Goal: Task Accomplishment & Management: Use online tool/utility

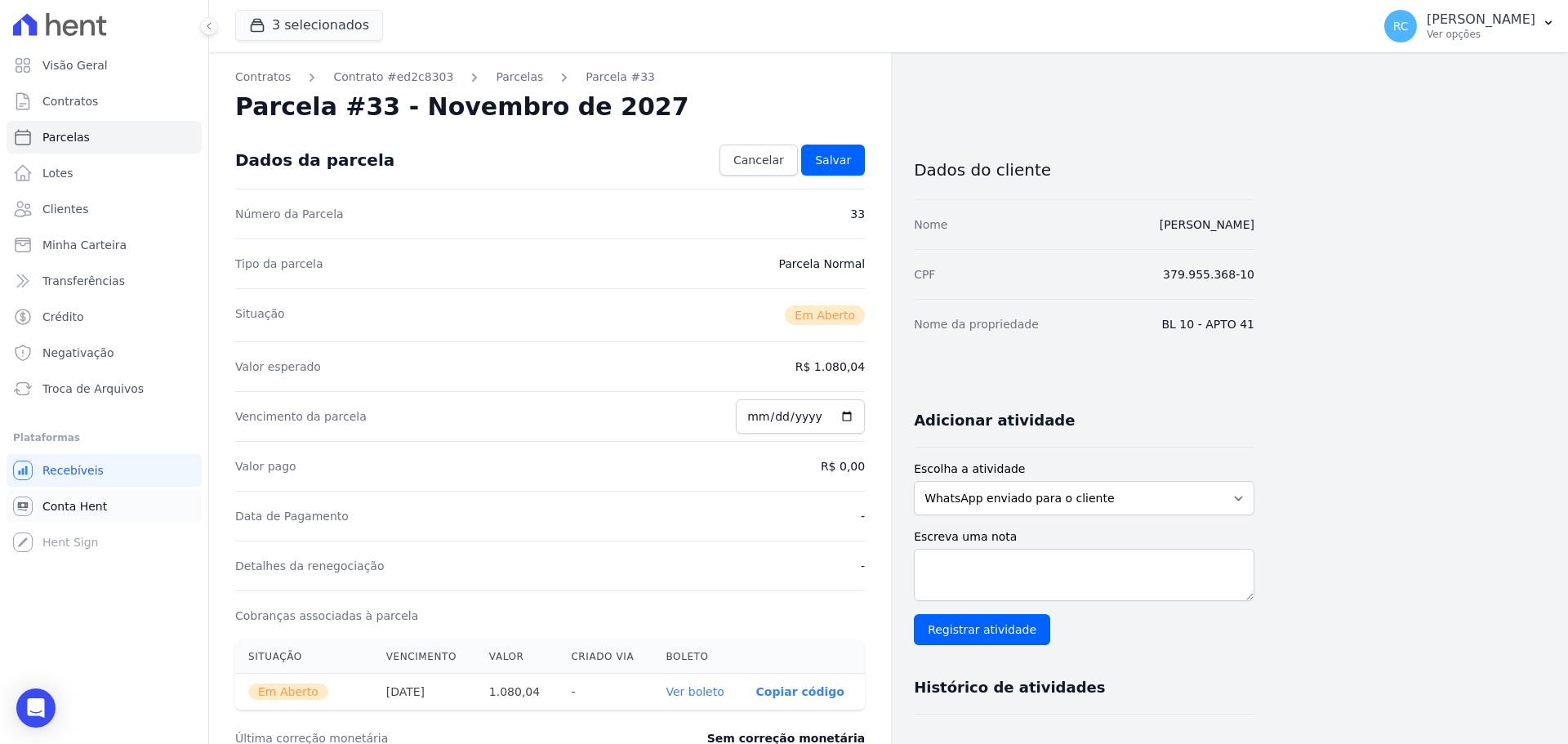
click at [70, 495] on link "Conta Hent" at bounding box center [104, 506] width 195 height 33
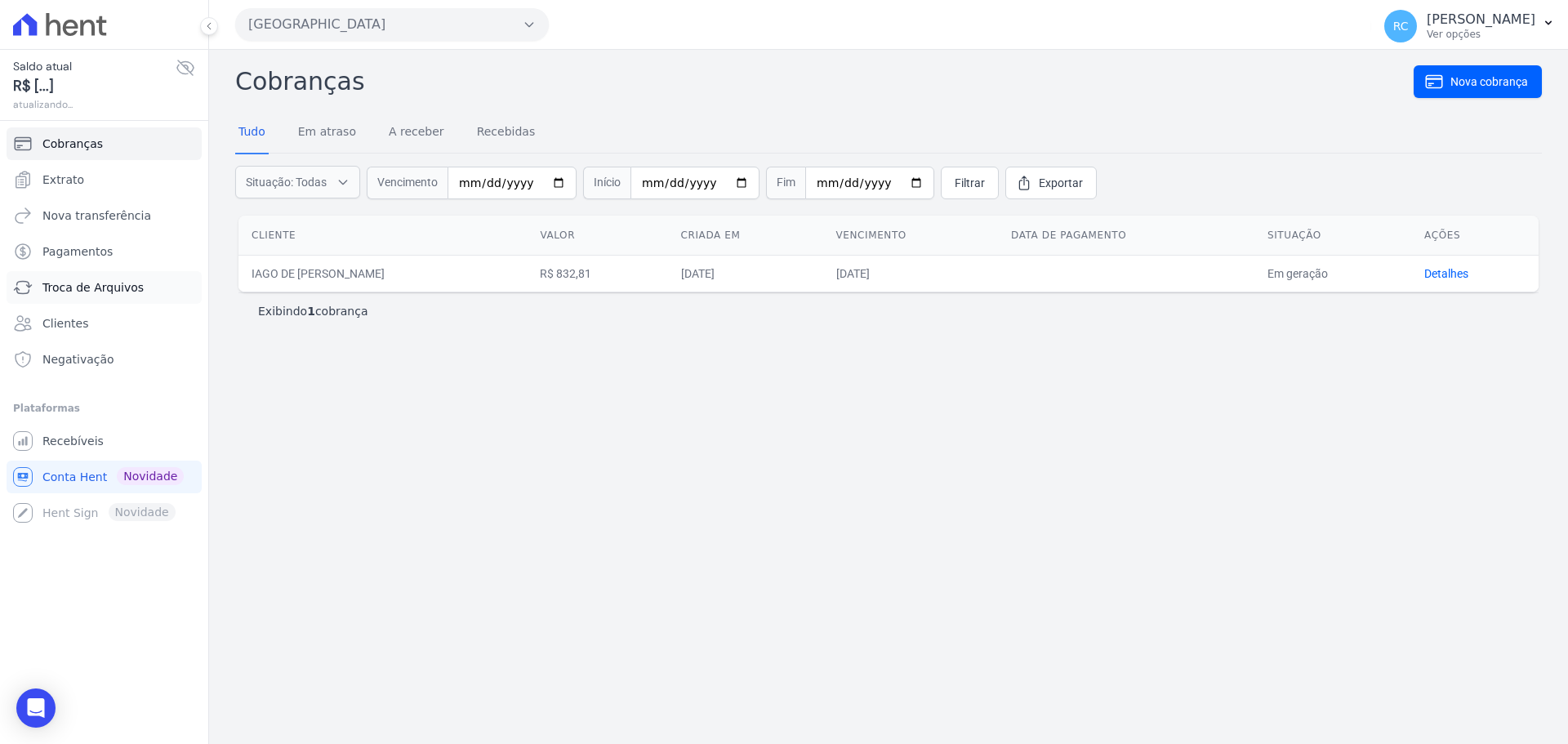
click at [128, 284] on span "Troca de Arquivos" at bounding box center [93, 288] width 101 height 17
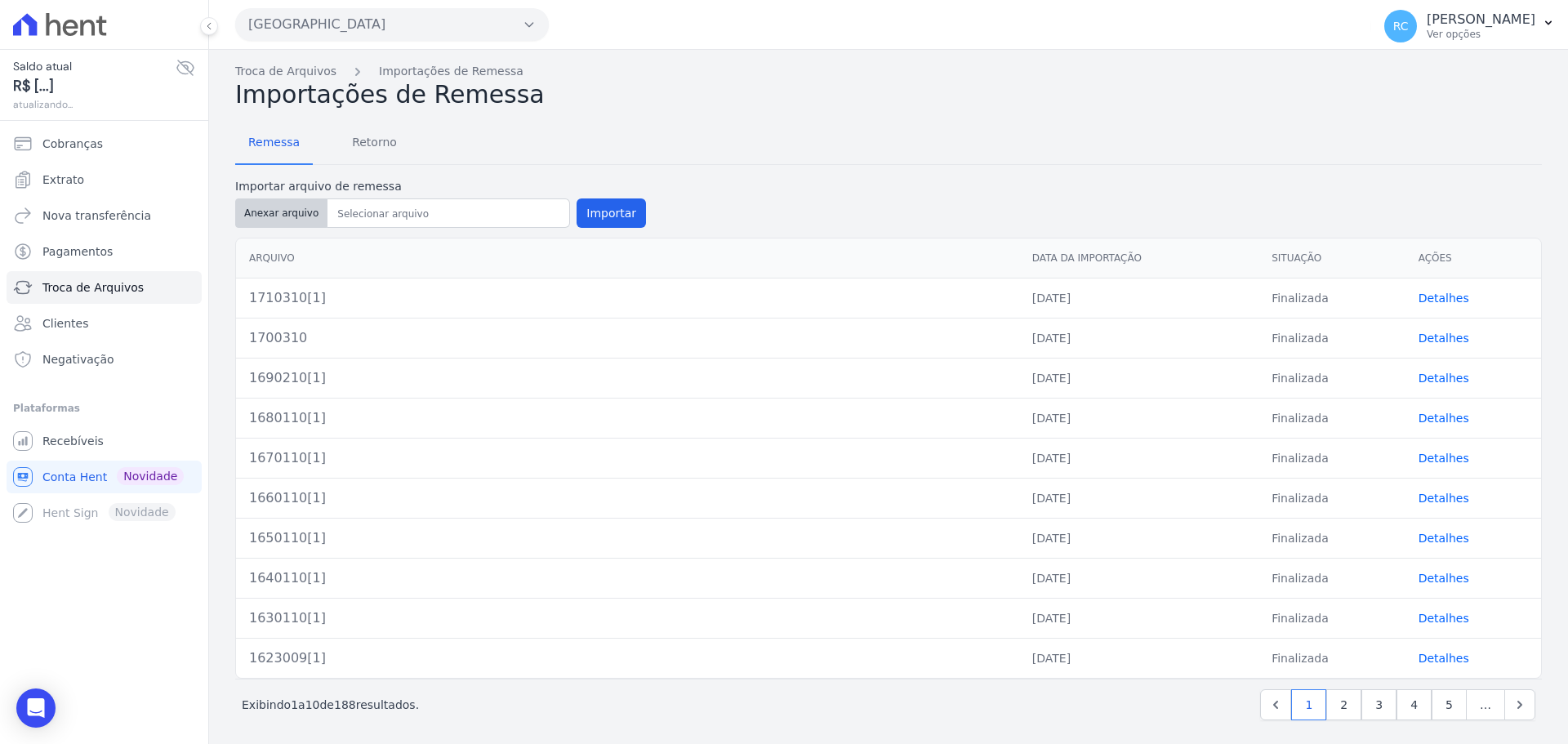
click at [279, 211] on button "Anexar arquivo" at bounding box center [281, 213] width 93 height 29
click at [467, 23] on button "Parque Dos Passaros" at bounding box center [392, 24] width 314 height 33
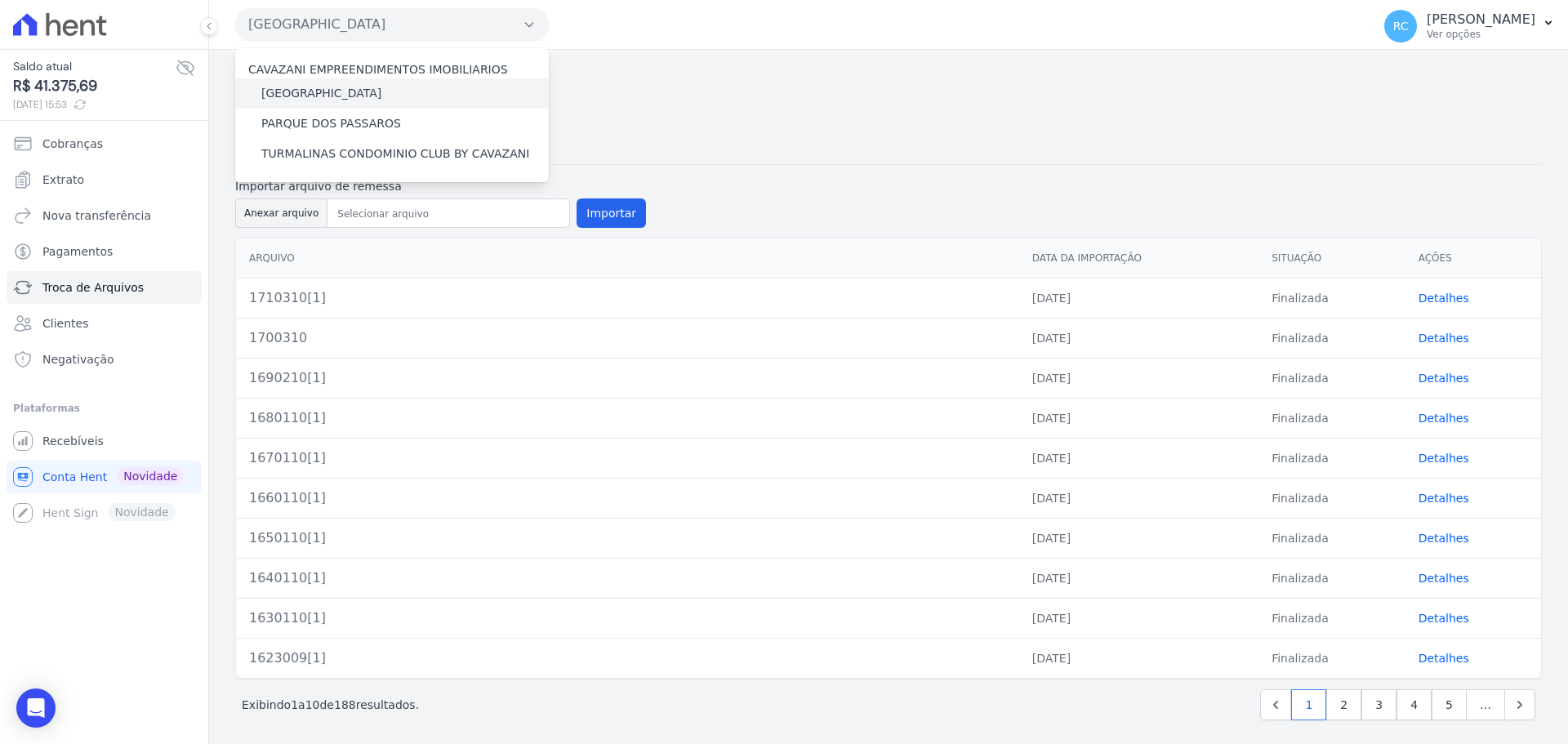
click at [350, 95] on label "[GEOGRAPHIC_DATA]" at bounding box center [321, 93] width 120 height 18
click at [0, 0] on input "[GEOGRAPHIC_DATA]" at bounding box center [0, 0] width 0 height 0
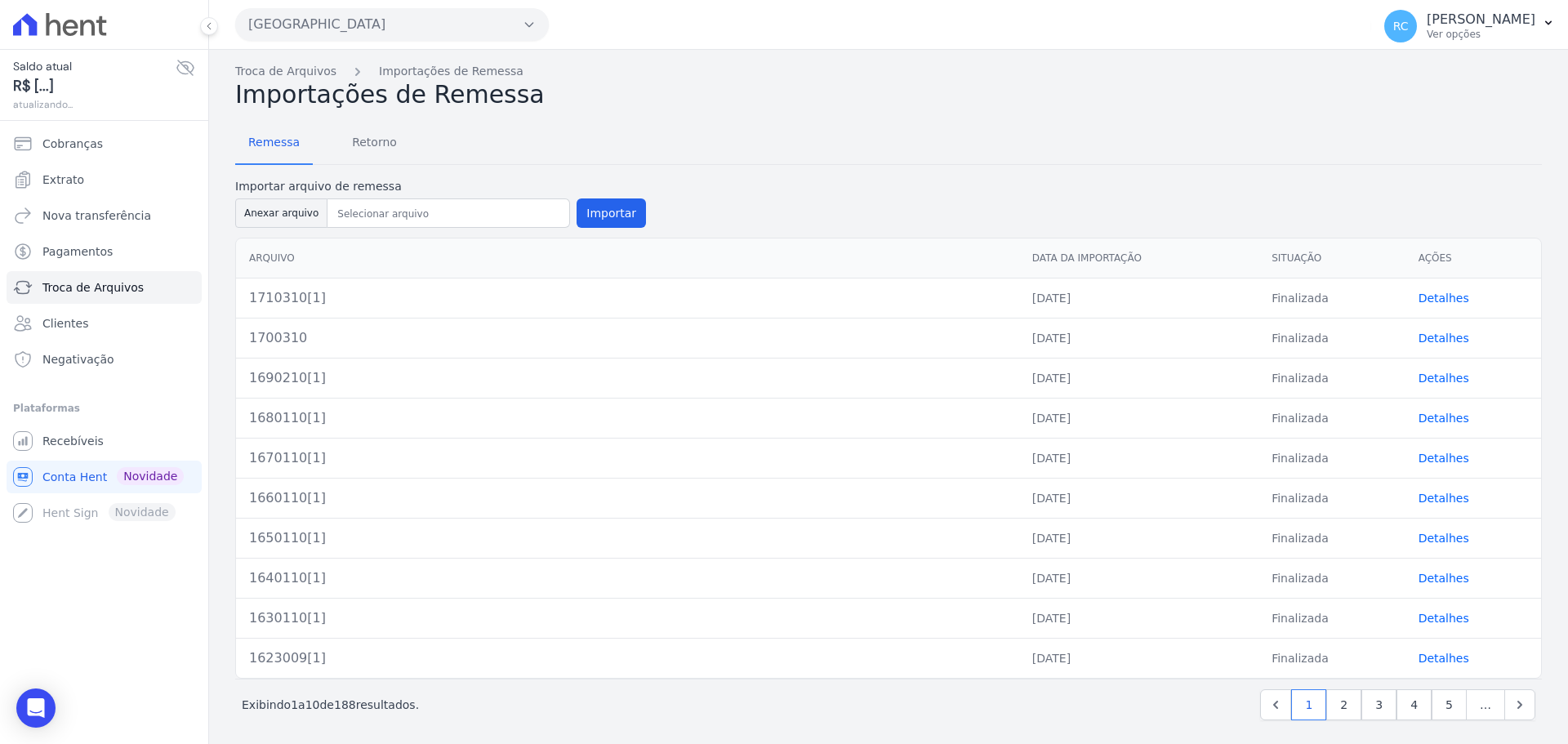
click at [382, 35] on button "Parque Dos Passaros" at bounding box center [392, 24] width 314 height 33
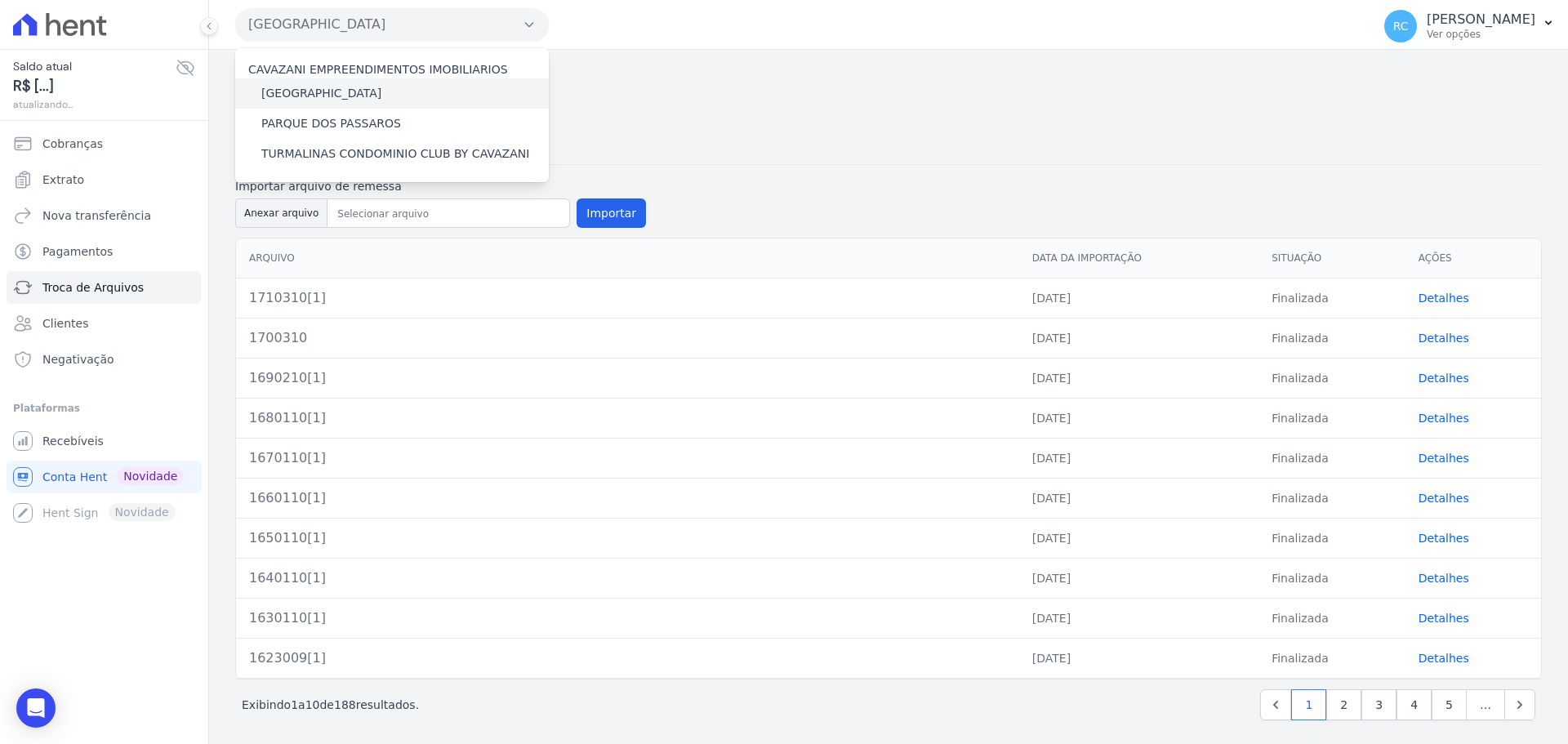
click at [309, 88] on label "[GEOGRAPHIC_DATA]" at bounding box center [321, 93] width 120 height 18
click at [0, 0] on input "[GEOGRAPHIC_DATA]" at bounding box center [0, 0] width 0 height 0
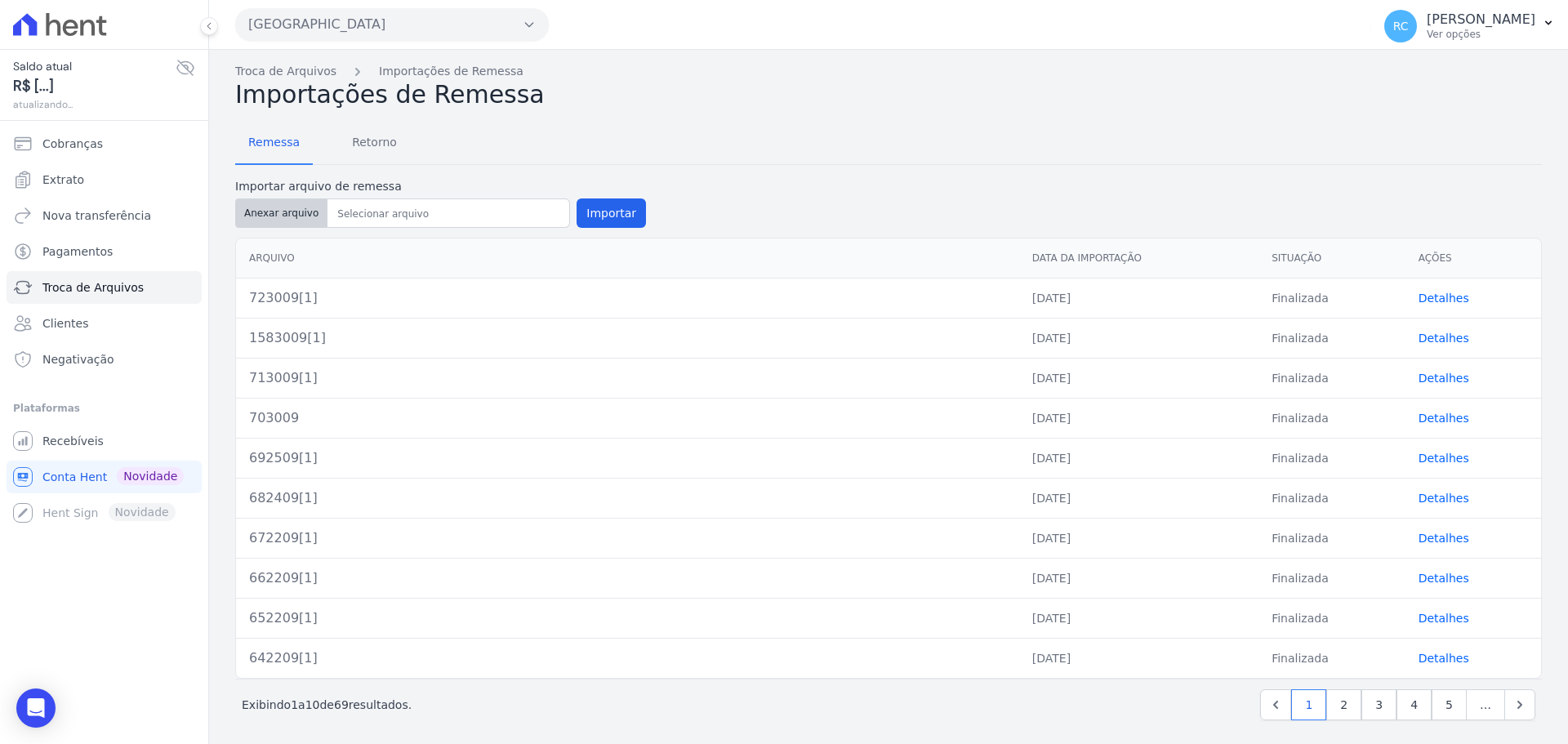
click at [275, 216] on button "Anexar arquivo" at bounding box center [281, 213] width 93 height 29
type input "730310[1]"
drag, startPoint x: 481, startPoint y: 193, endPoint x: 442, endPoint y: 216, distance: 45.3
click at [475, 198] on div "Importar arquivo de remessa Anexar arquivo Importar" at bounding box center [440, 204] width 411 height 53
drag, startPoint x: 529, startPoint y: 148, endPoint x: 527, endPoint y: 173, distance: 25.1
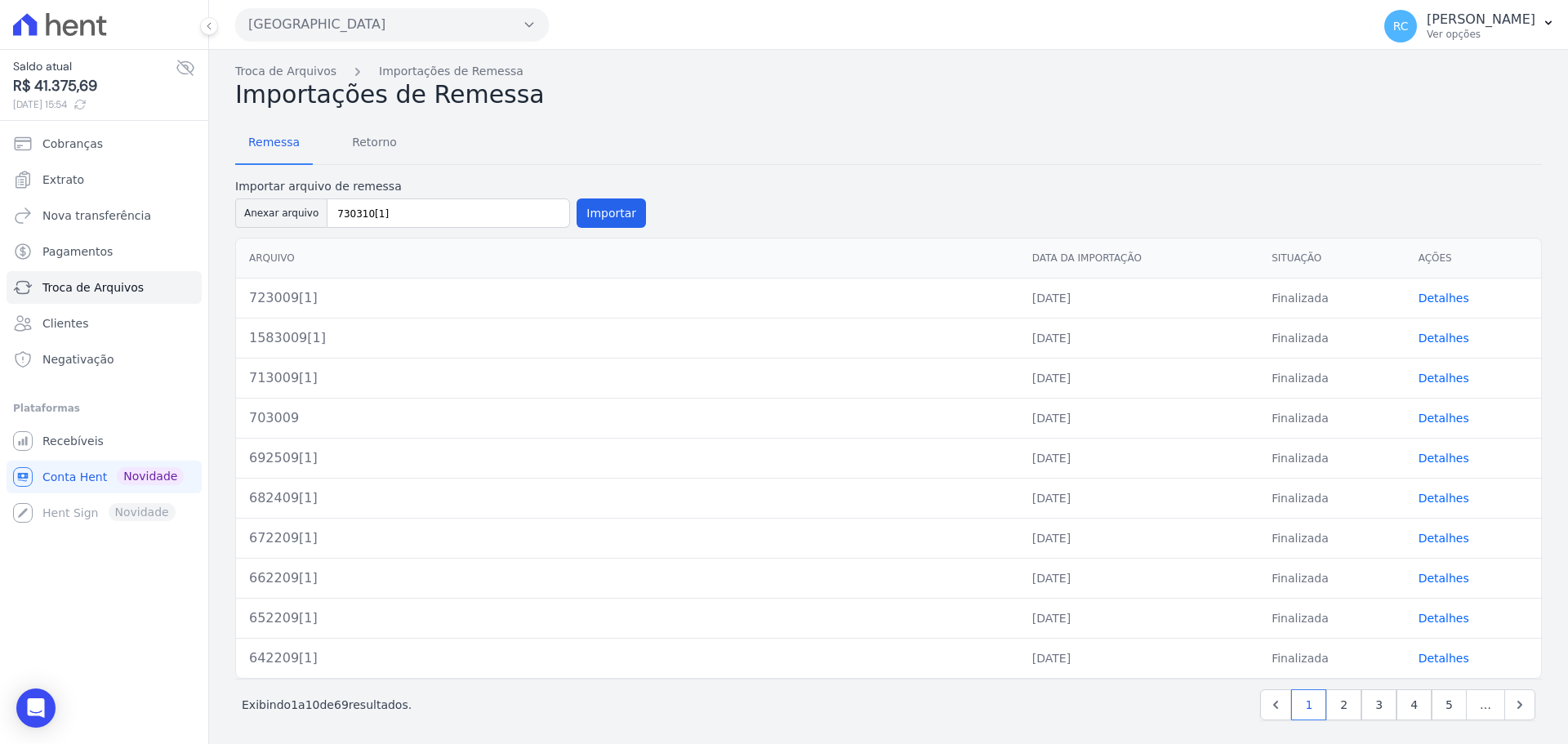
click at [529, 148] on div "Remessa Retorno" at bounding box center [888, 143] width 1307 height 43
click at [596, 215] on button "Importar" at bounding box center [611, 213] width 69 height 29
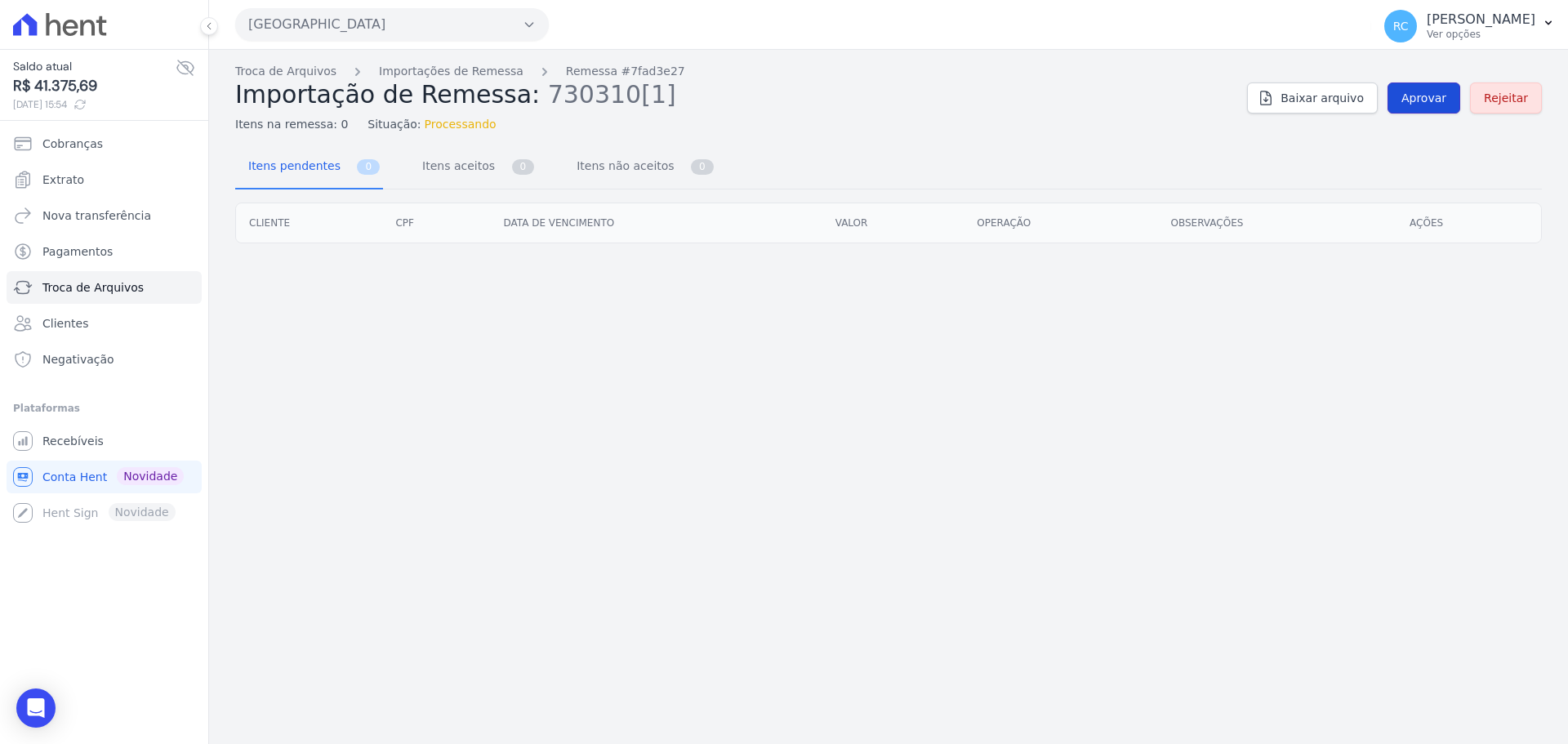
click at [1405, 100] on link "Aprovar" at bounding box center [1424, 98] width 73 height 31
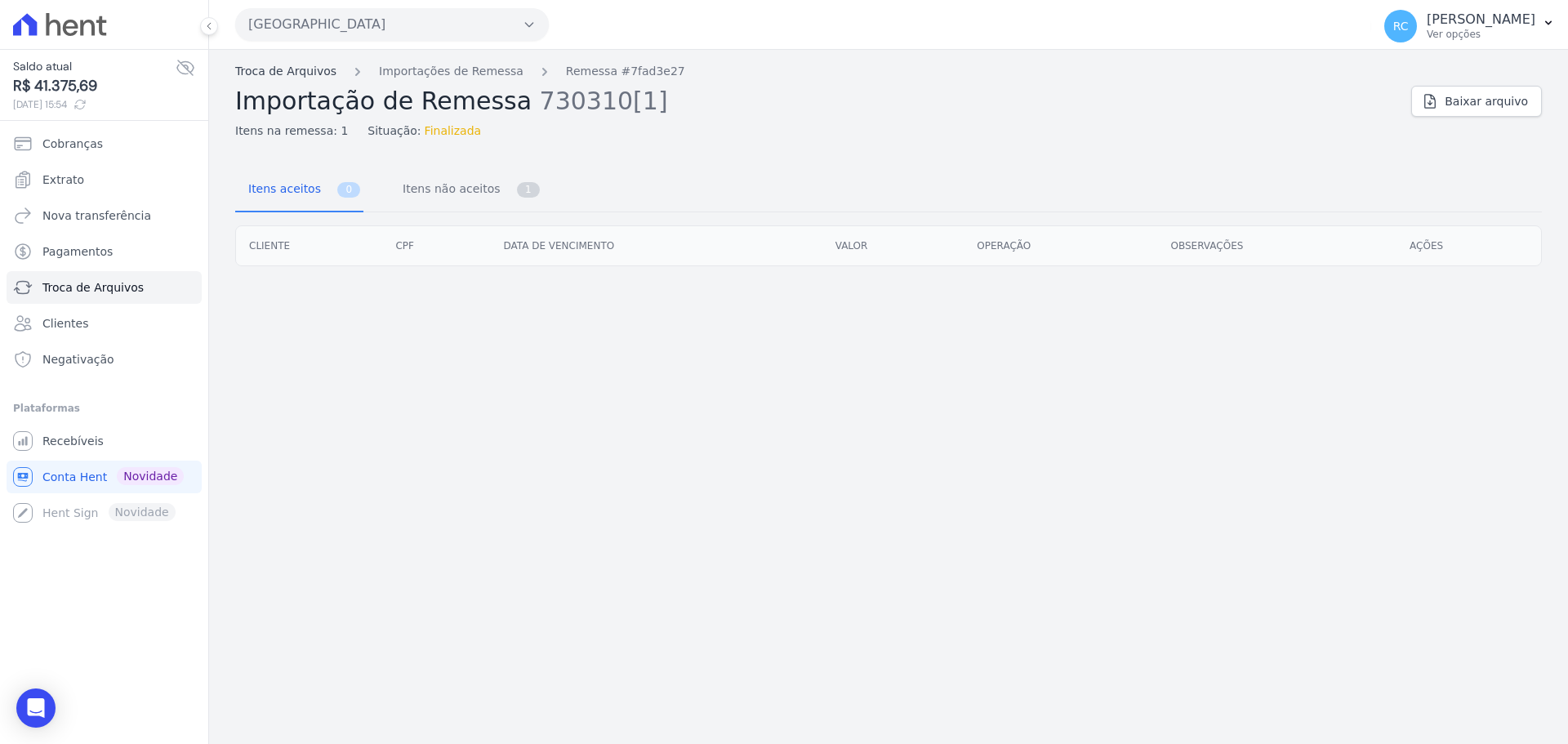
click at [303, 72] on link "Troca de Arquivos" at bounding box center [285, 71] width 101 height 18
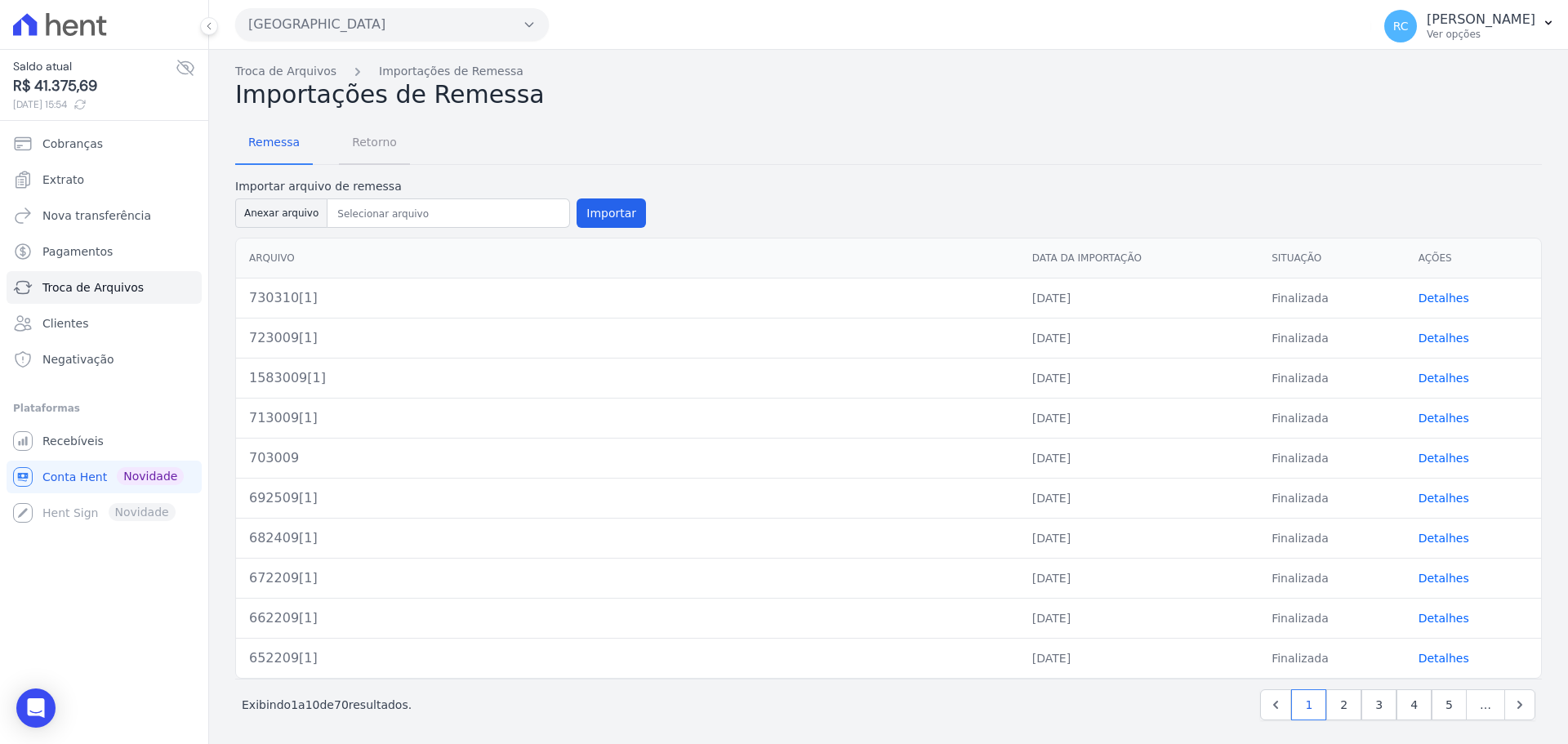
click at [359, 150] on span "Retorno" at bounding box center [374, 142] width 64 height 33
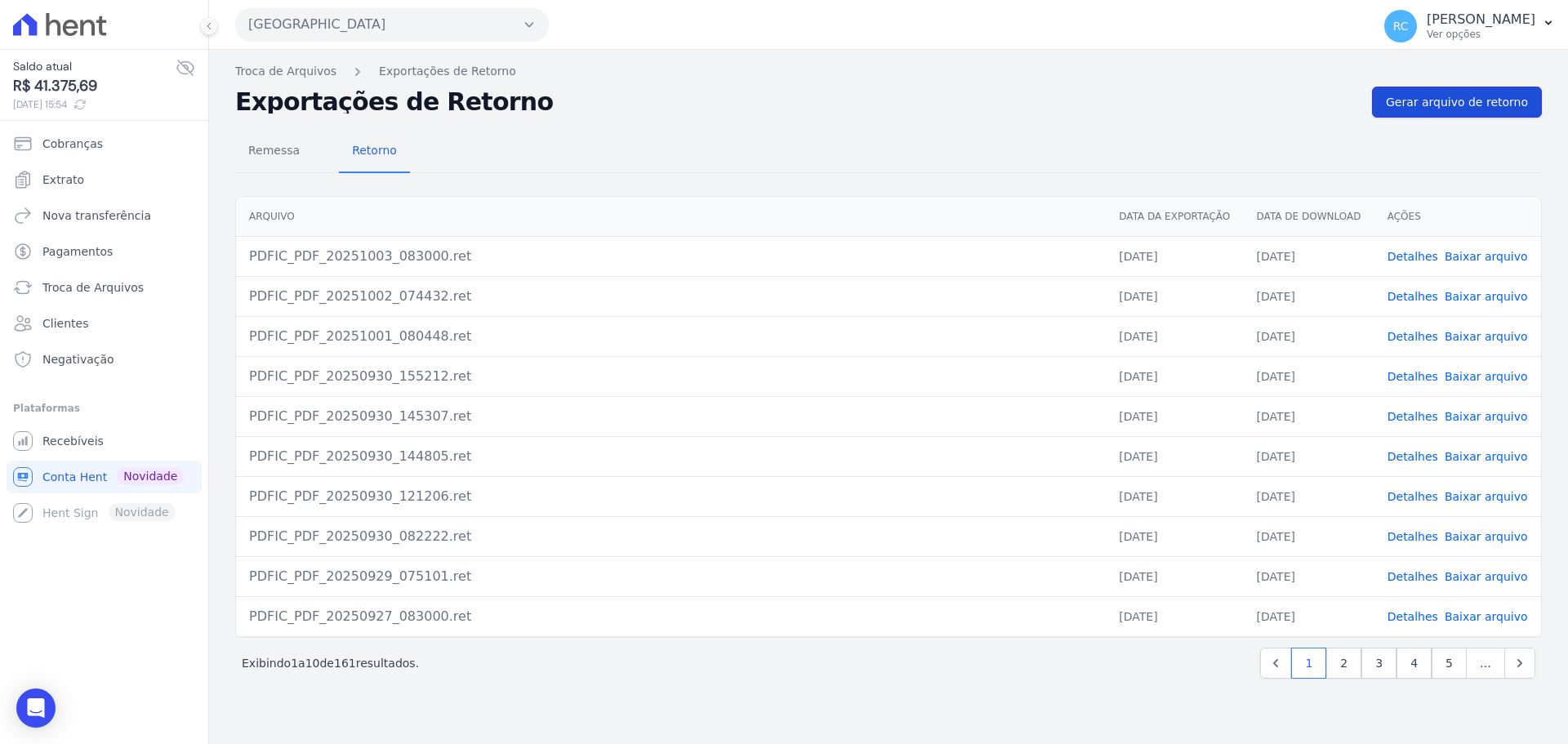
click at [1436, 95] on span "Gerar arquivo de retorno" at bounding box center [1457, 103] width 142 height 17
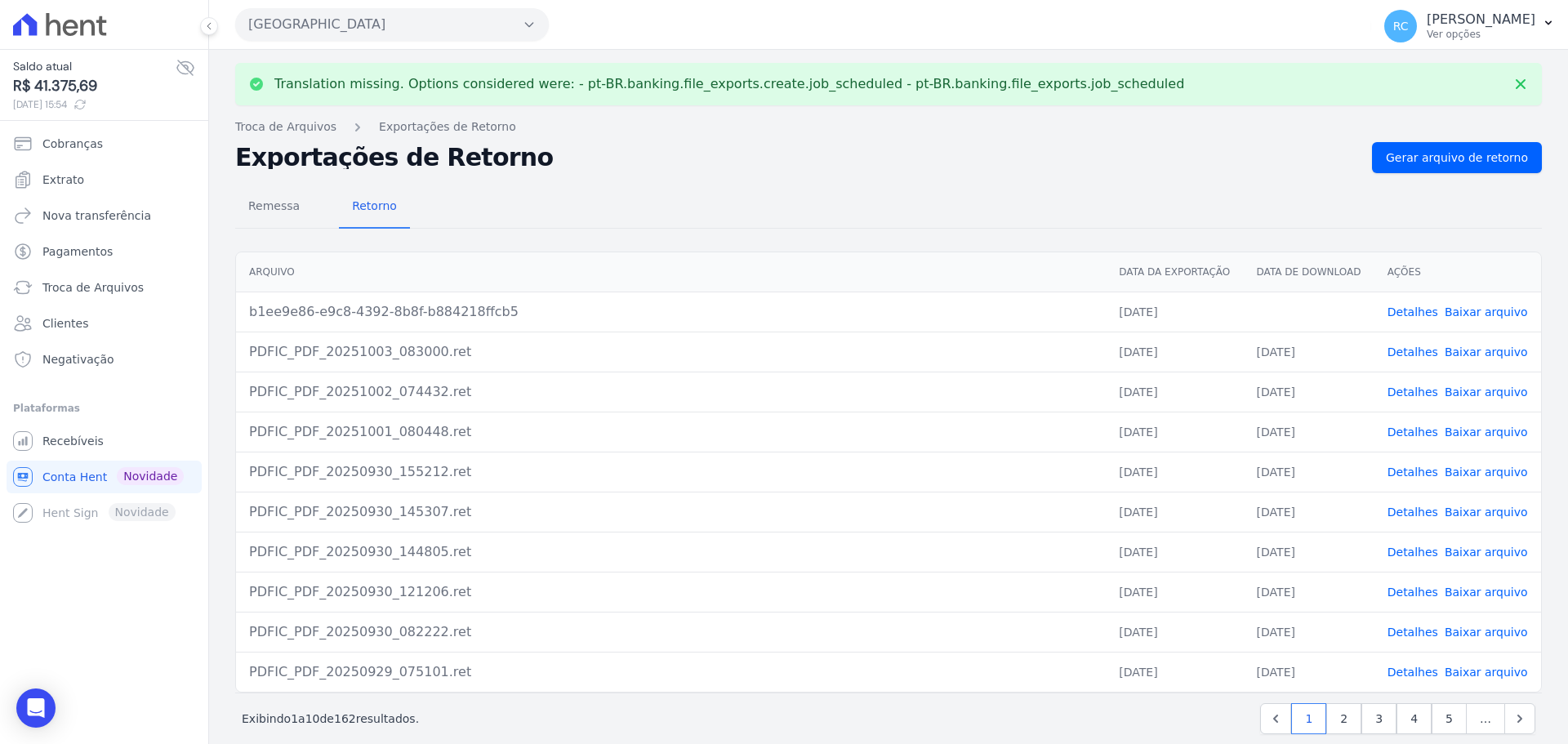
click at [1394, 318] on link "Detalhes" at bounding box center [1413, 312] width 51 height 13
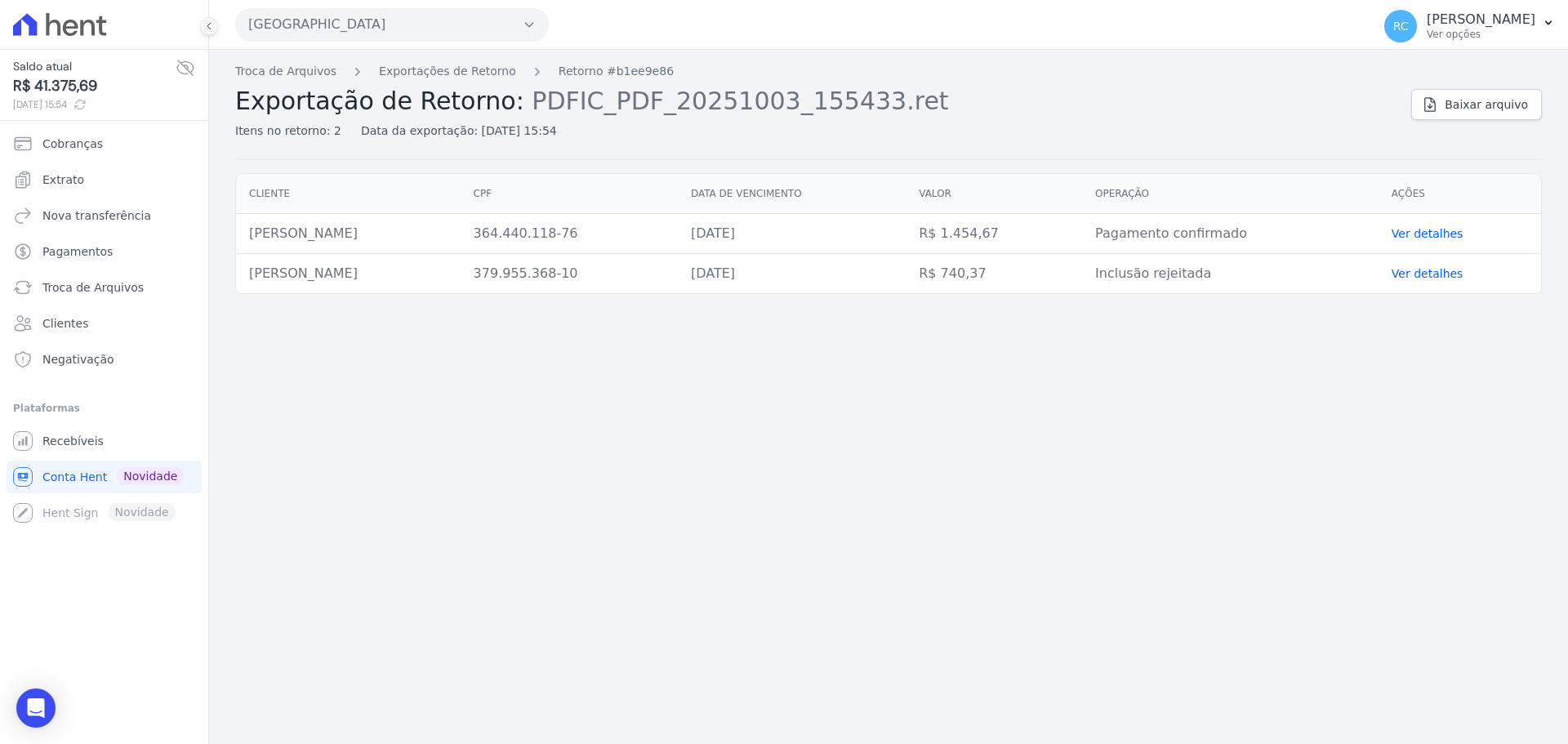
drag, startPoint x: 402, startPoint y: 279, endPoint x: 1117, endPoint y: 274, distance: 715.0
click at [1113, 280] on tr "PABLO NOBRE LEAO 379.955.368-10 06/10/2025 R$ 740,37 Inclusão rejeitada Ver det…" at bounding box center [888, 274] width 1305 height 40
click at [1082, 269] on td "R$ 740,37" at bounding box center [994, 274] width 177 height 40
click at [284, 77] on link "Troca de Arquivos" at bounding box center [285, 71] width 101 height 18
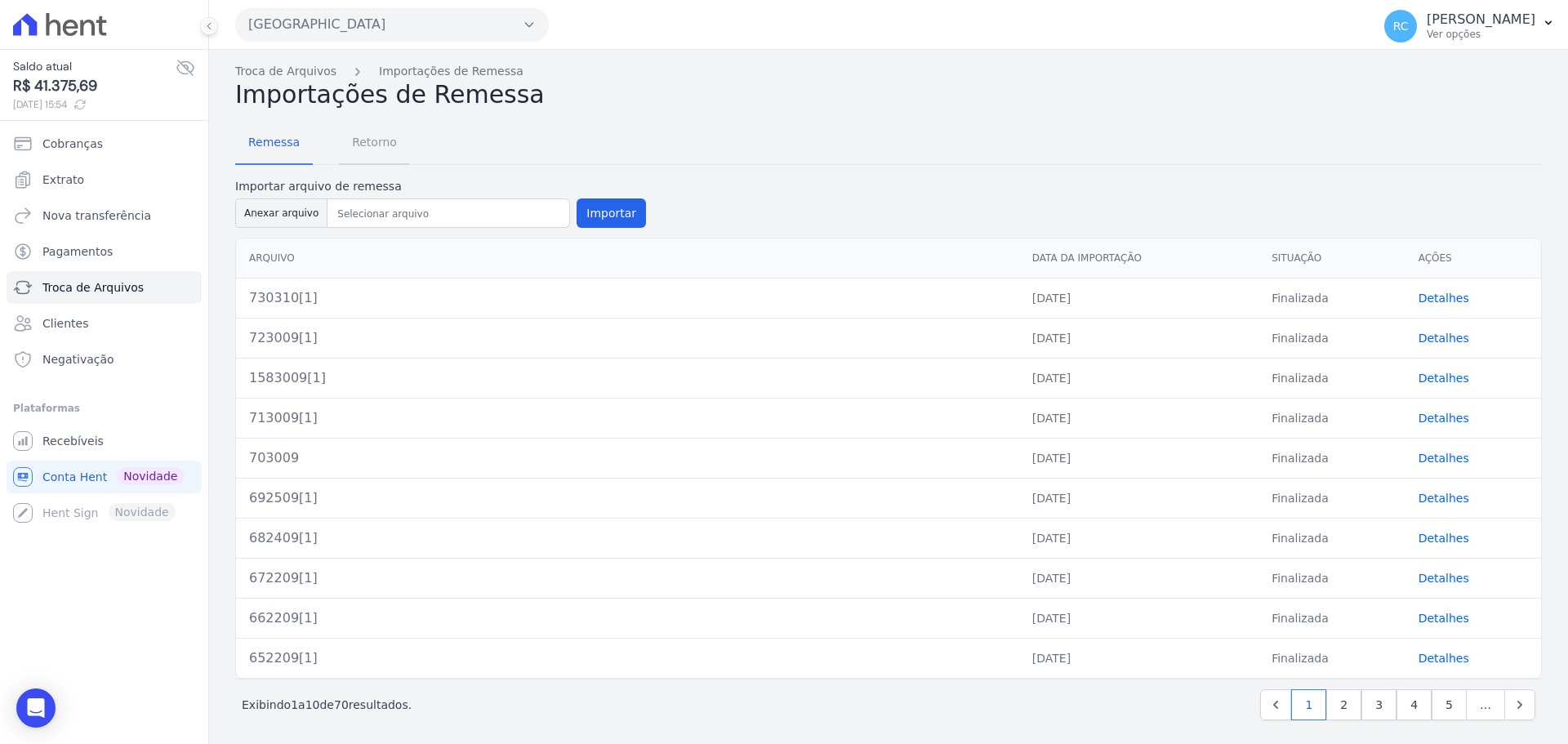
click at [345, 138] on span "Retorno" at bounding box center [374, 142] width 64 height 33
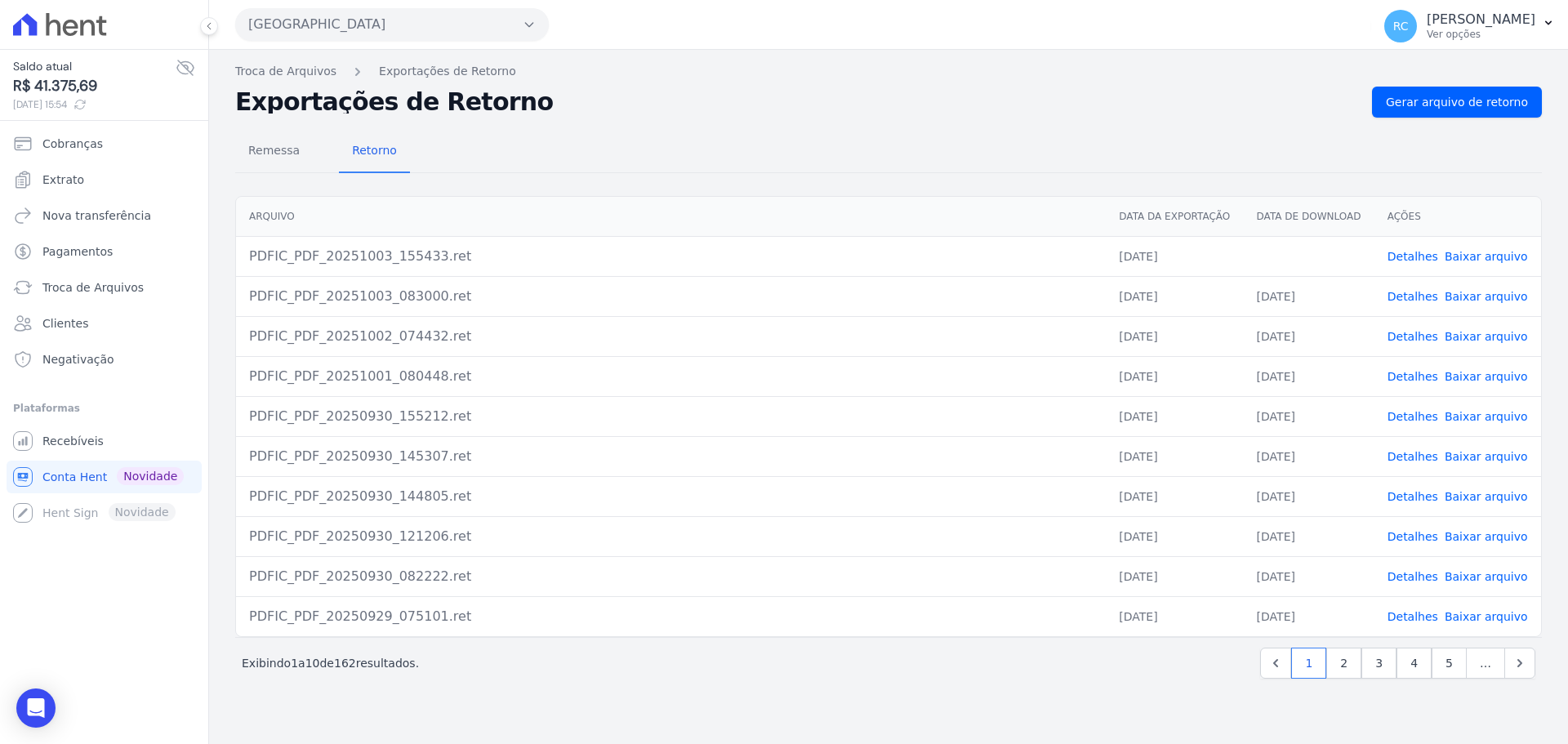
click at [1475, 250] on link "Baixar arquivo" at bounding box center [1486, 257] width 83 height 13
click at [274, 68] on link "Troca de Arquivos" at bounding box center [285, 71] width 101 height 18
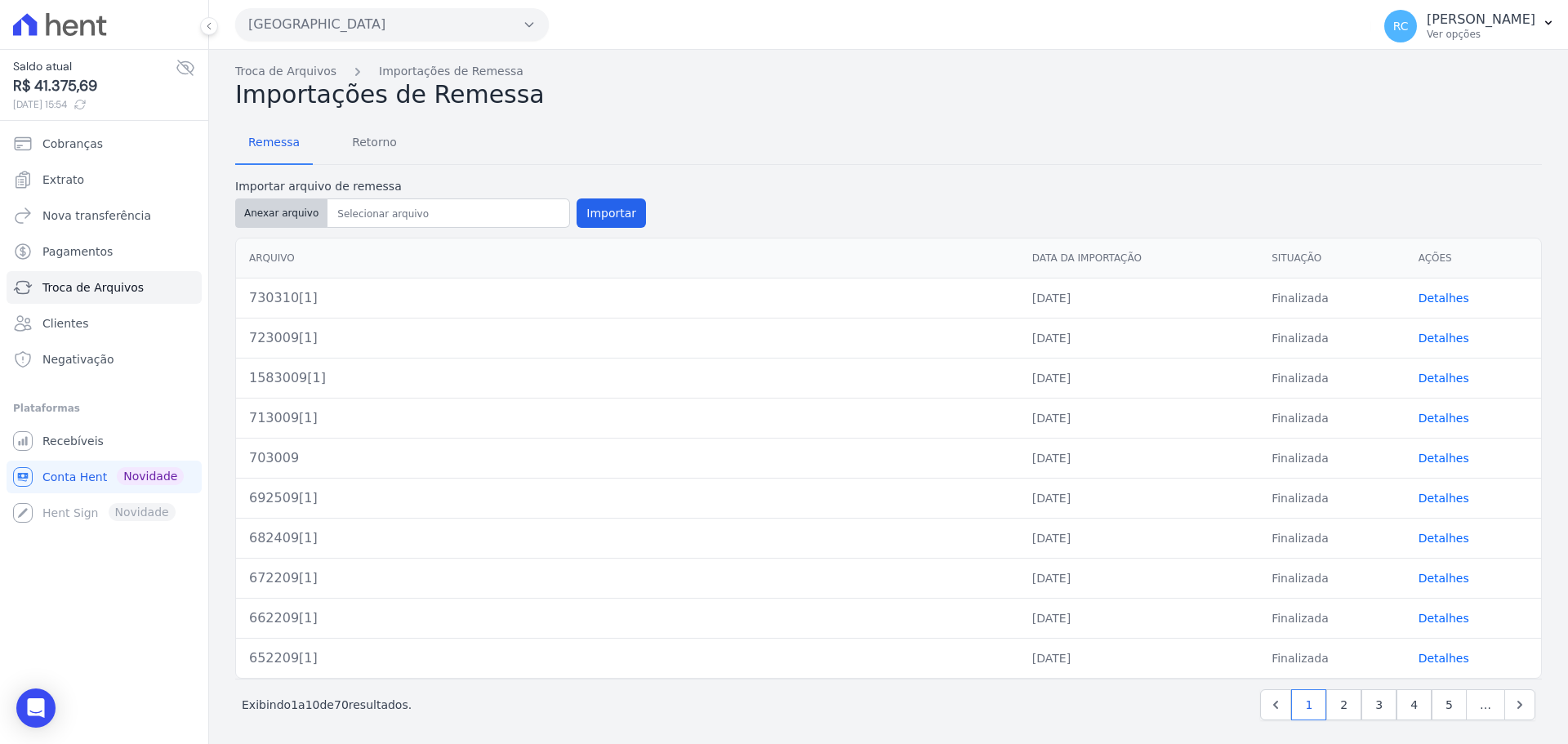
click at [264, 216] on button "Anexar arquivo" at bounding box center [281, 213] width 93 height 29
type input "730310[1]"
click at [623, 214] on button "Importar" at bounding box center [611, 213] width 69 height 29
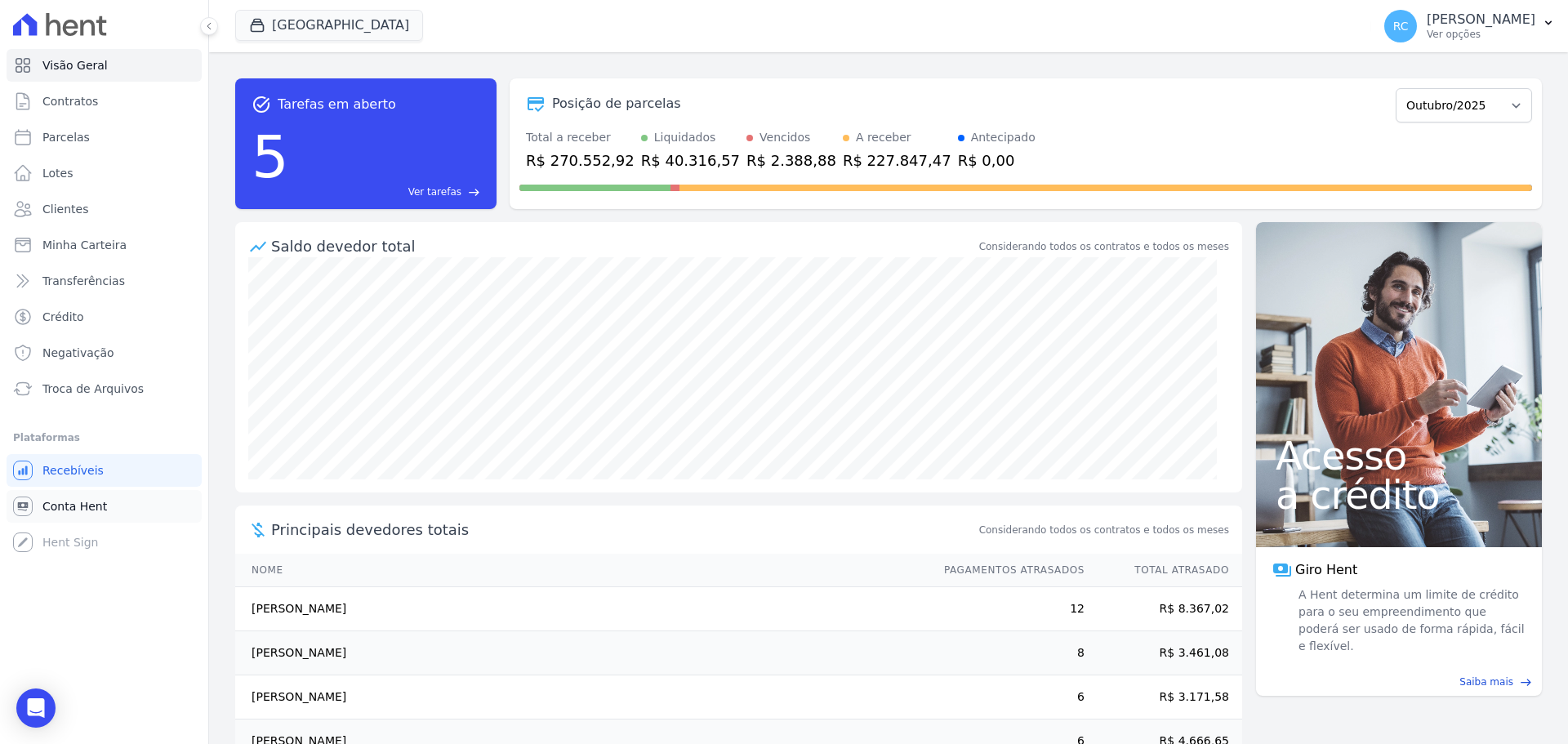
click at [89, 506] on span "Conta Hent" at bounding box center [74, 506] width 64 height 17
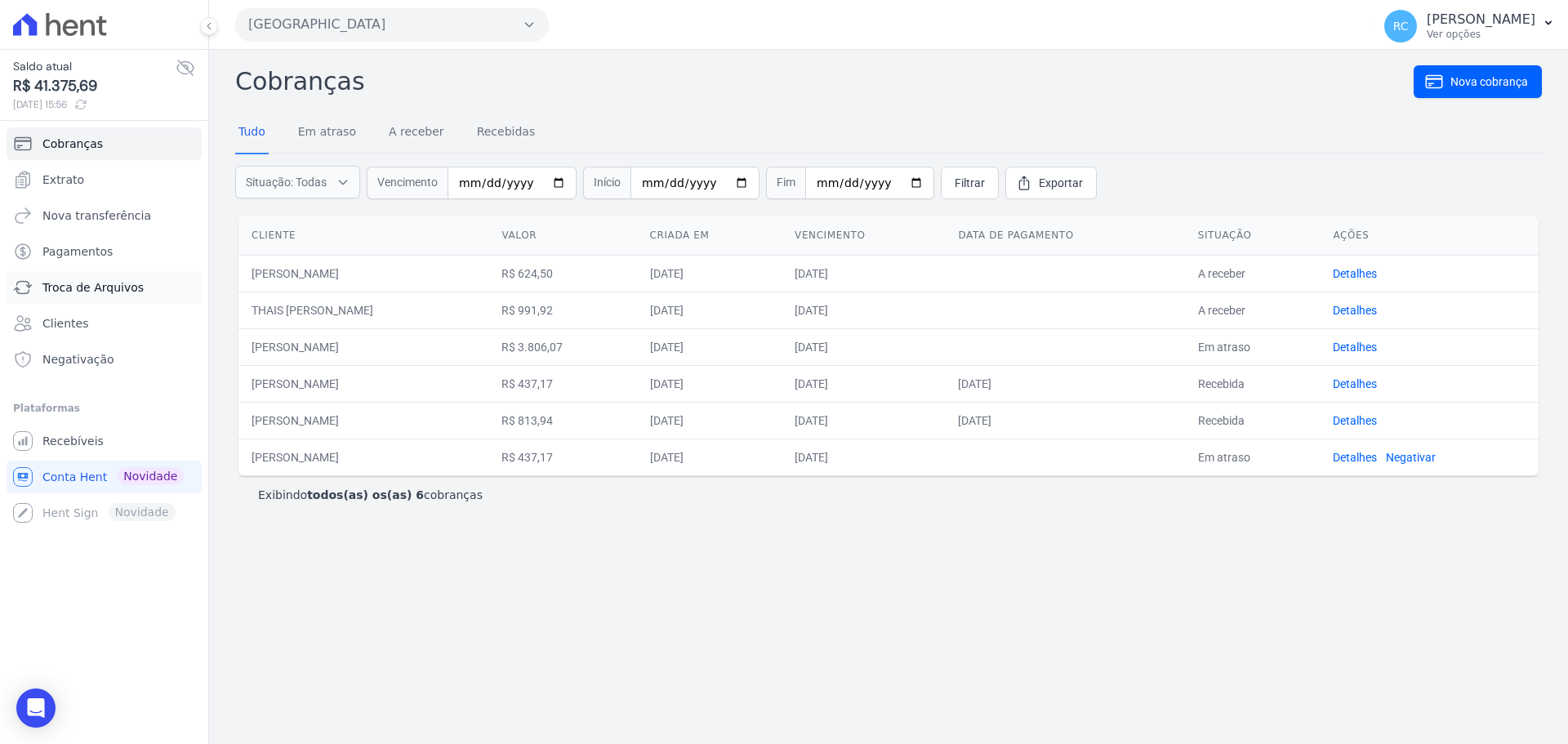
click at [122, 291] on span "Troca de Arquivos" at bounding box center [93, 288] width 101 height 17
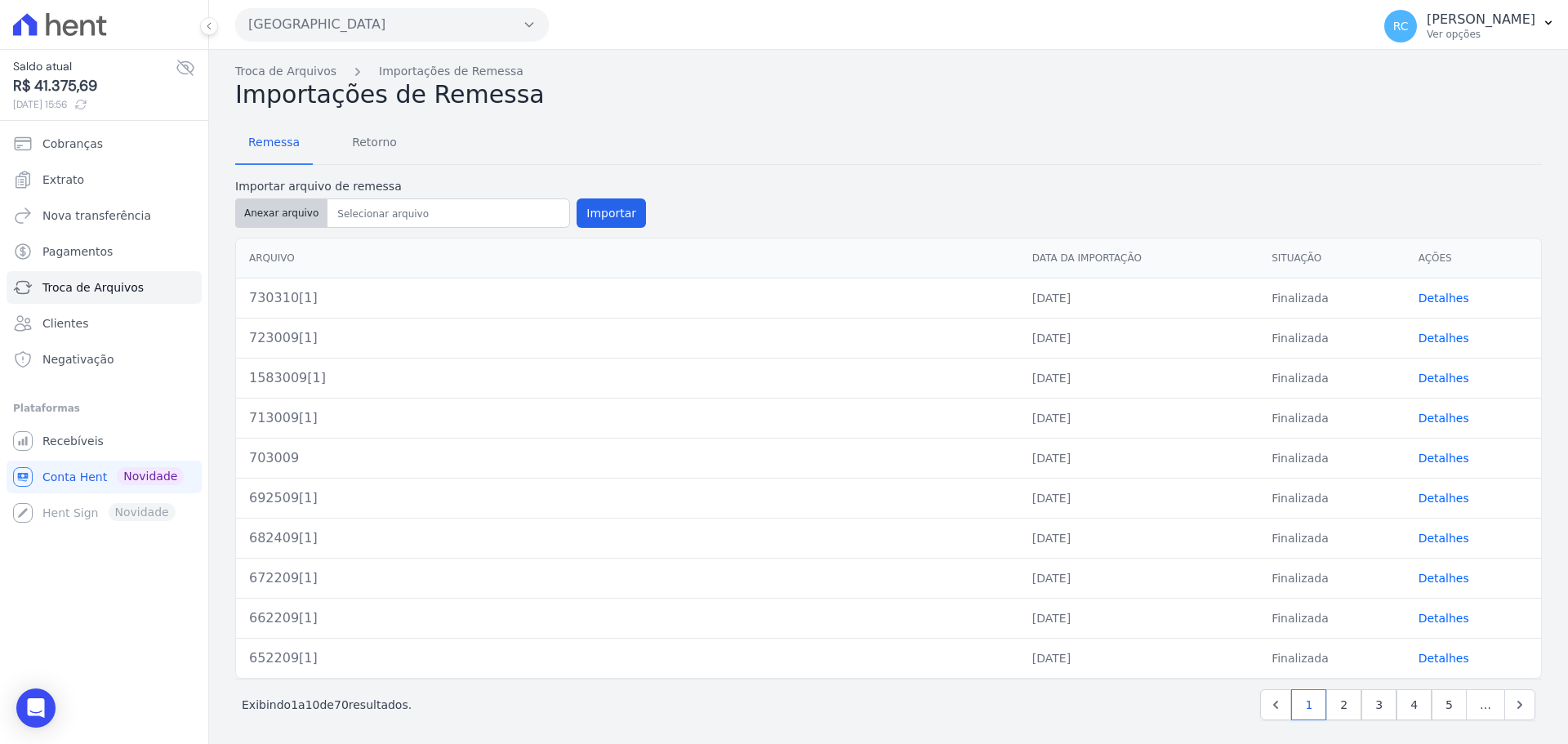
click at [271, 213] on button "Anexar arquivo" at bounding box center [281, 213] width 93 height 29
type input "740310[1]"
click at [594, 205] on button "Importar" at bounding box center [611, 213] width 69 height 29
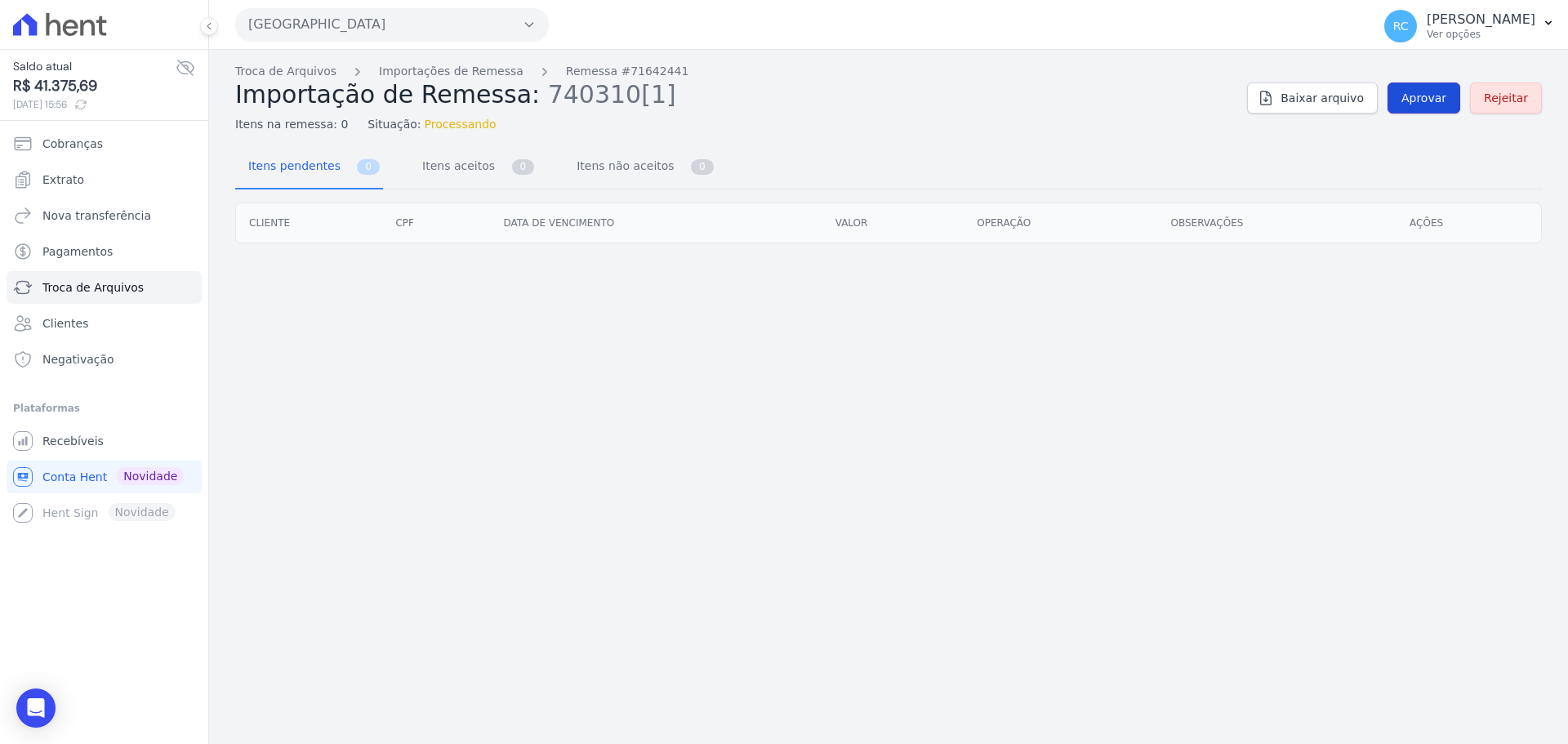
click at [1425, 107] on link "Aprovar" at bounding box center [1424, 98] width 73 height 31
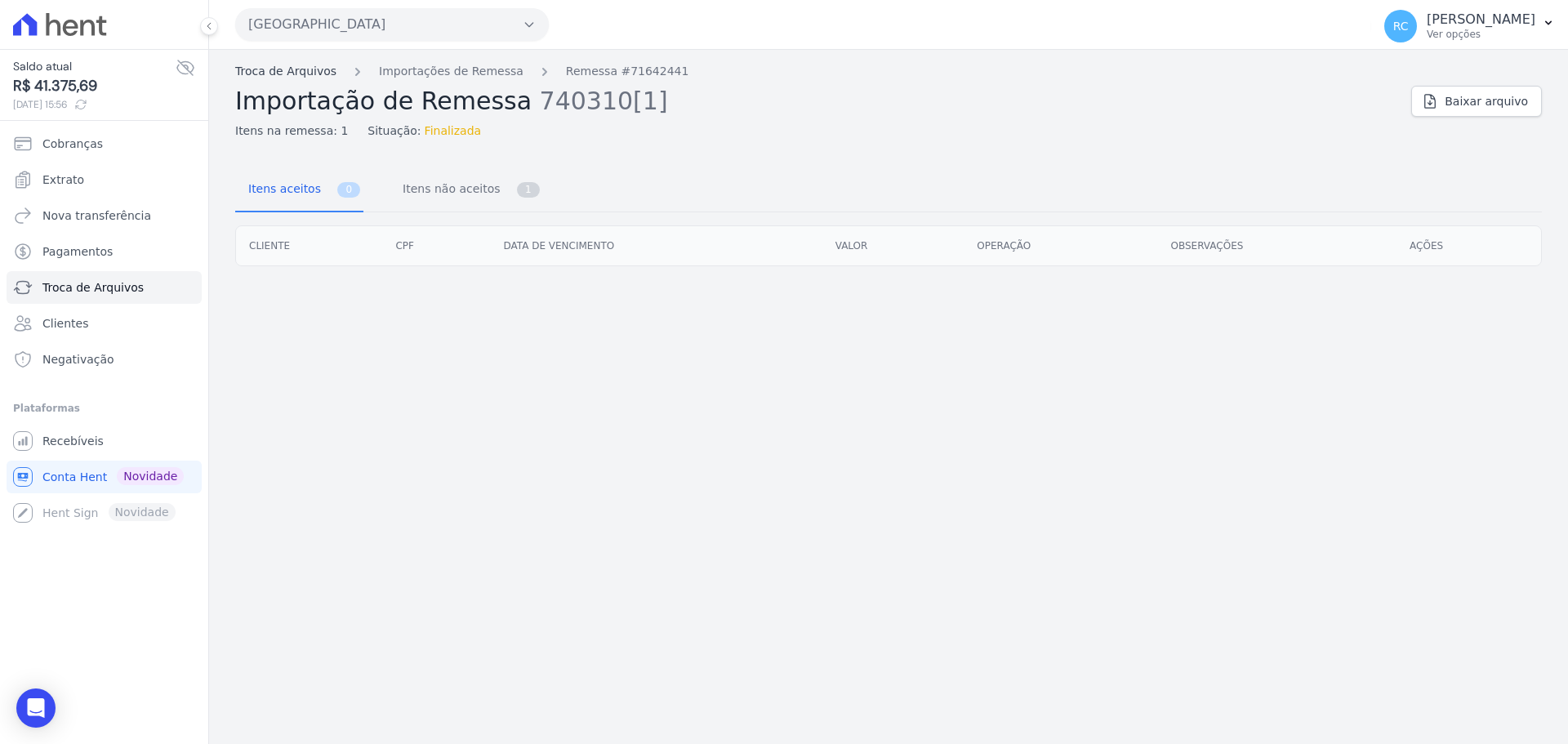
click at [292, 69] on link "Troca de Arquivos" at bounding box center [285, 71] width 101 height 18
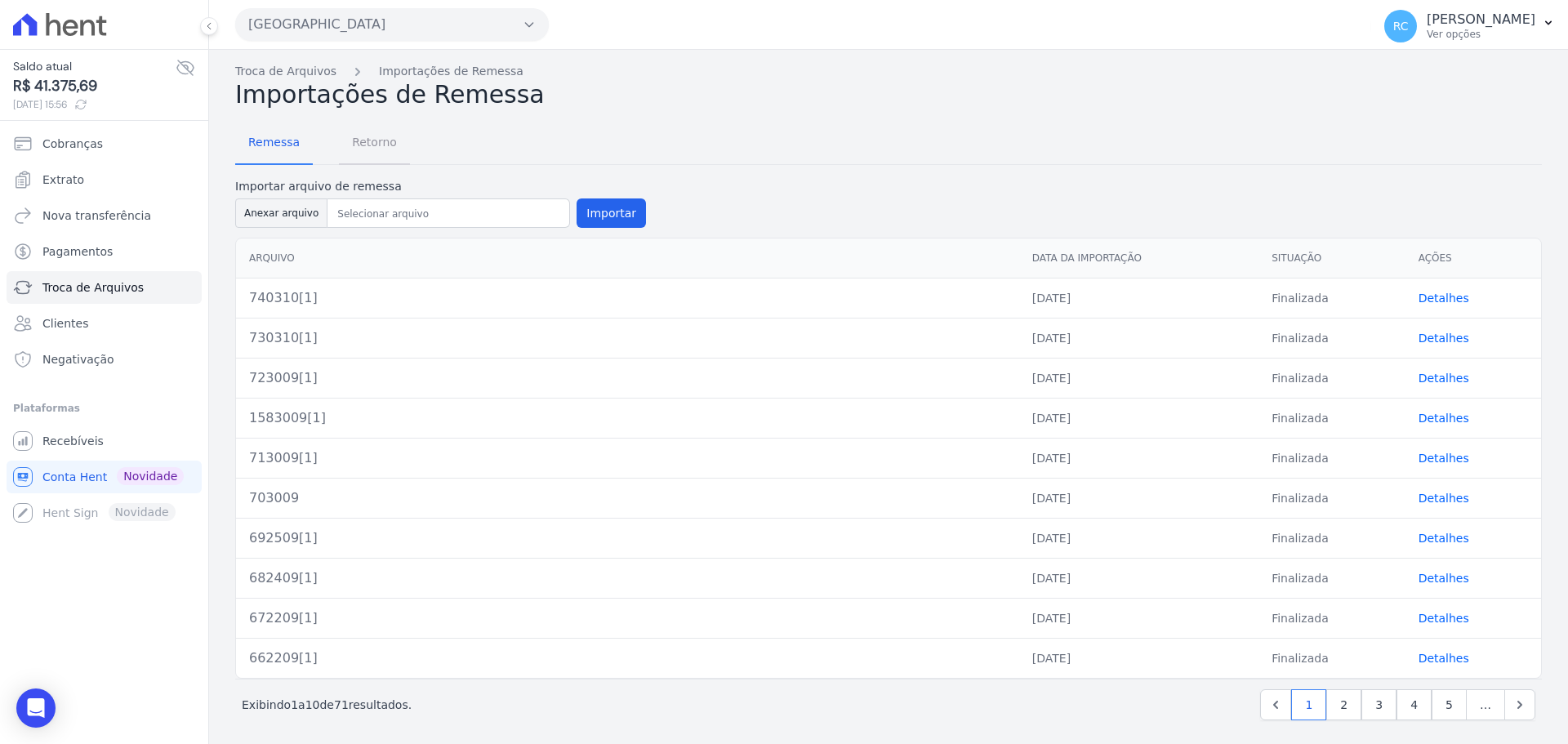
click at [361, 140] on span "Retorno" at bounding box center [374, 142] width 64 height 33
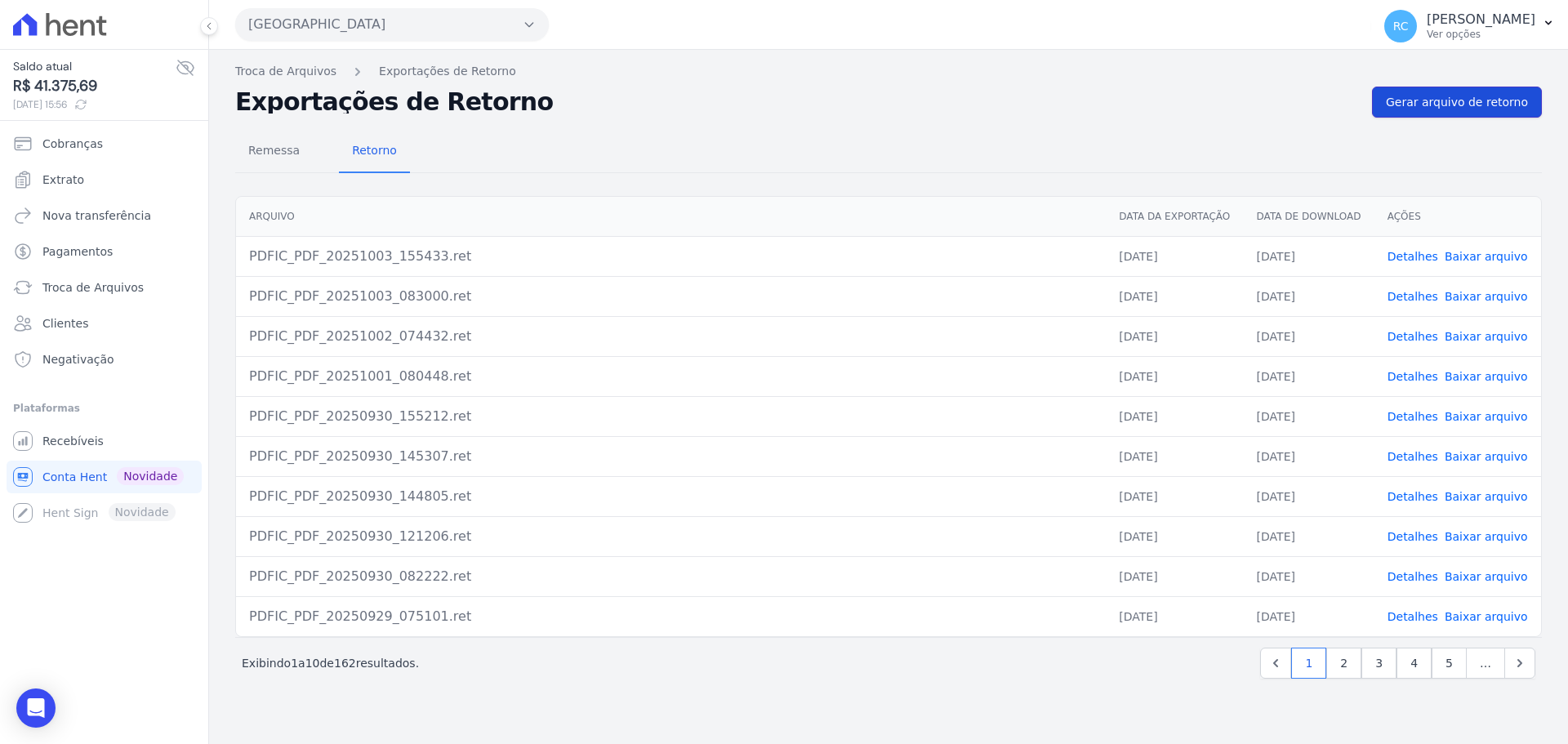
click at [1427, 104] on span "Gerar arquivo de retorno" at bounding box center [1457, 103] width 142 height 17
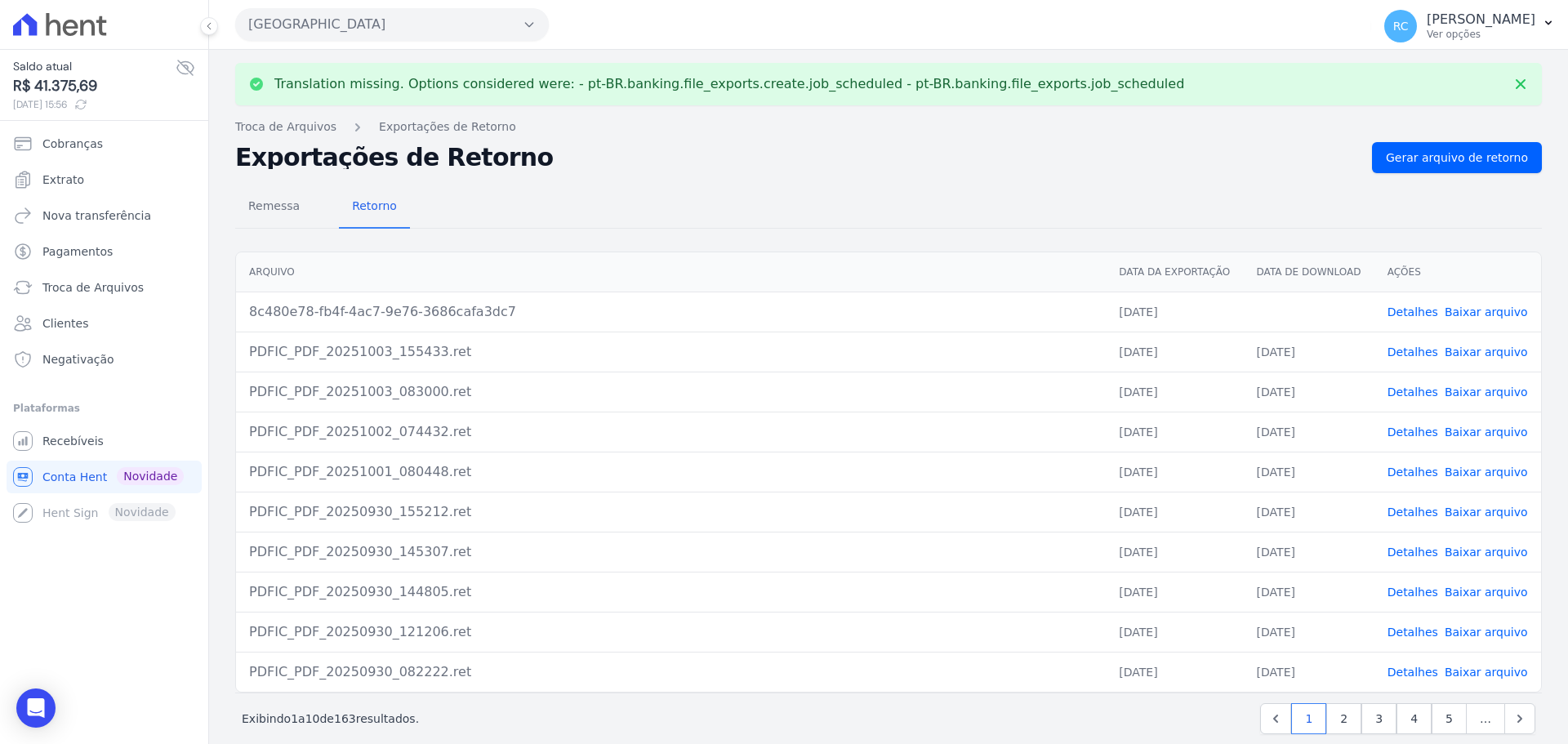
click at [1477, 316] on link "Baixar arquivo" at bounding box center [1486, 312] width 83 height 13
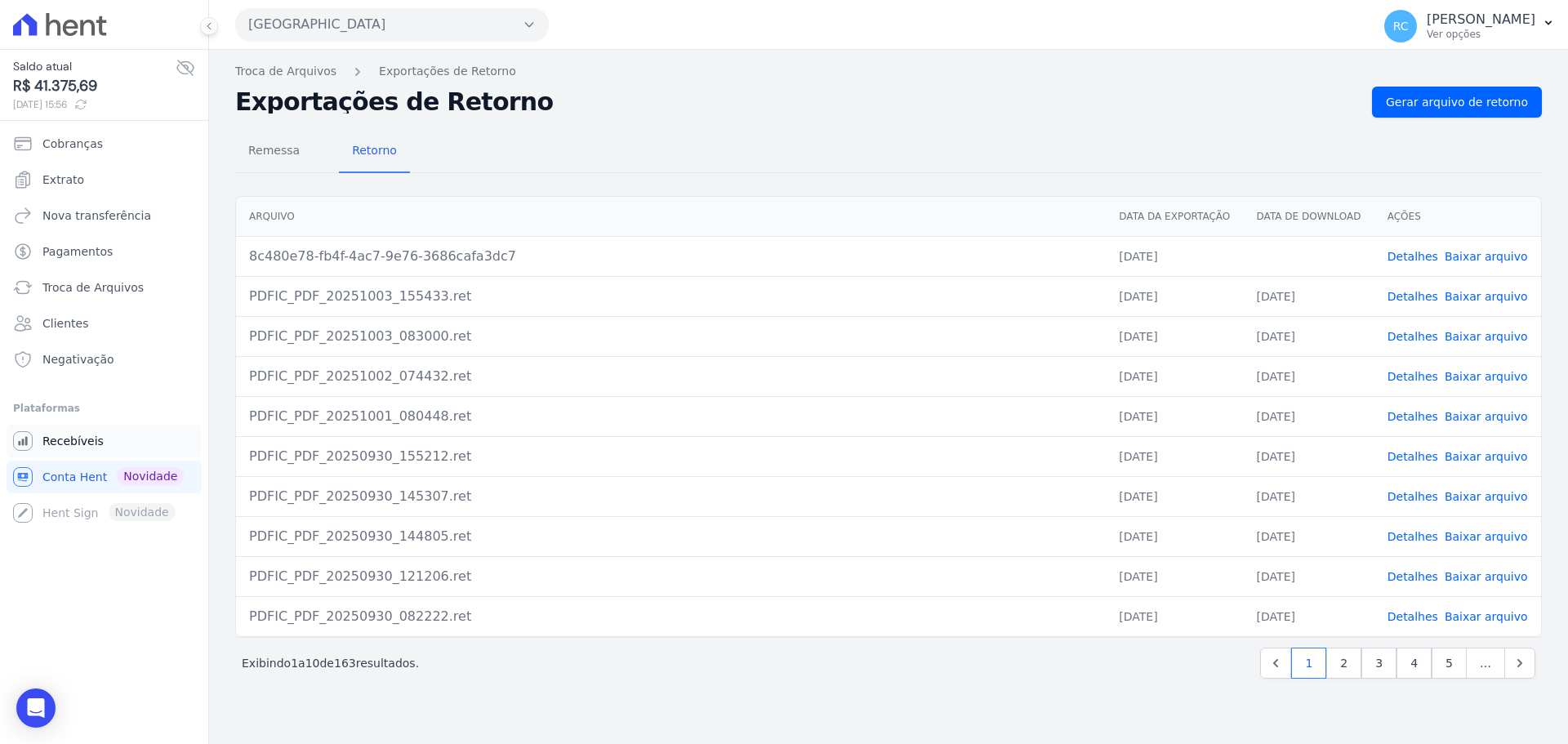
click at [73, 427] on link "Recebíveis" at bounding box center [104, 440] width 195 height 33
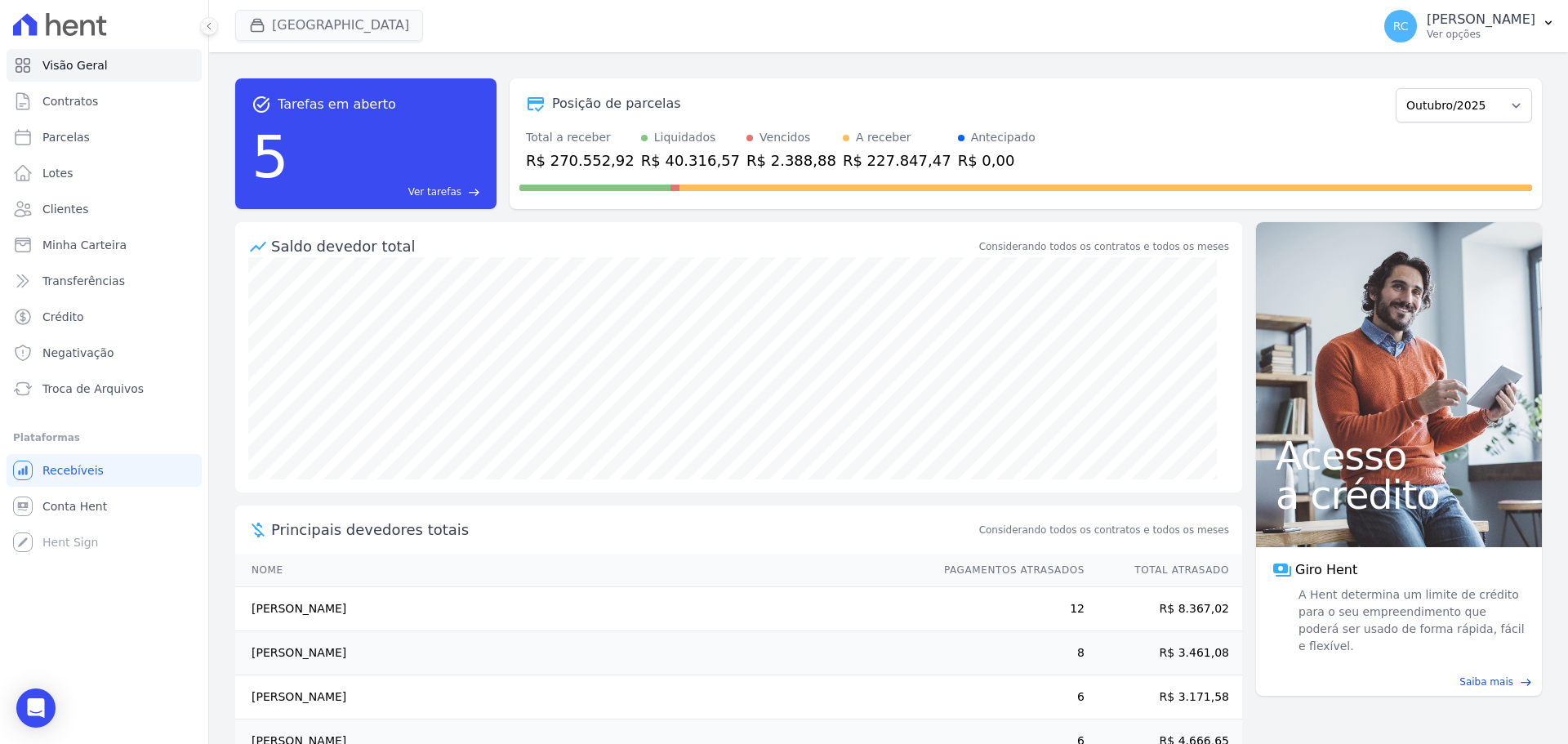
click at [380, 39] on span "[GEOGRAPHIC_DATA]" at bounding box center [329, 26] width 188 height 33
drag, startPoint x: 575, startPoint y: 9, endPoint x: 100, endPoint y: 211, distance: 516.2
click at [102, 180] on link "Lotes" at bounding box center [104, 173] width 195 height 33
click at [100, 211] on link "Clientes" at bounding box center [104, 209] width 195 height 33
click at [98, 138] on link "Parcelas" at bounding box center [104, 137] width 195 height 33
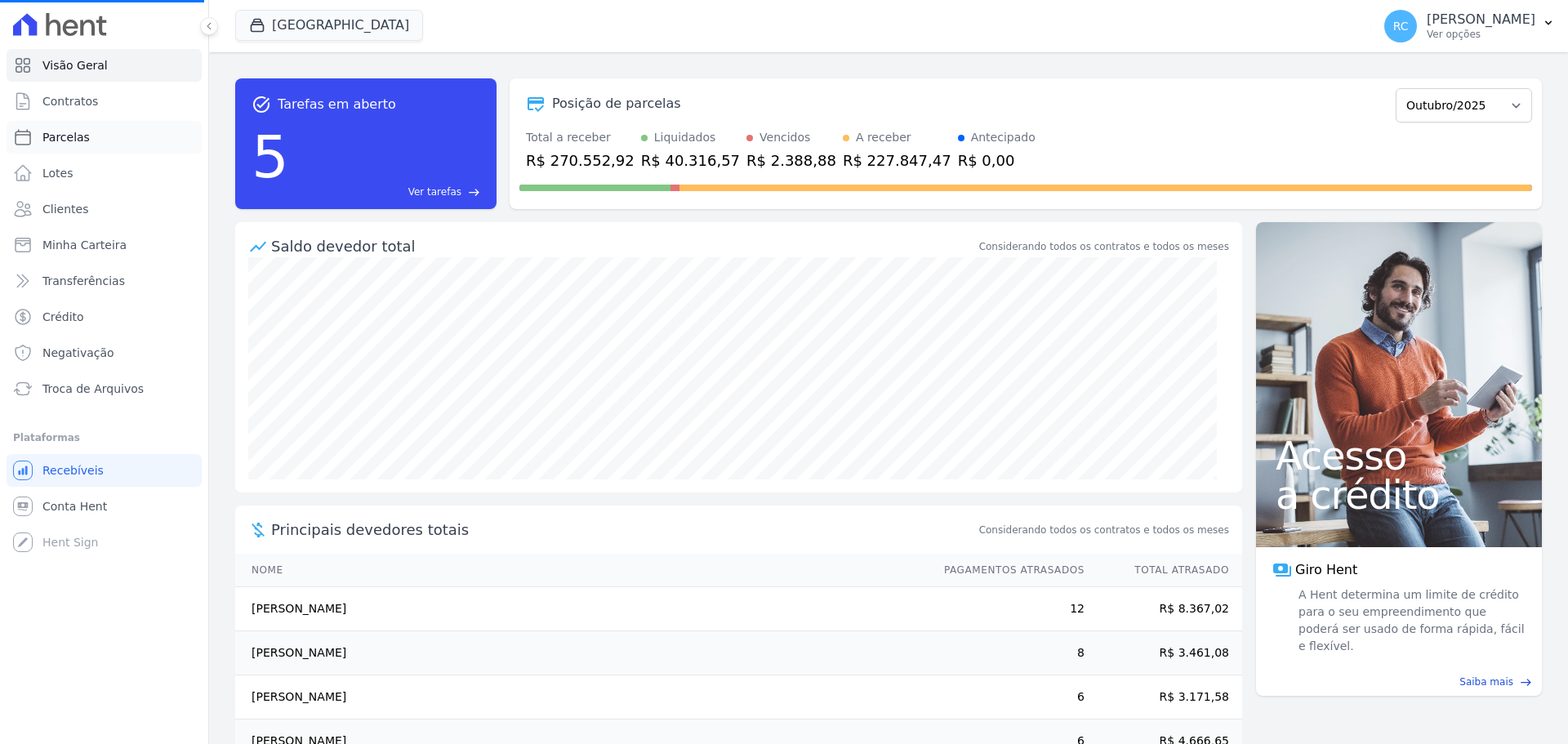
select select
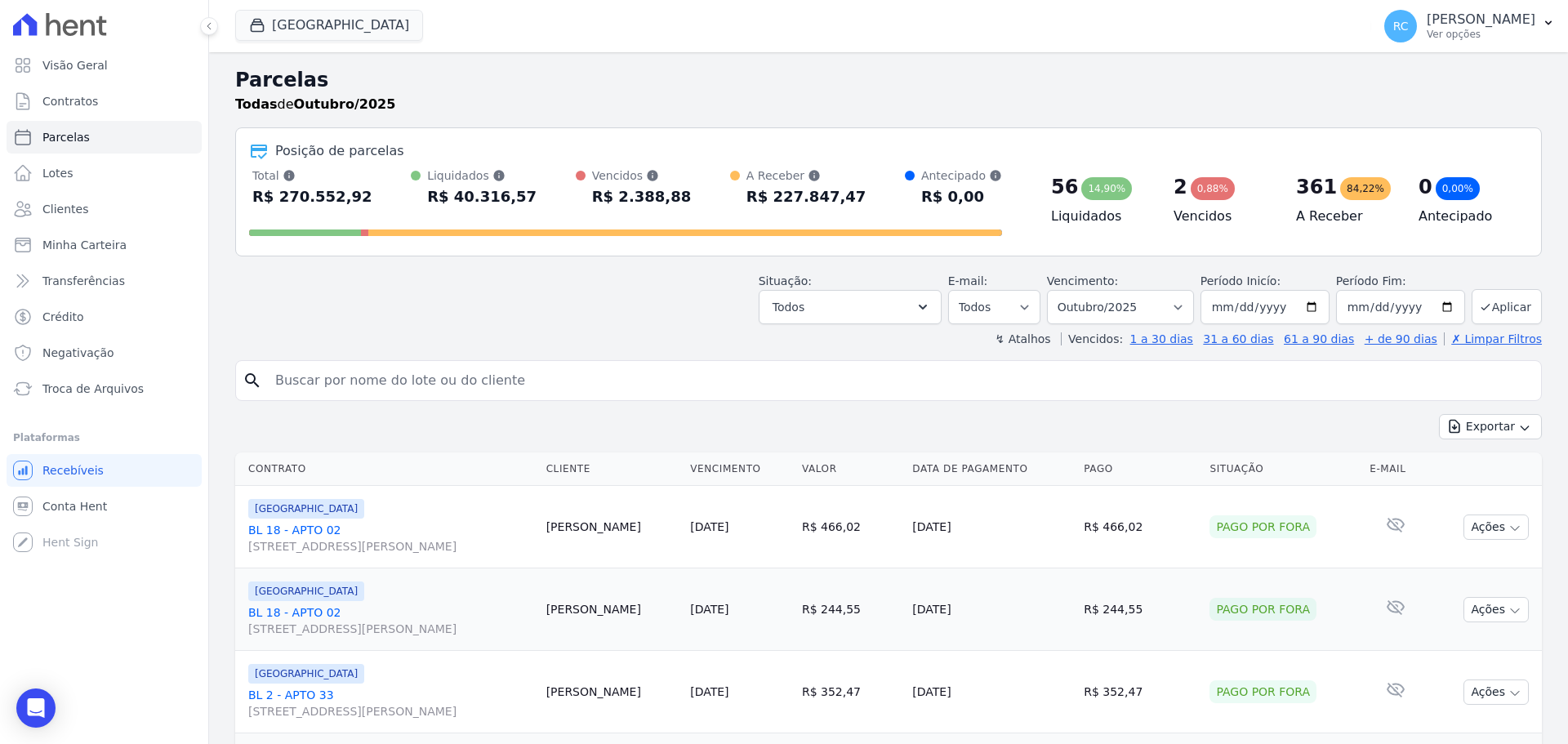
click at [98, 134] on link "Parcelas" at bounding box center [104, 137] width 195 height 33
click at [358, 379] on input "search" at bounding box center [900, 380] width 1269 height 33
paste input "PABLO NOBRE LEAO"
type input "PABLO NOBRE LEAO"
select select
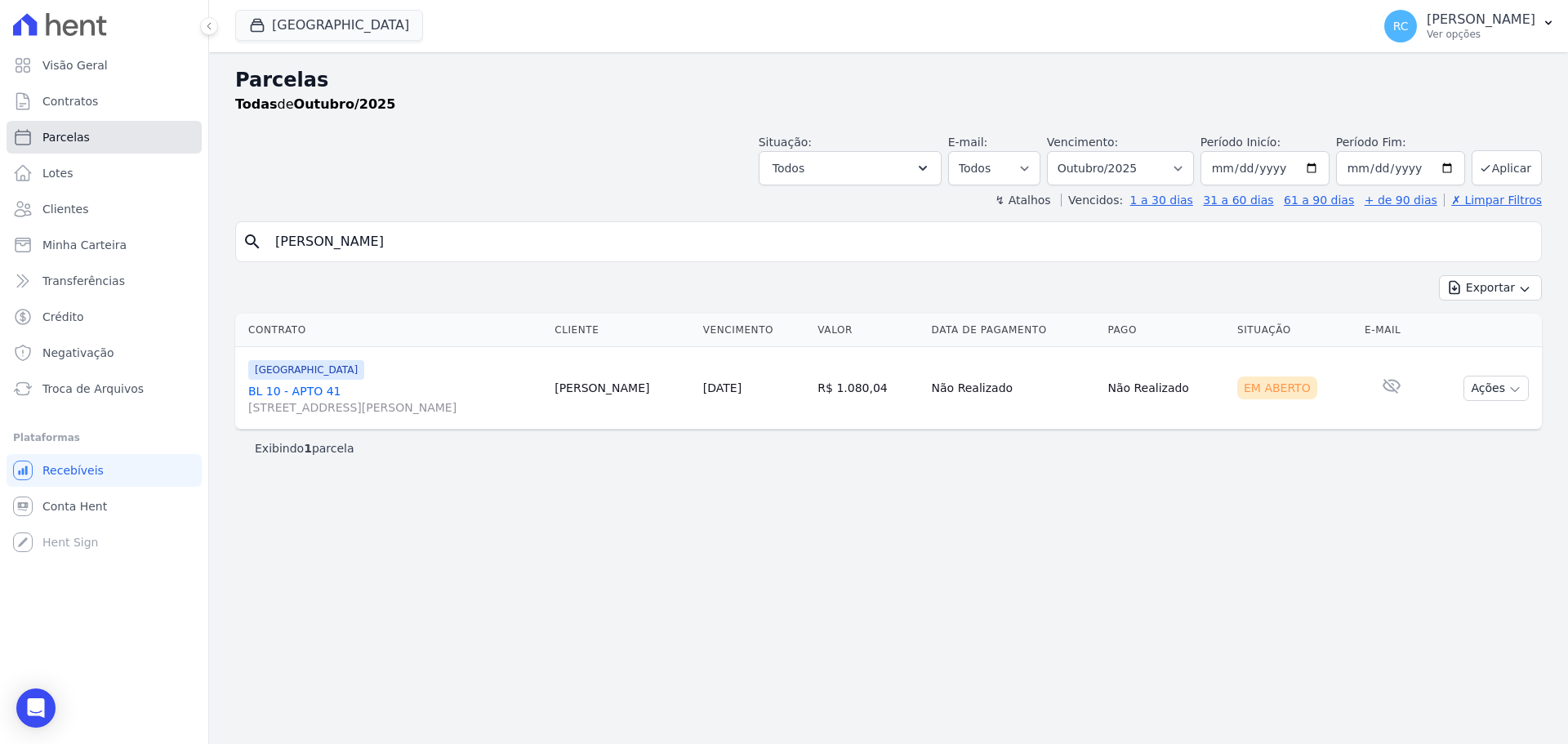
click at [134, 142] on link "Parcelas" at bounding box center [104, 137] width 195 height 33
select select
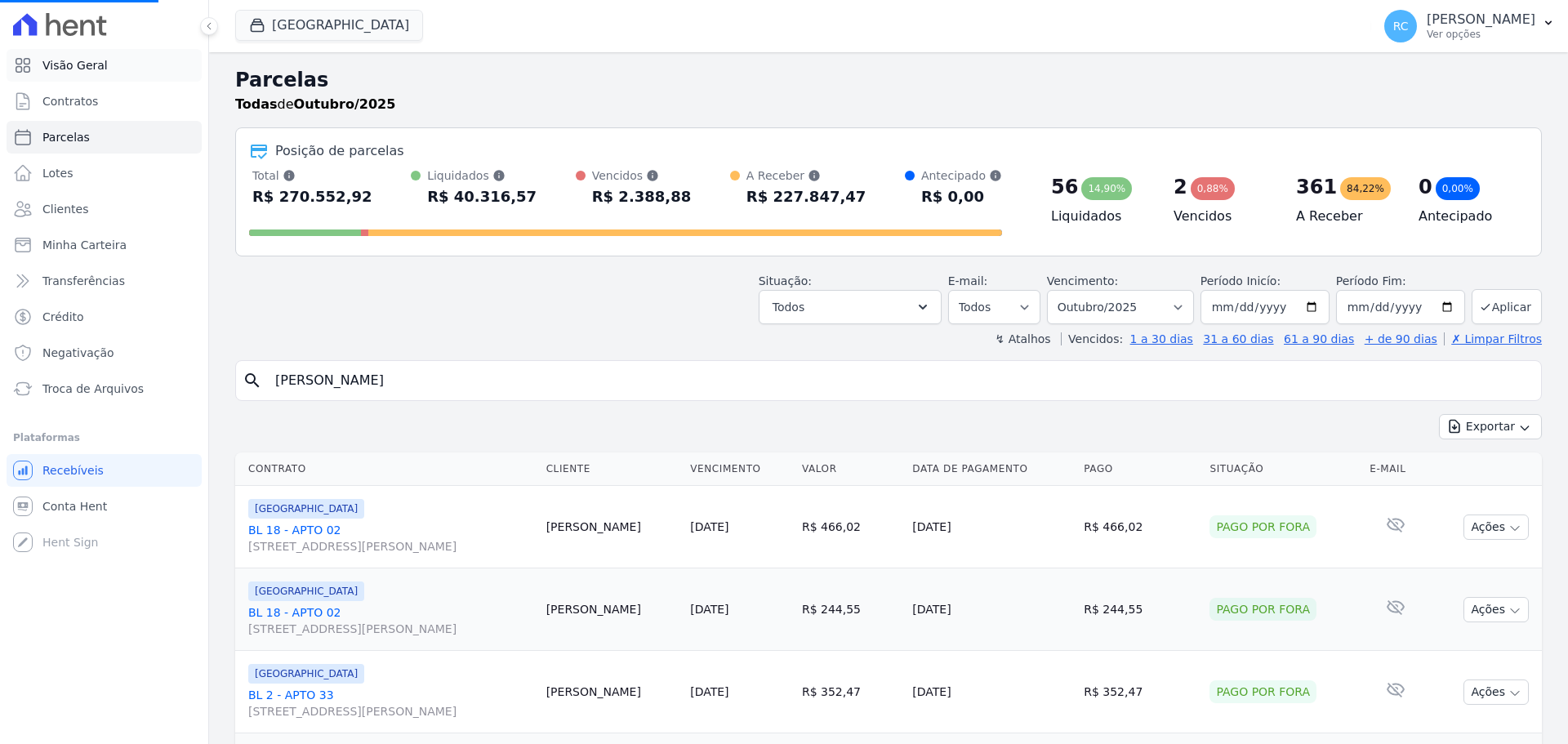
select select
click at [99, 54] on link "Visão Geral" at bounding box center [104, 65] width 195 height 33
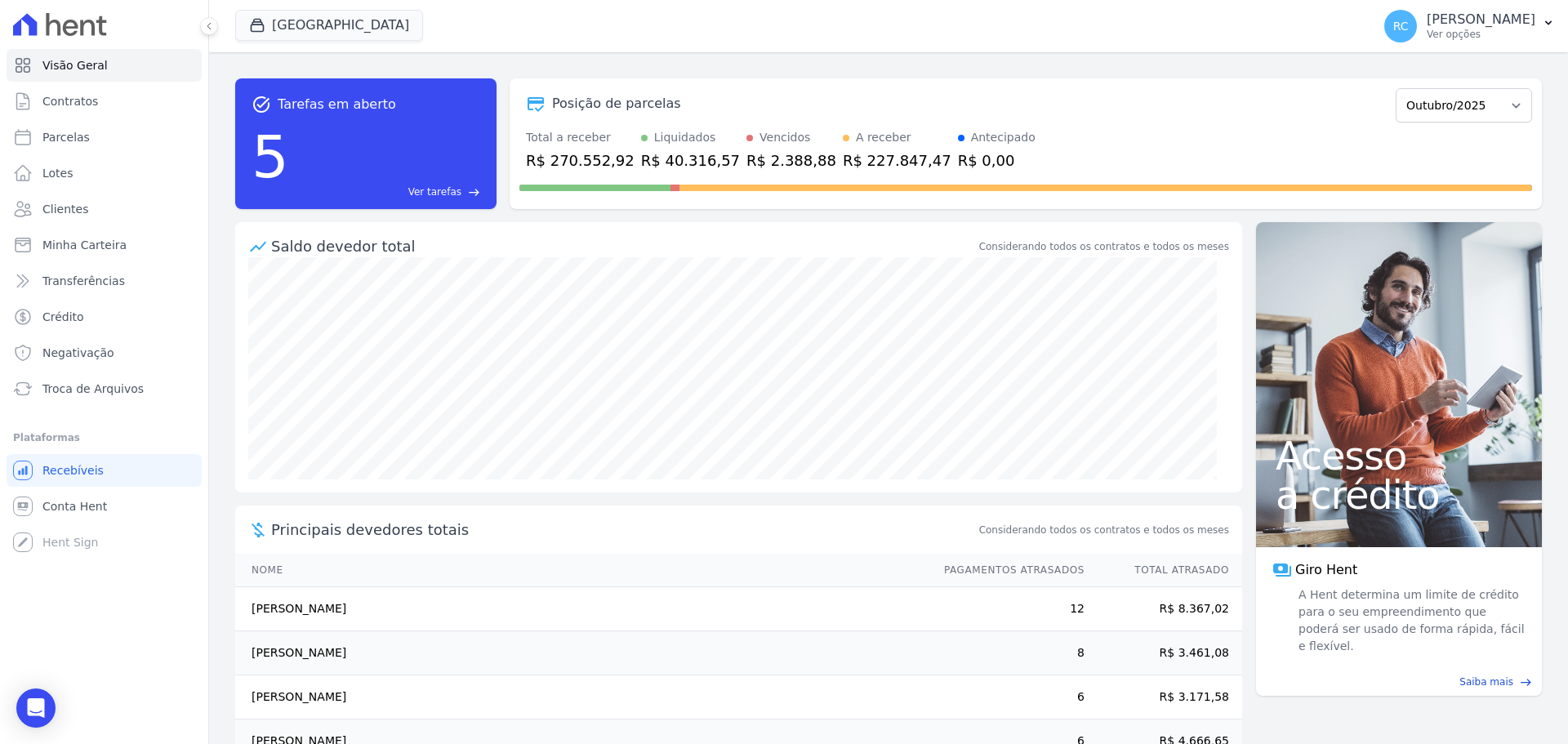
click at [467, 182] on div "5 Ver tarefas east" at bounding box center [366, 157] width 229 height 85
click at [465, 186] on link "Ver tarefas east" at bounding box center [387, 192] width 184 height 15
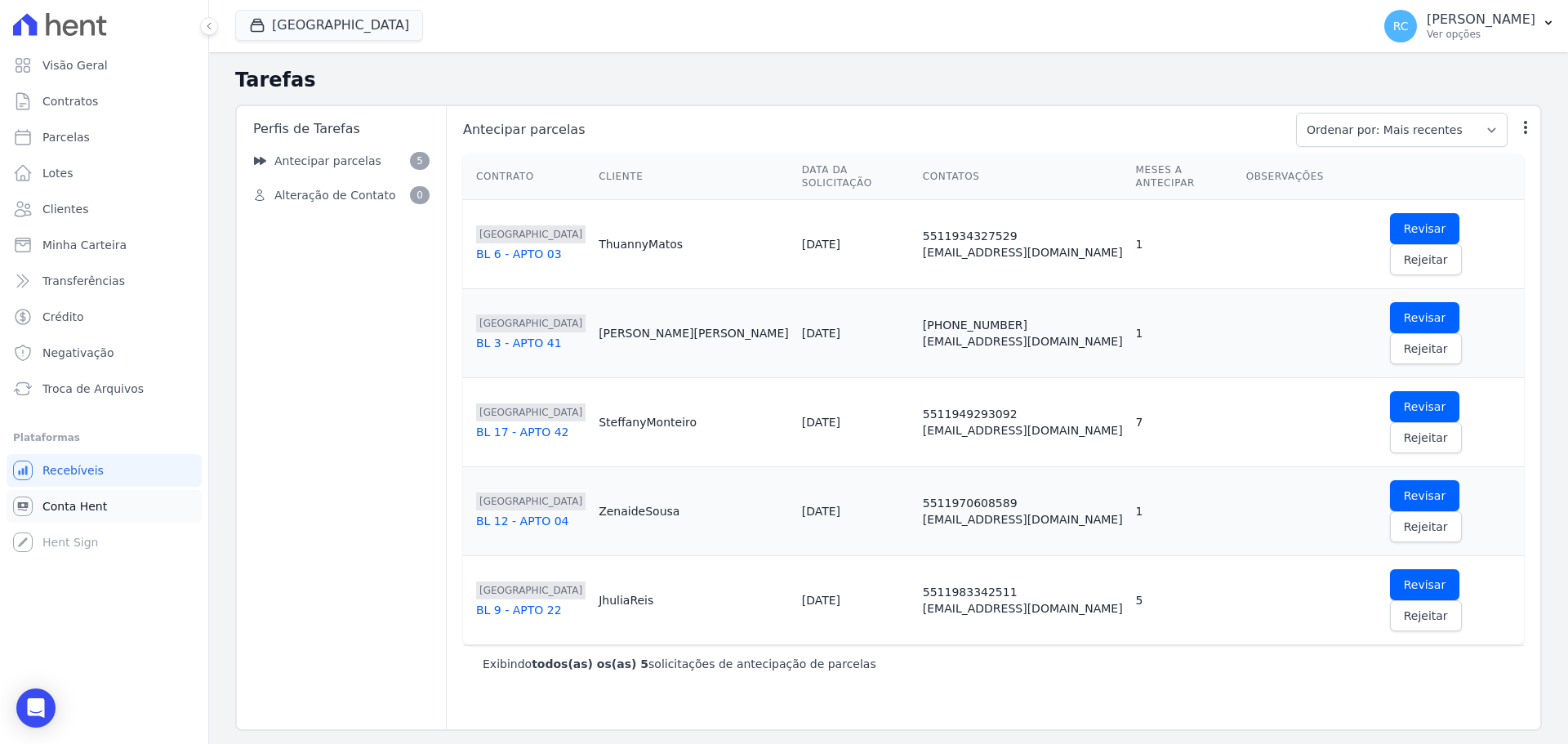
click at [88, 515] on link "Conta Hent" at bounding box center [104, 506] width 195 height 33
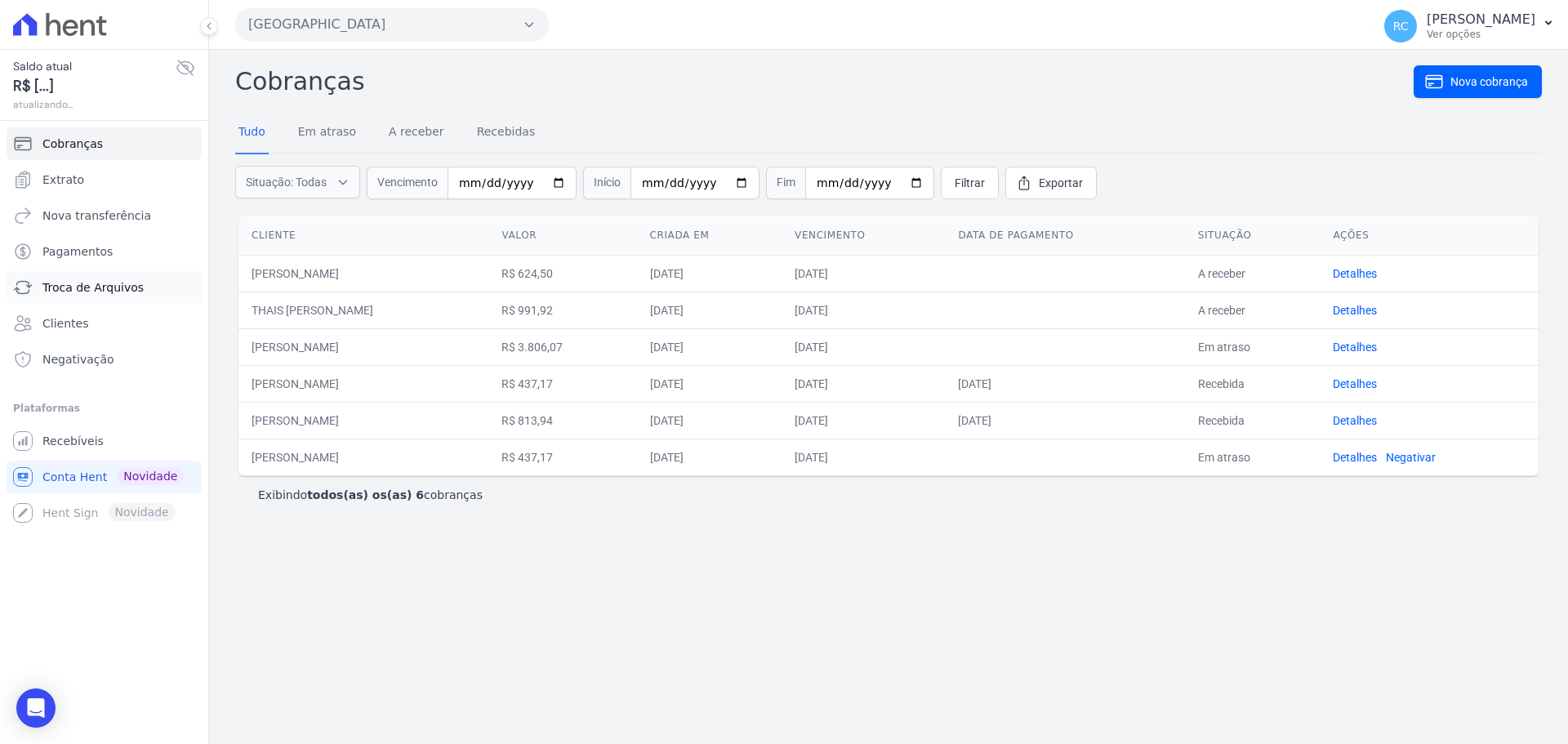
click at [93, 285] on span "Troca de Arquivos" at bounding box center [93, 288] width 101 height 17
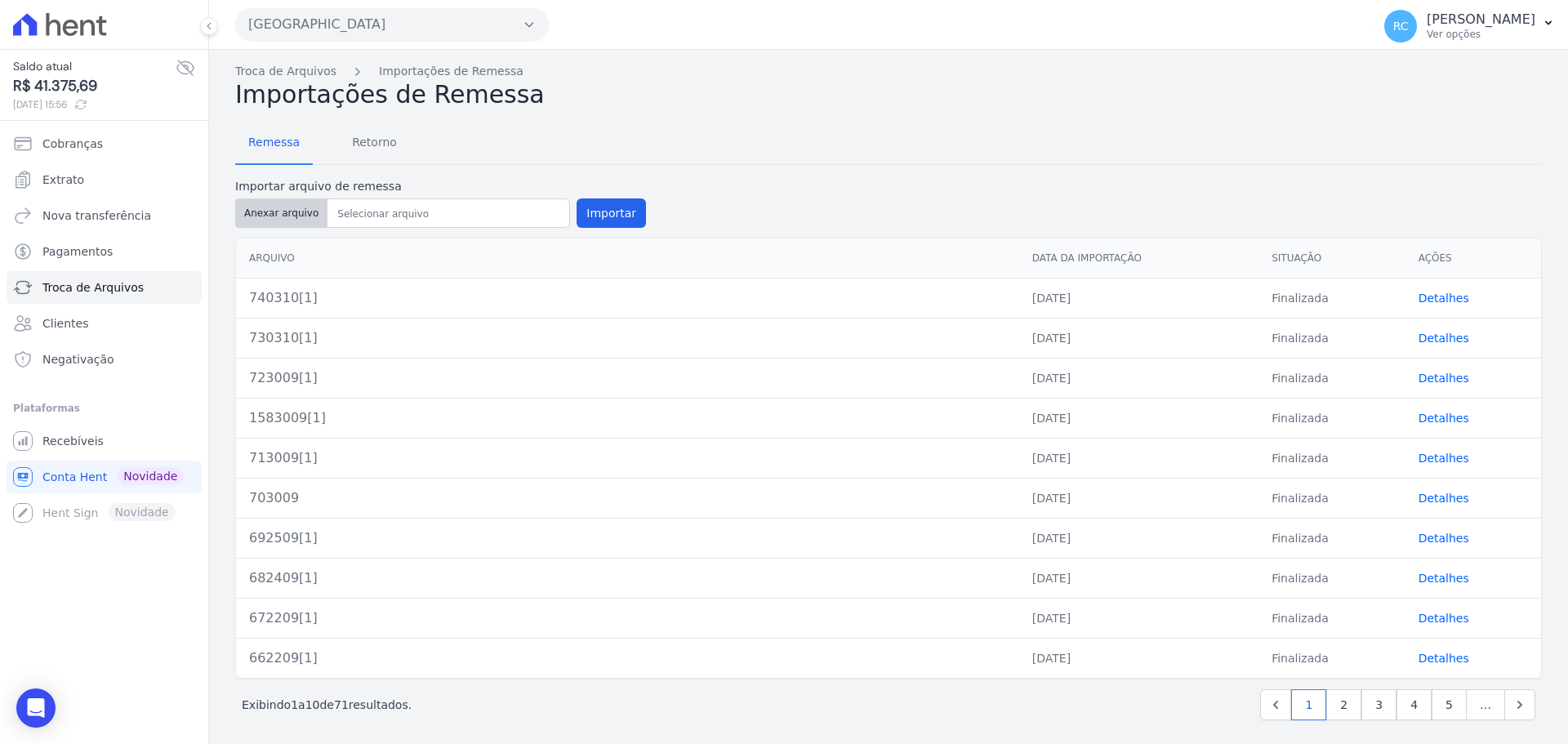
click at [275, 207] on button "Anexar arquivo" at bounding box center [281, 213] width 93 height 29
type input "750310[1]"
click at [603, 213] on button "Importar" at bounding box center [611, 213] width 69 height 29
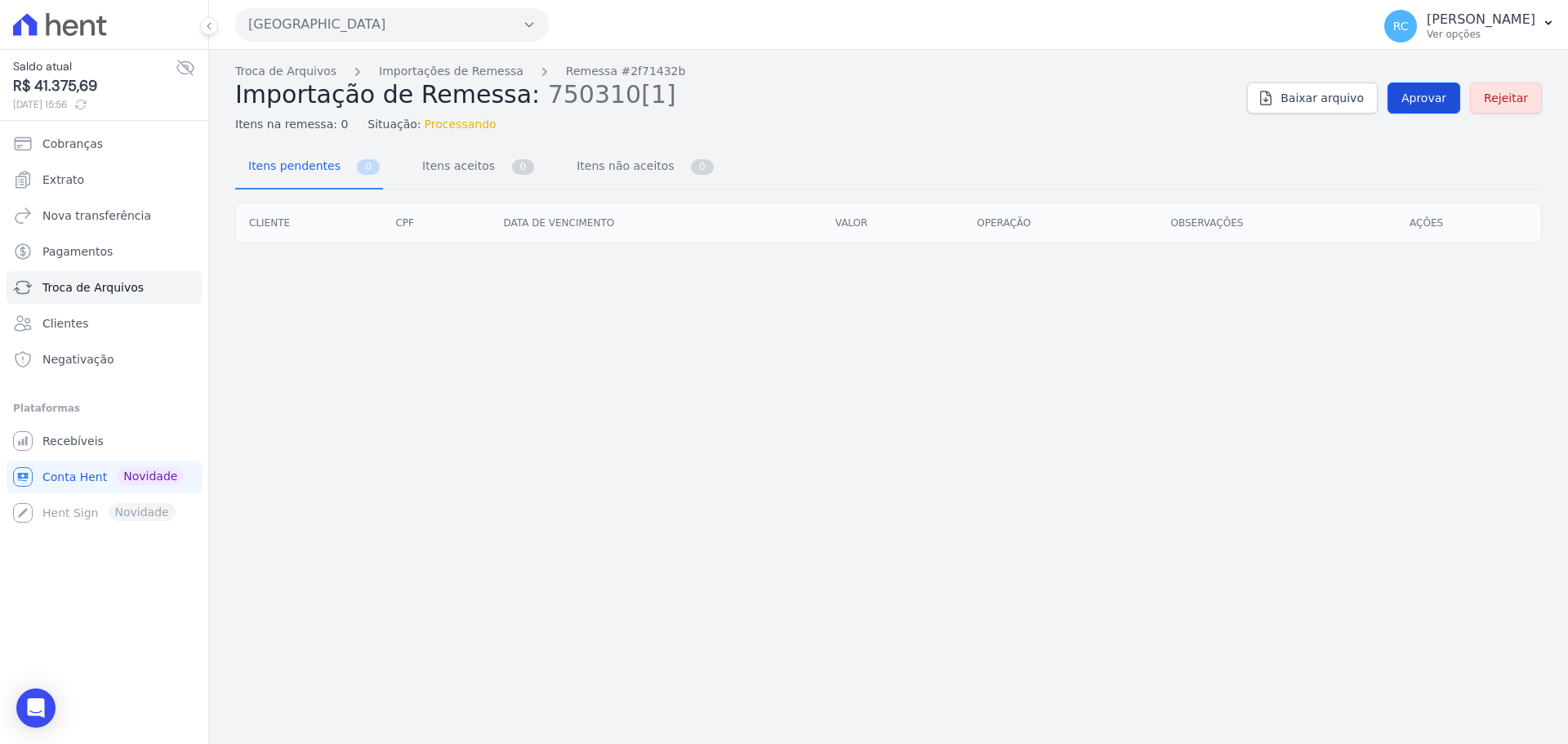
drag, startPoint x: 1448, startPoint y: 82, endPoint x: 1432, endPoint y: 93, distance: 19.4
click at [1441, 85] on div "Troca de Arquivos Importações de Remessa Remessa #2f71432b Importação de Remess…" at bounding box center [888, 98] width 1307 height 70
click at [1430, 95] on span "Aprovar" at bounding box center [1424, 98] width 45 height 17
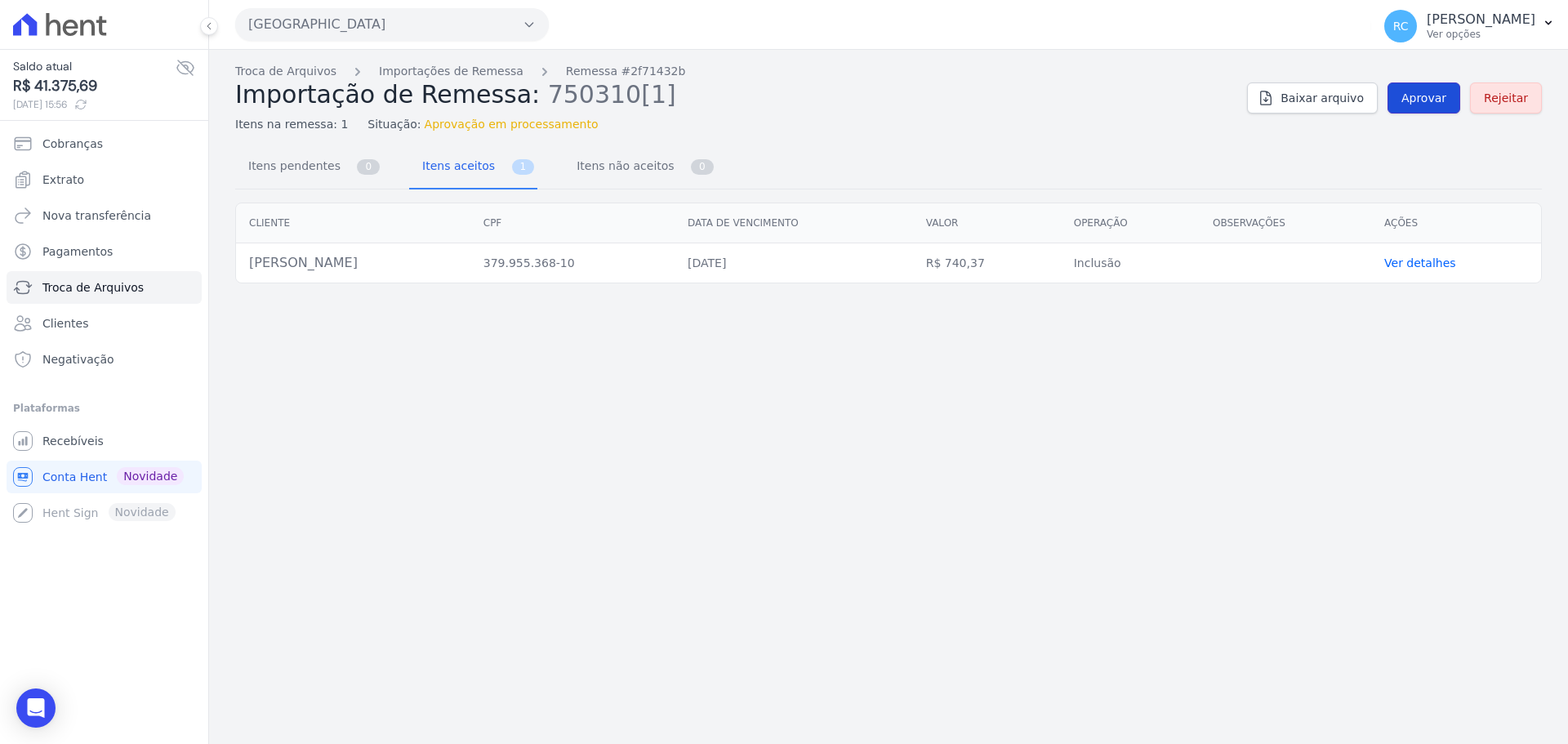
click at [1427, 110] on link "Aprovar" at bounding box center [1424, 98] width 73 height 31
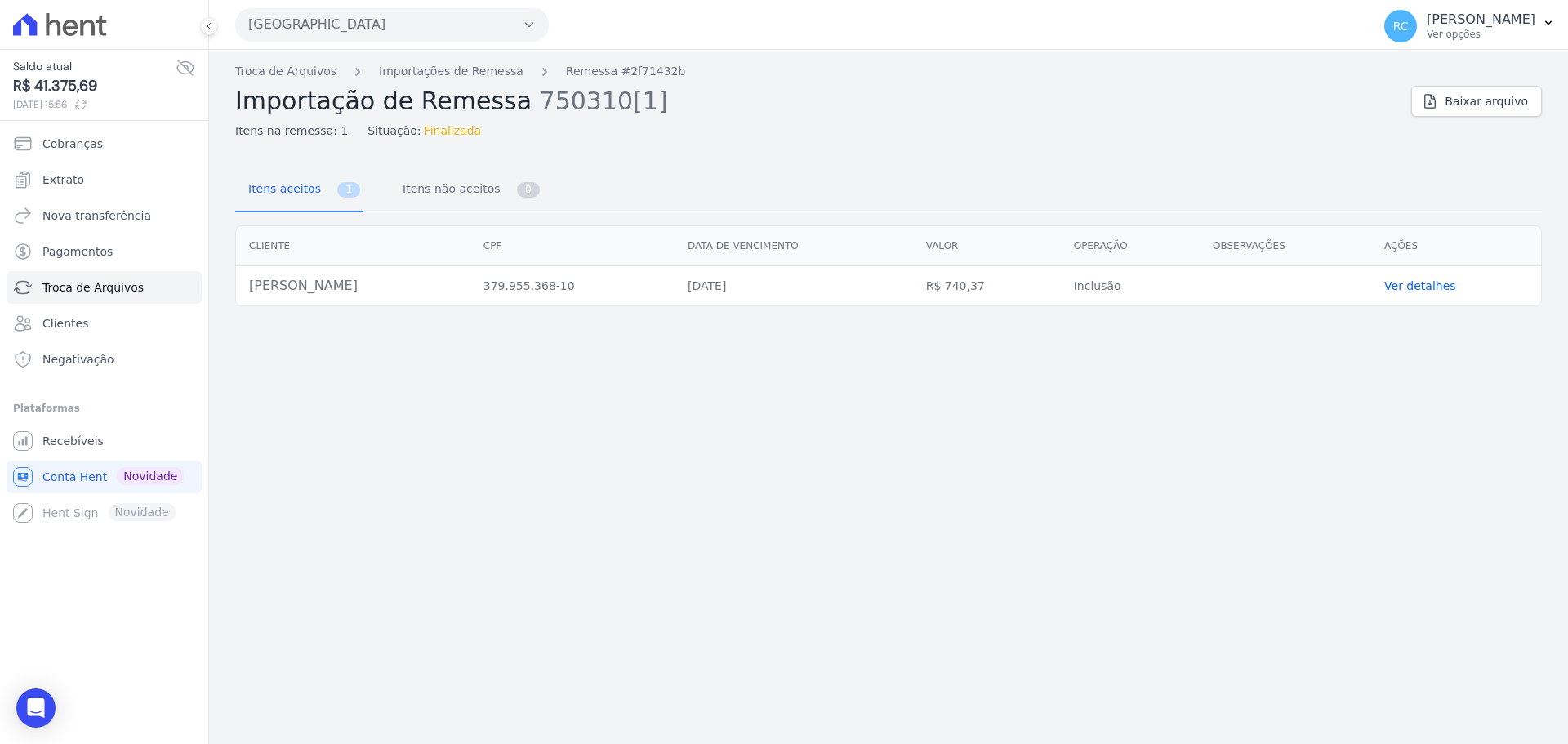
click at [284, 62] on div "Troca de Arquivos Importações de Remessa Remessa #2f71432b Importação de Remess…" at bounding box center [888, 397] width 1359 height 694
click at [280, 66] on link "Troca de Arquivos" at bounding box center [285, 71] width 101 height 18
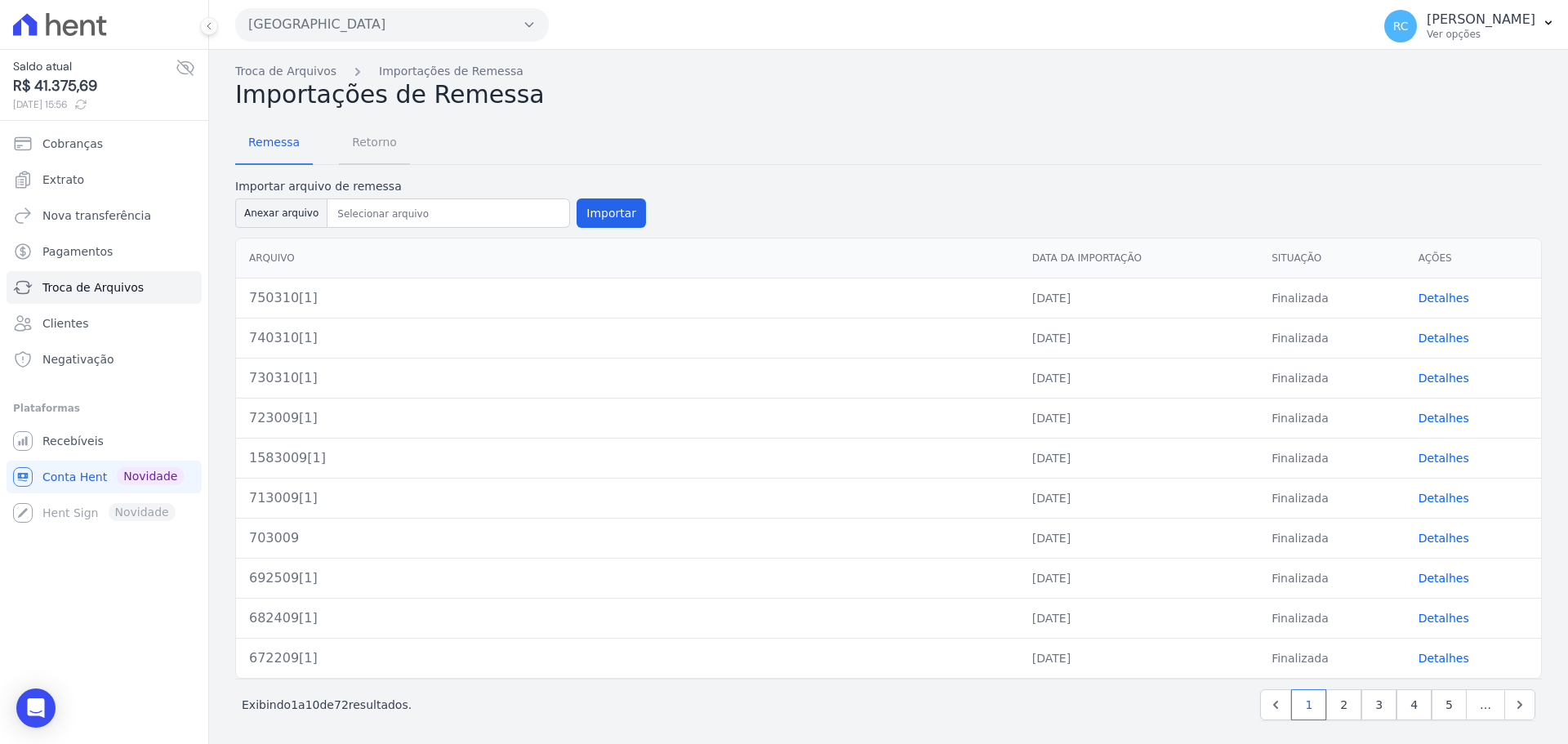
click at [389, 133] on span "Retorno" at bounding box center [374, 142] width 64 height 33
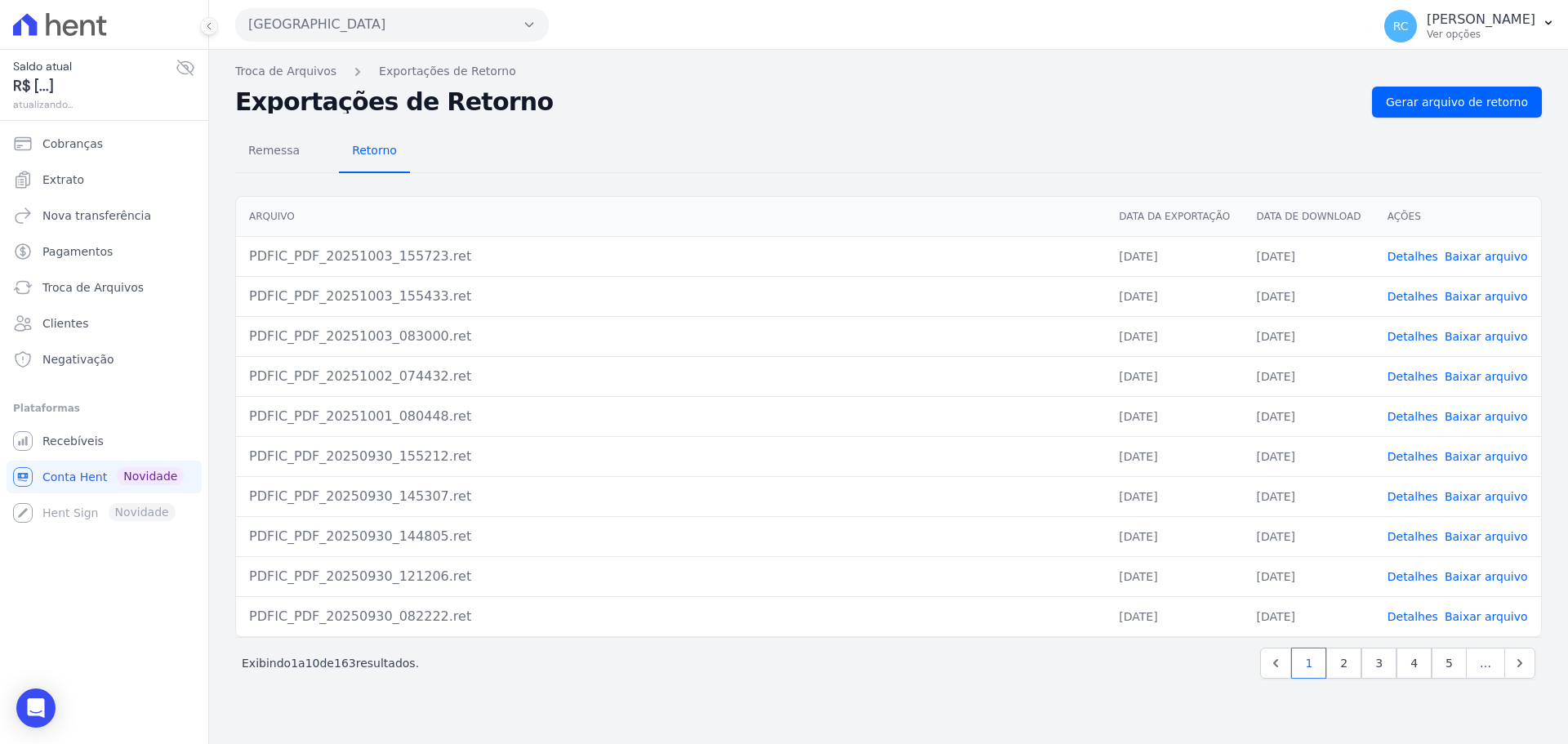
click at [382, 140] on span "Retorno" at bounding box center [374, 150] width 64 height 33
drag, startPoint x: 1509, startPoint y: 95, endPoint x: 1493, endPoint y: 105, distance: 18.9
click at [1507, 95] on span "Gerar arquivo de retorno" at bounding box center [1457, 103] width 142 height 17
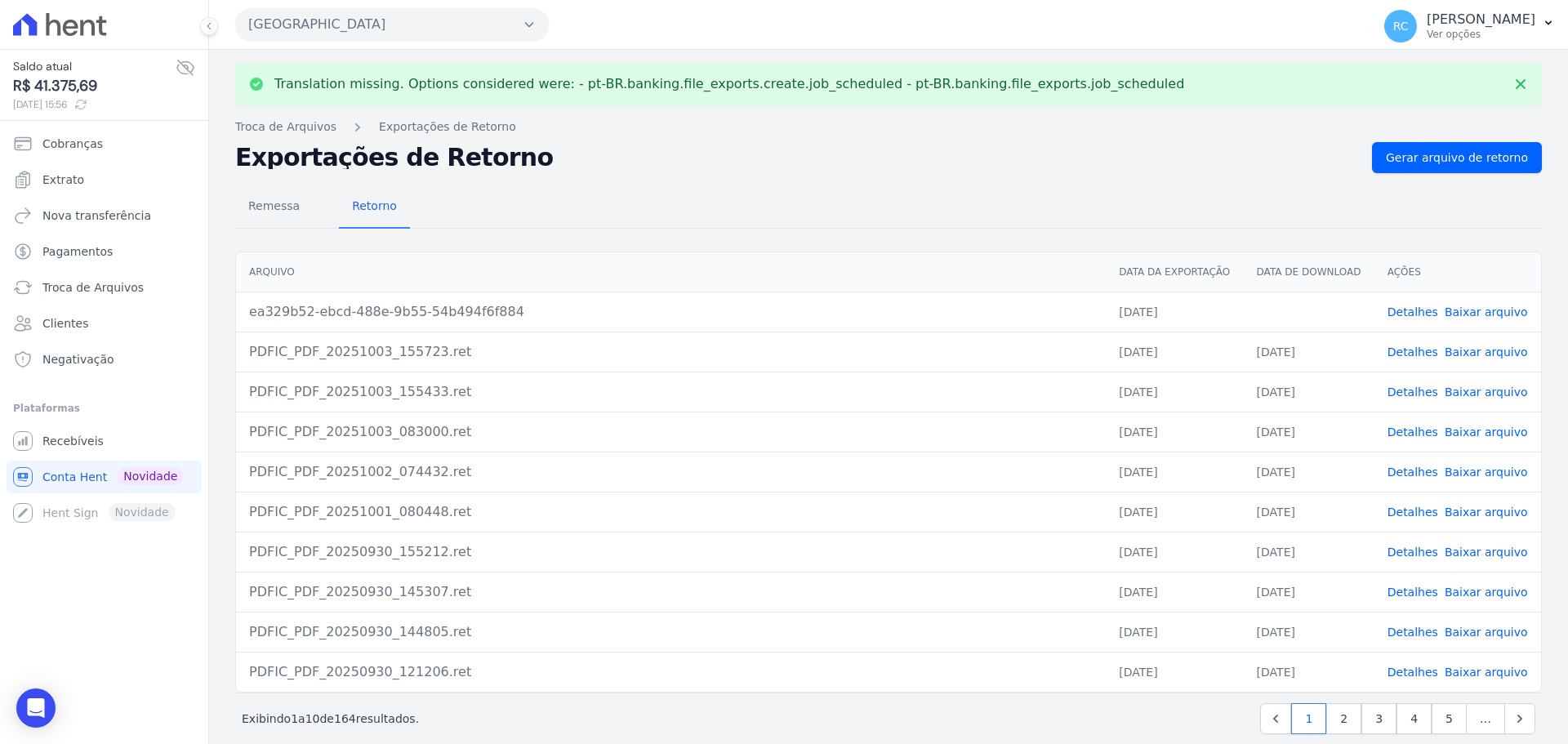
click at [1460, 315] on link "Baixar arquivo" at bounding box center [1486, 312] width 83 height 13
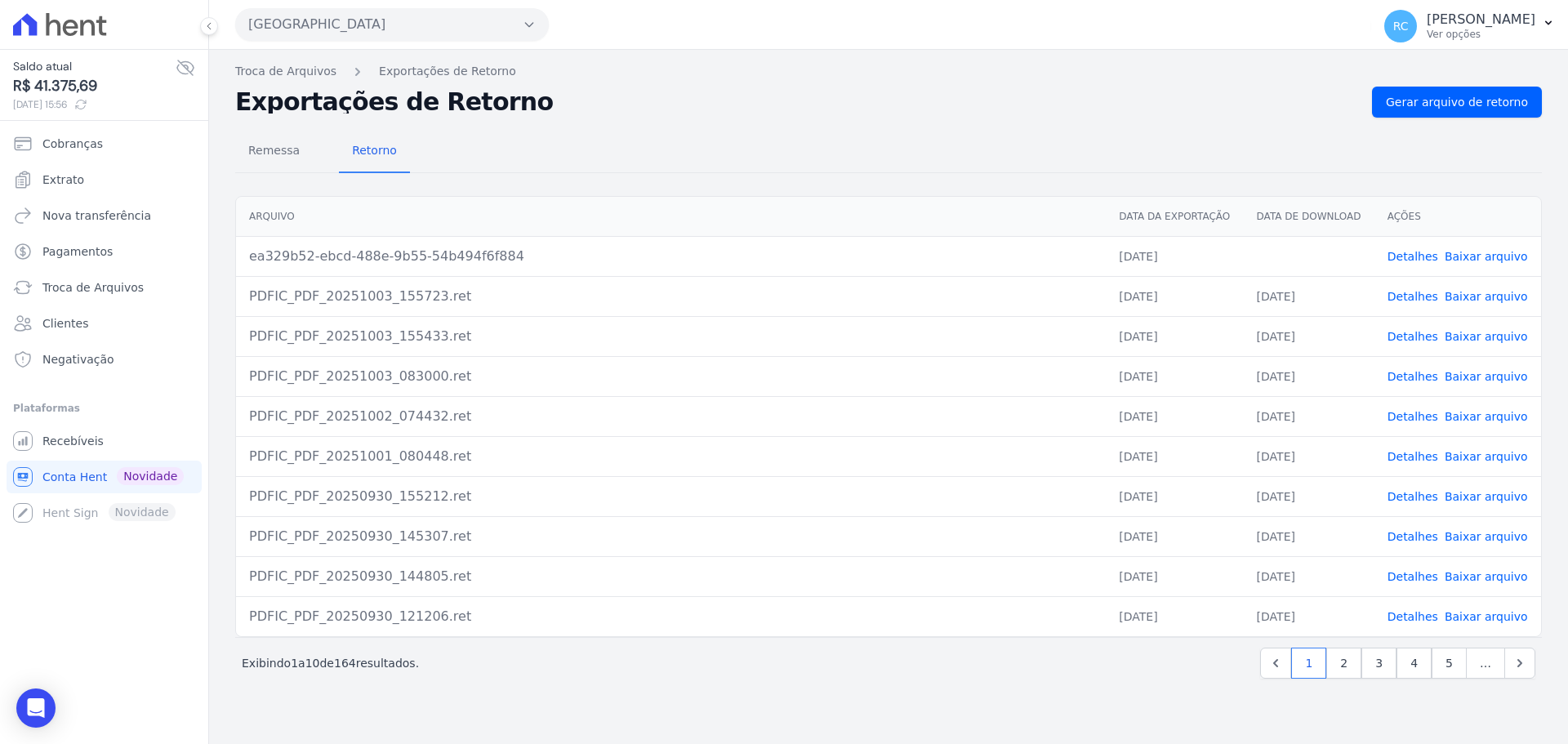
click at [360, 36] on button "Parque Das Flores" at bounding box center [392, 24] width 314 height 33
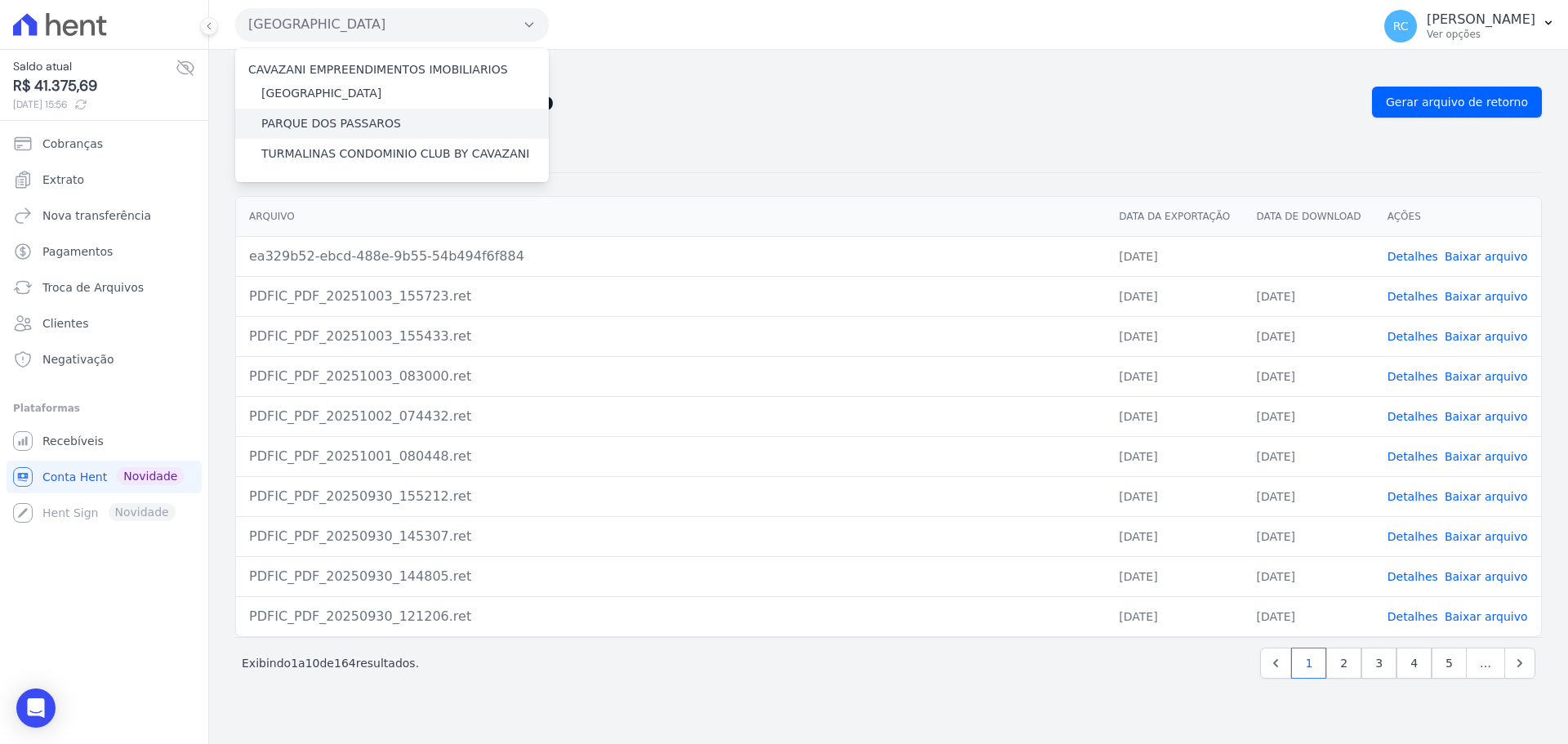
click at [338, 125] on label "PARQUE DOS PASSAROS" at bounding box center [330, 123] width 139 height 18
click at [0, 0] on input "PARQUE DOS PASSAROS" at bounding box center [0, 0] width 0 height 0
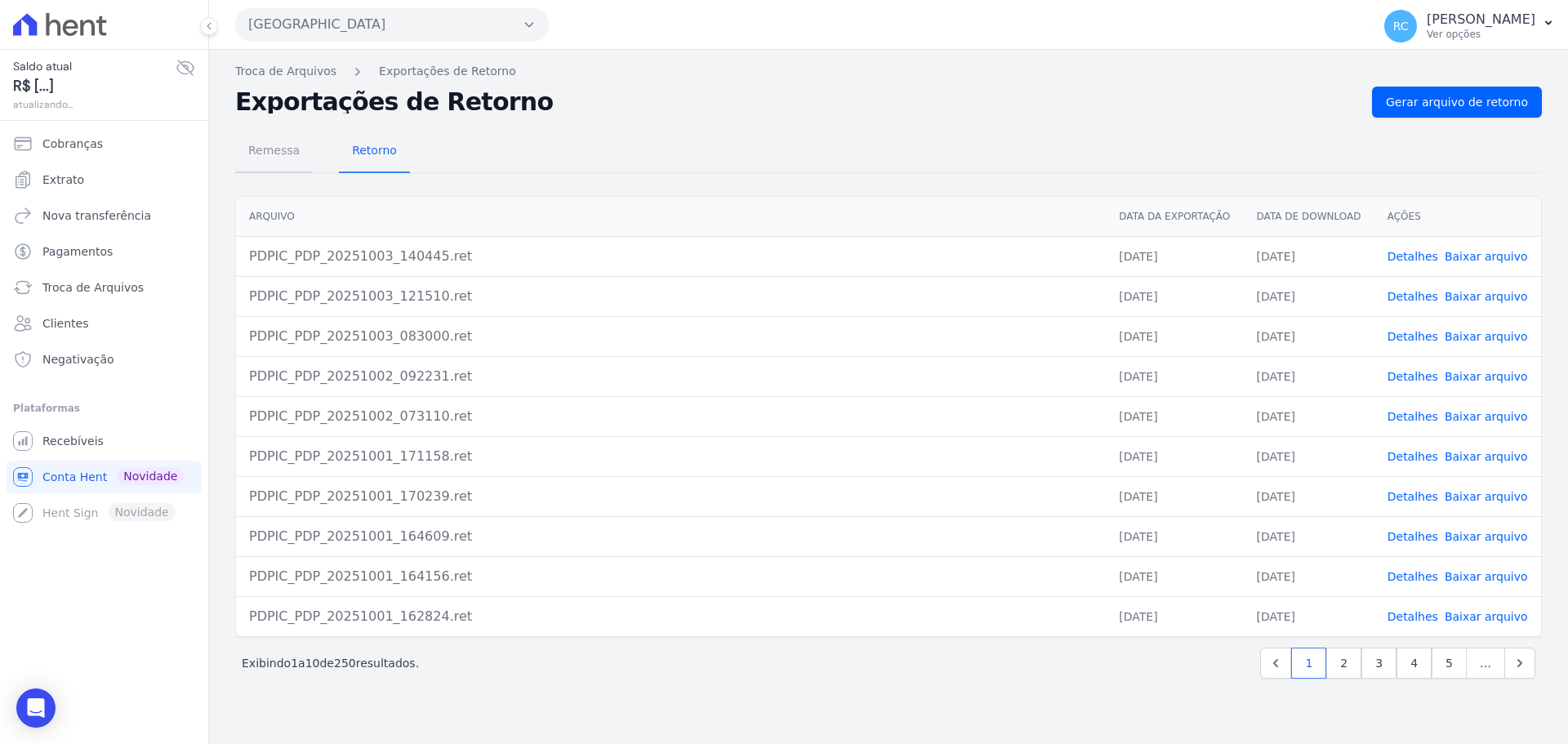
click at [257, 158] on span "Remessa" at bounding box center [274, 150] width 71 height 33
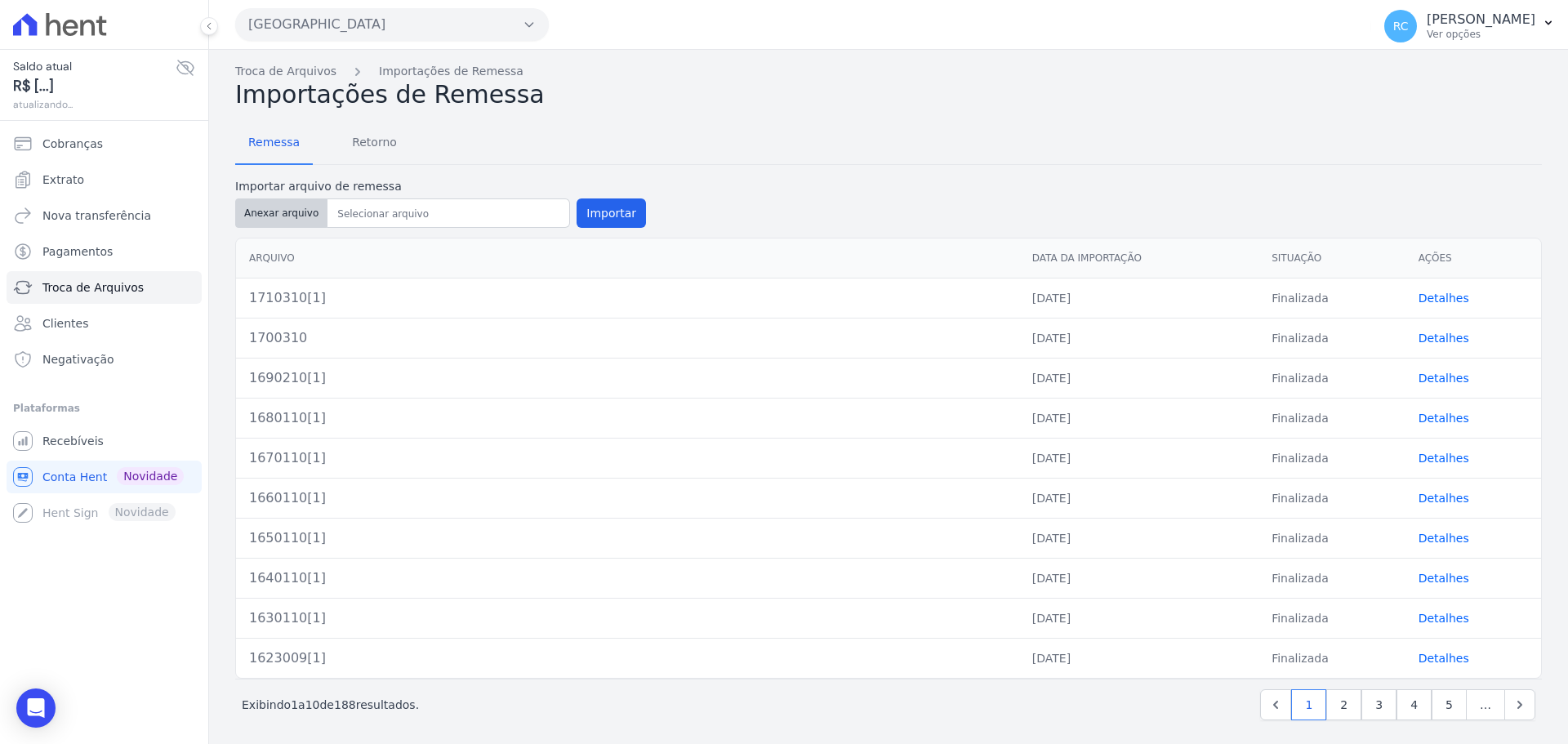
click at [286, 214] on button "Anexar arquivo" at bounding box center [281, 213] width 93 height 29
type input "1720310[1]"
click at [595, 215] on button "Importar" at bounding box center [611, 213] width 69 height 29
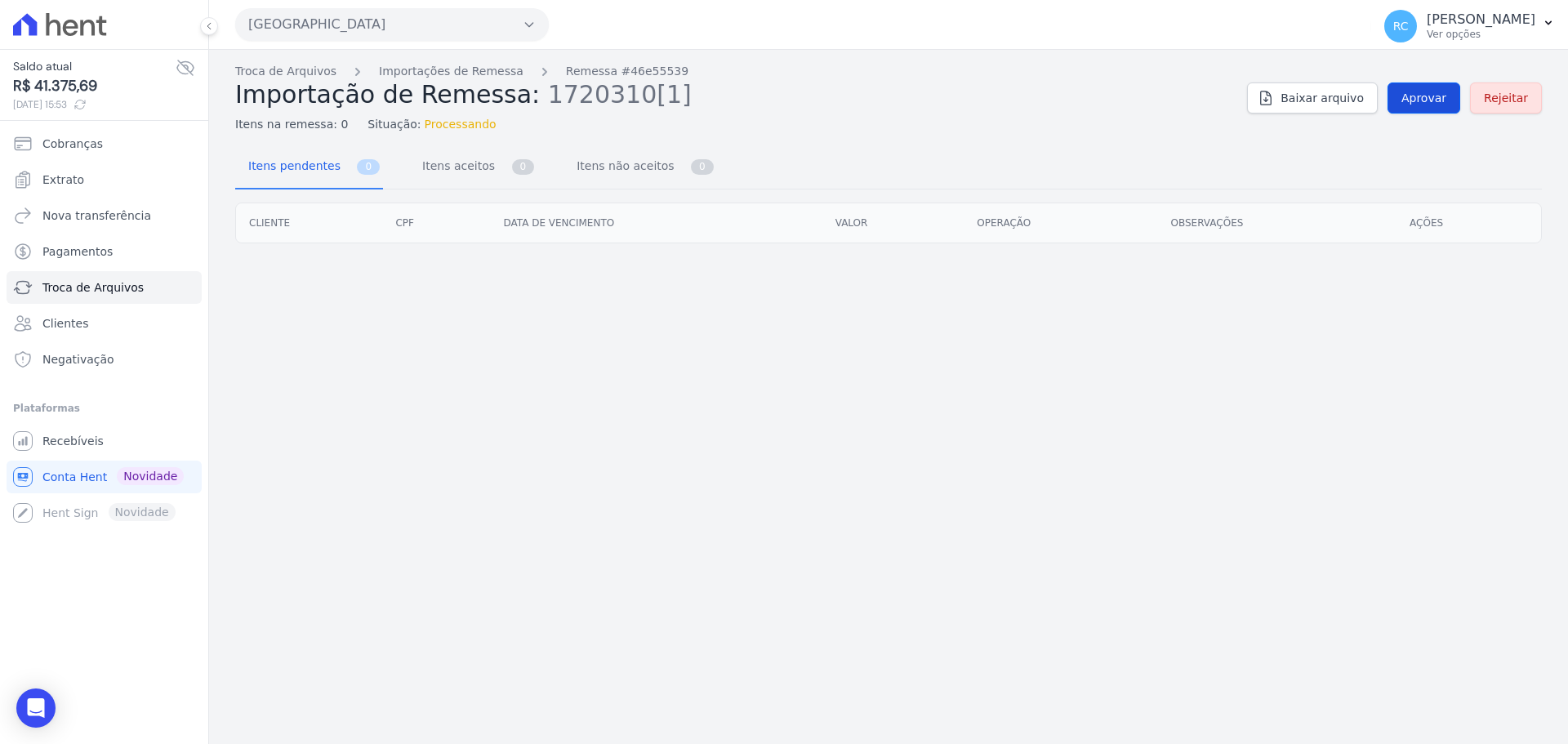
drag, startPoint x: 1432, startPoint y: 116, endPoint x: 1427, endPoint y: 100, distance: 16.8
click at [1432, 115] on div "Troca de Arquivos Importações de Remessa Remessa #46e55539 Importação de Remess…" at bounding box center [888, 98] width 1307 height 70
click at [1427, 99] on span "Aprovar" at bounding box center [1424, 98] width 45 height 17
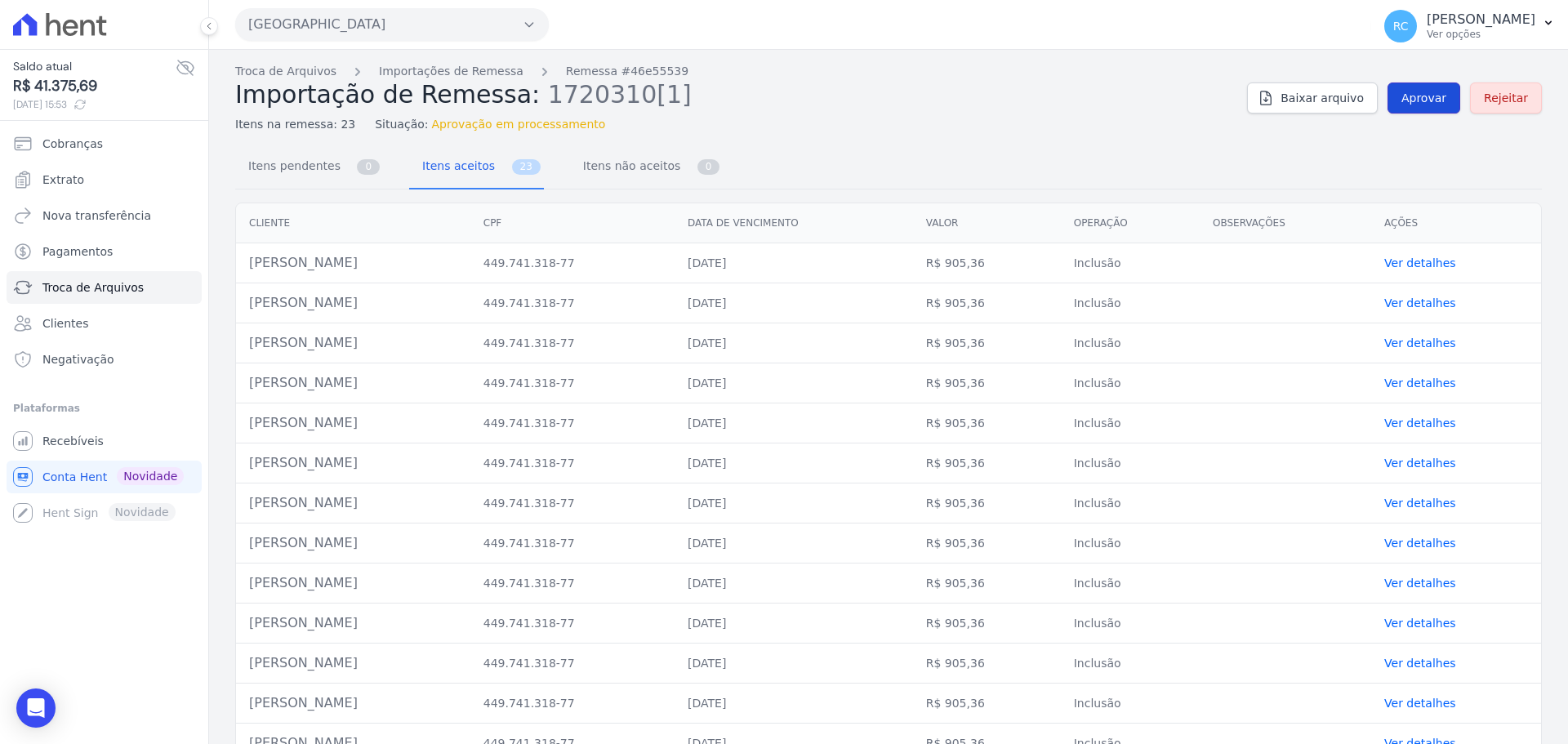
click at [1423, 102] on span "Aprovar" at bounding box center [1424, 98] width 45 height 17
click at [1423, 98] on span "Aprovar" at bounding box center [1424, 98] width 45 height 17
click at [1431, 109] on link "Aprovar" at bounding box center [1424, 98] width 73 height 31
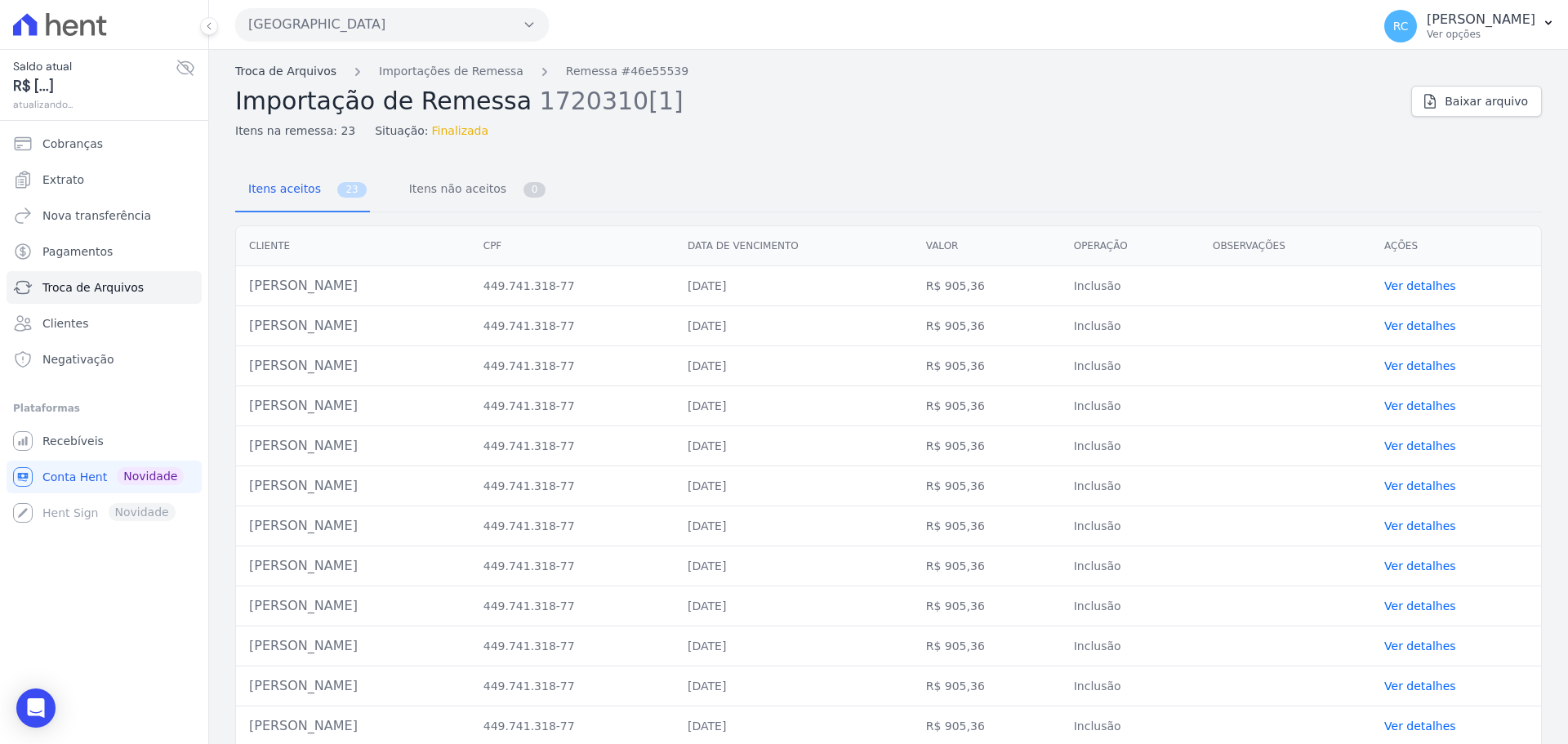
click at [287, 68] on link "Troca de Arquivos" at bounding box center [285, 71] width 101 height 18
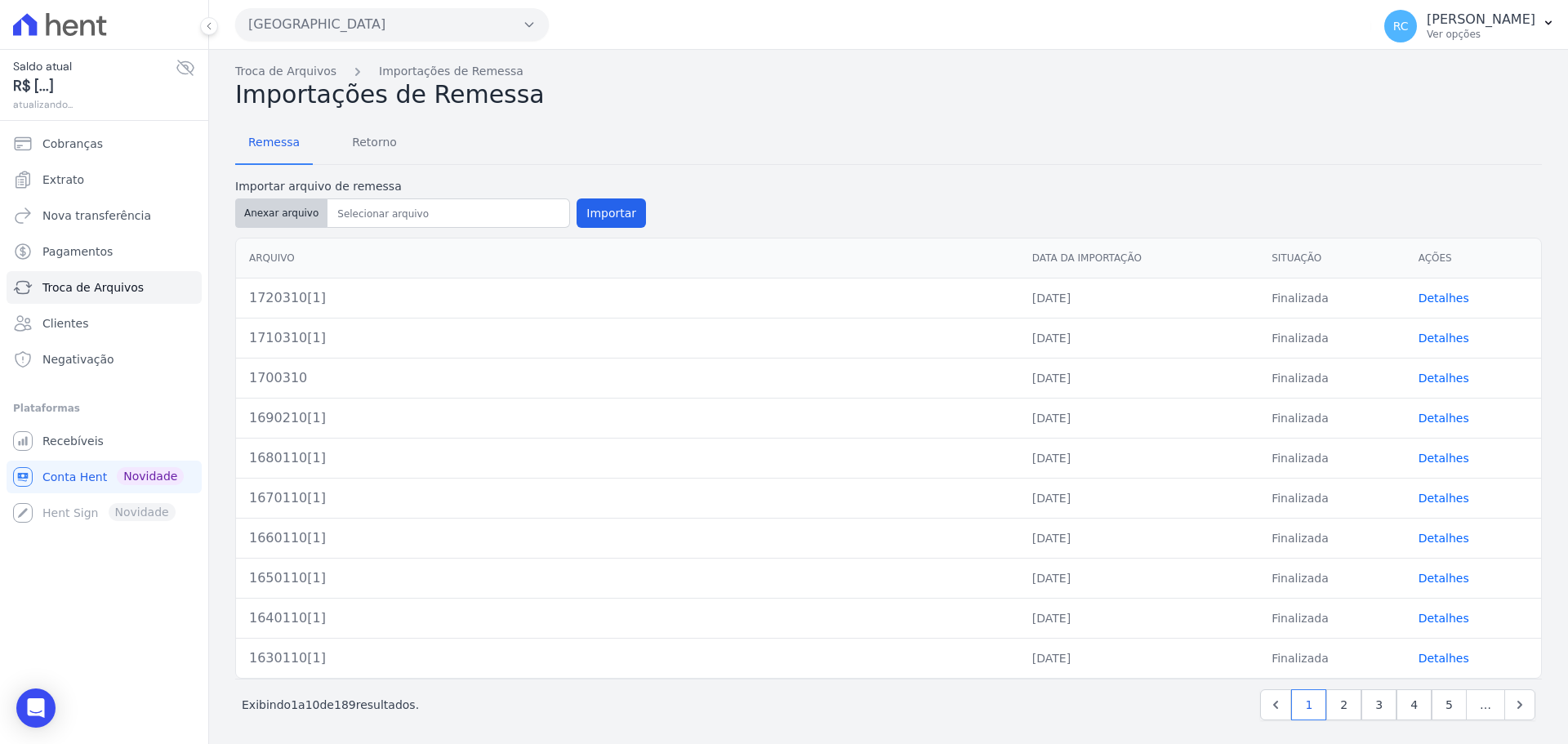
click at [289, 209] on button "Anexar arquivo" at bounding box center [281, 213] width 93 height 29
type input "1730310[1]"
click at [427, 245] on th "Arquivo" at bounding box center [627, 259] width 783 height 40
click at [619, 213] on button "Importar" at bounding box center [611, 213] width 69 height 29
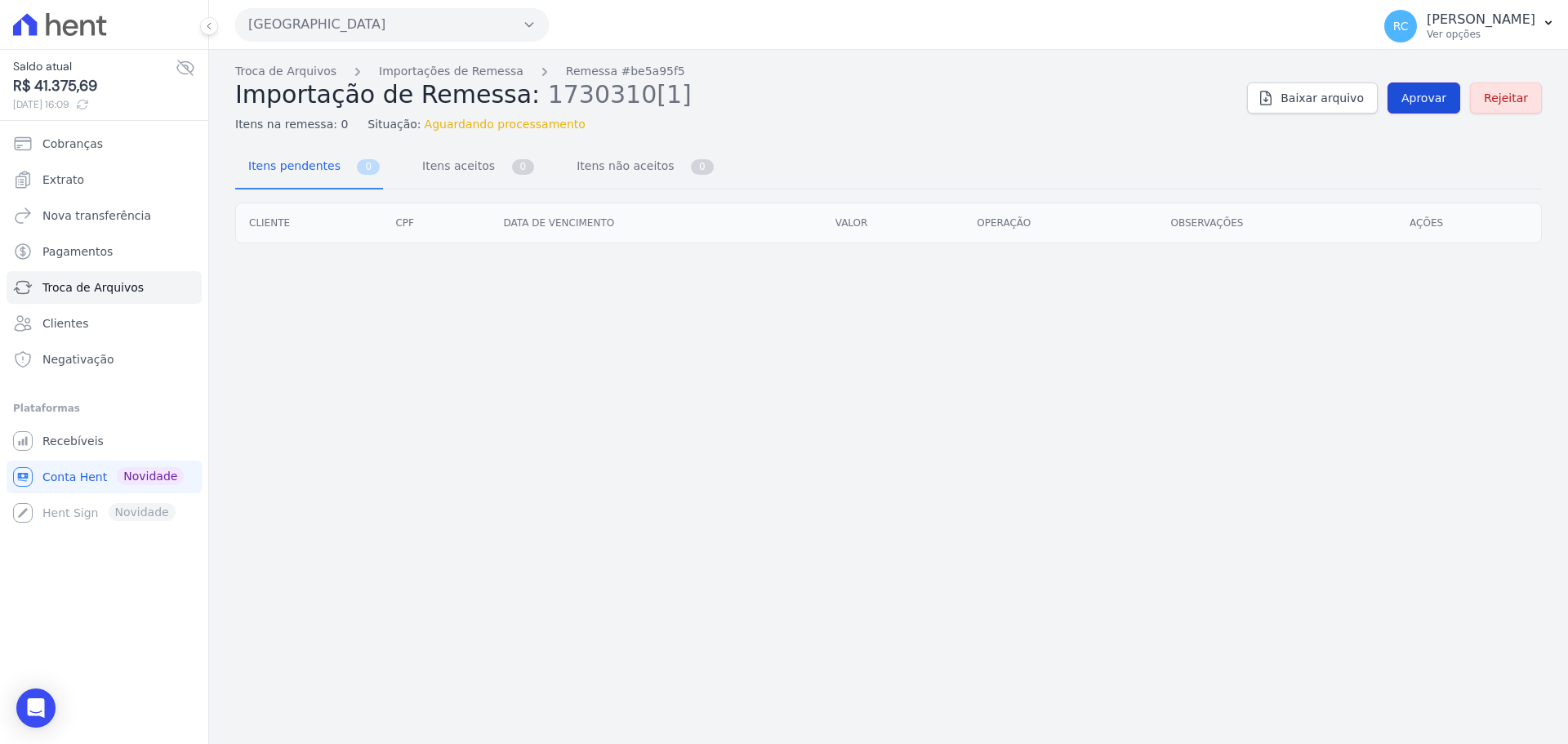
click at [1446, 91] on span "Aprovar" at bounding box center [1424, 98] width 45 height 17
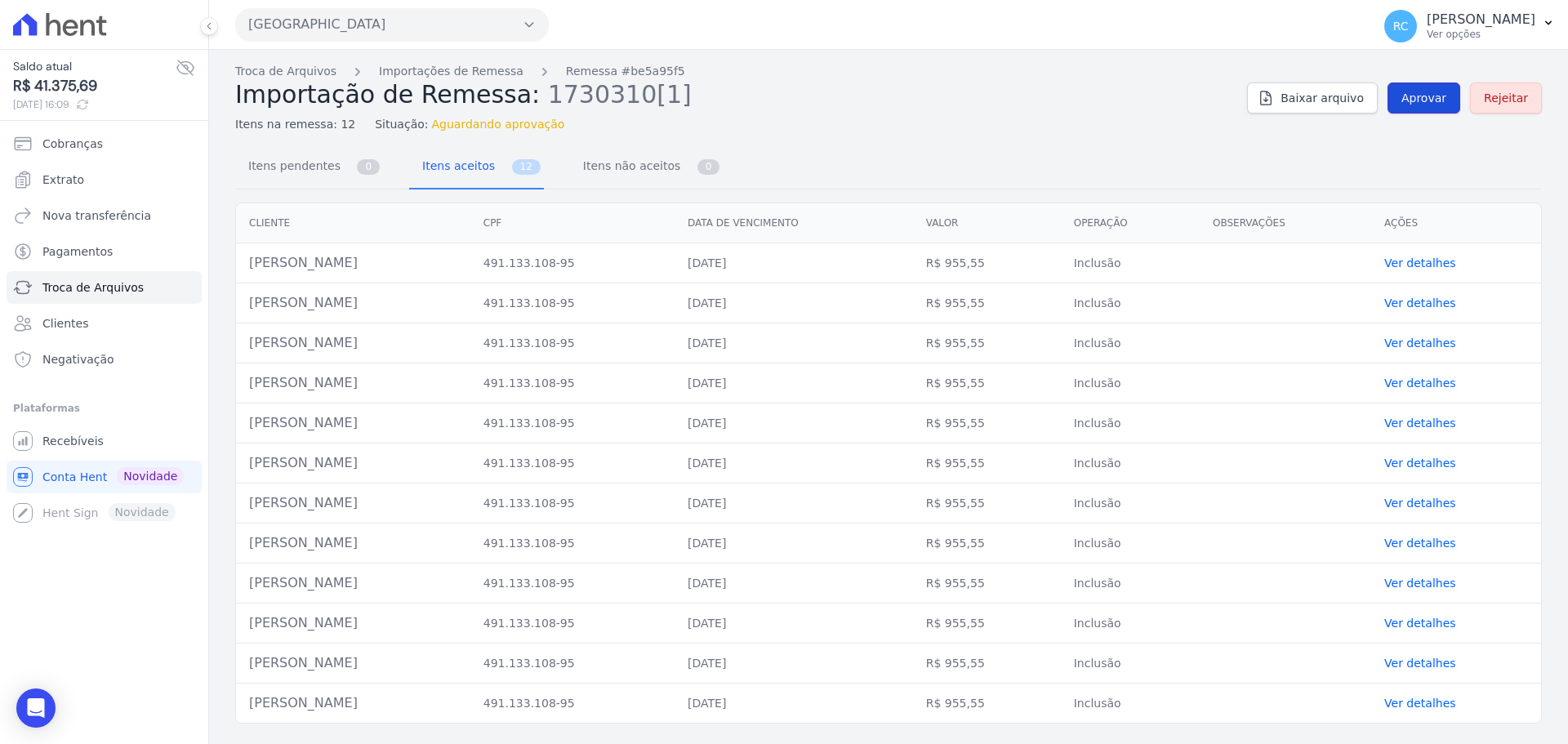
click at [1405, 95] on link "Aprovar" at bounding box center [1424, 98] width 73 height 31
click at [1433, 98] on span "Aprovar" at bounding box center [1424, 98] width 45 height 17
click at [1423, 100] on span "Aprovar" at bounding box center [1424, 98] width 45 height 17
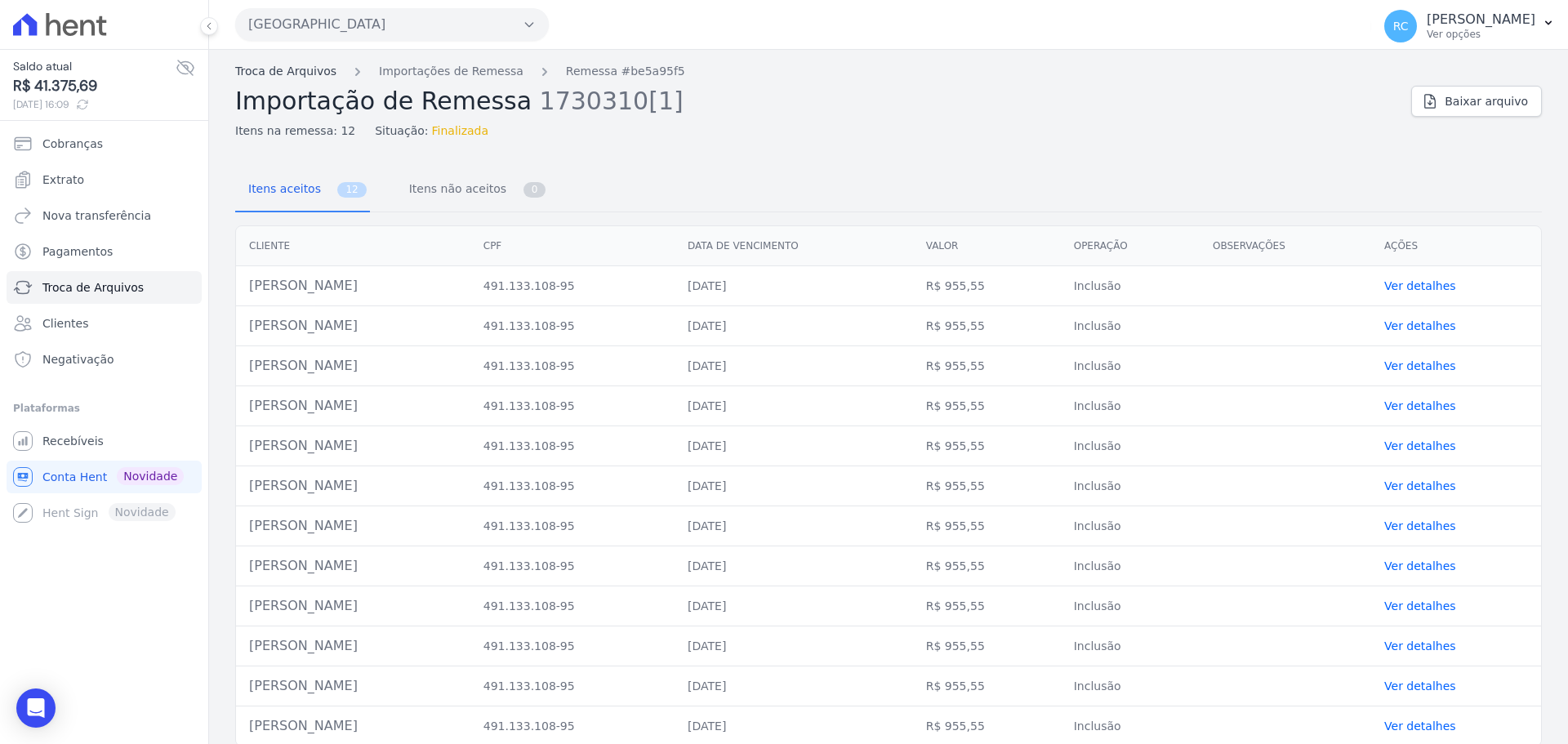
click at [278, 73] on link "Troca de Arquivos" at bounding box center [285, 71] width 101 height 18
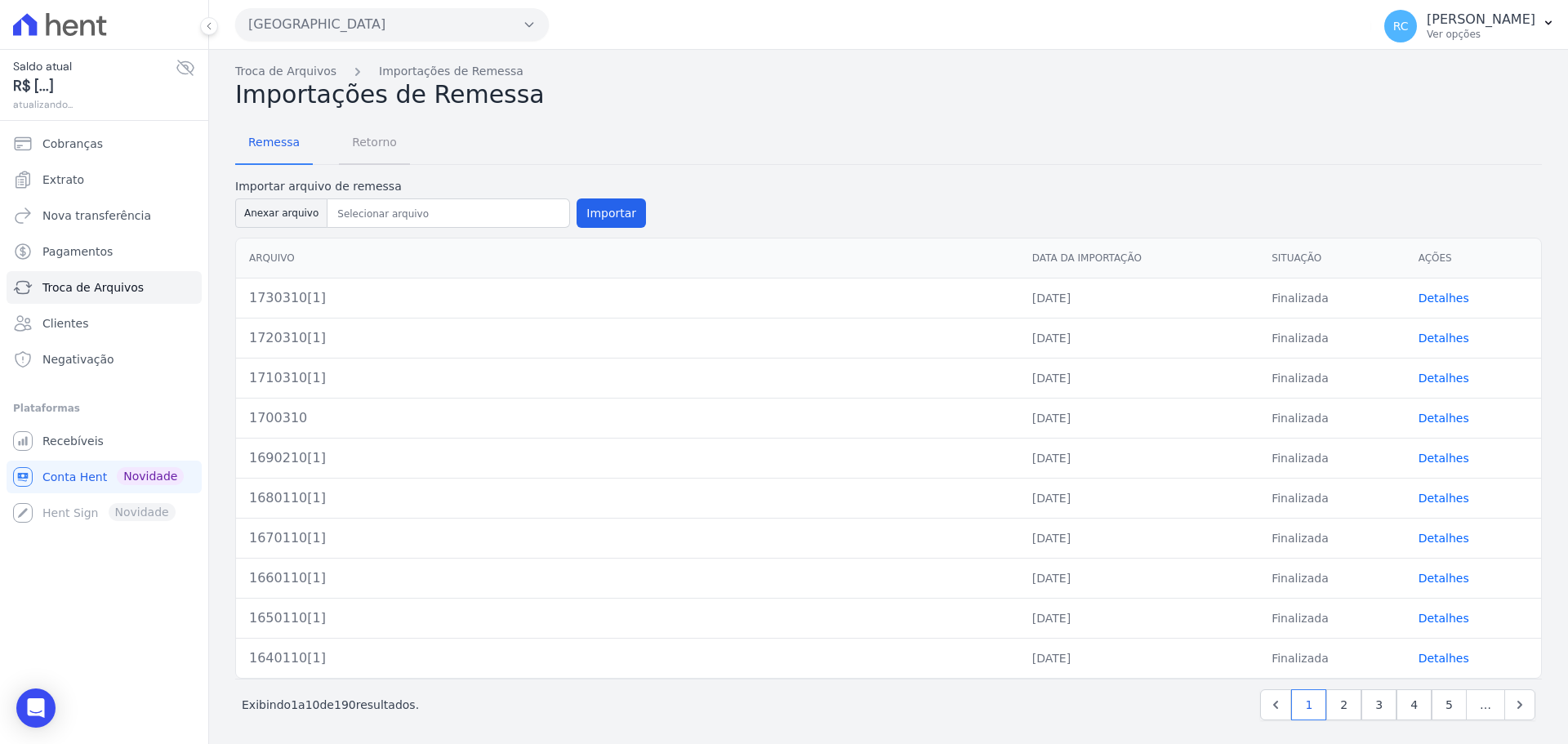
click at [382, 148] on span "Retorno" at bounding box center [374, 142] width 64 height 33
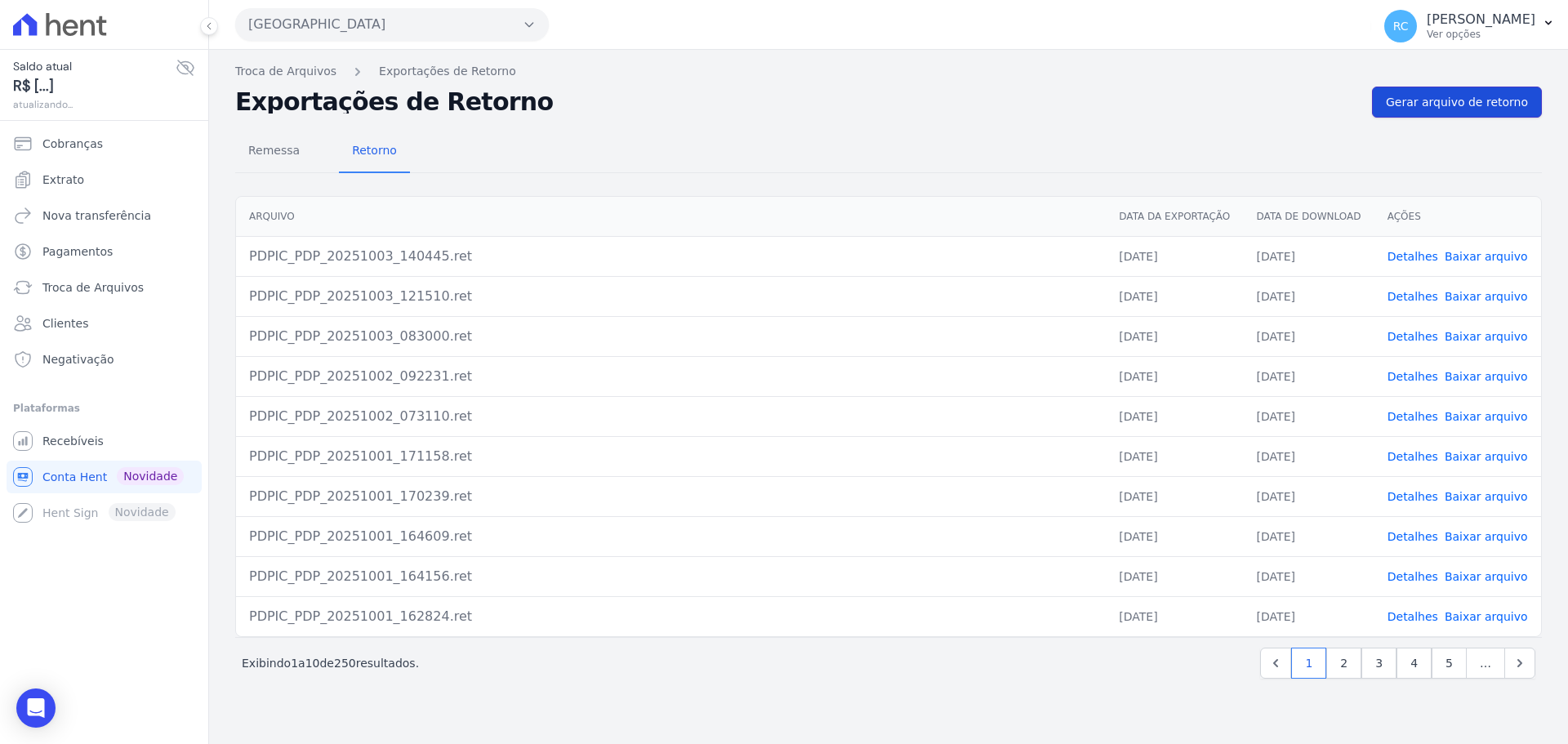
click at [1480, 112] on link "Gerar arquivo de retorno" at bounding box center [1457, 102] width 170 height 31
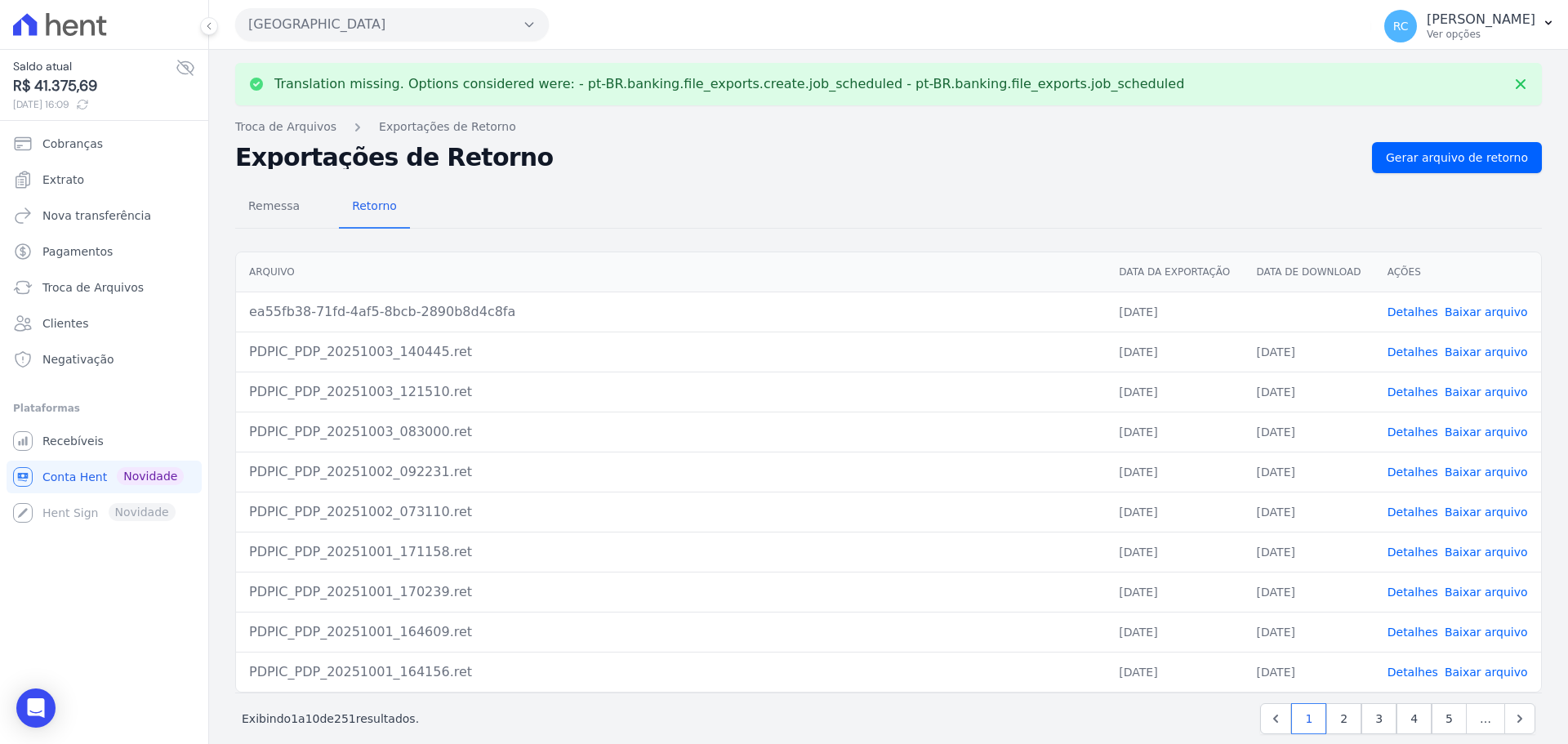
click at [1468, 314] on link "Baixar arquivo" at bounding box center [1486, 312] width 83 height 13
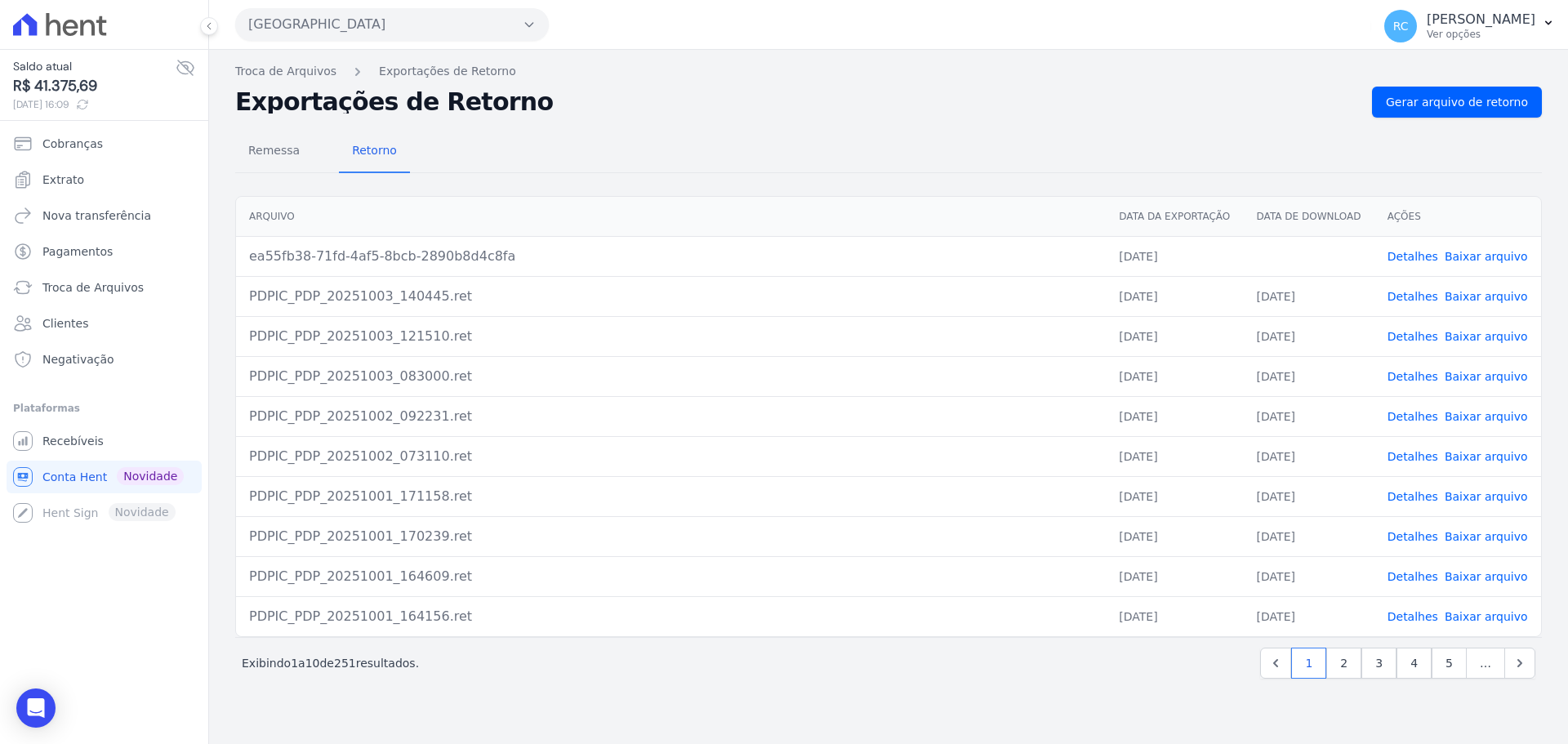
click at [429, 33] on button "[GEOGRAPHIC_DATA]" at bounding box center [392, 24] width 314 height 33
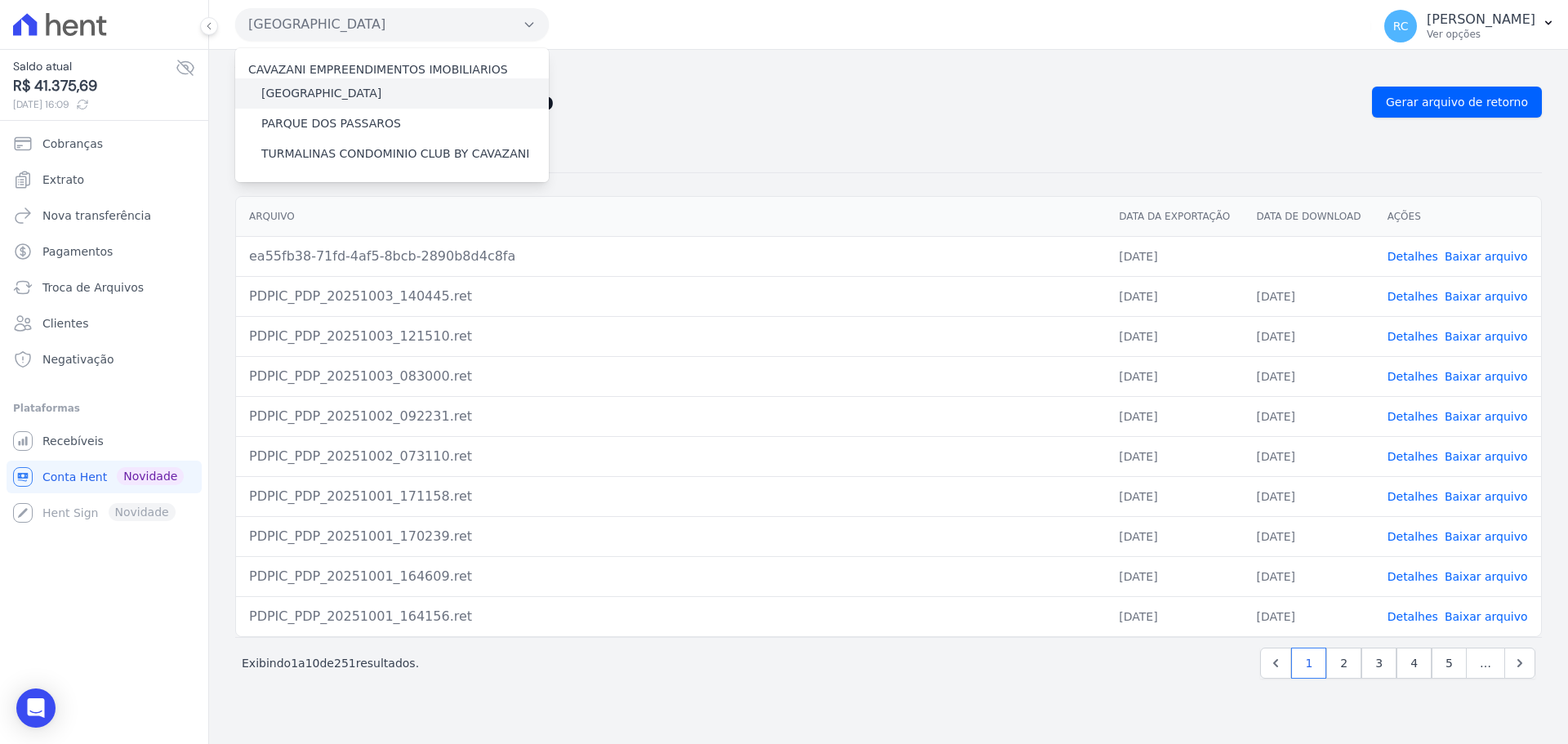
click at [395, 91] on div "[GEOGRAPHIC_DATA]" at bounding box center [392, 93] width 314 height 30
click at [297, 88] on label "[GEOGRAPHIC_DATA]" at bounding box center [321, 93] width 120 height 18
click at [0, 0] on input "[GEOGRAPHIC_DATA]" at bounding box center [0, 0] width 0 height 0
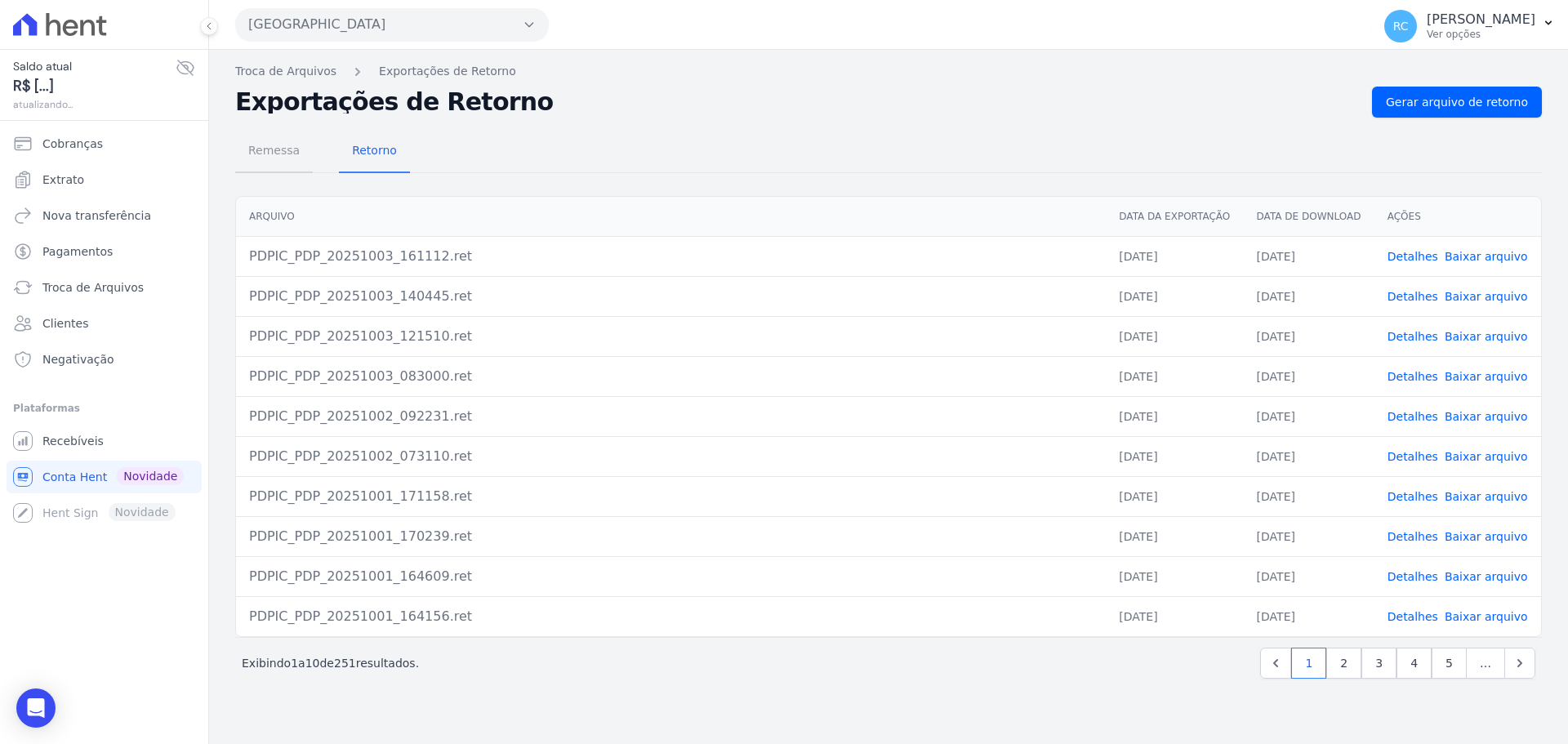
click at [292, 153] on span "Remessa" at bounding box center [274, 150] width 71 height 33
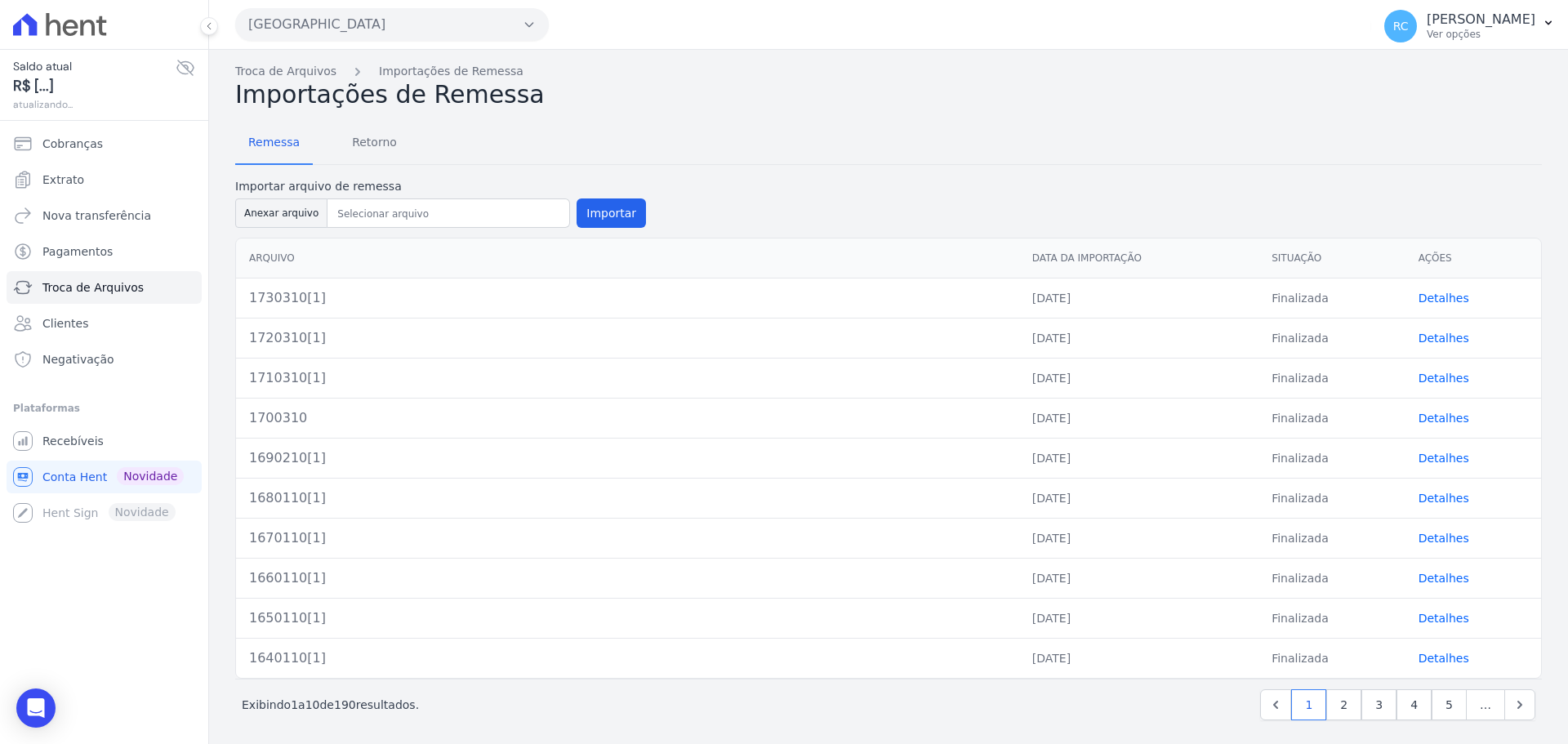
click at [373, 18] on button "[GEOGRAPHIC_DATA]" at bounding box center [392, 24] width 314 height 33
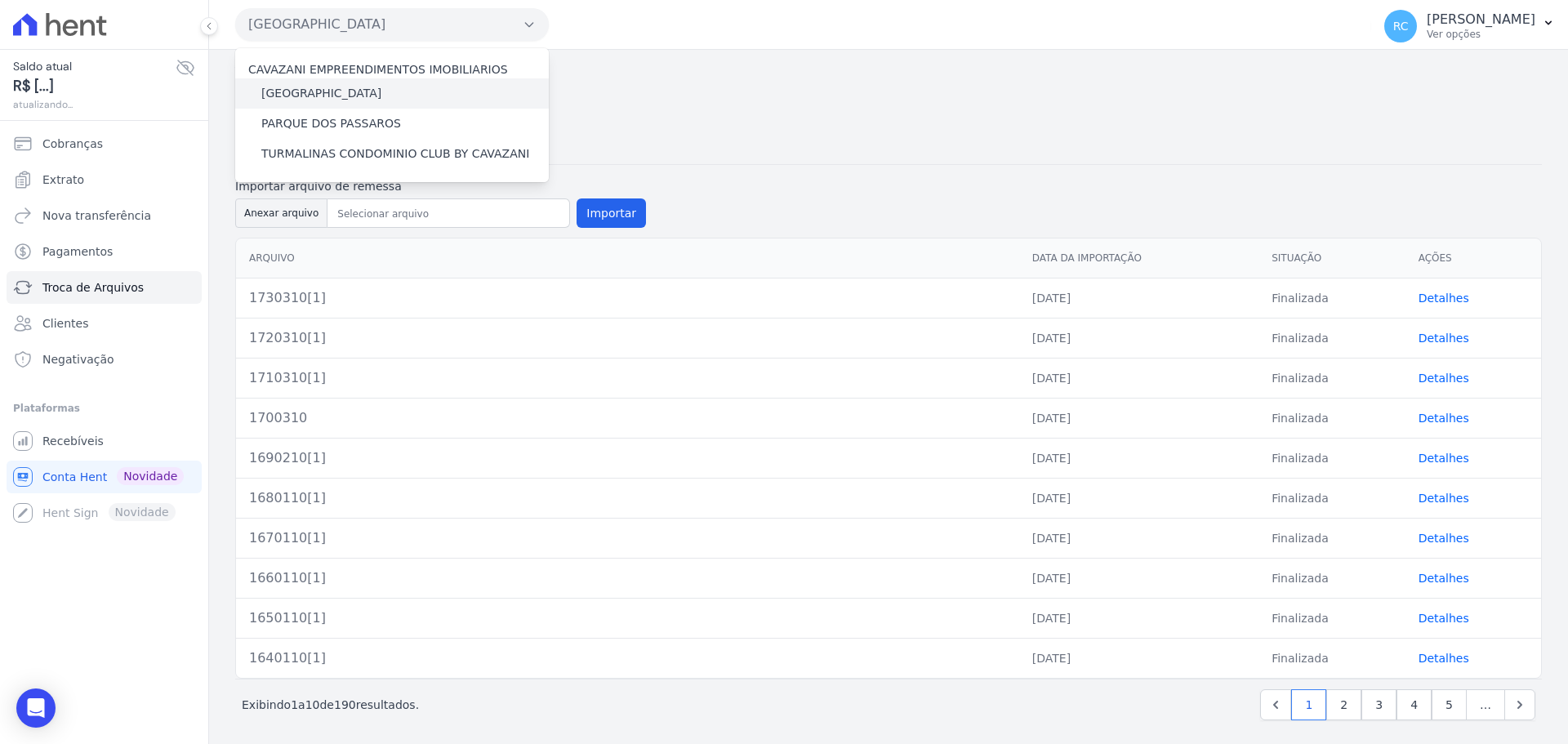
click at [339, 93] on label "[GEOGRAPHIC_DATA]" at bounding box center [321, 93] width 120 height 18
click at [0, 0] on input "[GEOGRAPHIC_DATA]" at bounding box center [0, 0] width 0 height 0
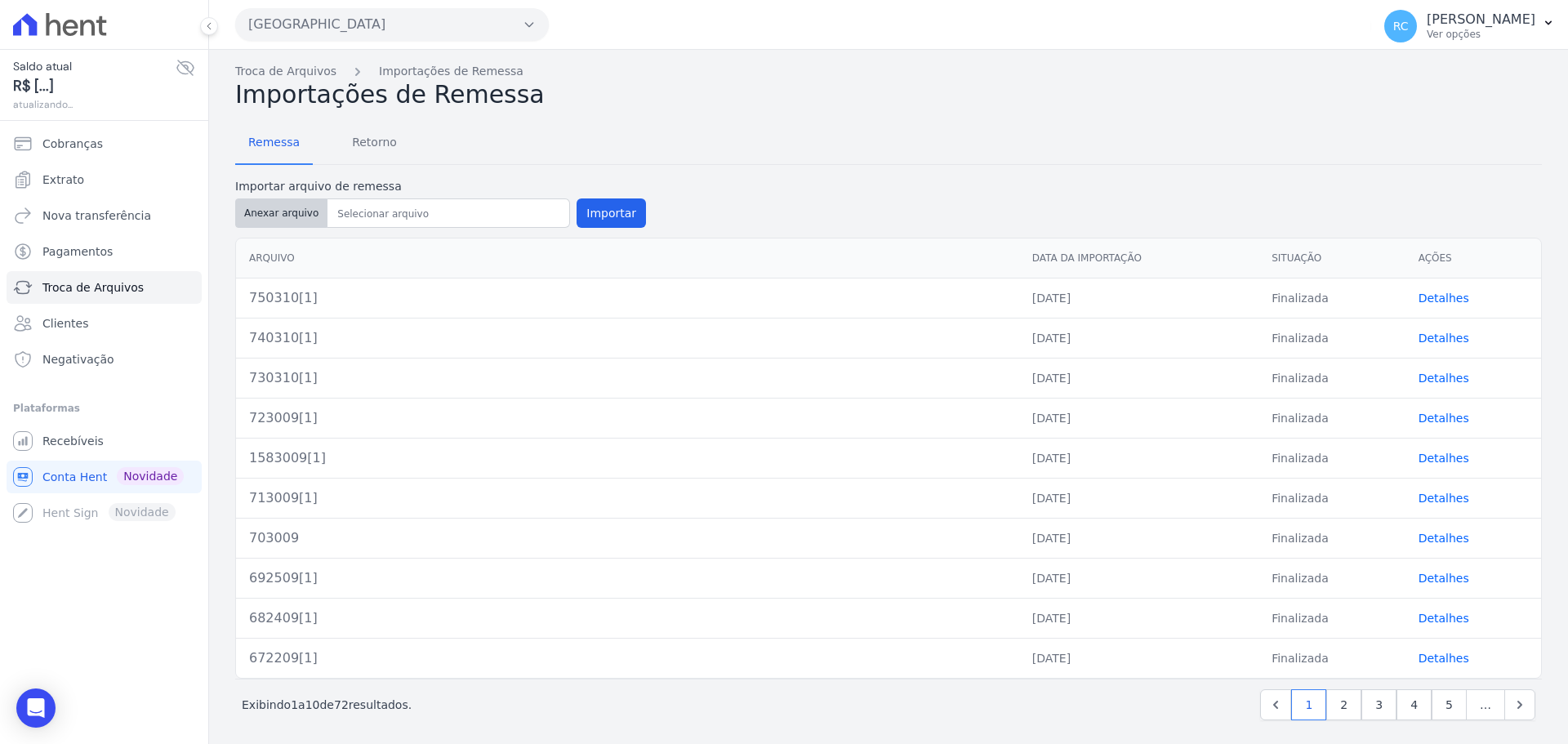
click at [286, 210] on button "Anexar arquivo" at bounding box center [281, 213] width 93 height 29
type input "760310[1]"
click at [607, 215] on button "Importar" at bounding box center [611, 213] width 69 height 29
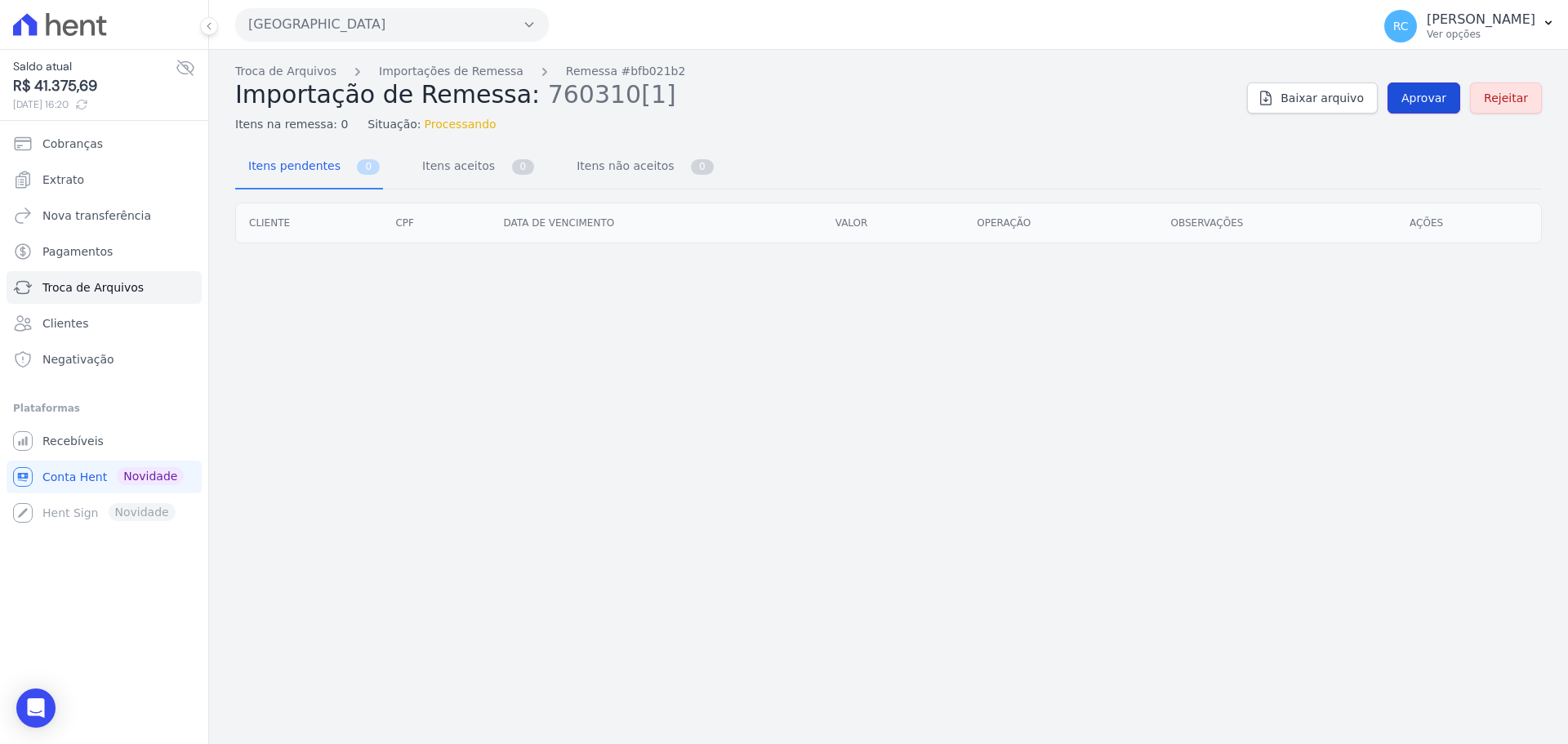
click at [1428, 100] on span "Aprovar" at bounding box center [1424, 98] width 45 height 17
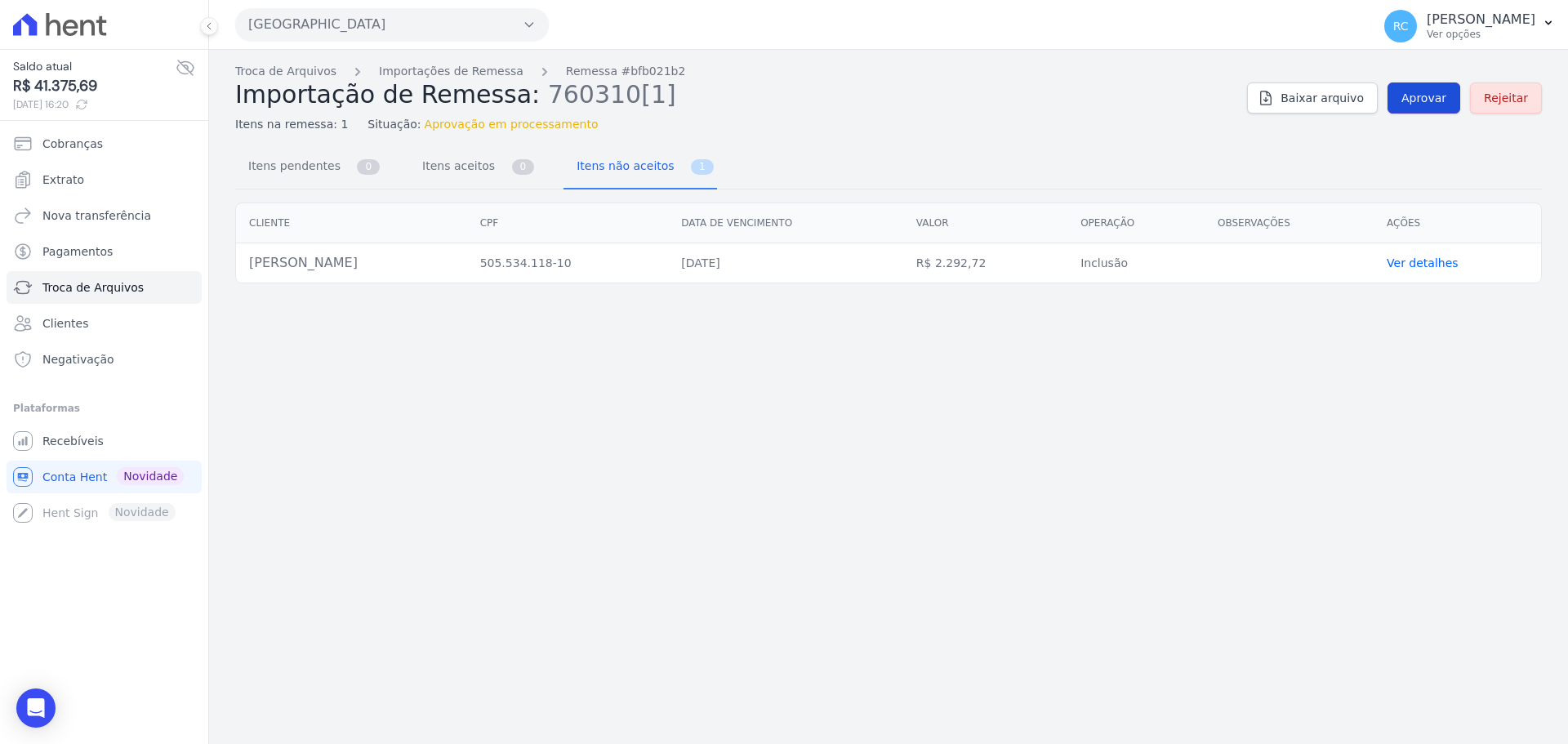
click at [1435, 98] on span "Aprovar" at bounding box center [1424, 98] width 45 height 17
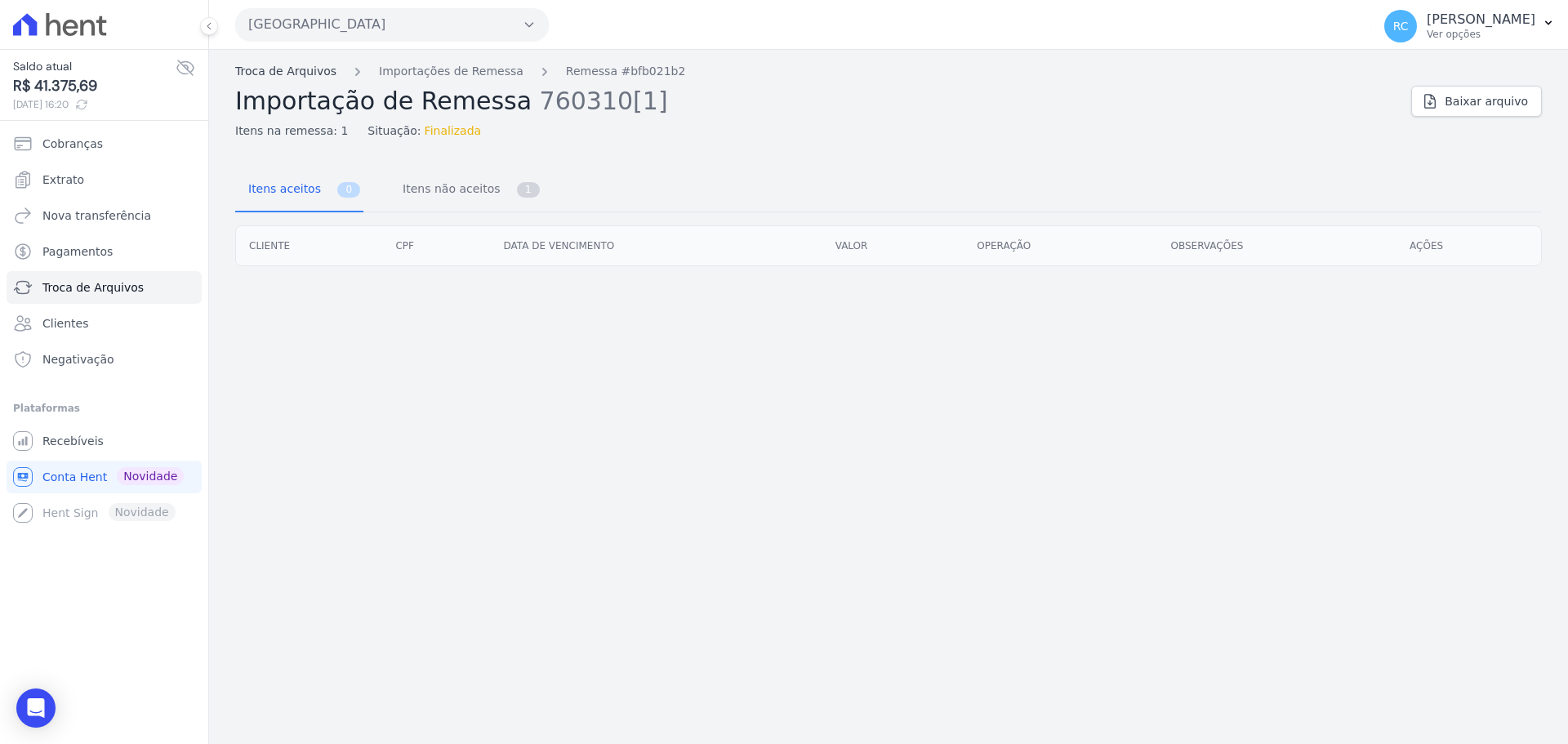
click at [304, 73] on link "Troca de Arquivos" at bounding box center [285, 71] width 101 height 18
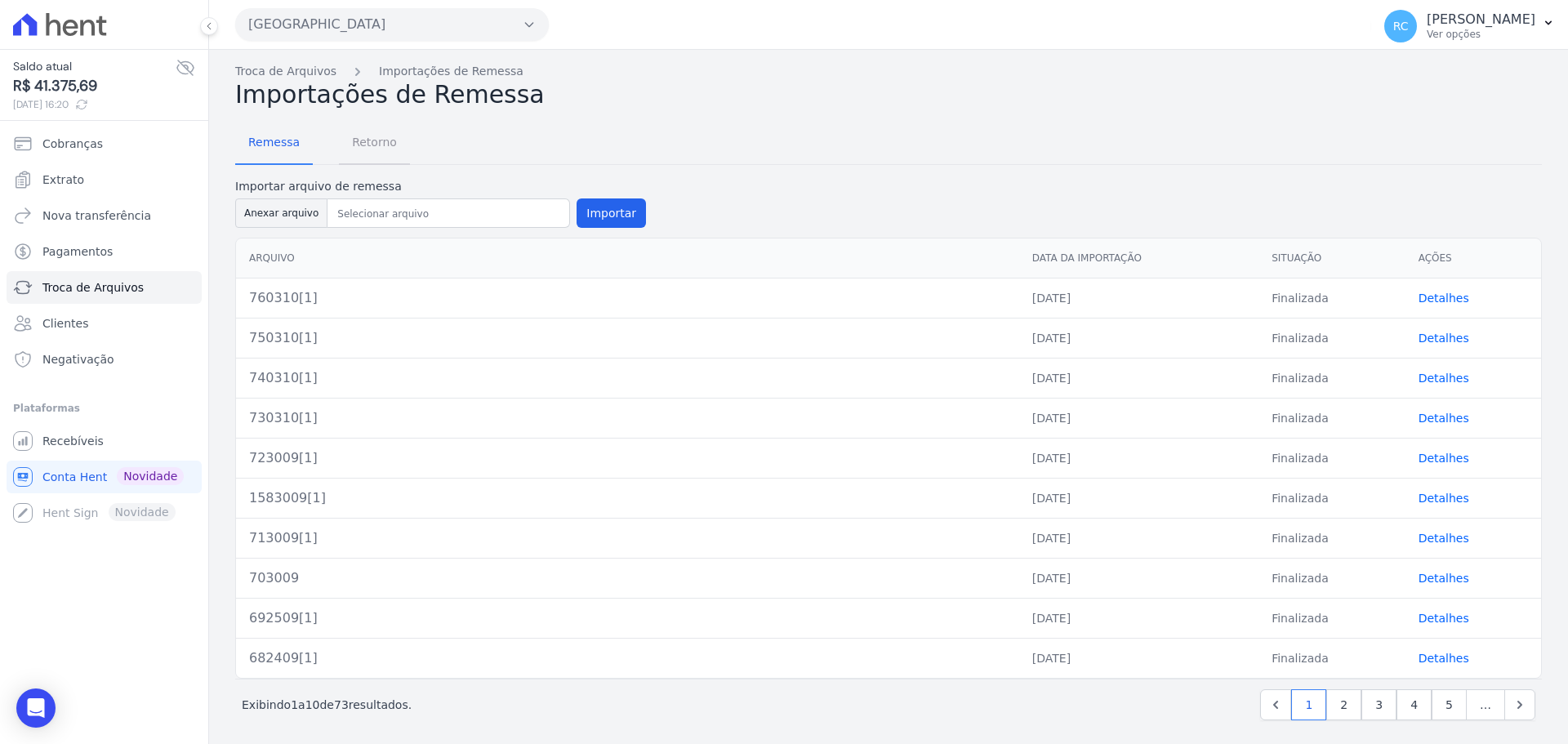
click at [375, 143] on span "Retorno" at bounding box center [374, 142] width 64 height 33
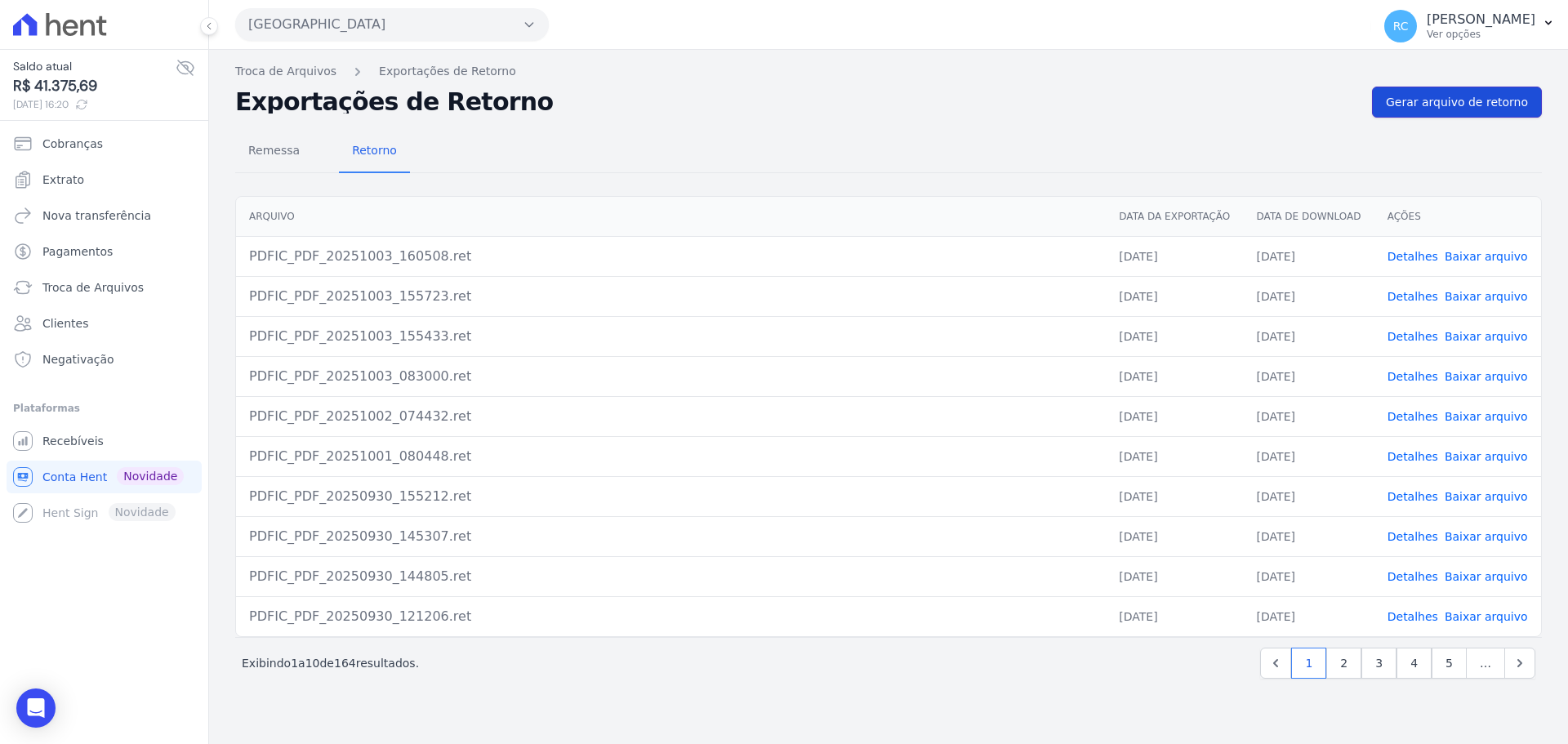
click at [1416, 96] on span "Gerar arquivo de retorno" at bounding box center [1457, 103] width 142 height 17
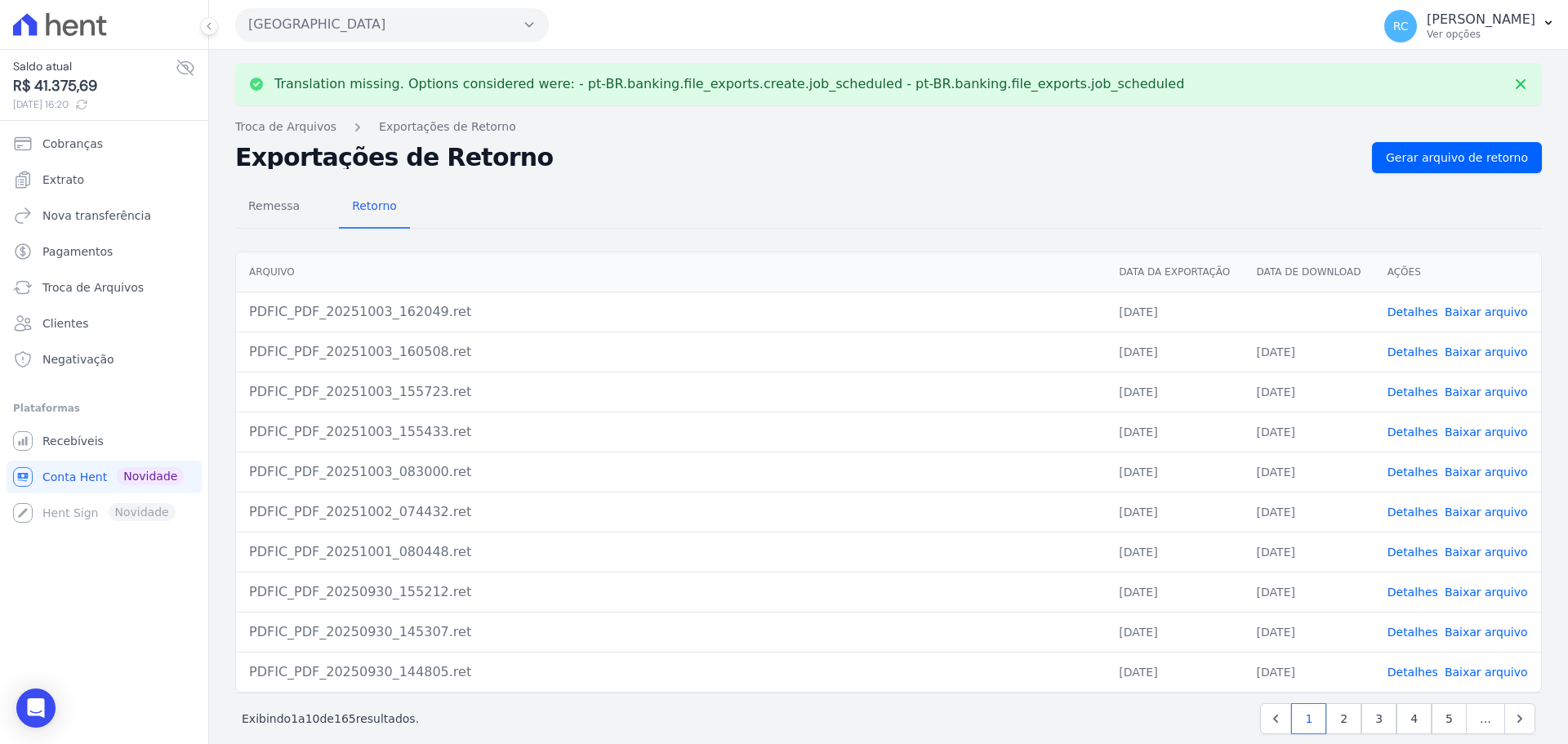
click at [1474, 311] on link "Baixar arquivo" at bounding box center [1486, 312] width 83 height 13
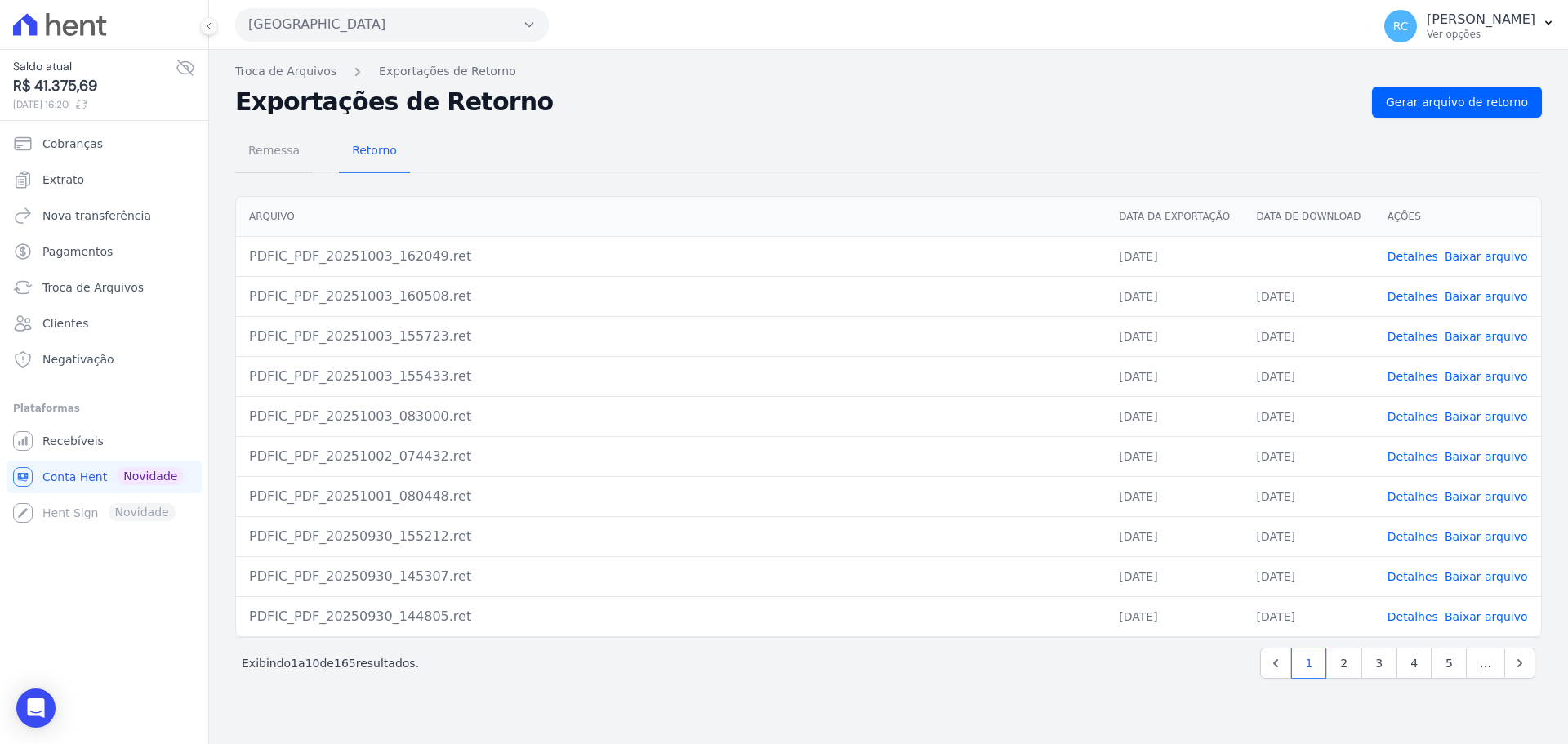
click at [292, 151] on span "Remessa" at bounding box center [274, 150] width 71 height 33
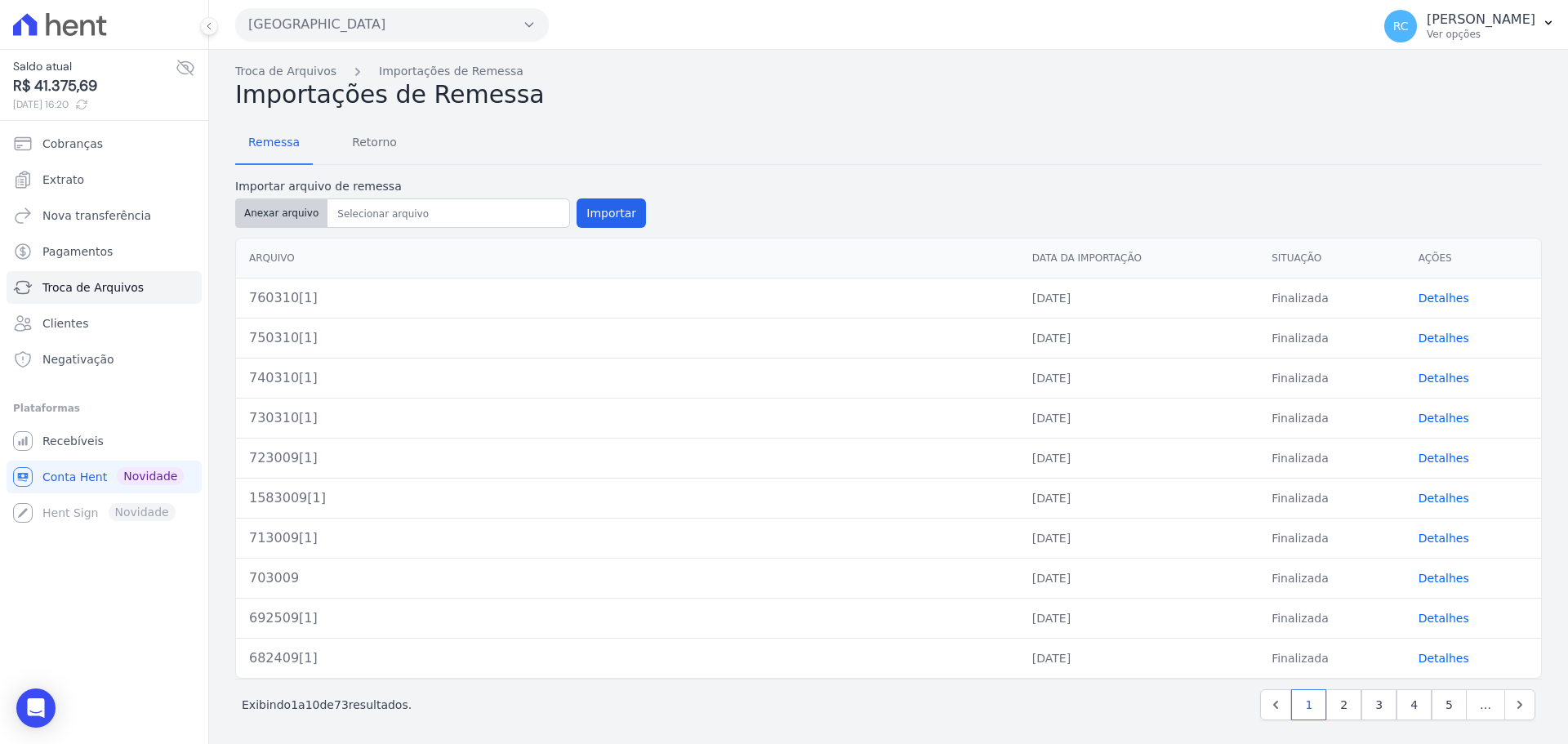
click at [262, 224] on button "Anexar arquivo" at bounding box center [281, 213] width 93 height 29
type input "770310[1]"
click at [603, 213] on button "Importar" at bounding box center [611, 213] width 69 height 29
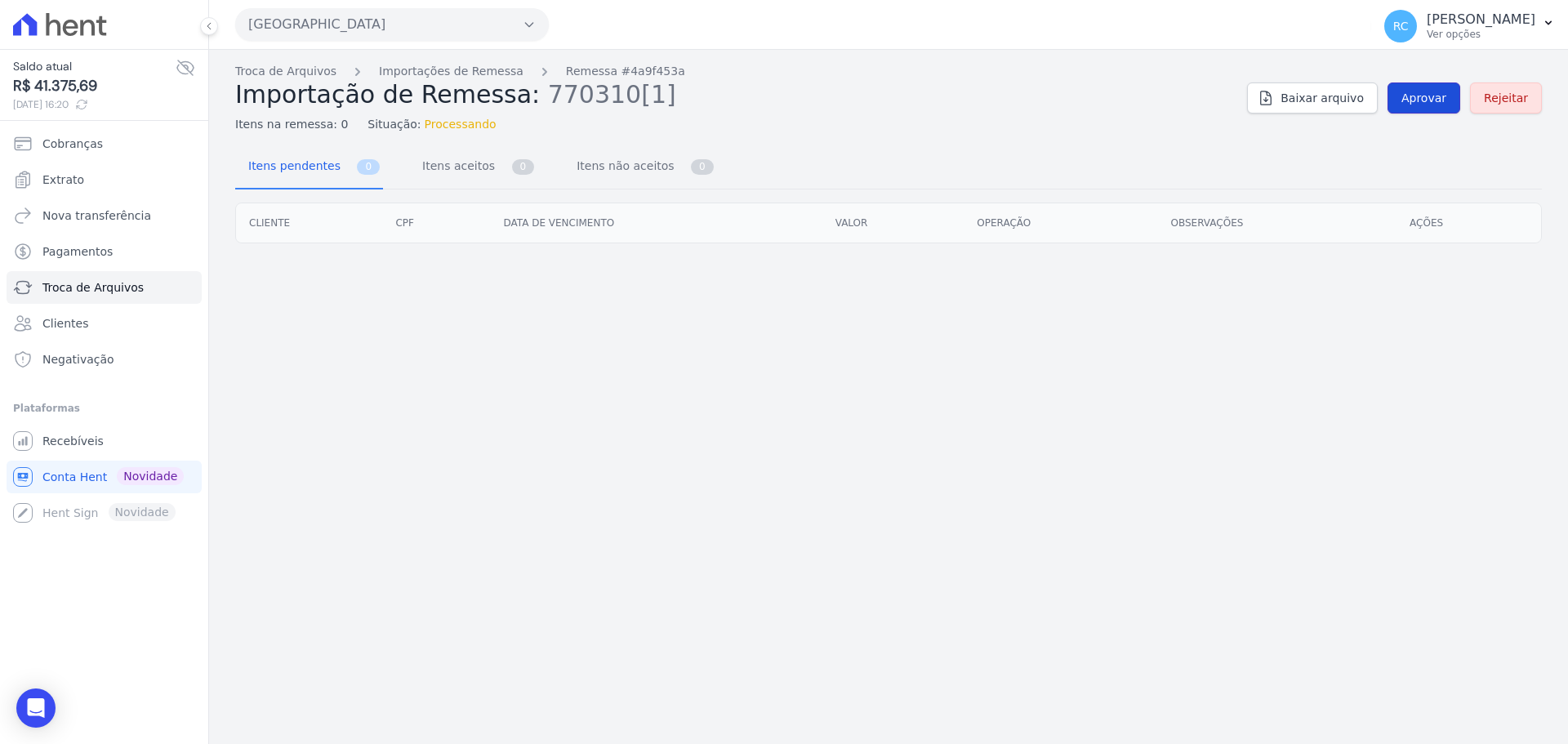
click at [1420, 92] on span "Aprovar" at bounding box center [1424, 98] width 45 height 17
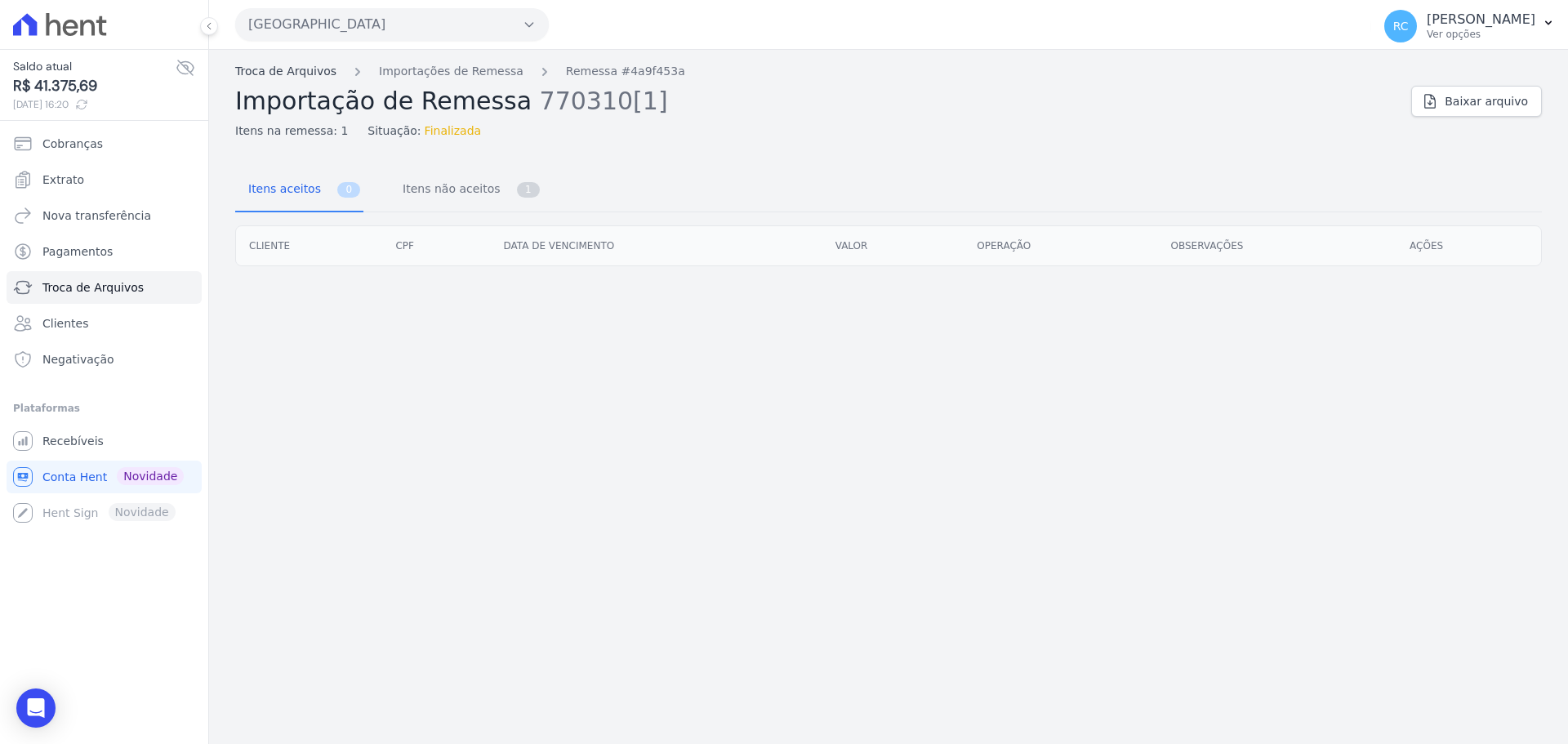
click at [295, 71] on link "Troca de Arquivos" at bounding box center [285, 71] width 101 height 18
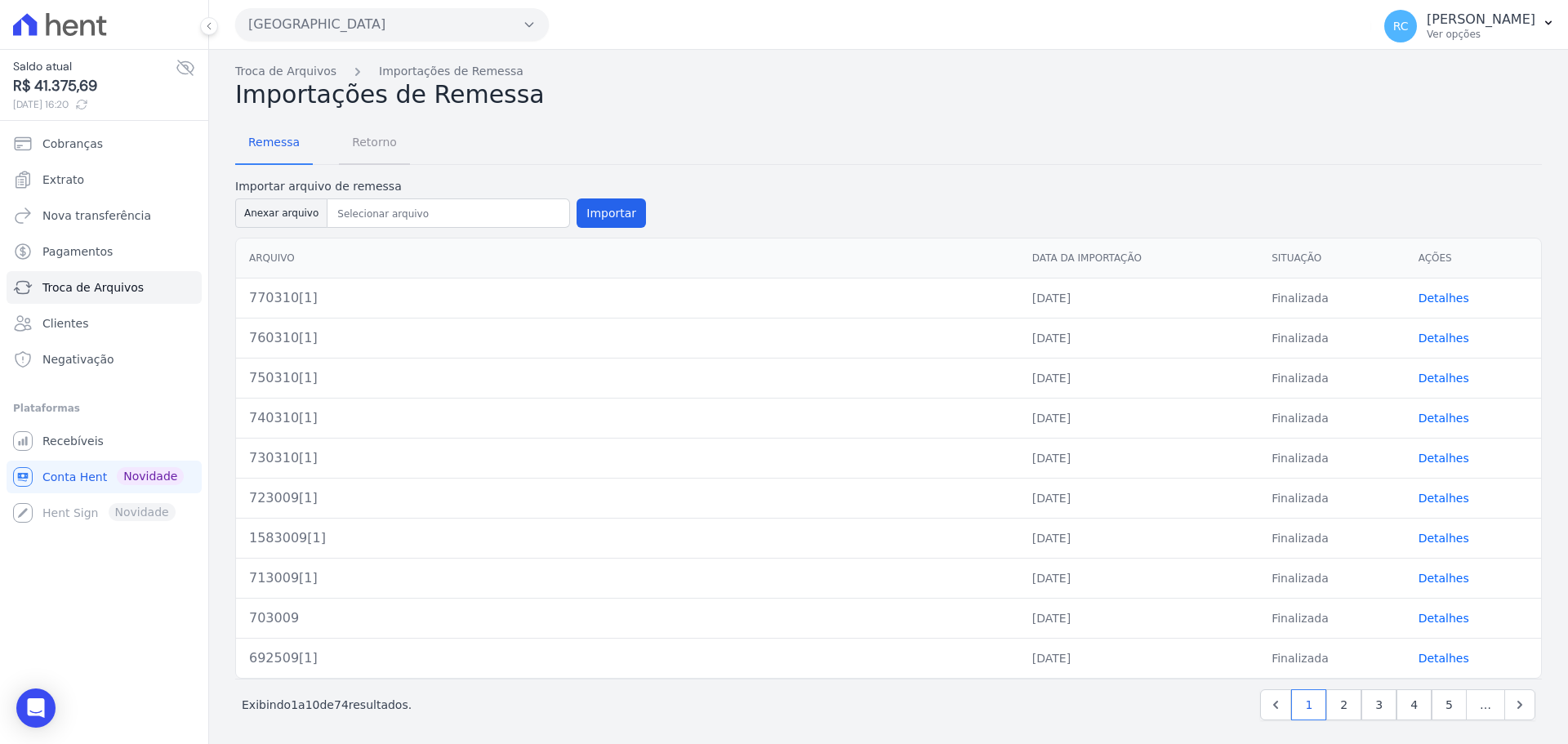
click at [388, 146] on span "Retorno" at bounding box center [374, 142] width 64 height 33
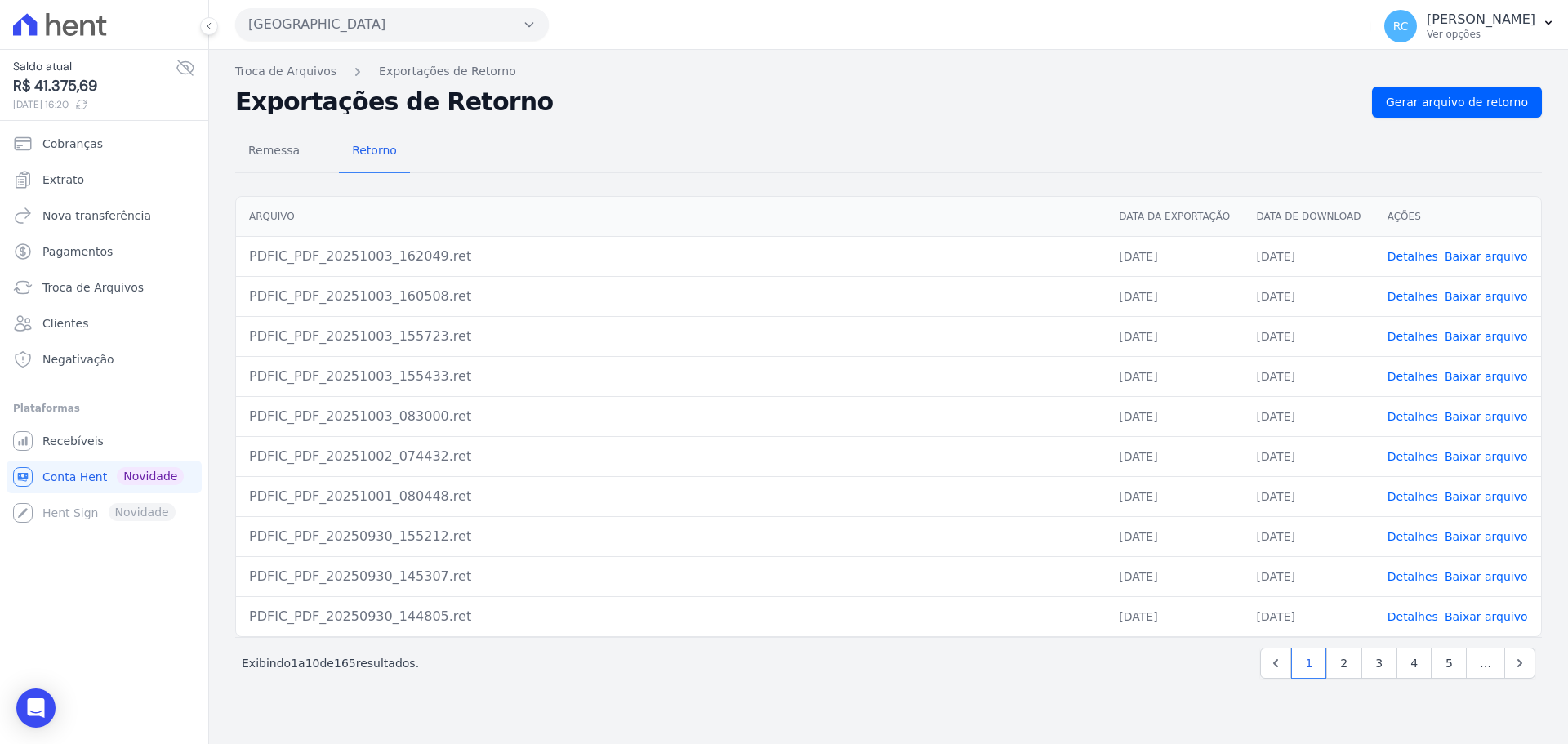
click at [1413, 261] on link "Detalhes" at bounding box center [1413, 257] width 51 height 13
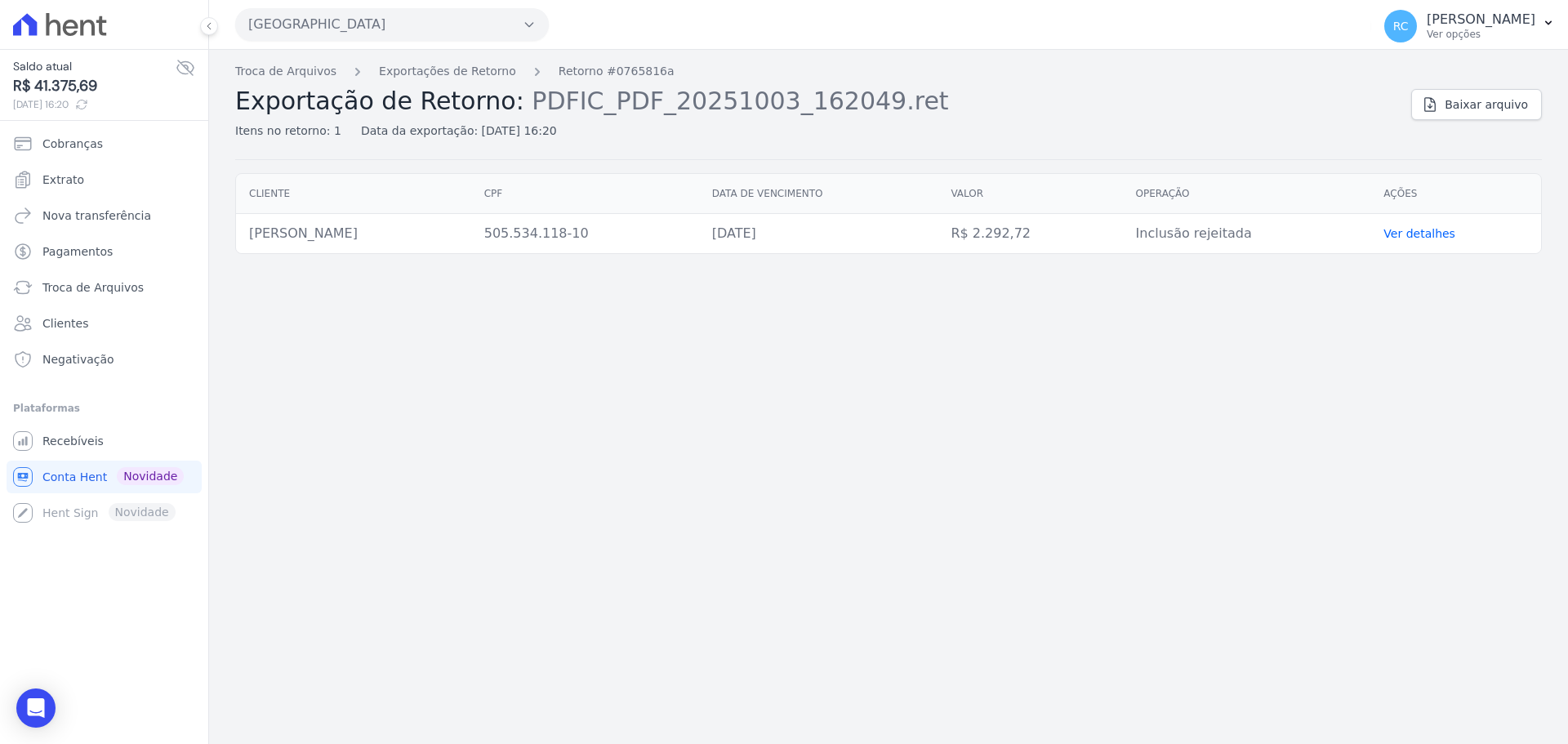
click at [1428, 227] on link "Ver detalhes" at bounding box center [1420, 234] width 72 height 13
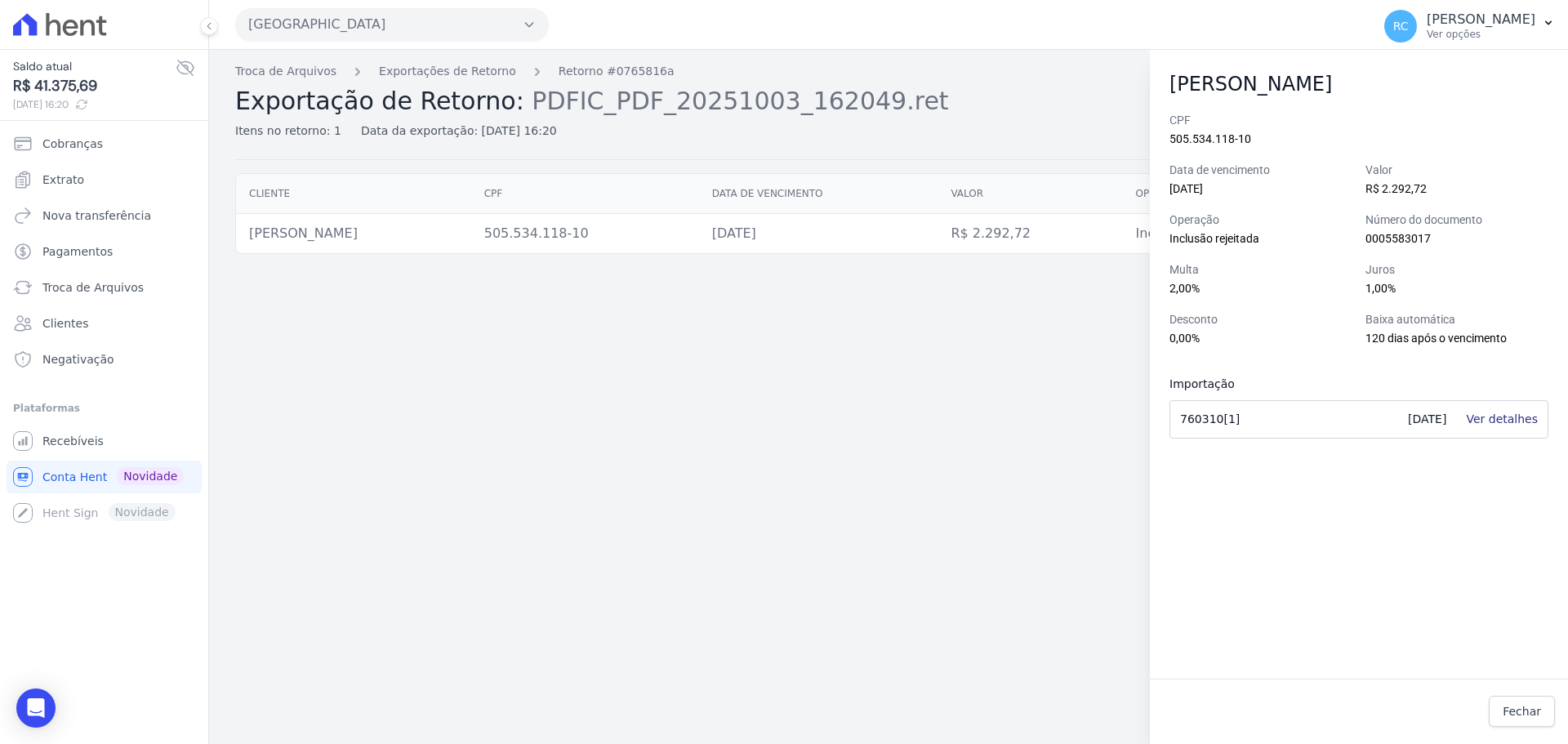
click at [1518, 424] on link "Ver detalhes" at bounding box center [1502, 420] width 72 height 13
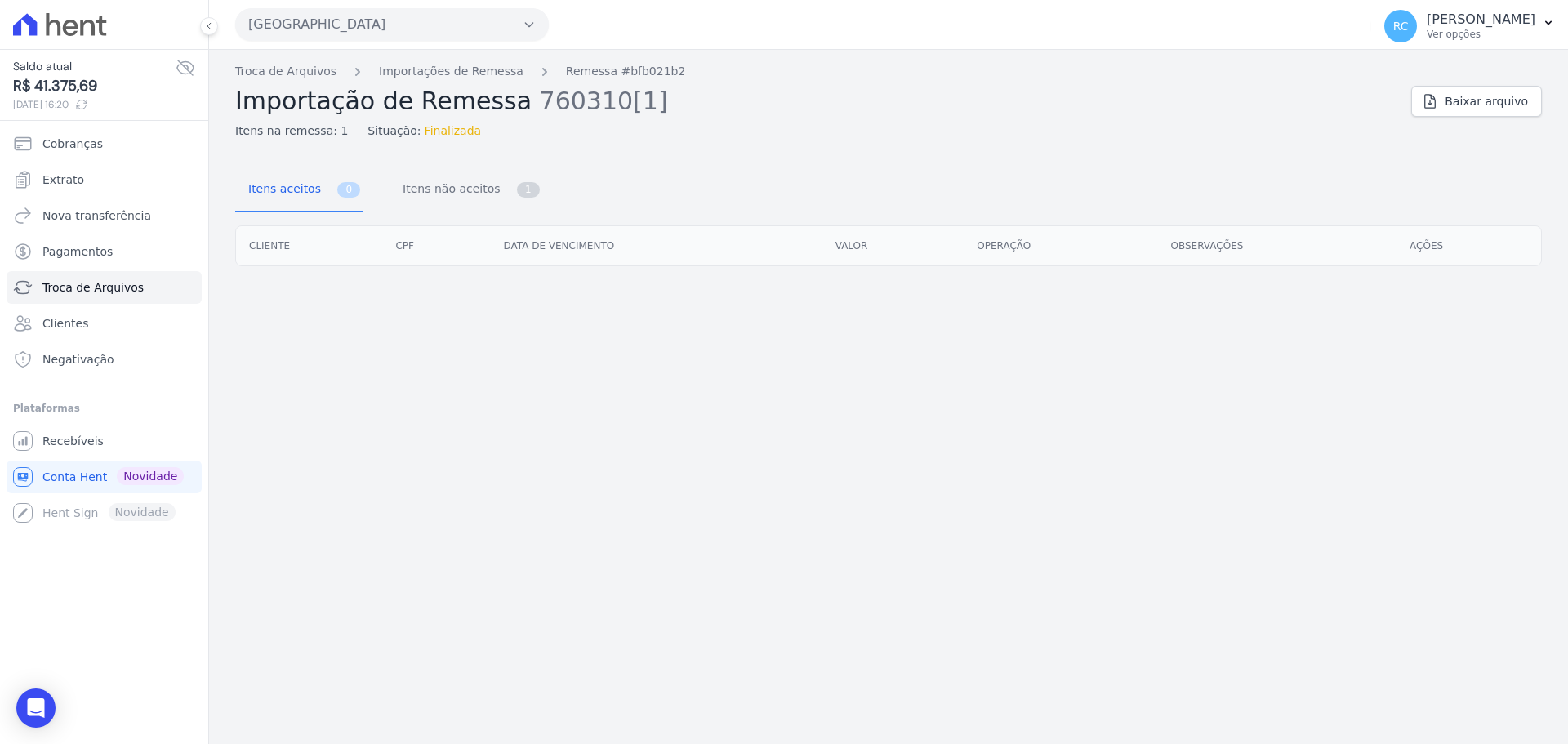
click at [289, 58] on div "Troca de Arquivos Importações de Remessa Remessa #bfb021b2 Importação de Remess…" at bounding box center [888, 397] width 1359 height 694
click at [291, 71] on link "Troca de Arquivos" at bounding box center [285, 71] width 101 height 18
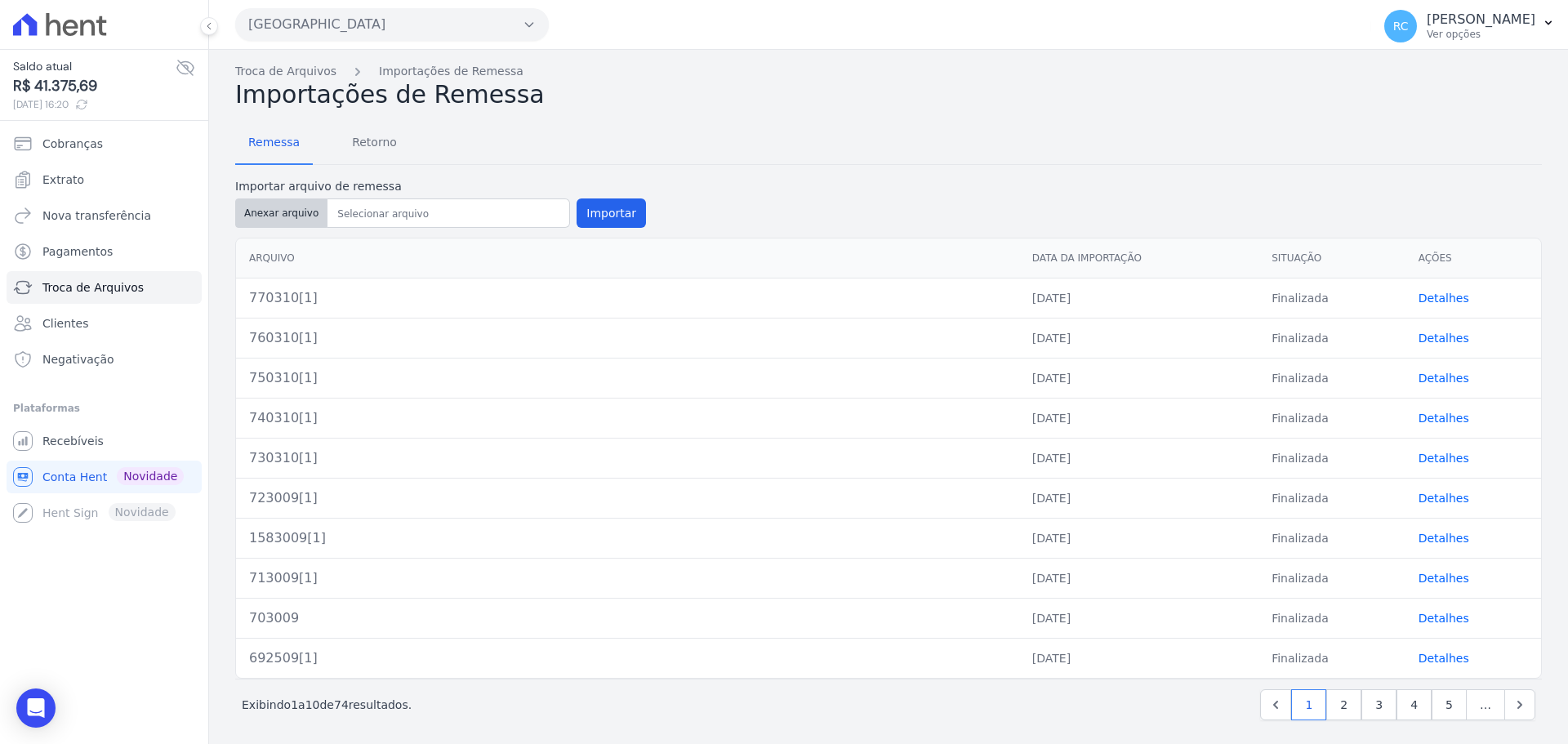
click at [298, 209] on button "Anexar arquivo" at bounding box center [281, 213] width 93 height 29
type input "780310[1]"
click at [606, 204] on button "Importar" at bounding box center [611, 213] width 69 height 29
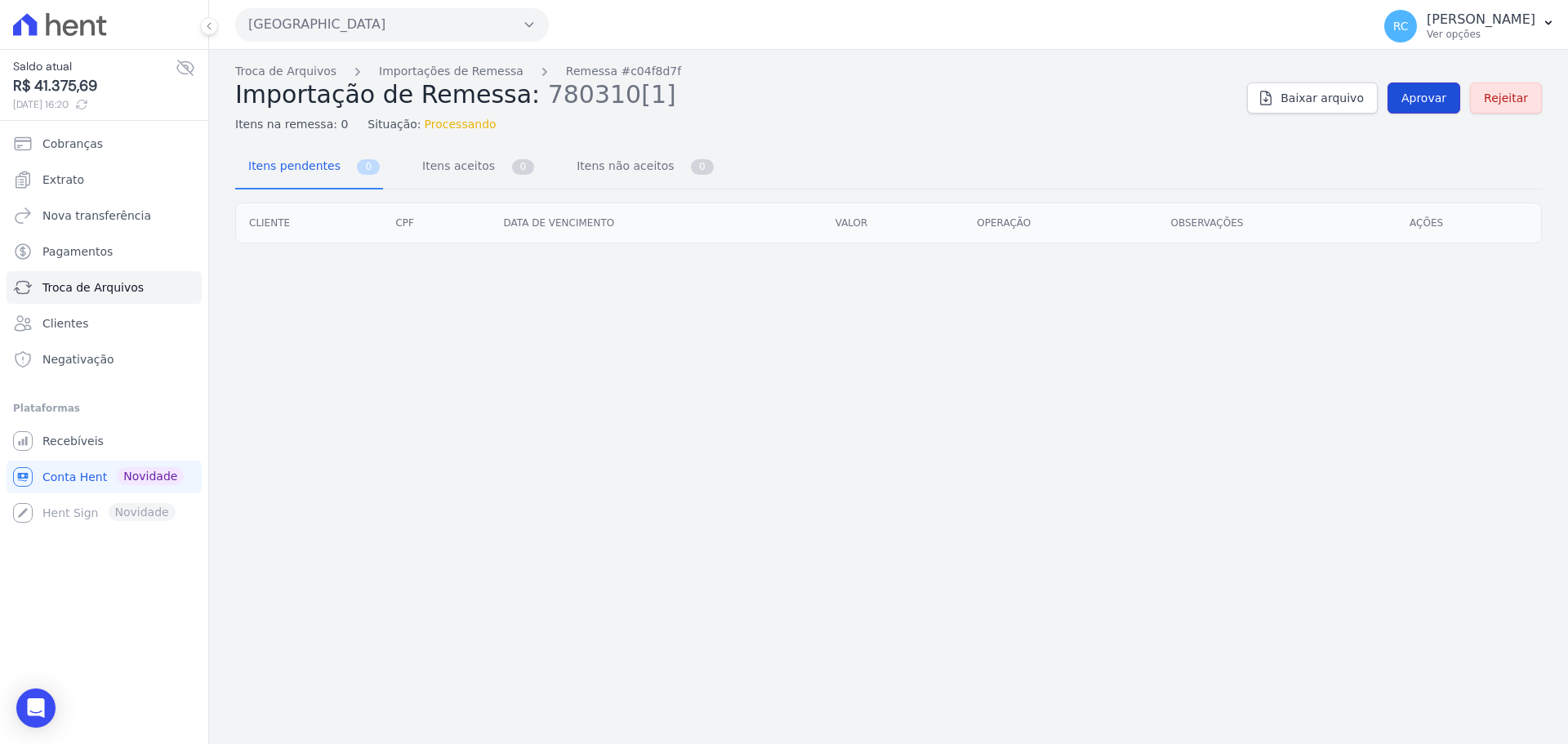
click at [1429, 89] on link "Aprovar" at bounding box center [1424, 98] width 73 height 31
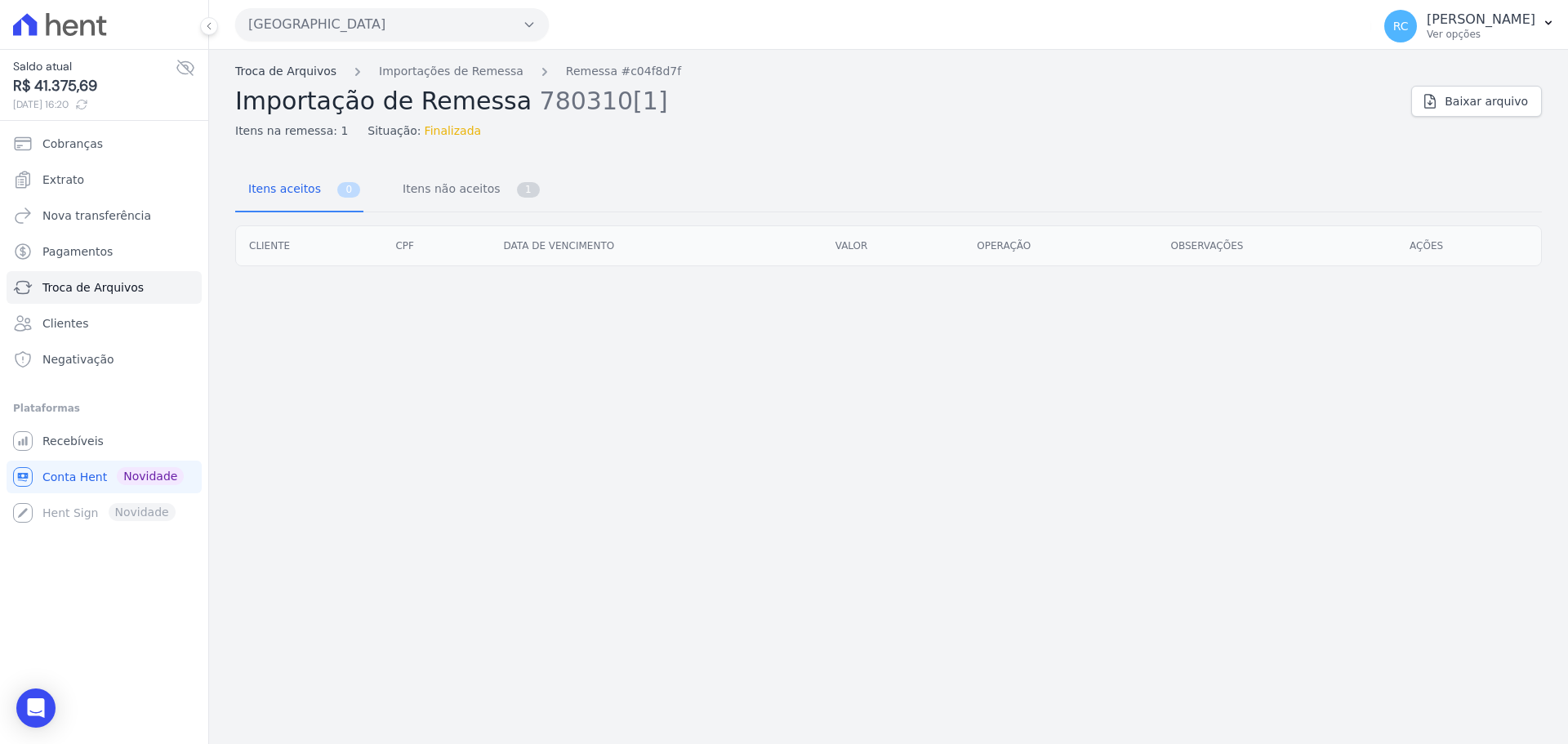
click at [272, 69] on link "Troca de Arquivos" at bounding box center [285, 71] width 101 height 18
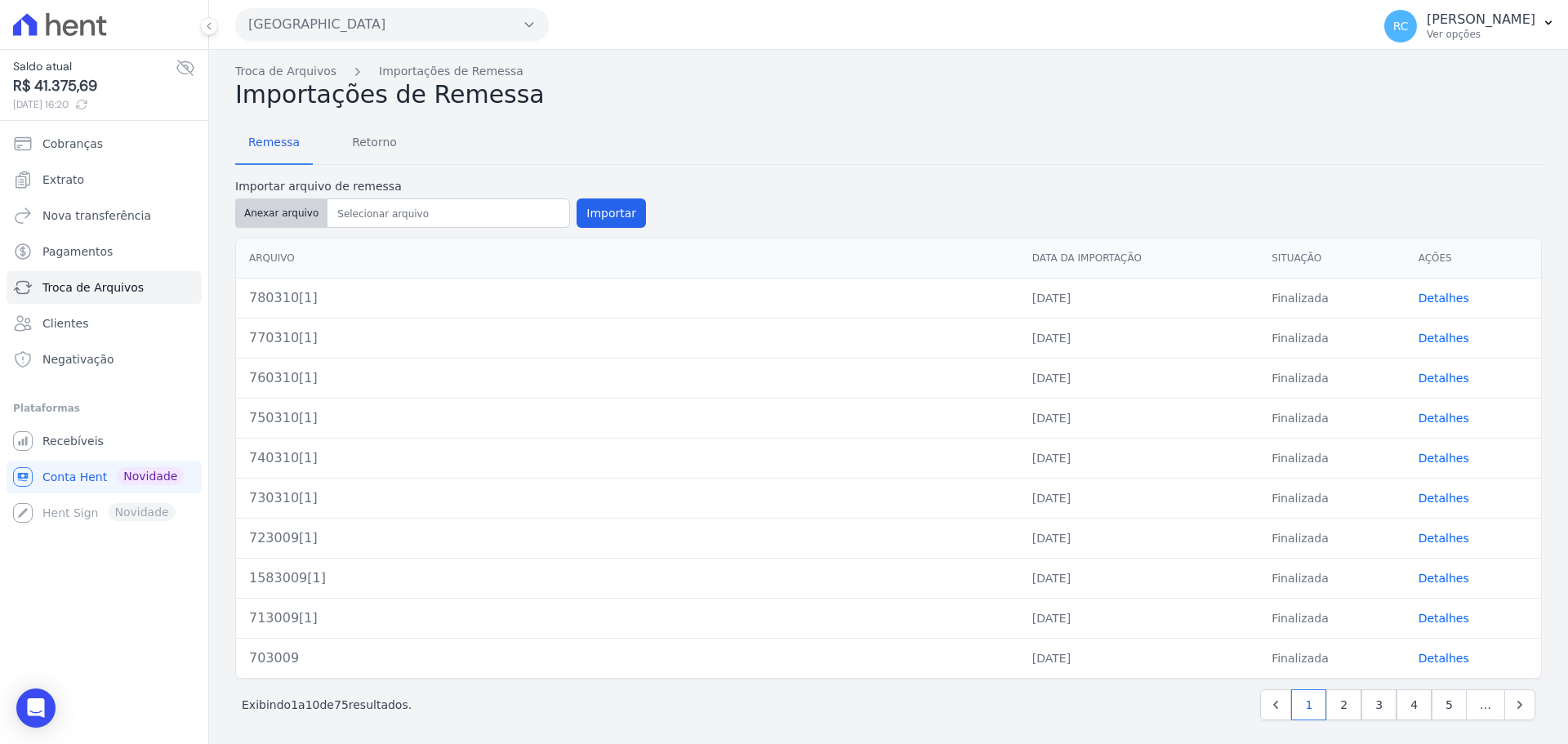
click at [297, 209] on button "Anexar arquivo" at bounding box center [281, 213] width 93 height 29
type input "790310[1]"
click at [590, 216] on button "Importar" at bounding box center [611, 213] width 69 height 29
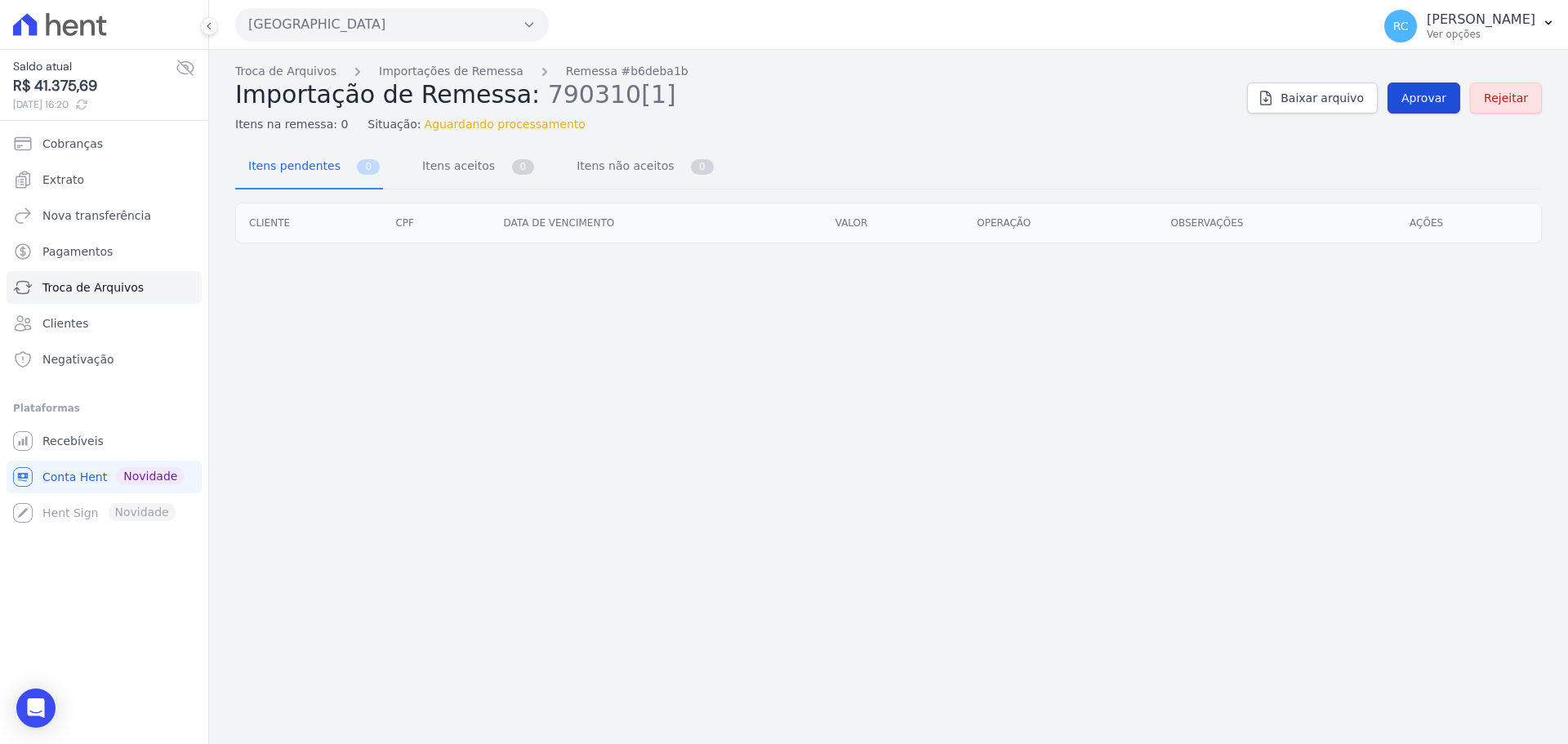
click at [1435, 98] on span "Aprovar" at bounding box center [1424, 98] width 45 height 17
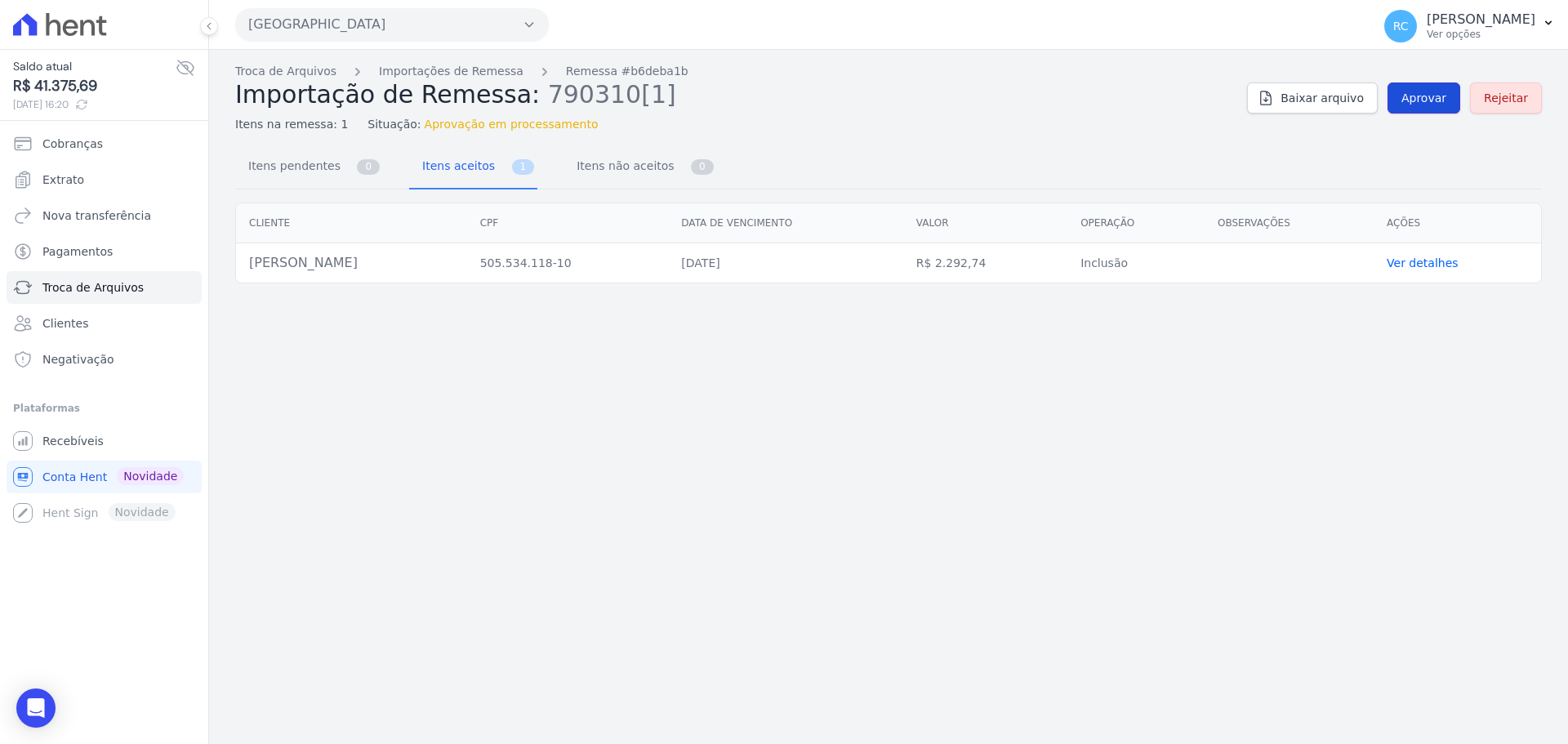
click at [1440, 111] on link "Aprovar" at bounding box center [1424, 98] width 73 height 31
click at [1424, 83] on link "Aprovar" at bounding box center [1424, 98] width 73 height 31
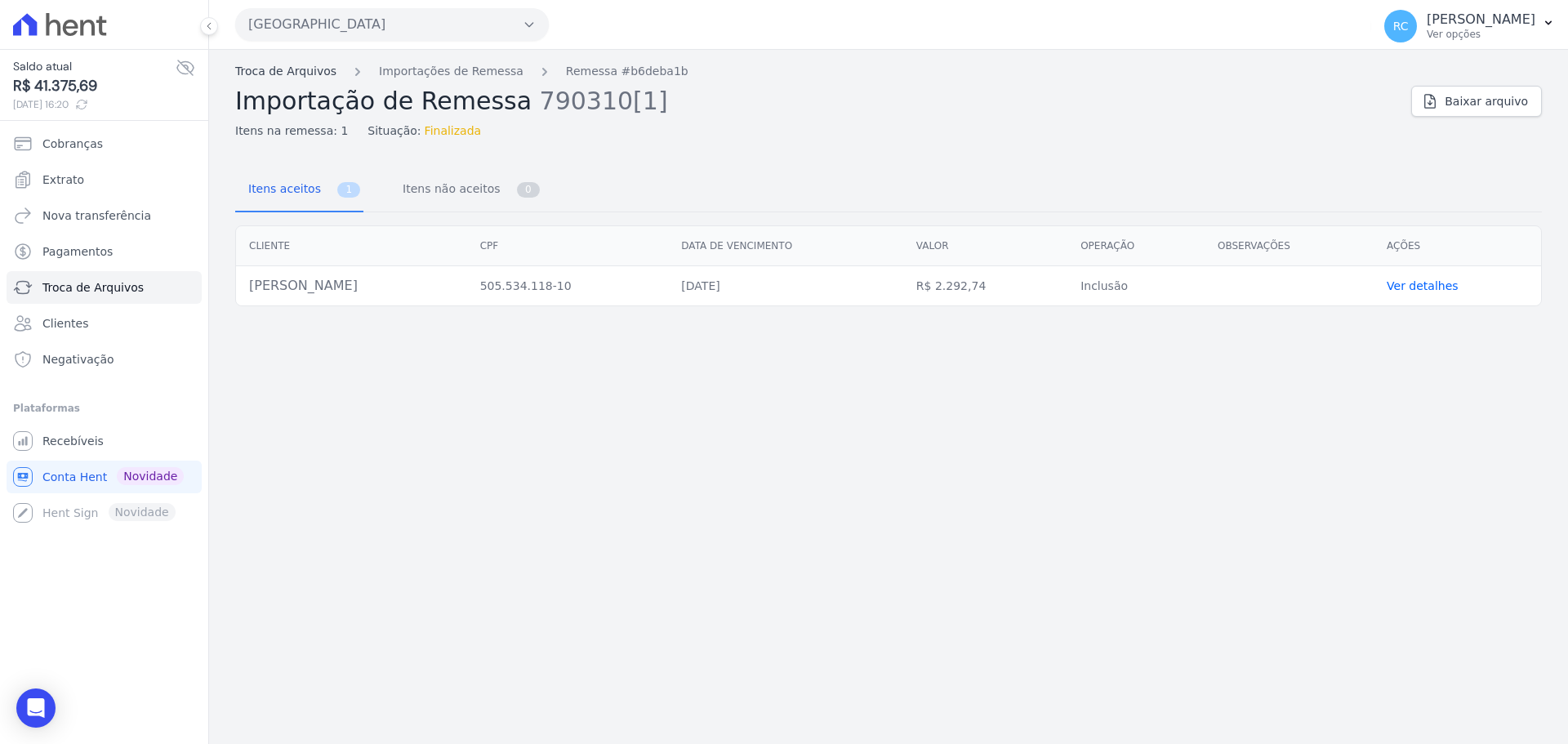
click at [289, 72] on link "Troca de Arquivos" at bounding box center [285, 71] width 101 height 18
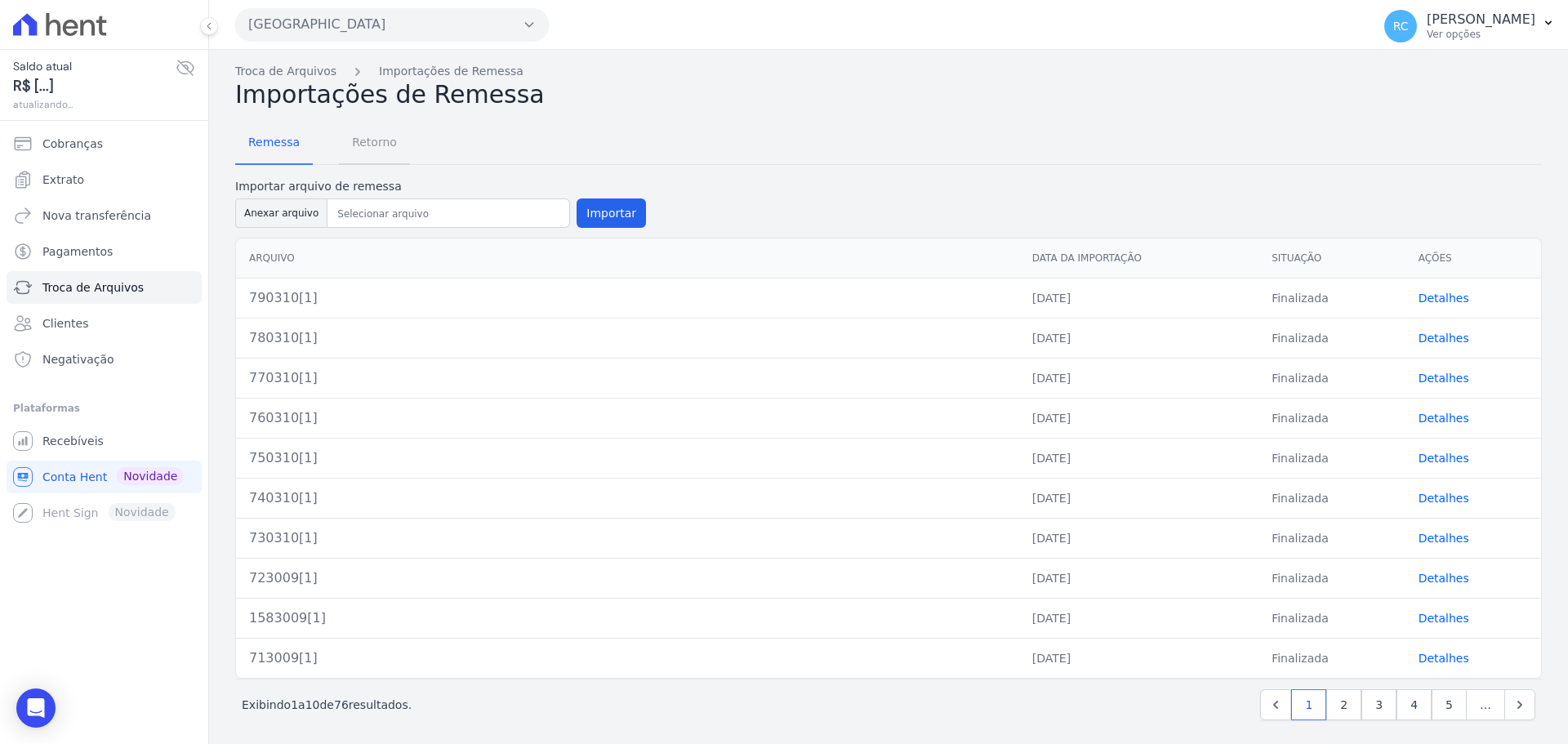
click at [378, 158] on span "Retorno" at bounding box center [374, 142] width 64 height 33
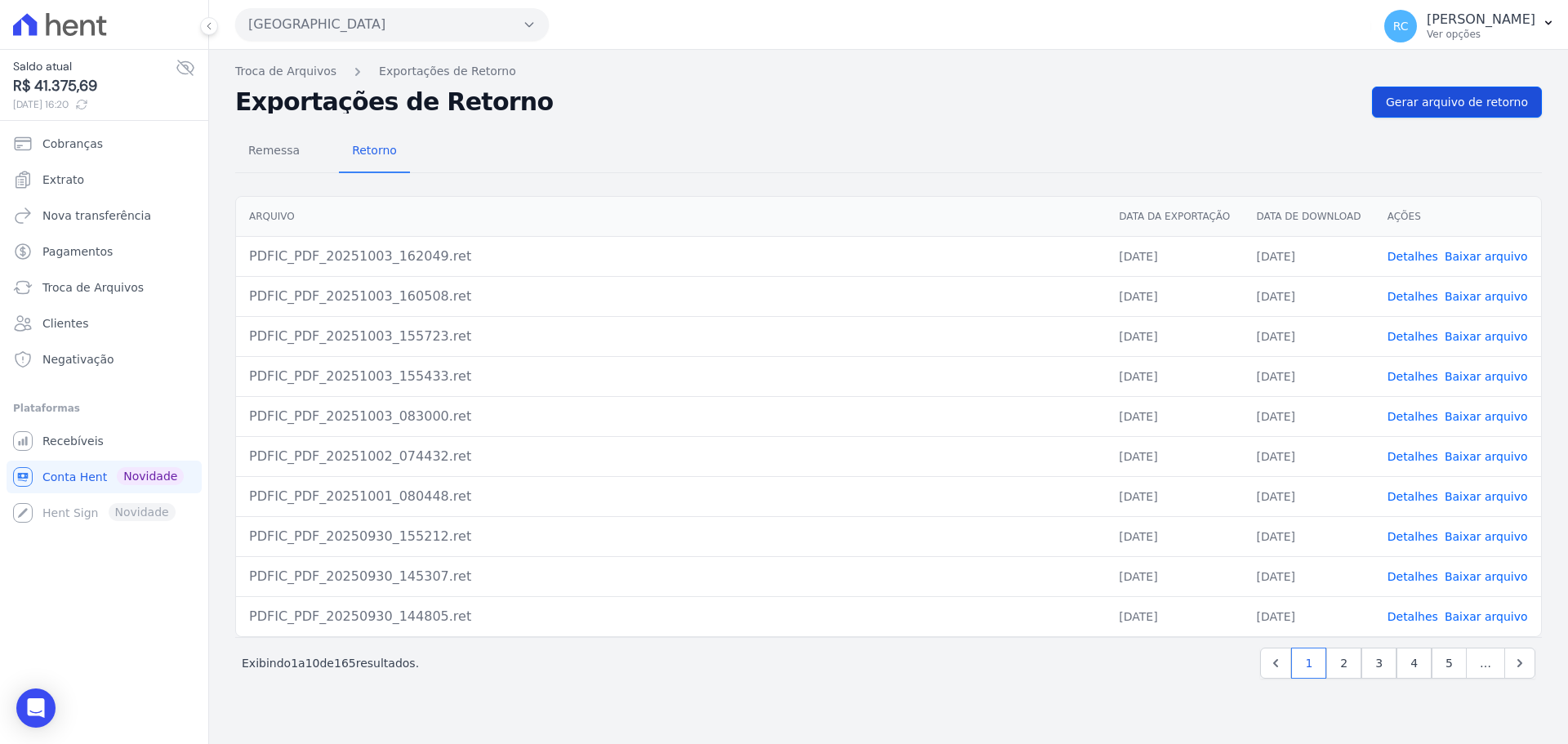
drag, startPoint x: 1485, startPoint y: 122, endPoint x: 1484, endPoint y: 103, distance: 19.0
click at [1484, 106] on div "Troca de Arquivos Exportações de Retorno Exportações de Retorno Gerar arquivo d…" at bounding box center [888, 397] width 1359 height 694
click at [1484, 103] on span "Gerar arquivo de retorno" at bounding box center [1457, 103] width 142 height 17
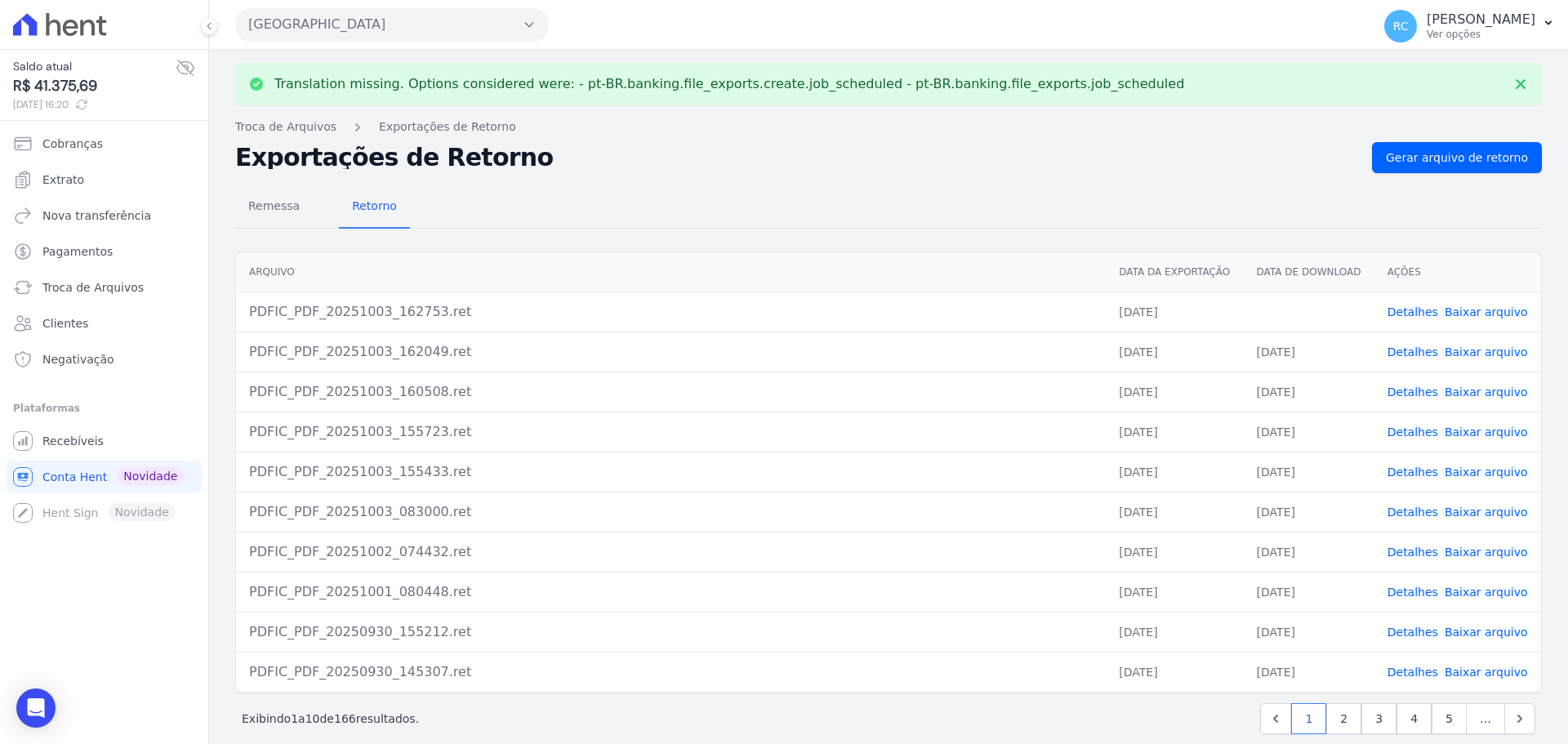
click at [1484, 319] on link "Baixar arquivo" at bounding box center [1486, 312] width 83 height 13
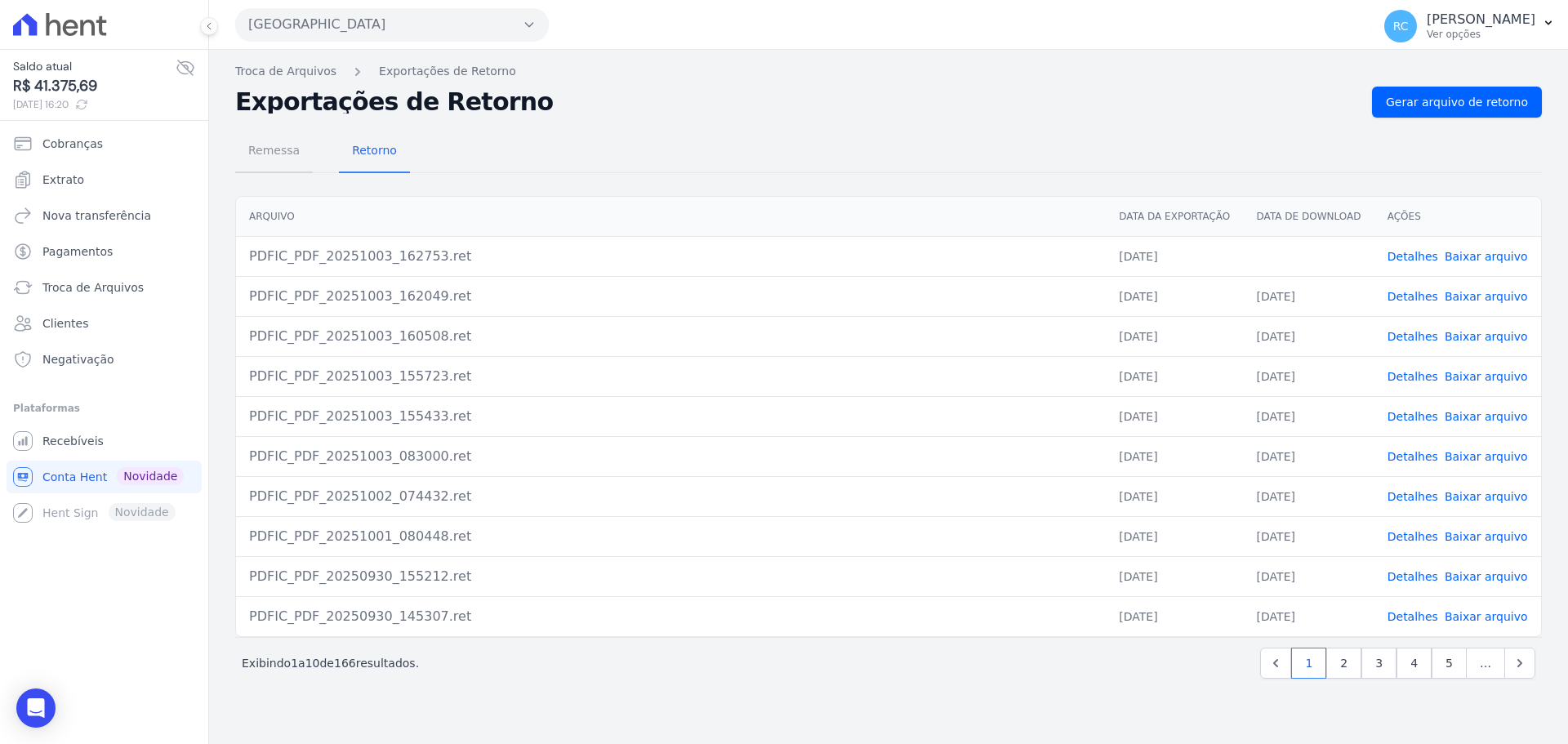
click at [283, 142] on span "Remessa" at bounding box center [274, 150] width 71 height 33
click at [358, 21] on button "Parque Das Flores" at bounding box center [392, 24] width 314 height 33
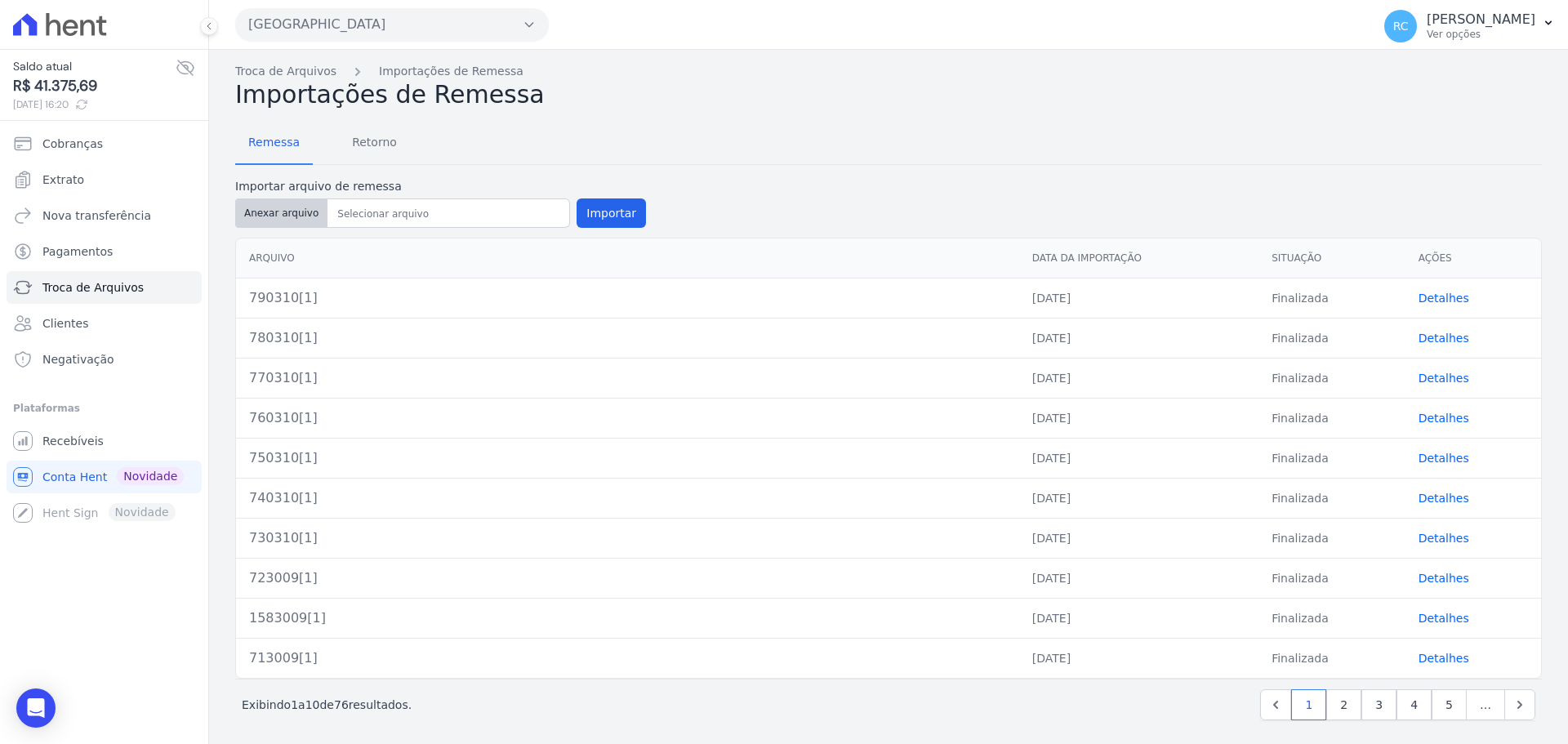
click at [282, 209] on button "Anexar arquivo" at bounding box center [281, 213] width 93 height 29
click at [442, 30] on button "Parque Das Flores" at bounding box center [392, 24] width 314 height 33
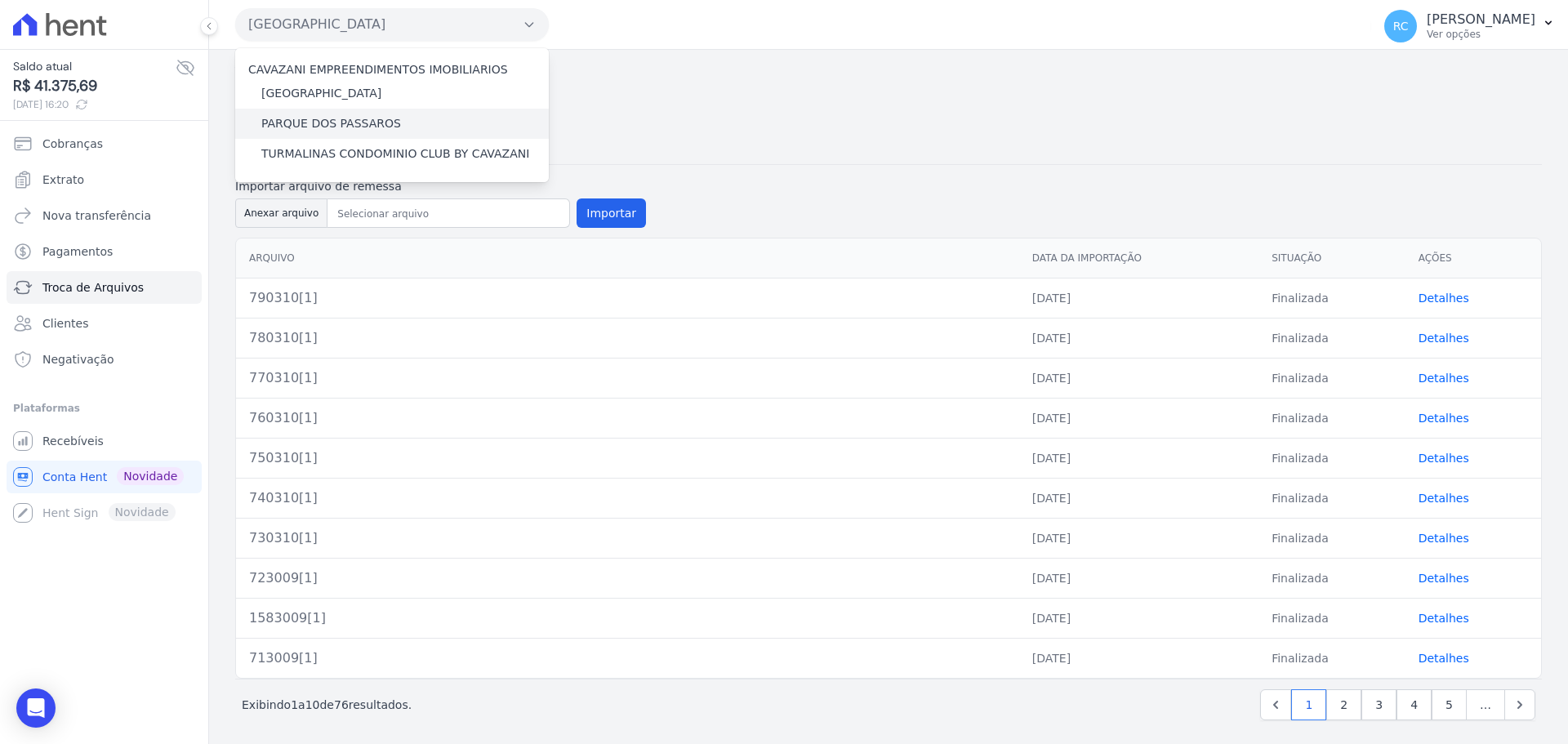
click at [331, 120] on label "PARQUE DOS PASSAROS" at bounding box center [330, 123] width 139 height 18
click at [0, 0] on input "PARQUE DOS PASSAROS" at bounding box center [0, 0] width 0 height 0
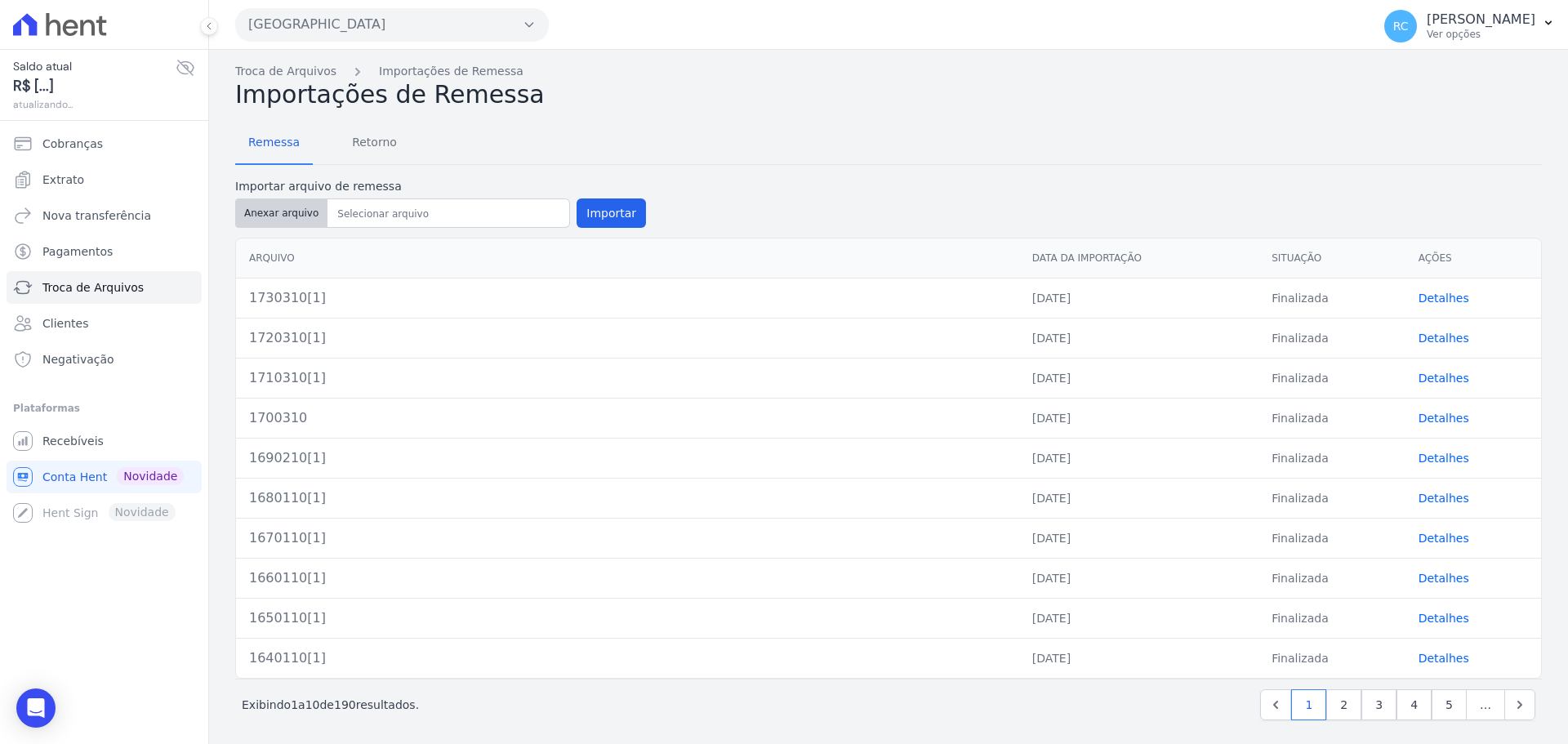
click at [268, 213] on button "Anexar arquivo" at bounding box center [281, 213] width 93 height 29
type input "1740310"
click at [610, 214] on button "Importar" at bounding box center [611, 213] width 69 height 29
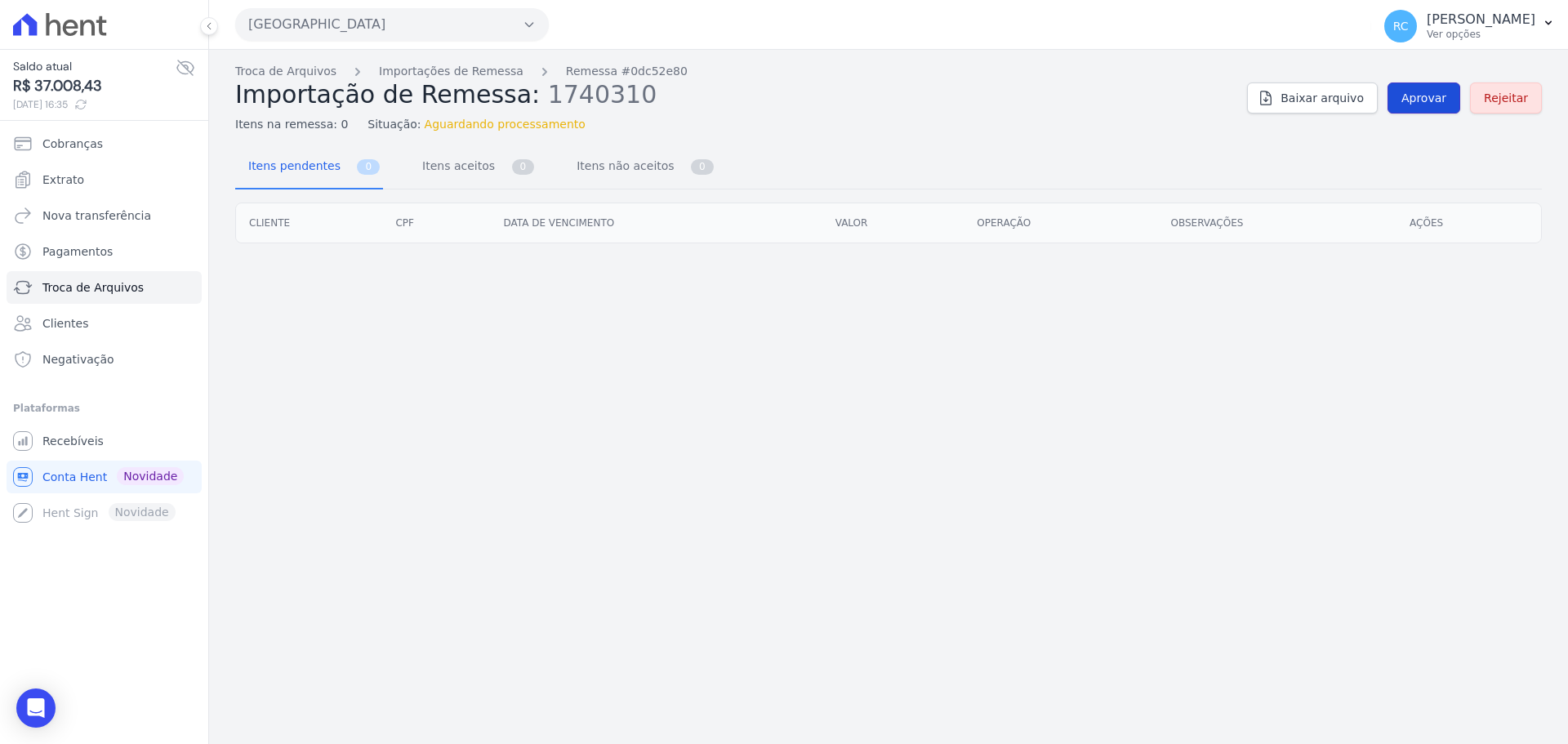
click at [1440, 90] on span "Aprovar" at bounding box center [1424, 98] width 45 height 17
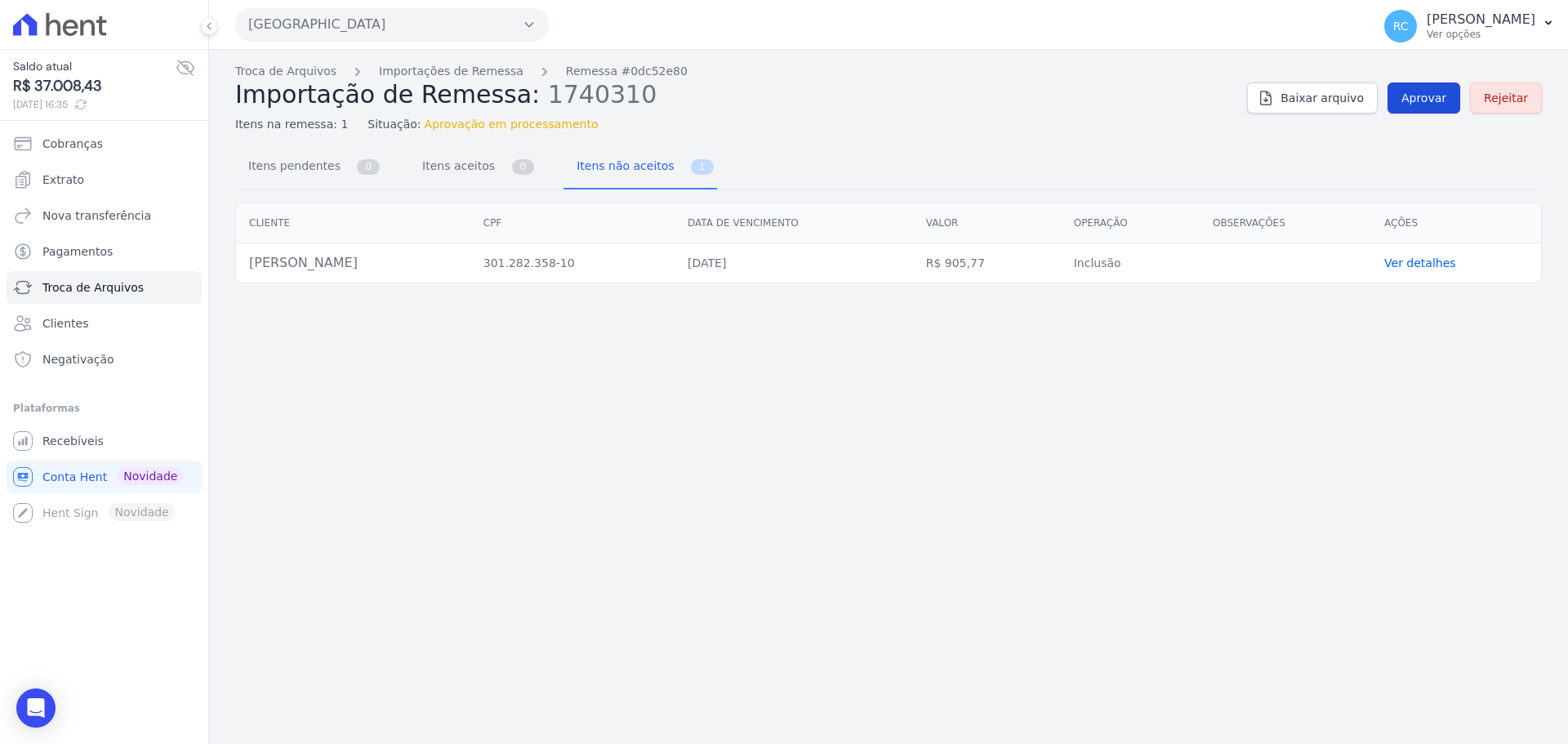
click at [1430, 90] on span "Aprovar" at bounding box center [1424, 98] width 45 height 17
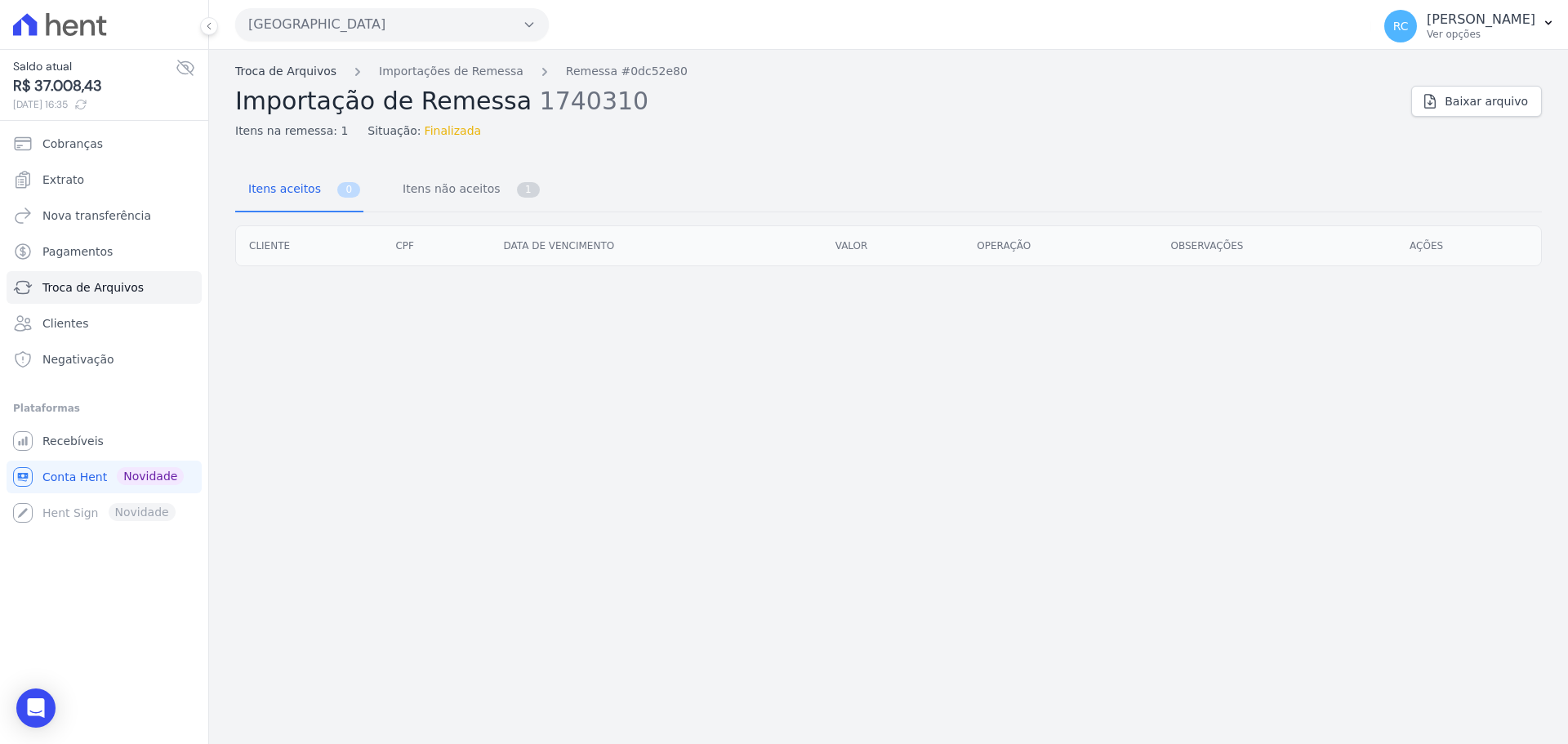
click at [289, 71] on link "Troca de Arquivos" at bounding box center [285, 71] width 101 height 18
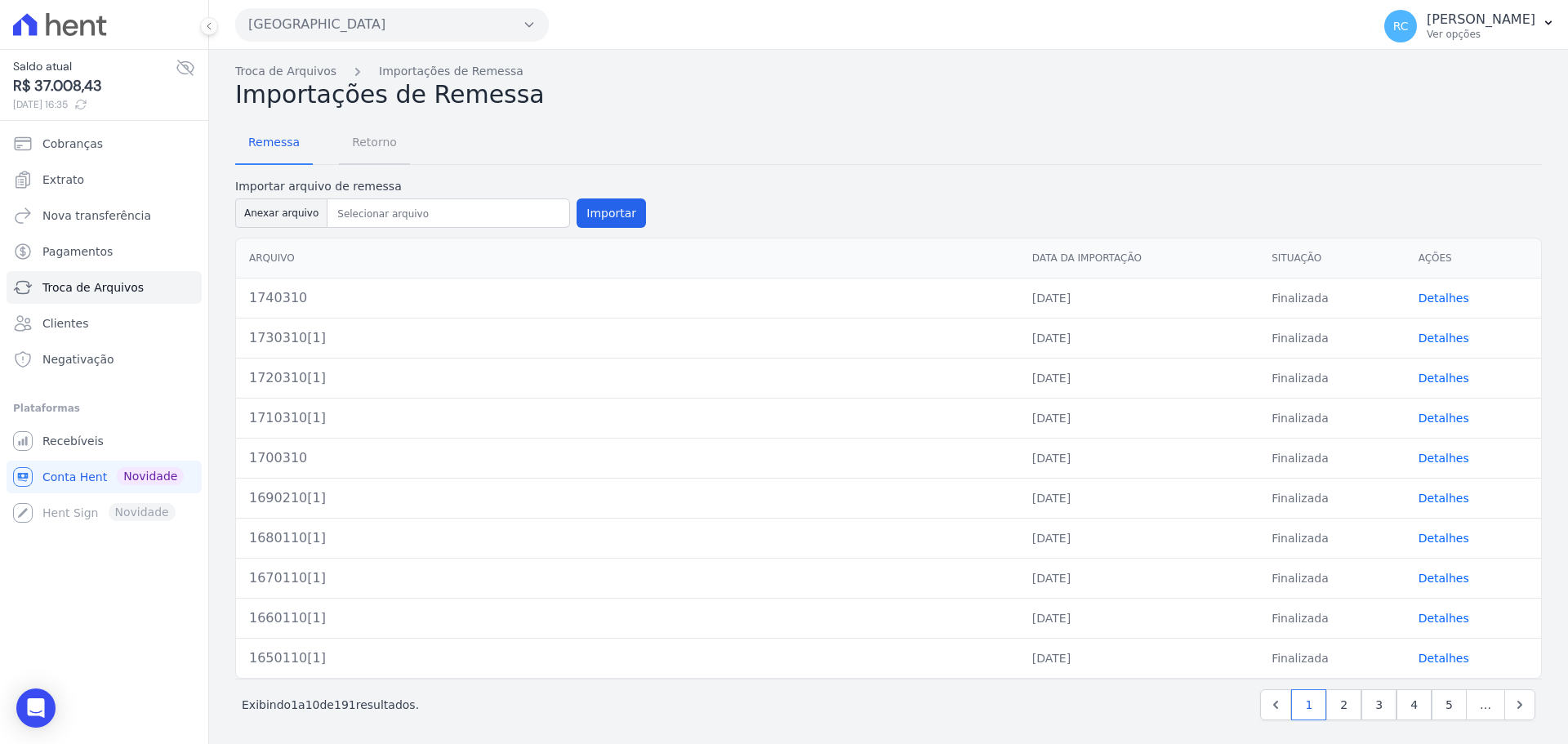
click at [375, 144] on span "Retorno" at bounding box center [374, 142] width 64 height 33
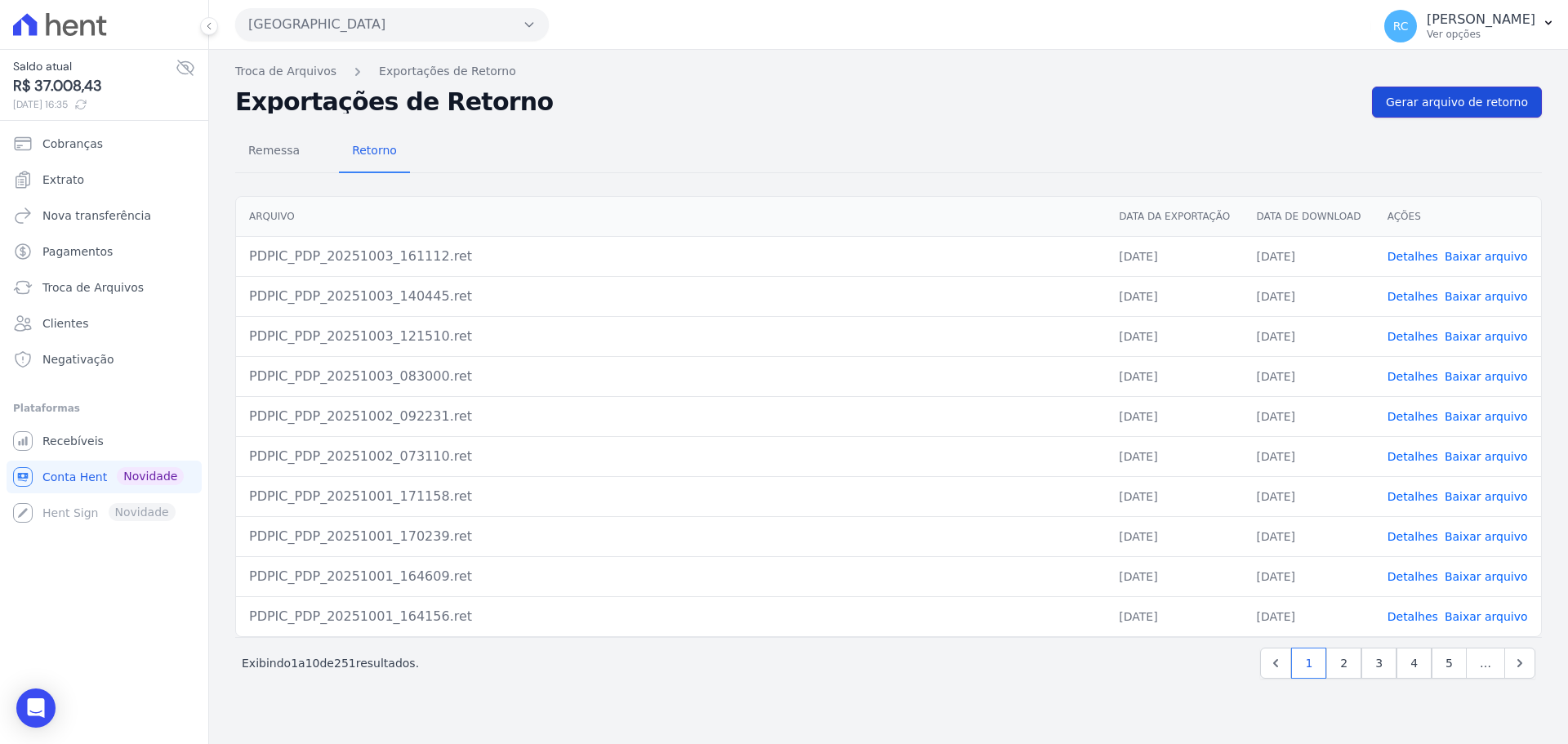
click at [1442, 112] on link "Gerar arquivo de retorno" at bounding box center [1457, 102] width 170 height 31
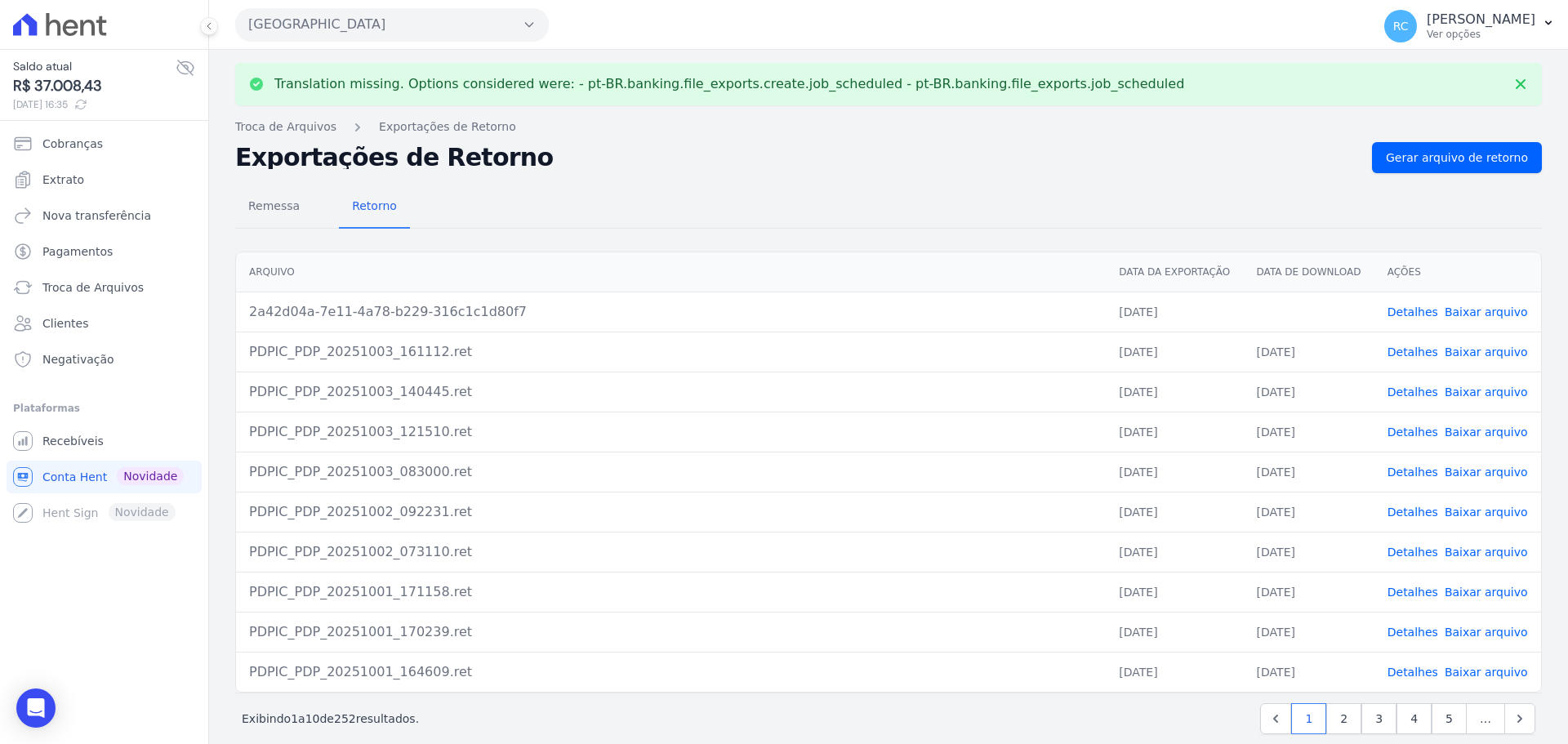
click at [1411, 317] on link "Detalhes" at bounding box center [1413, 312] width 51 height 13
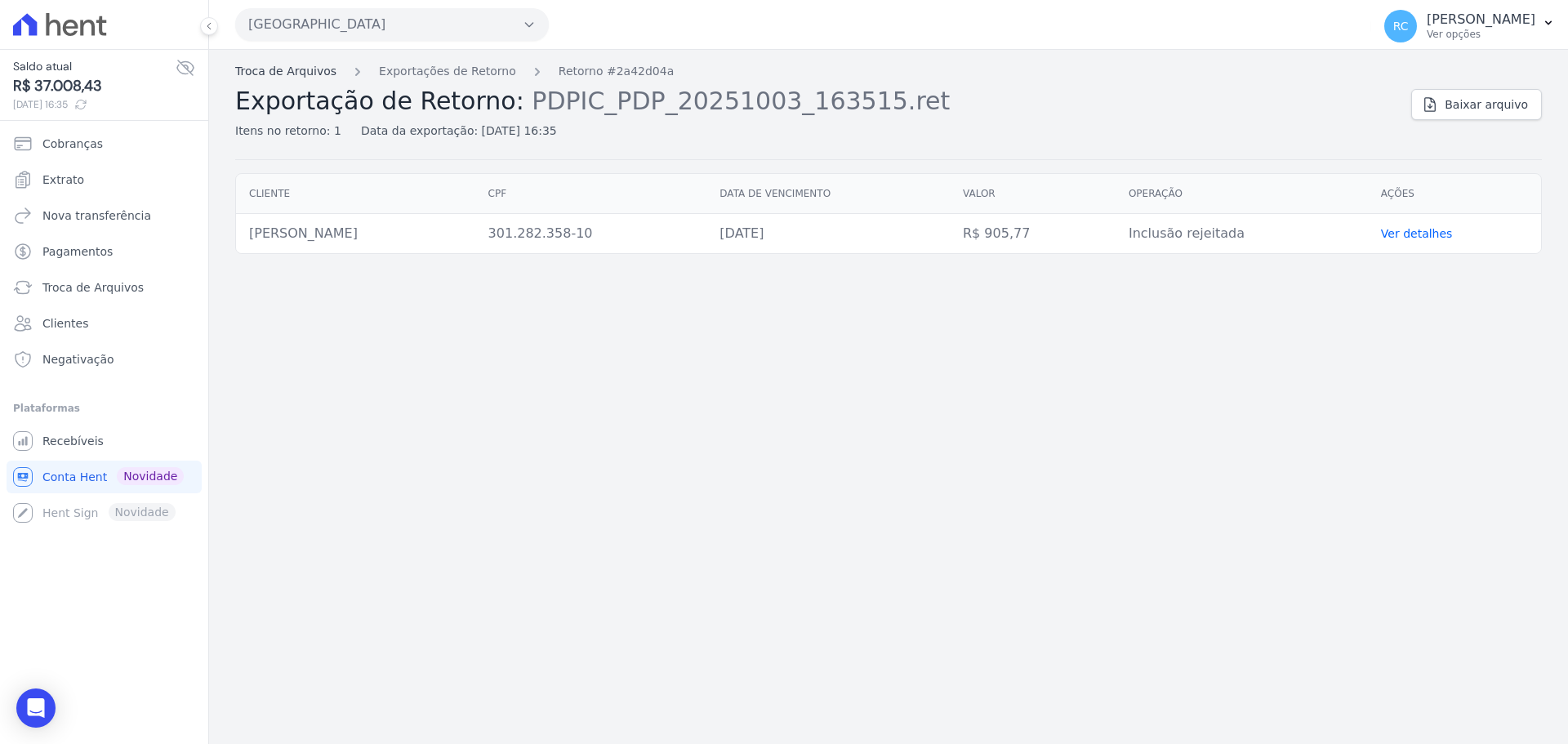
click at [284, 73] on link "Troca de Arquivos" at bounding box center [285, 71] width 101 height 18
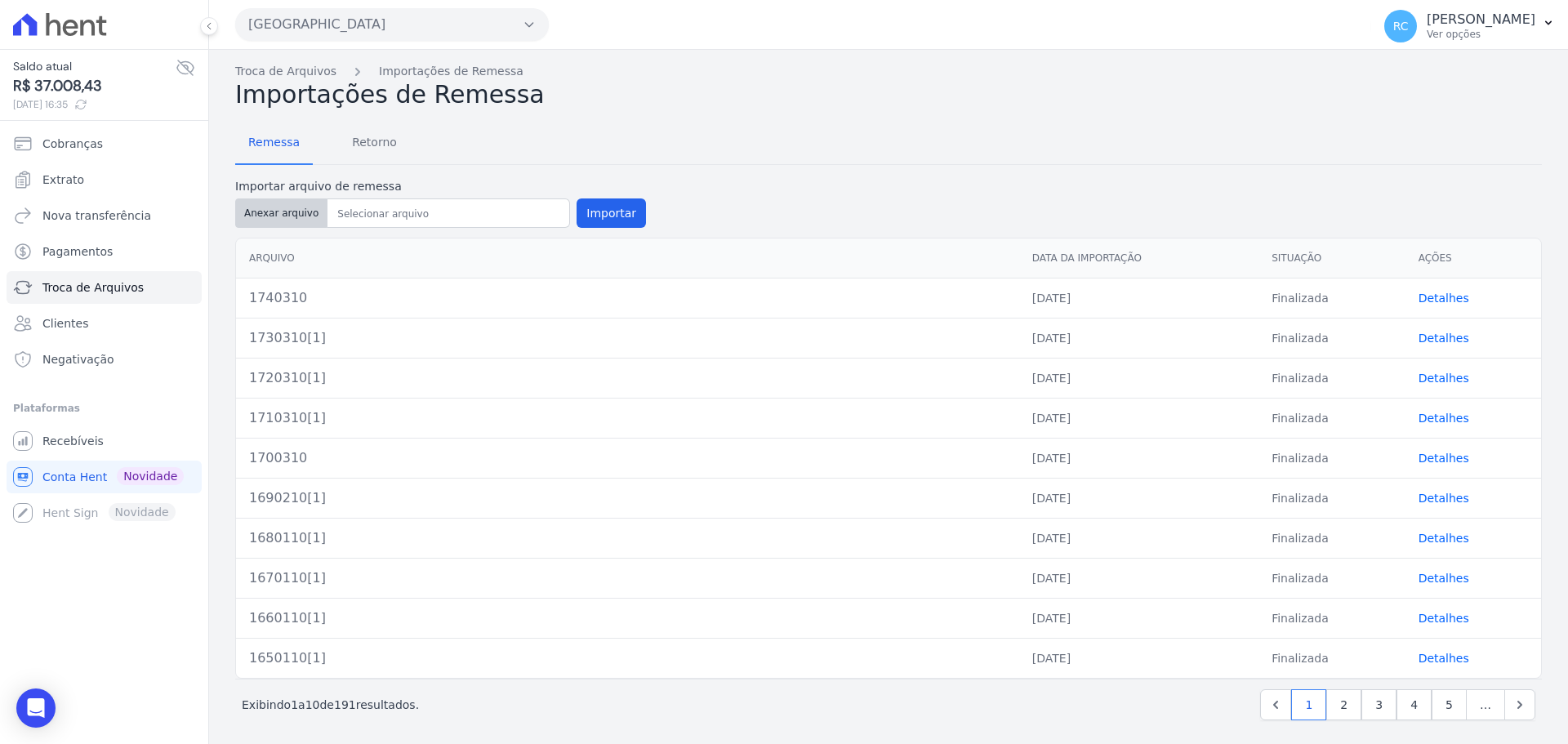
click at [284, 215] on button "Anexar arquivo" at bounding box center [281, 213] width 93 height 29
type input "1750310"
click at [582, 224] on button "Importar" at bounding box center [611, 213] width 69 height 29
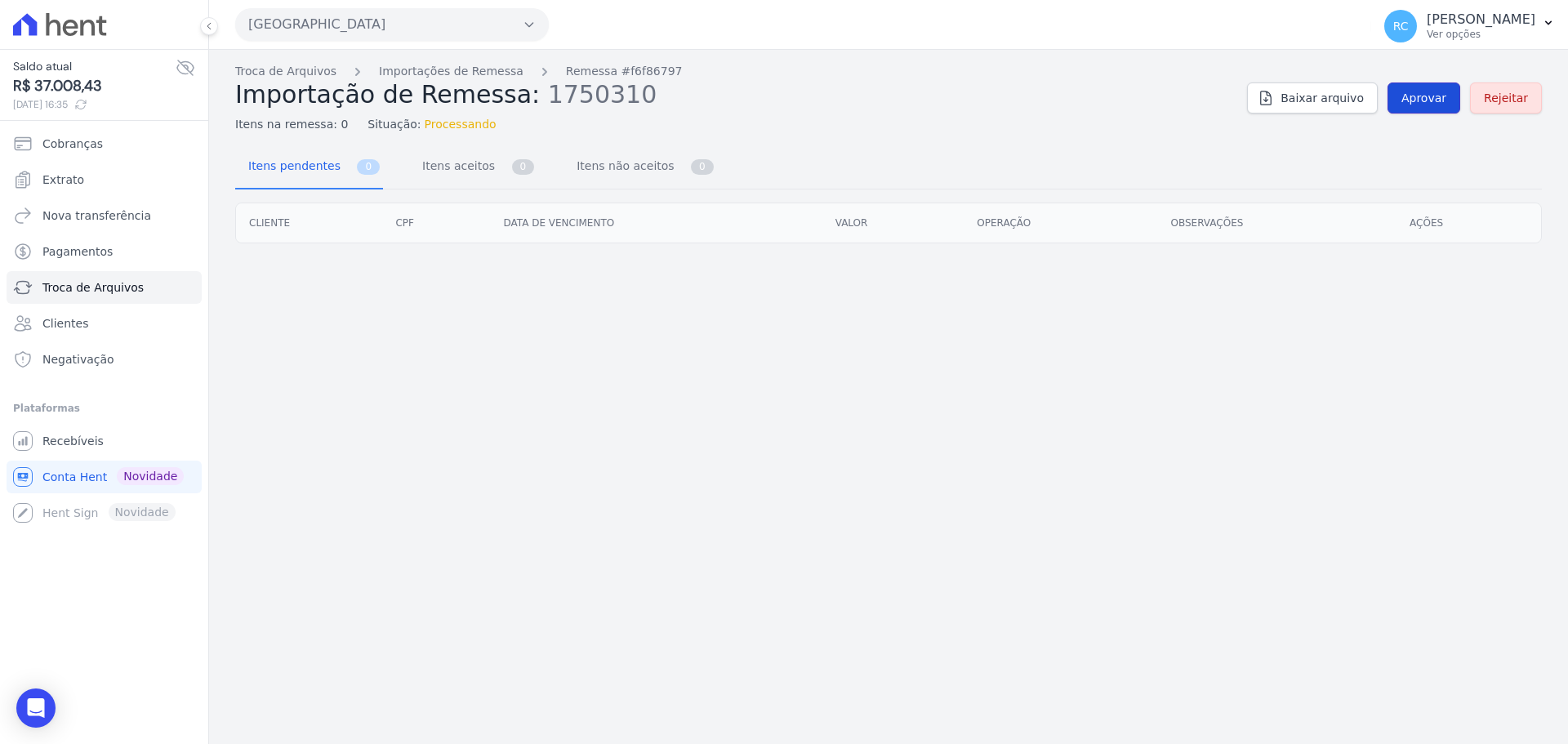
click at [1443, 98] on span "Aprovar" at bounding box center [1424, 98] width 45 height 17
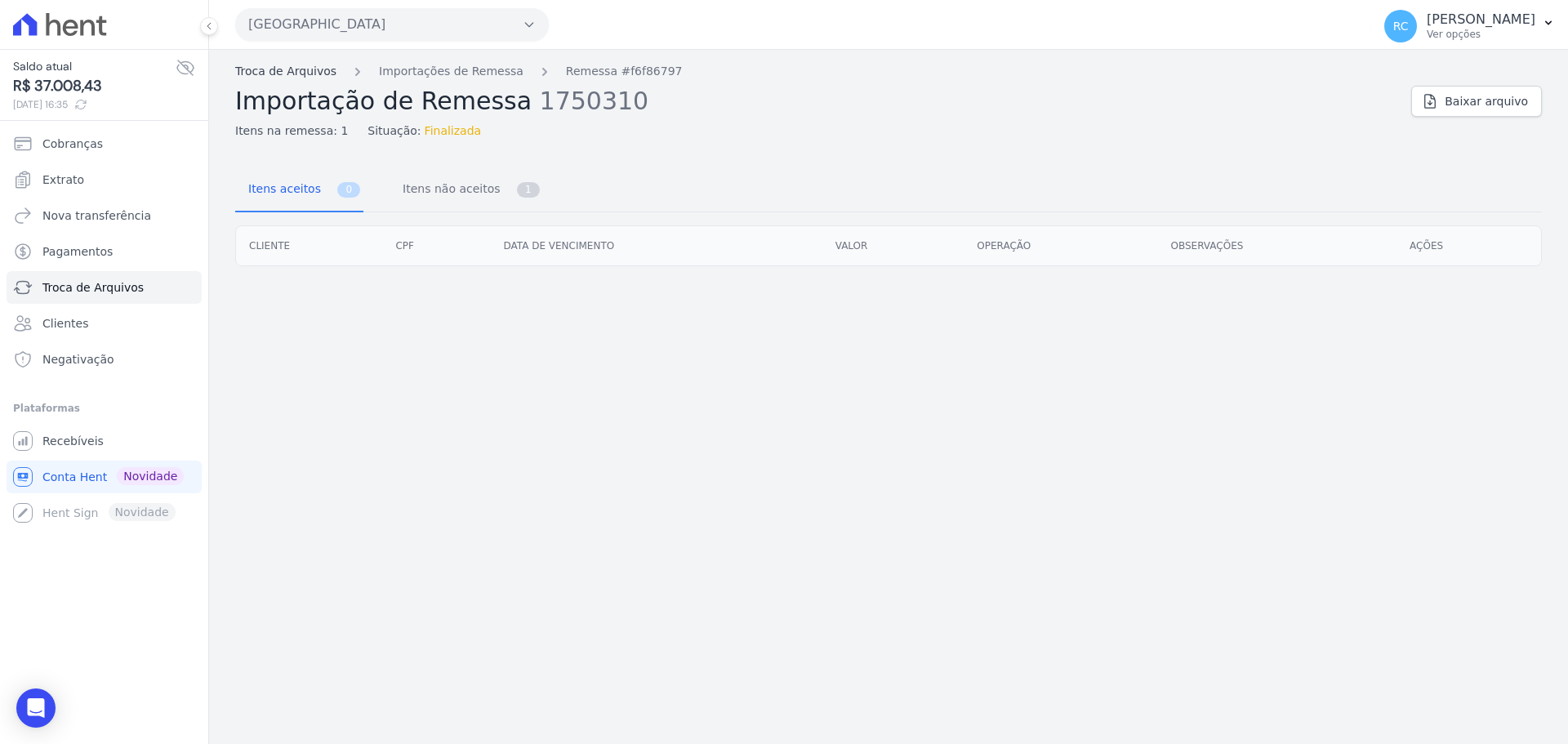
click at [290, 65] on link "Troca de Arquivos" at bounding box center [285, 71] width 101 height 18
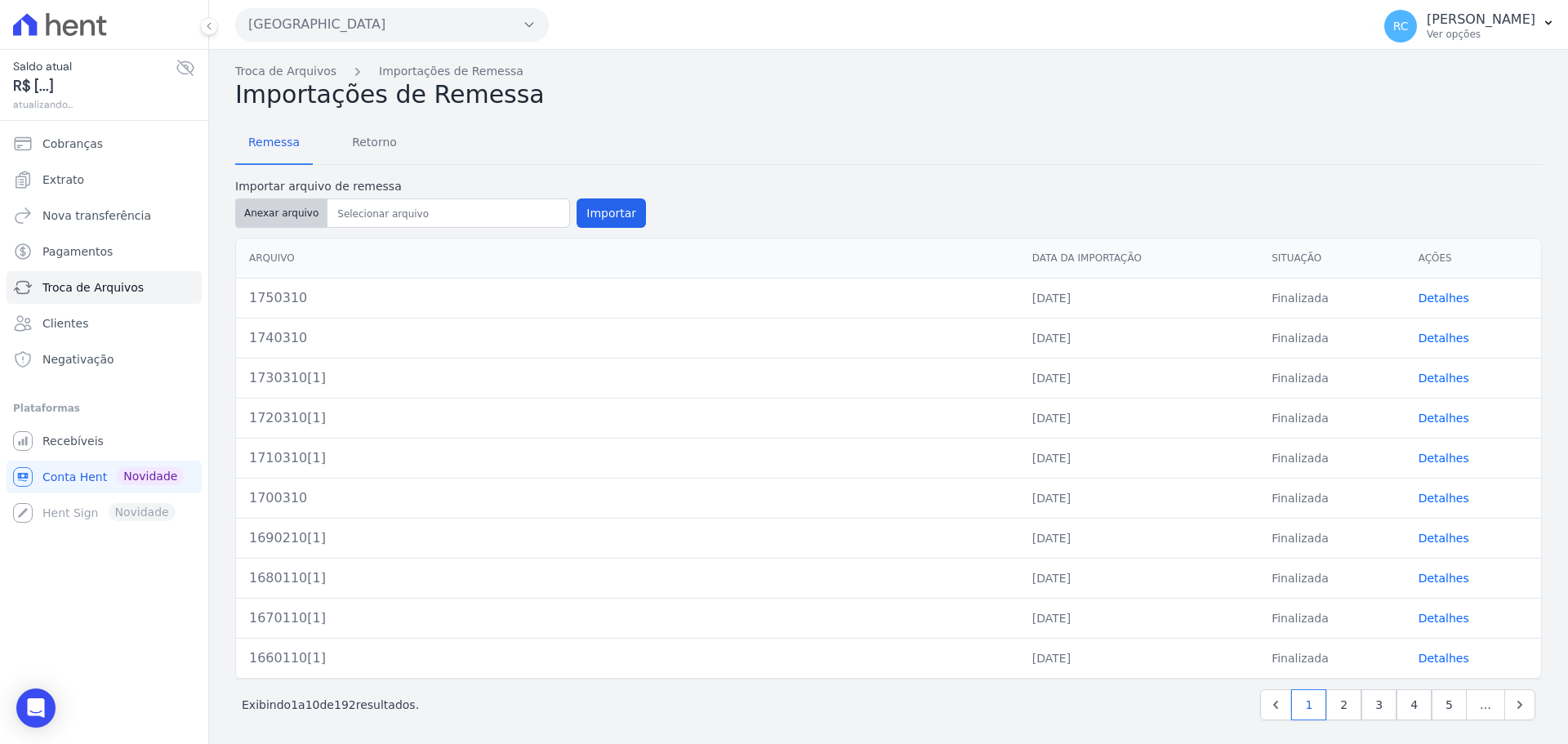
click at [260, 209] on button "Anexar arquivo" at bounding box center [281, 213] width 93 height 29
type input "1760310[1]"
click at [584, 225] on button "Importar" at bounding box center [611, 213] width 69 height 29
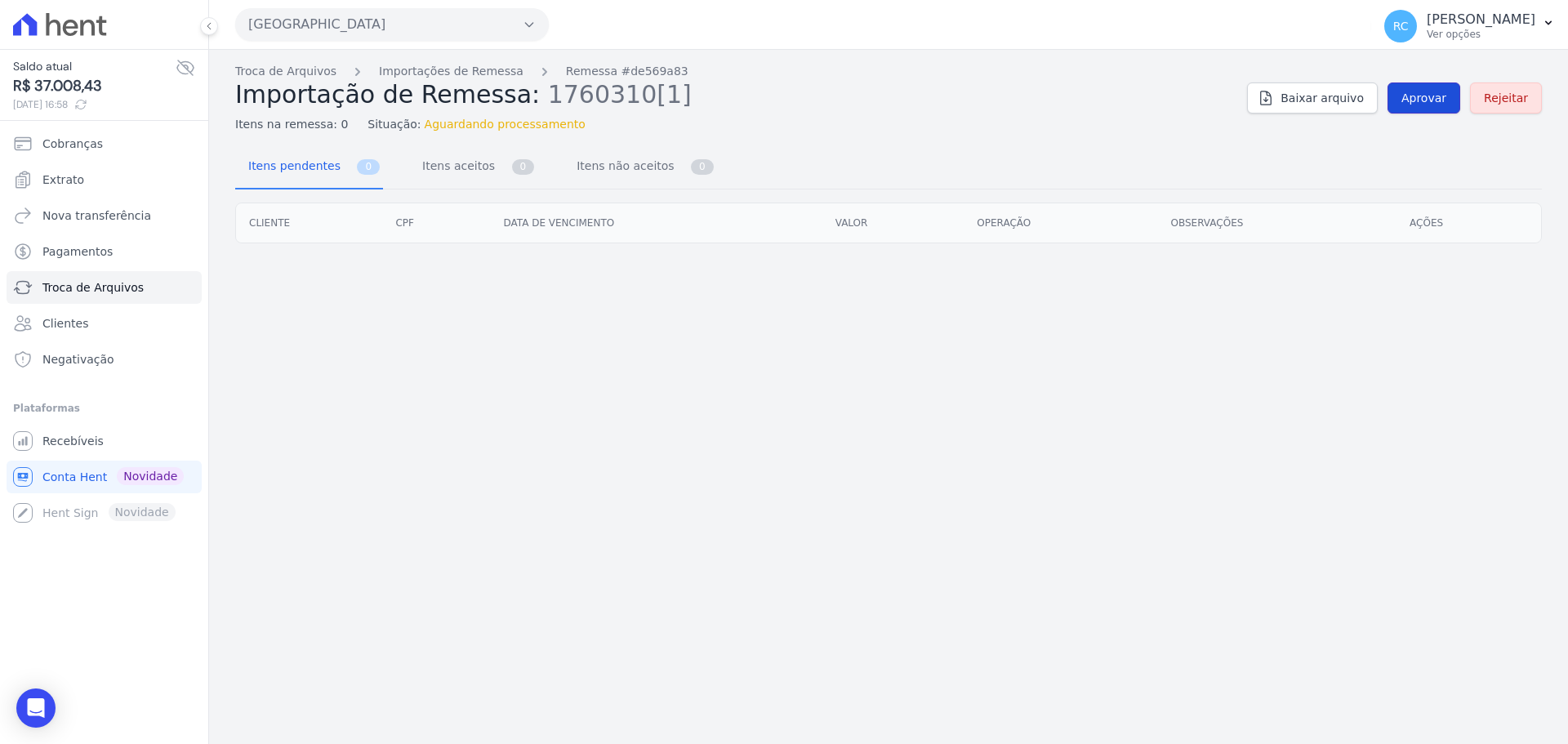
click at [1440, 102] on span "Aprovar" at bounding box center [1424, 98] width 45 height 17
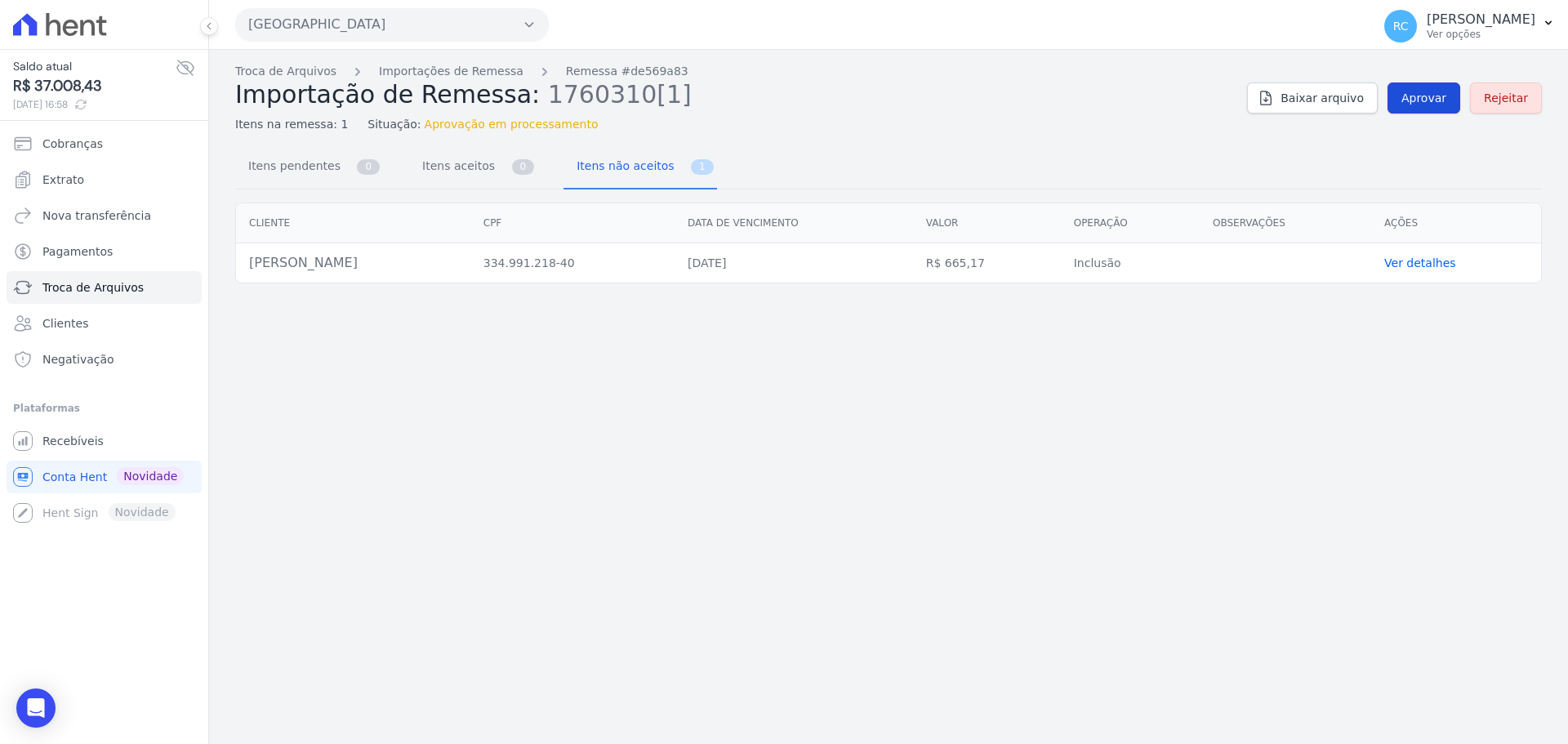
click at [1430, 109] on link "Aprovar" at bounding box center [1424, 98] width 73 height 31
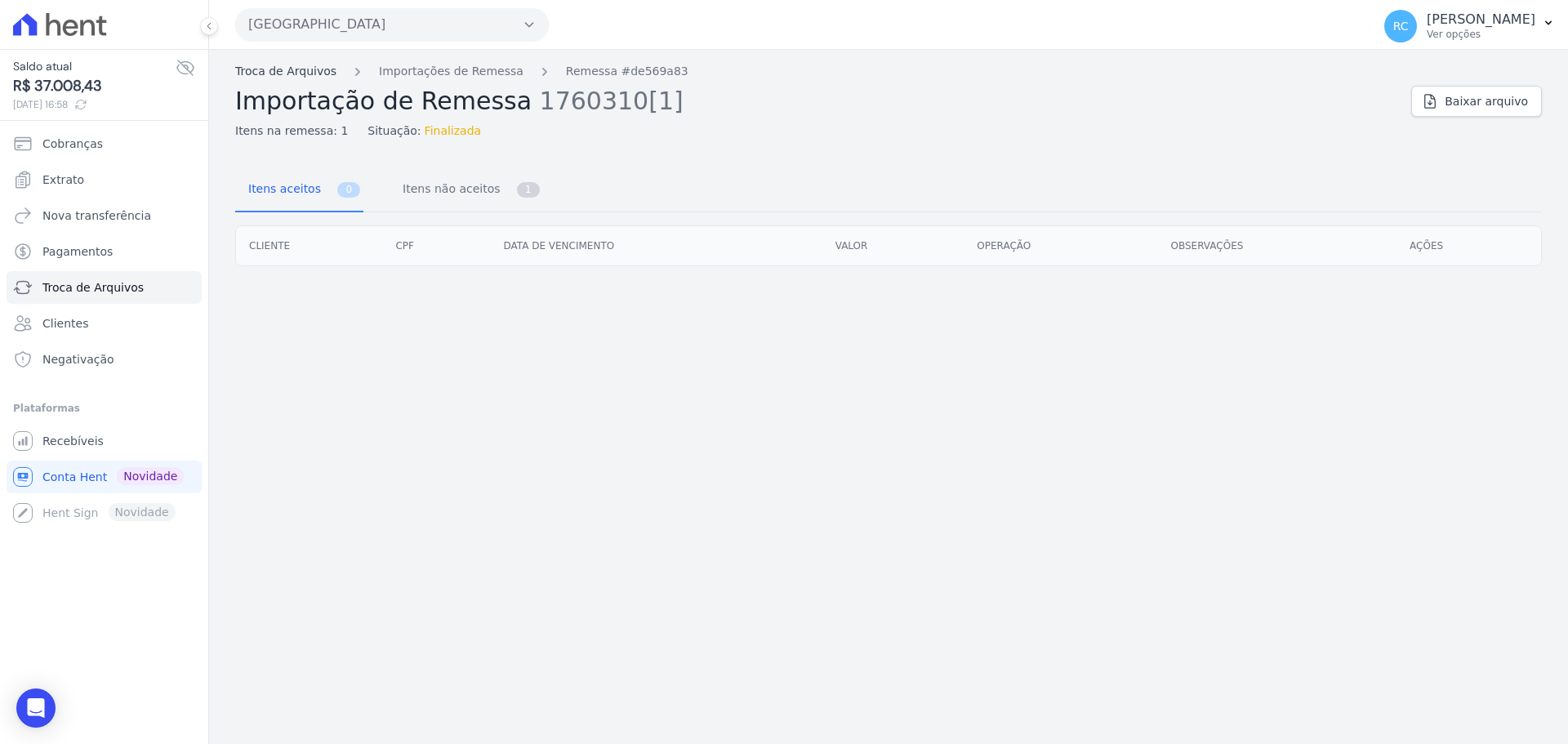
click at [307, 72] on link "Troca de Arquivos" at bounding box center [285, 71] width 101 height 18
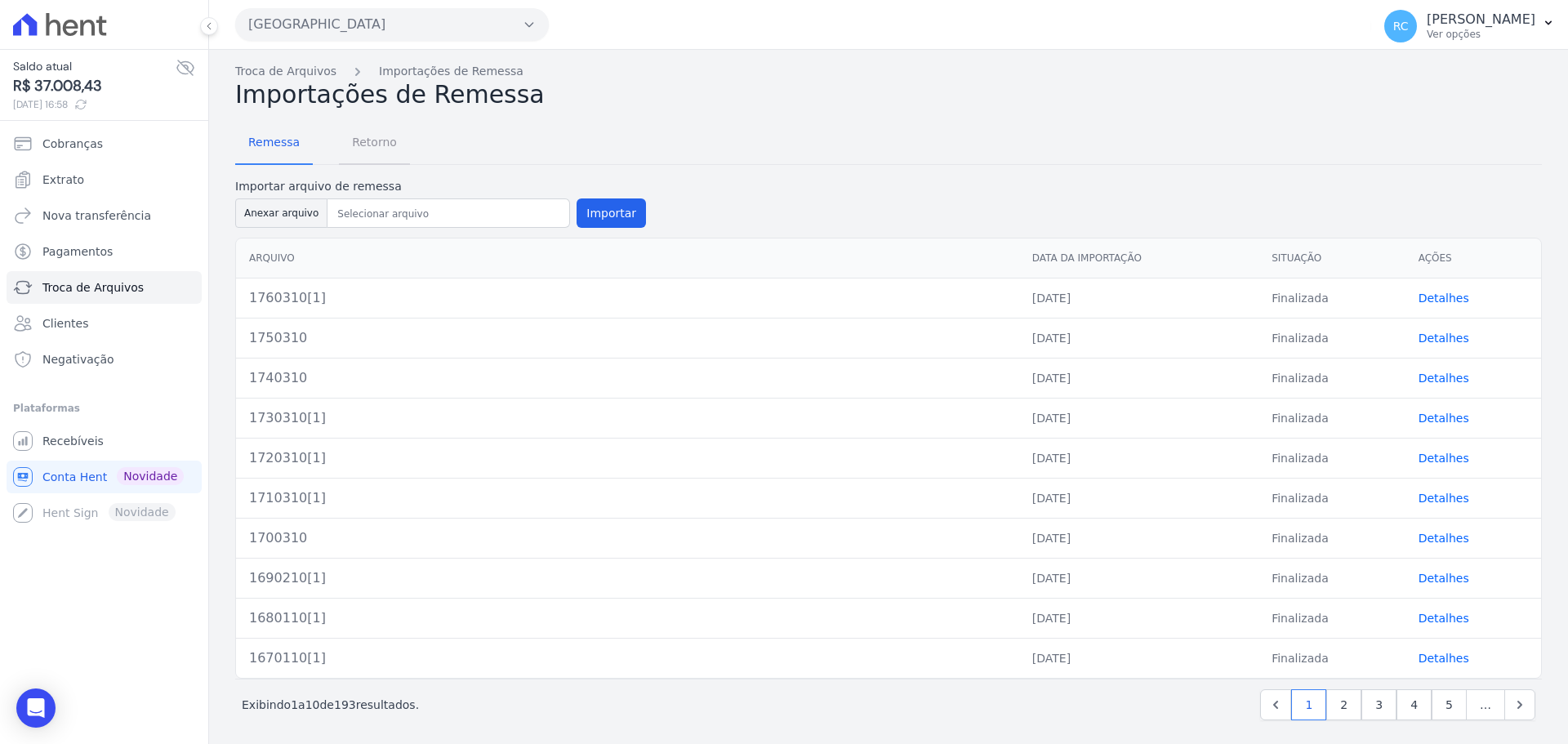
click at [364, 144] on span "Retorno" at bounding box center [374, 142] width 64 height 33
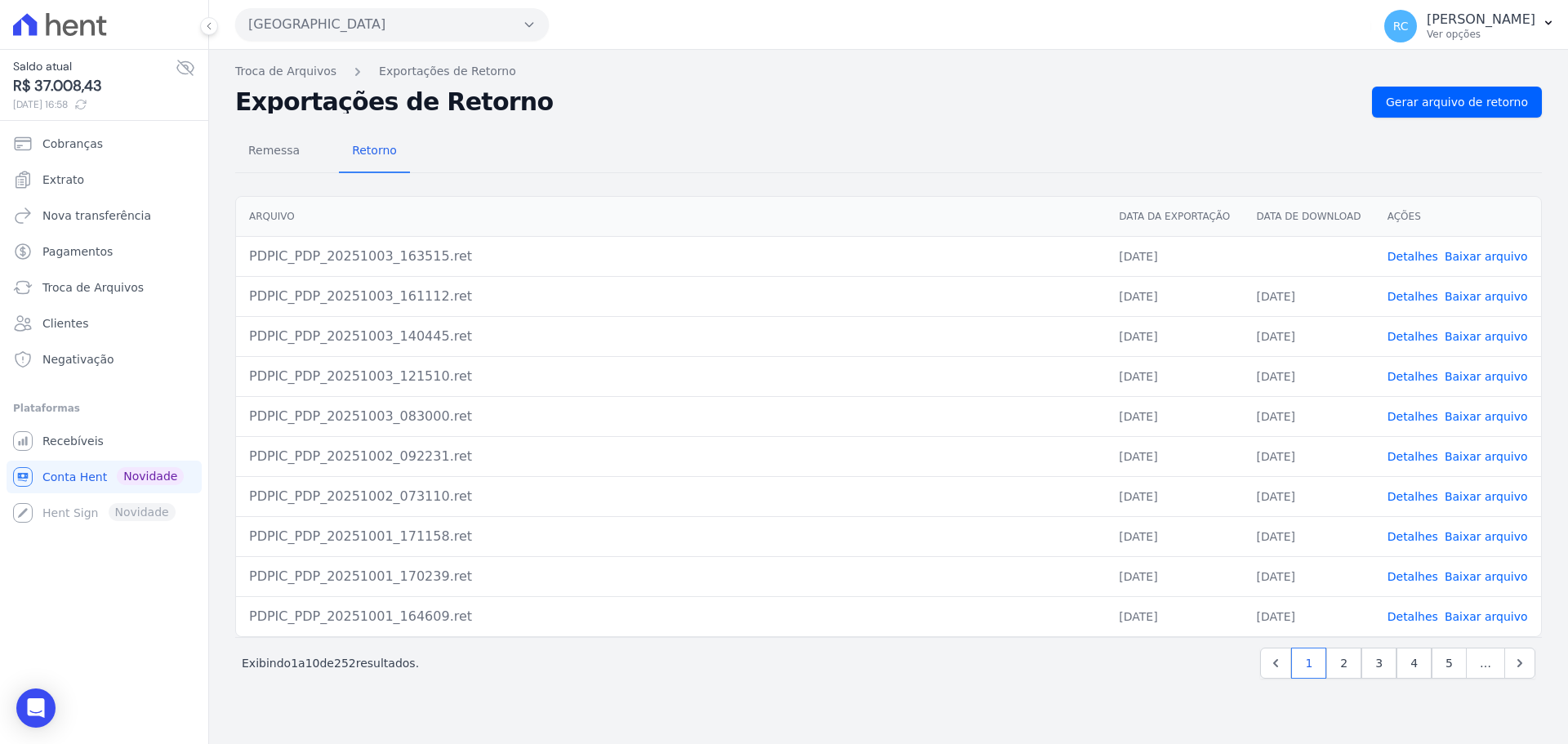
click at [1061, 721] on div "Troca de Arquivos Exportações de Retorno Exportações de Retorno Gerar arquivo d…" at bounding box center [888, 397] width 1359 height 694
click at [1459, 103] on span "Gerar arquivo de retorno" at bounding box center [1457, 103] width 142 height 17
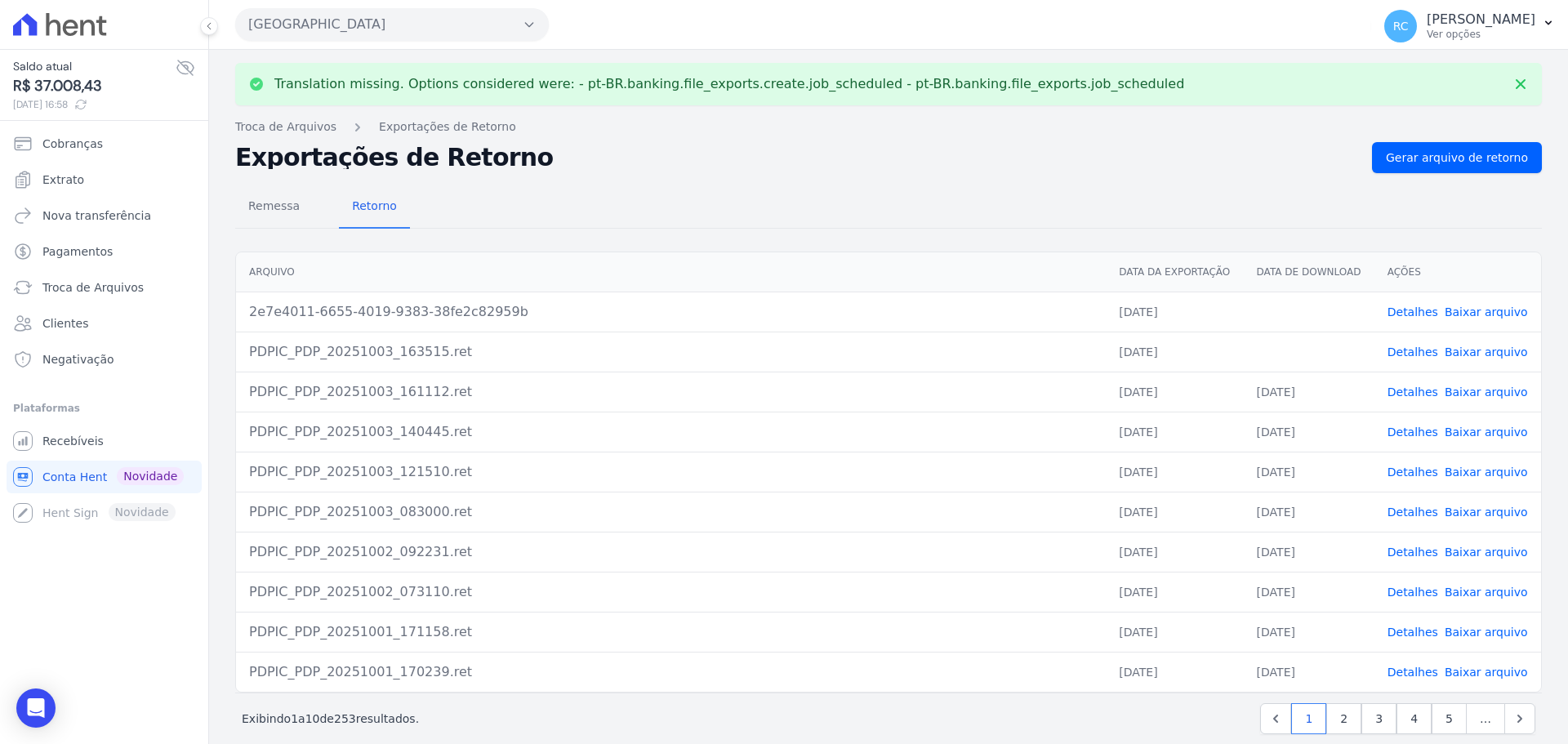
click at [1410, 310] on link "Detalhes" at bounding box center [1413, 312] width 51 height 13
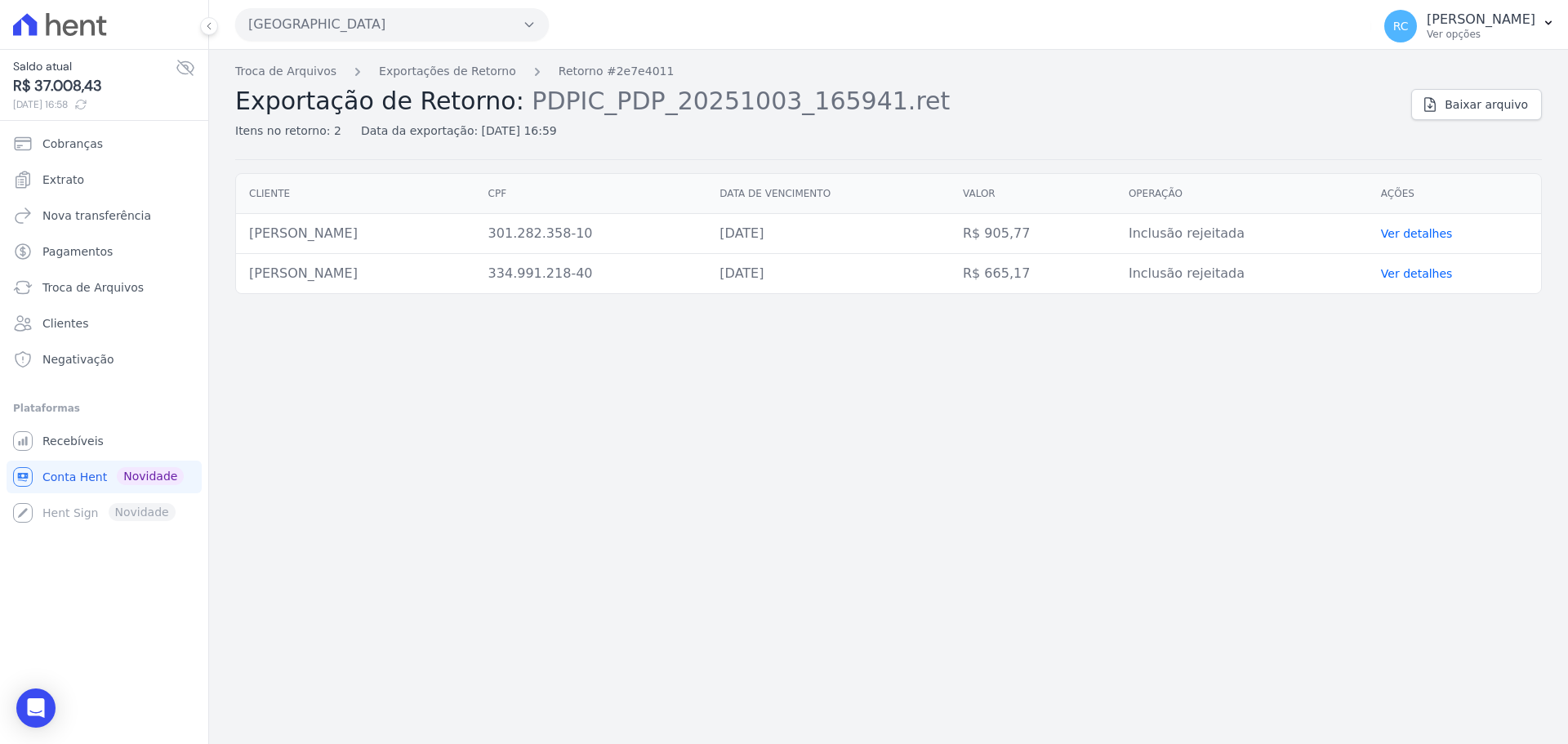
drag, startPoint x: 436, startPoint y: 273, endPoint x: 239, endPoint y: 267, distance: 197.1
click at [239, 267] on td "[PERSON_NAME]" at bounding box center [355, 274] width 239 height 40
copy td "[PERSON_NAME]"
click at [465, 28] on button "[GEOGRAPHIC_DATA]" at bounding box center [392, 24] width 314 height 33
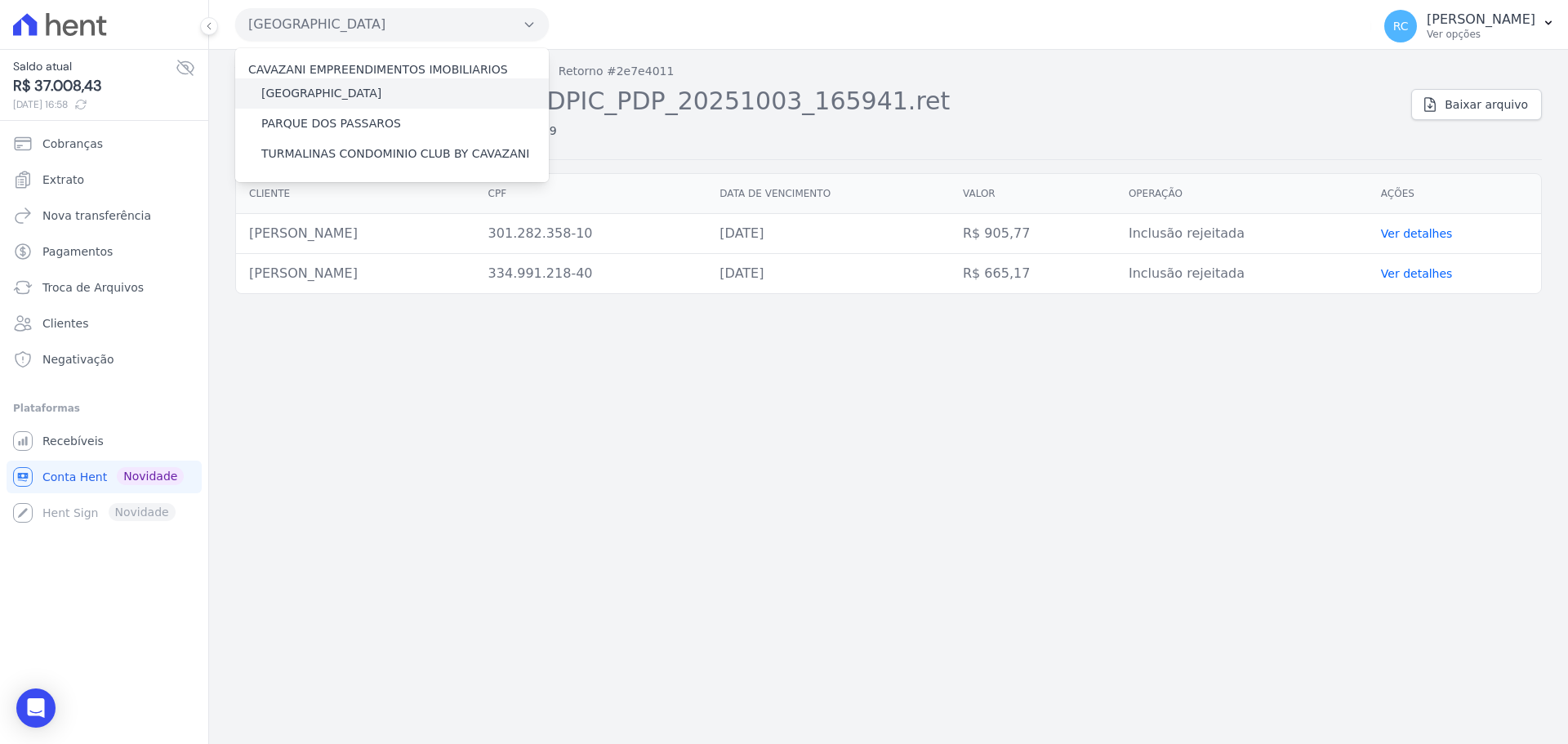
click at [339, 93] on label "[GEOGRAPHIC_DATA]" at bounding box center [321, 93] width 120 height 18
click at [0, 0] on input "[GEOGRAPHIC_DATA]" at bounding box center [0, 0] width 0 height 0
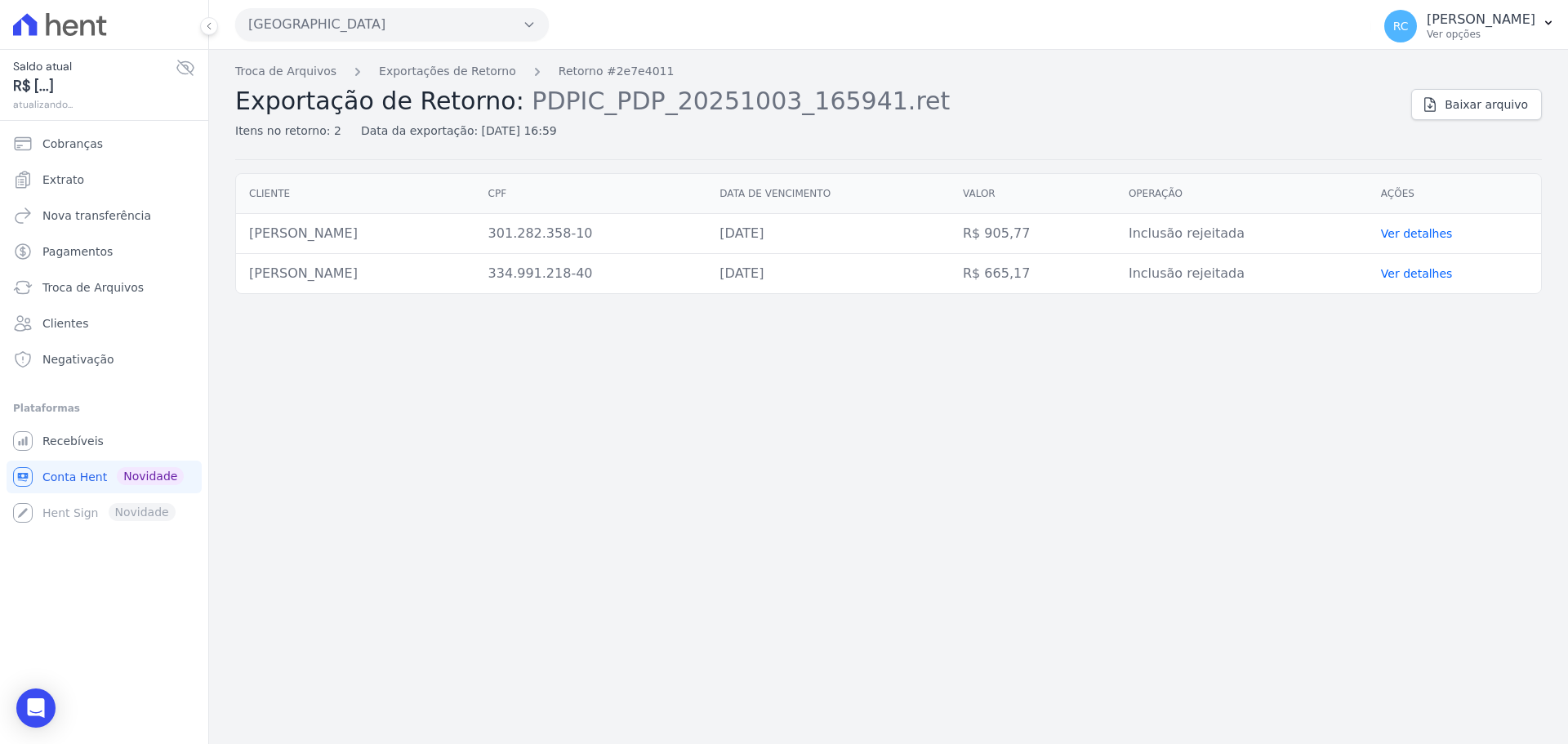
click at [355, 22] on button "[GEOGRAPHIC_DATA]" at bounding box center [392, 24] width 314 height 33
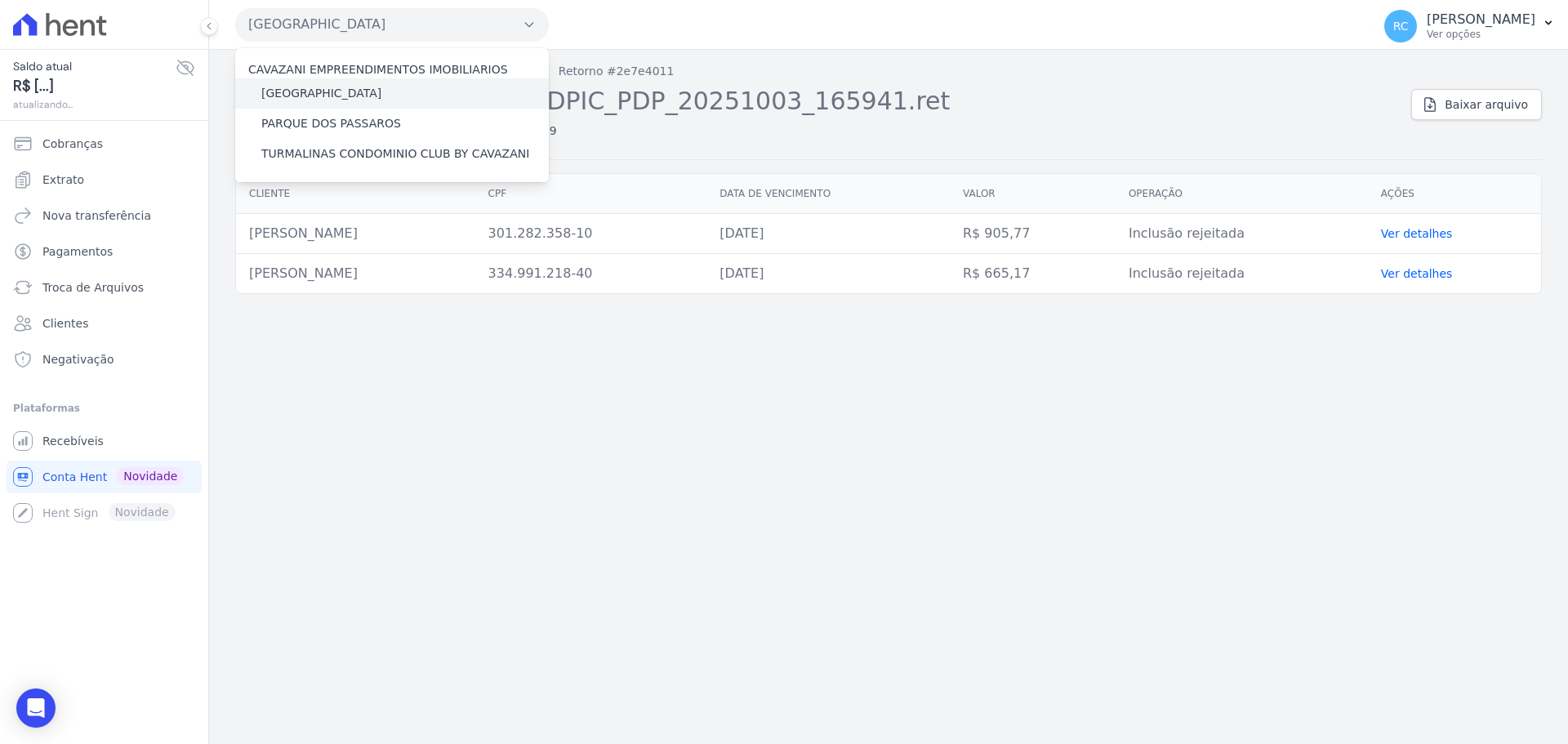
click at [334, 90] on label "[GEOGRAPHIC_DATA]" at bounding box center [321, 93] width 120 height 18
click at [0, 0] on input "[GEOGRAPHIC_DATA]" at bounding box center [0, 0] width 0 height 0
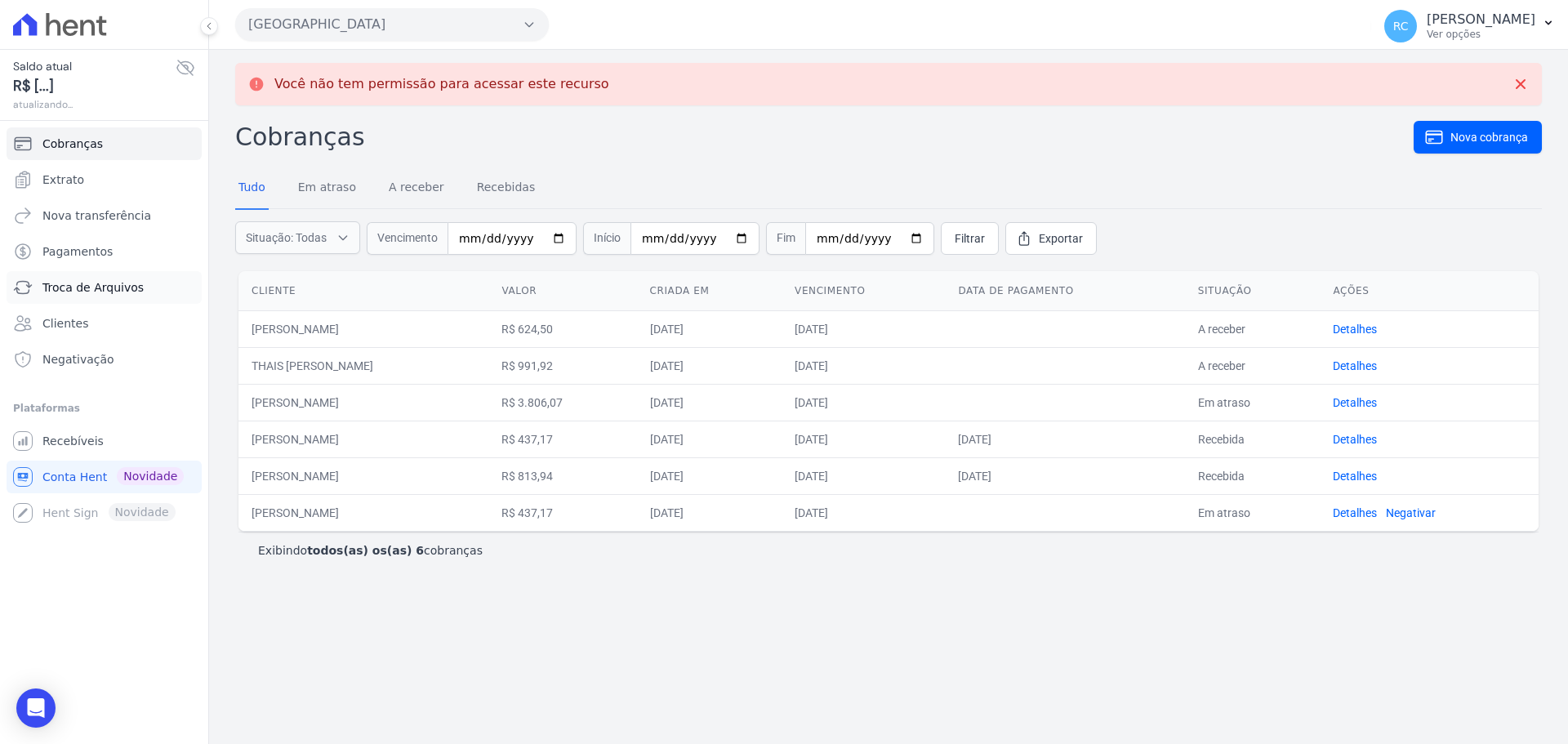
click at [66, 294] on span "Troca de Arquivos" at bounding box center [93, 288] width 101 height 17
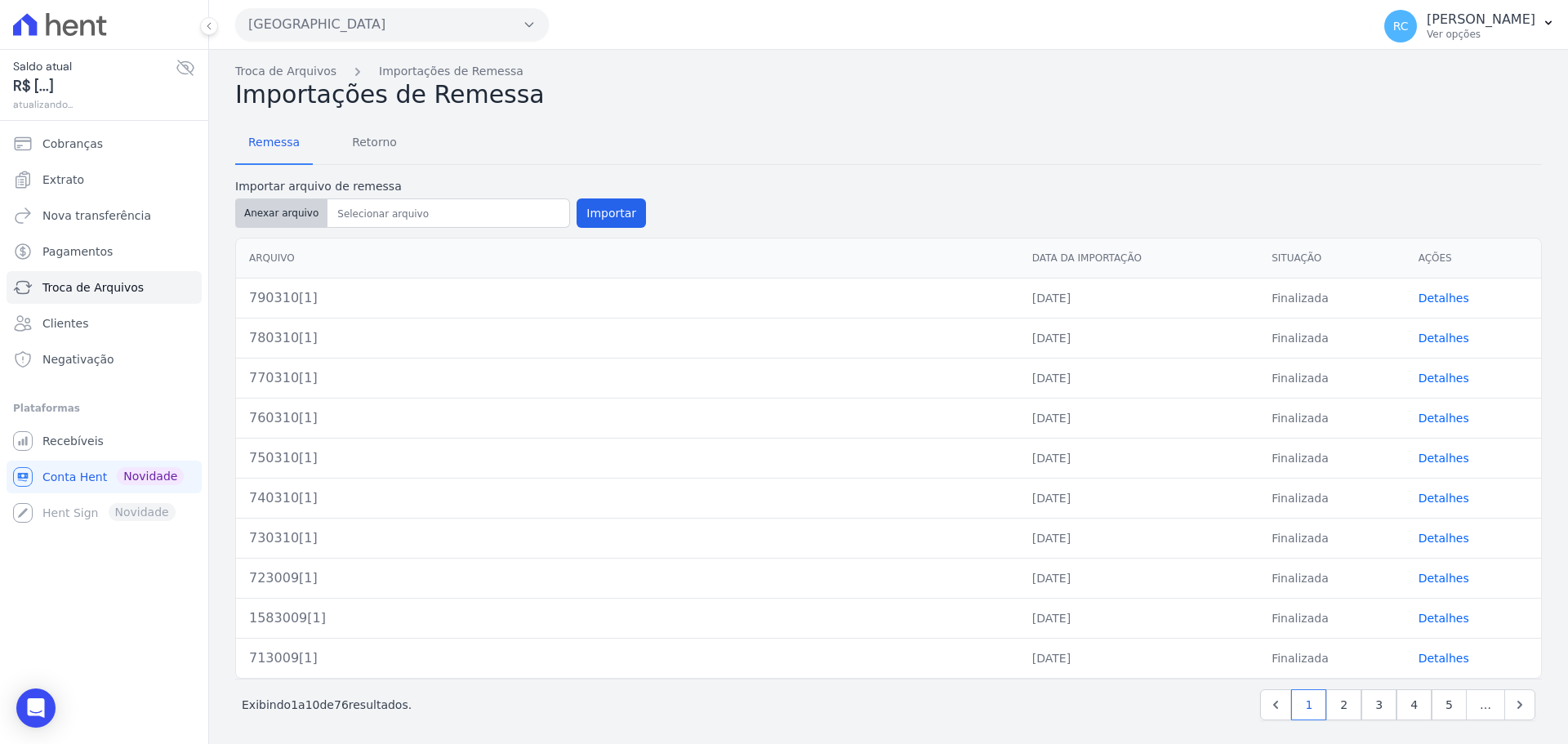
click at [287, 204] on button "Anexar arquivo" at bounding box center [281, 213] width 93 height 29
type input "800310"
click at [608, 218] on button "Importar" at bounding box center [611, 213] width 69 height 29
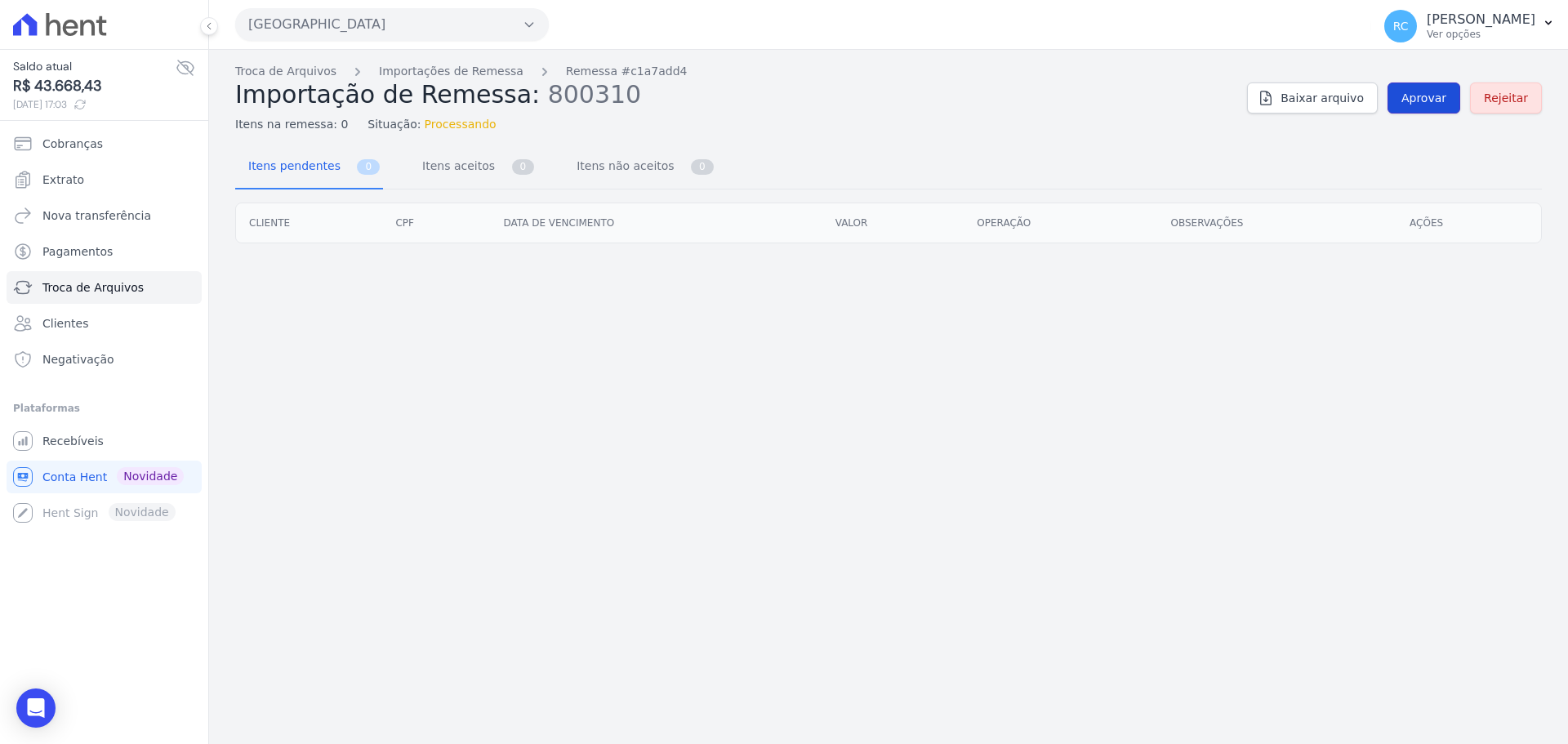
click at [1420, 92] on span "Aprovar" at bounding box center [1424, 98] width 45 height 17
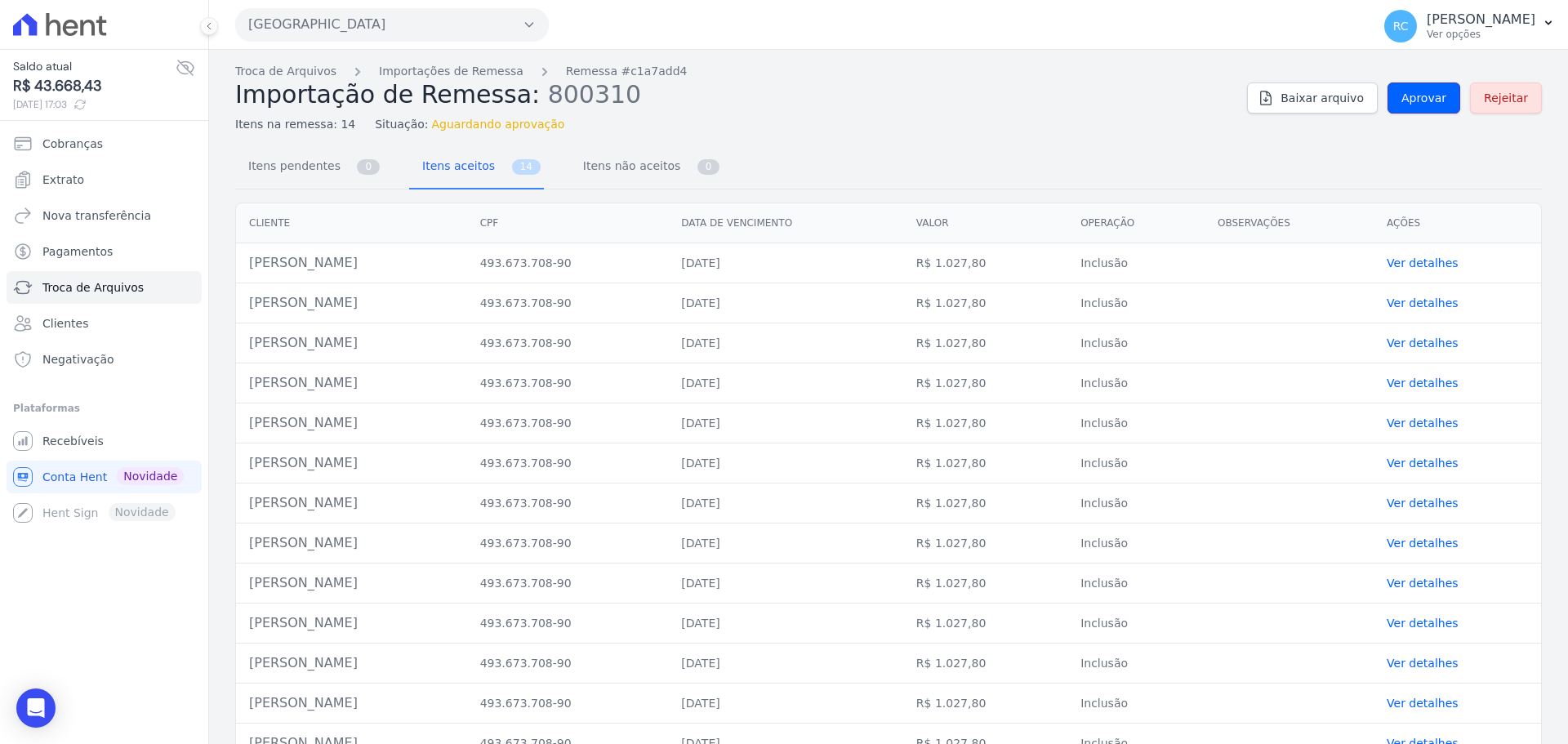
click at [1430, 97] on span "Aprovar" at bounding box center [1424, 98] width 45 height 17
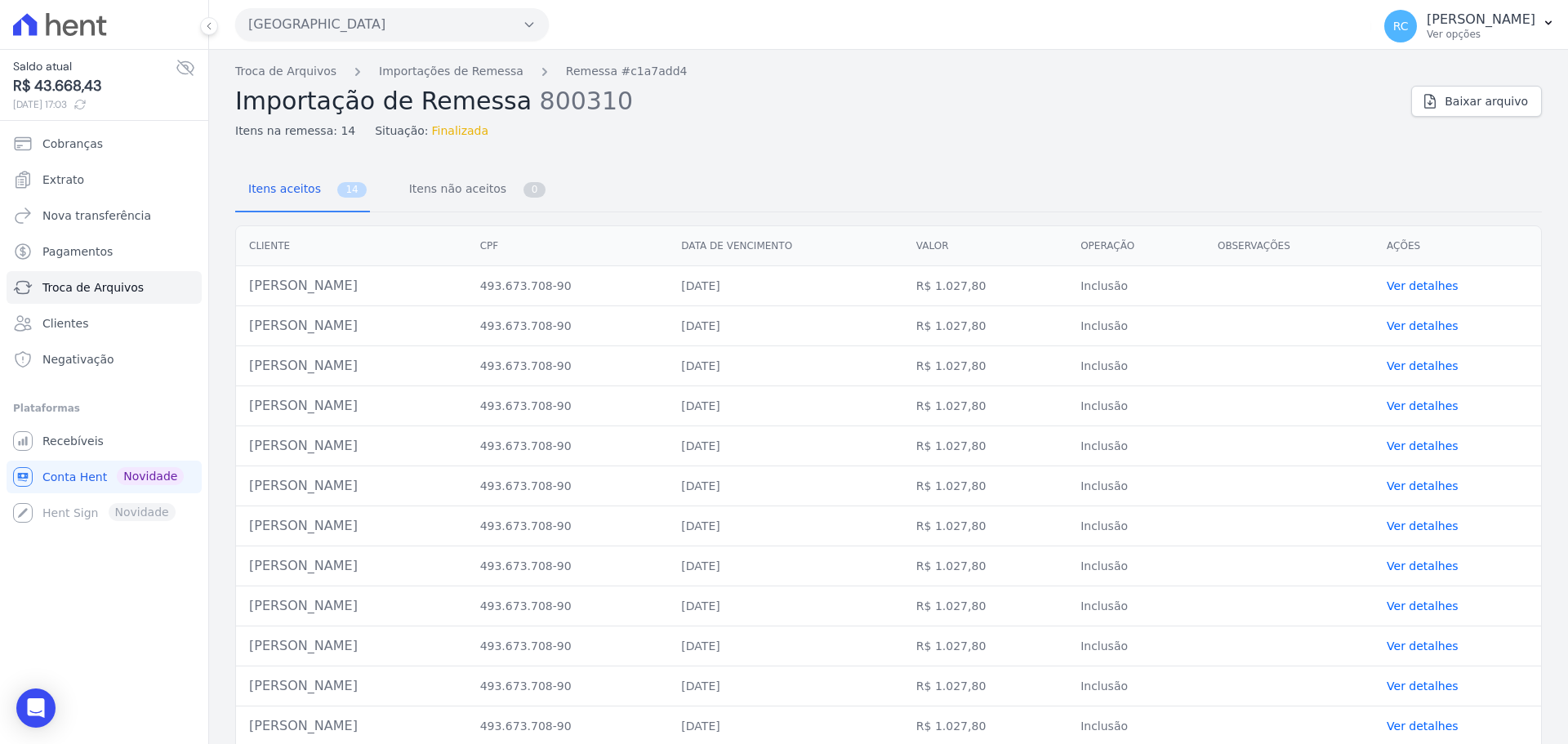
drag, startPoint x: 334, startPoint y: 295, endPoint x: 249, endPoint y: 295, distance: 85.0
click at [249, 295] on td "Thuanny Da Costa Matos" at bounding box center [351, 286] width 231 height 40
copy td "Thuanny Da Costa Matos"
click at [274, 71] on link "Troca de Arquivos" at bounding box center [285, 71] width 101 height 18
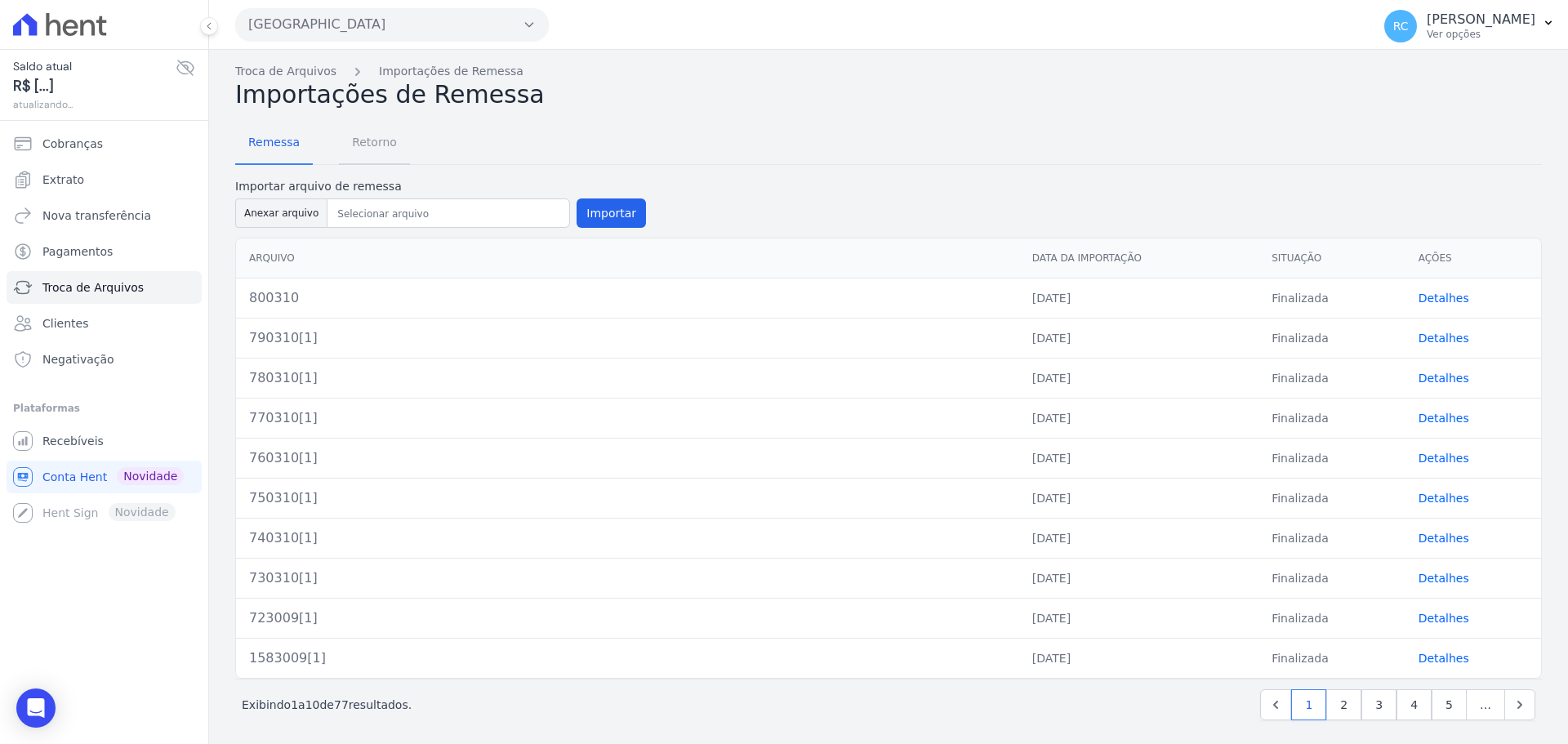
drag, startPoint x: 380, startPoint y: 141, endPoint x: 661, endPoint y: 173, distance: 282.8
click at [380, 140] on span "Retorno" at bounding box center [374, 142] width 64 height 33
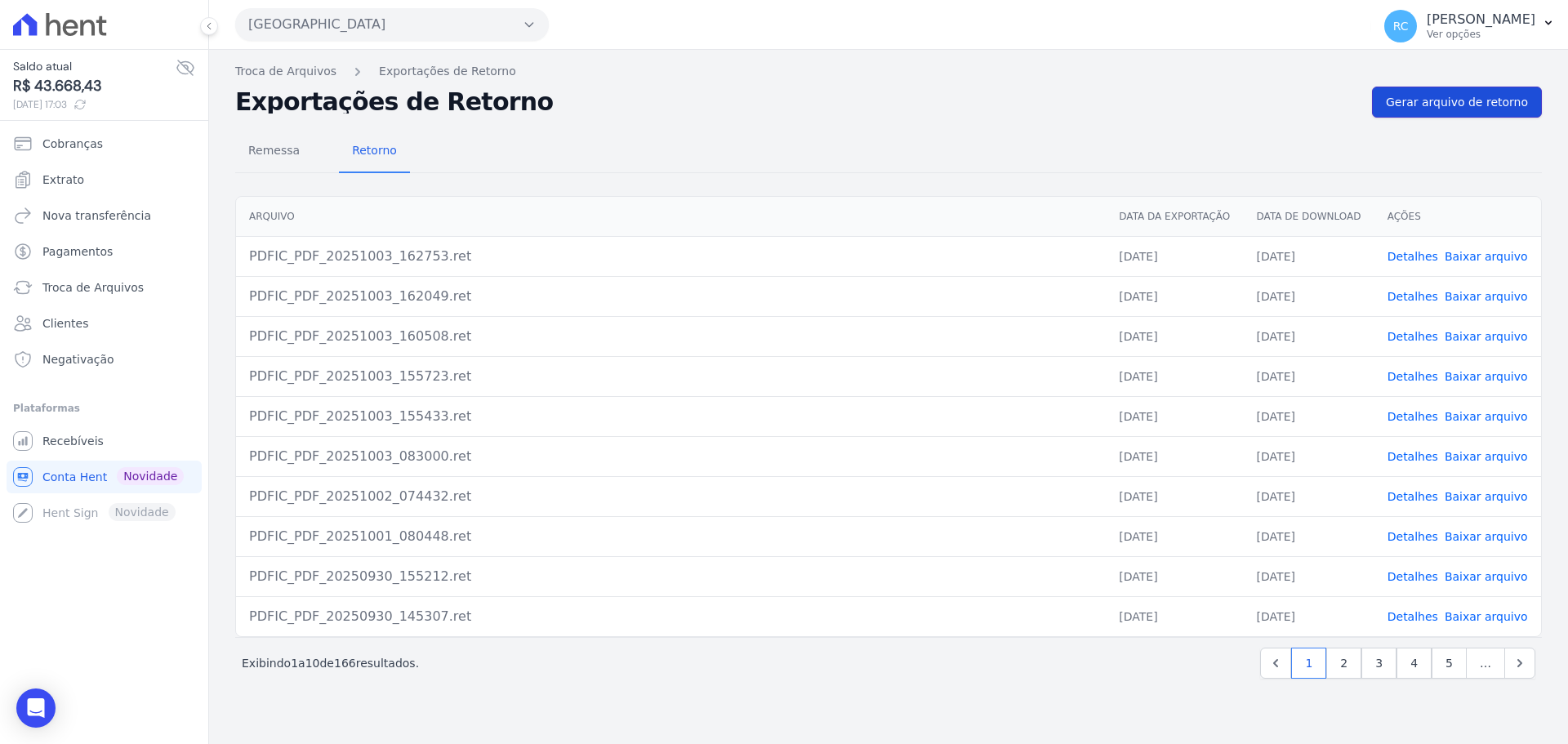
click at [1475, 106] on span "Gerar arquivo de retorno" at bounding box center [1457, 103] width 142 height 17
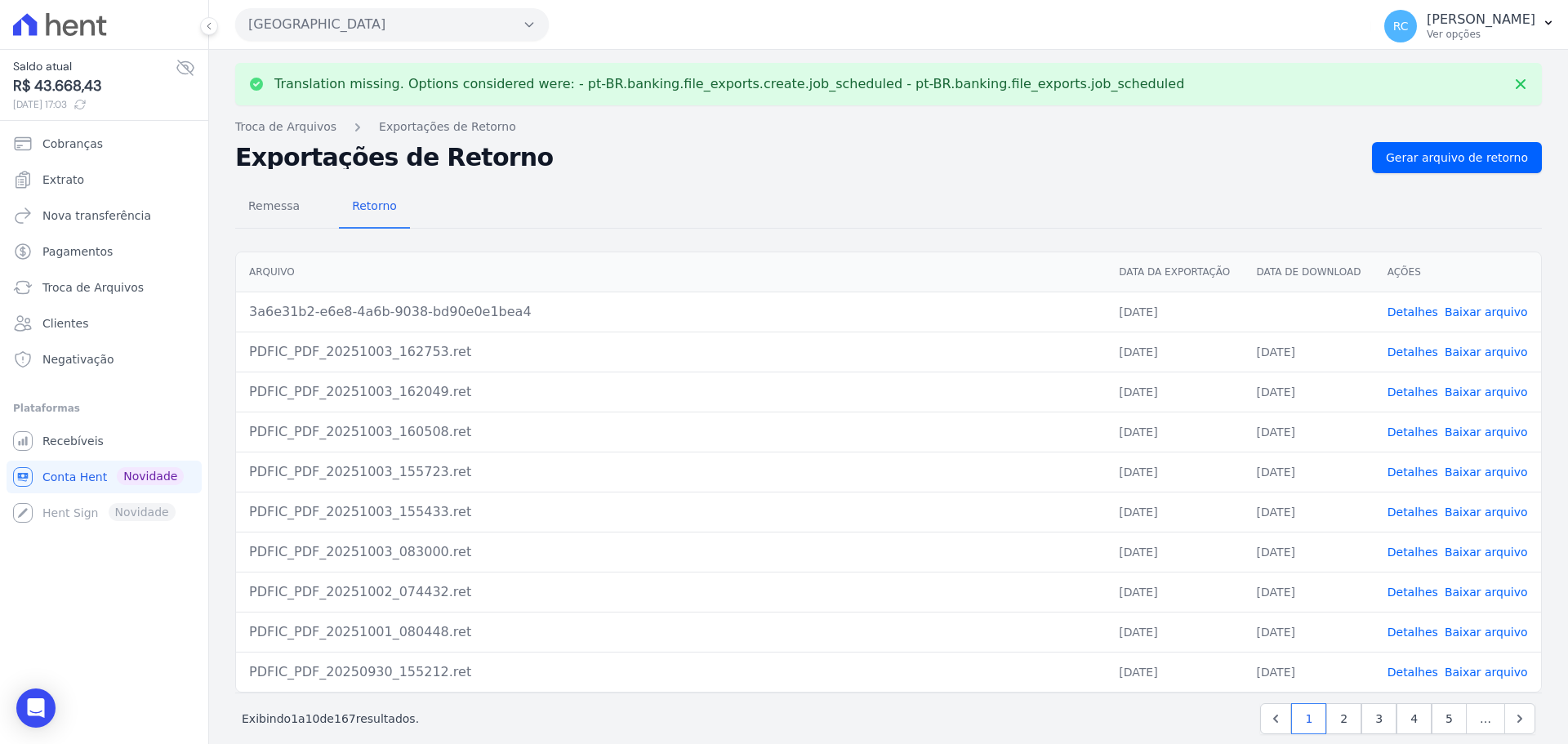
click at [1465, 319] on link "Baixar arquivo" at bounding box center [1486, 312] width 83 height 13
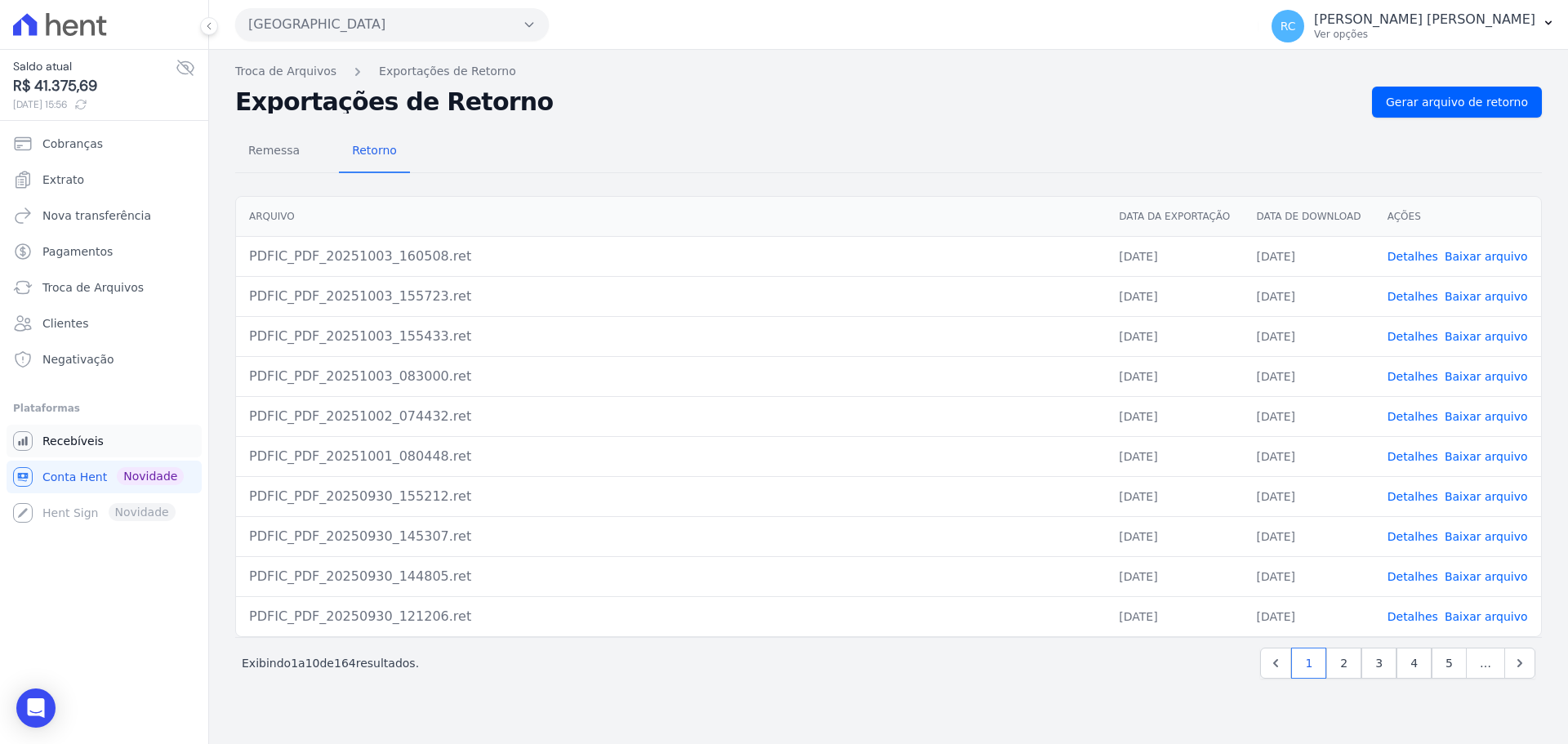
click at [101, 454] on link "Recebíveis" at bounding box center [104, 440] width 195 height 33
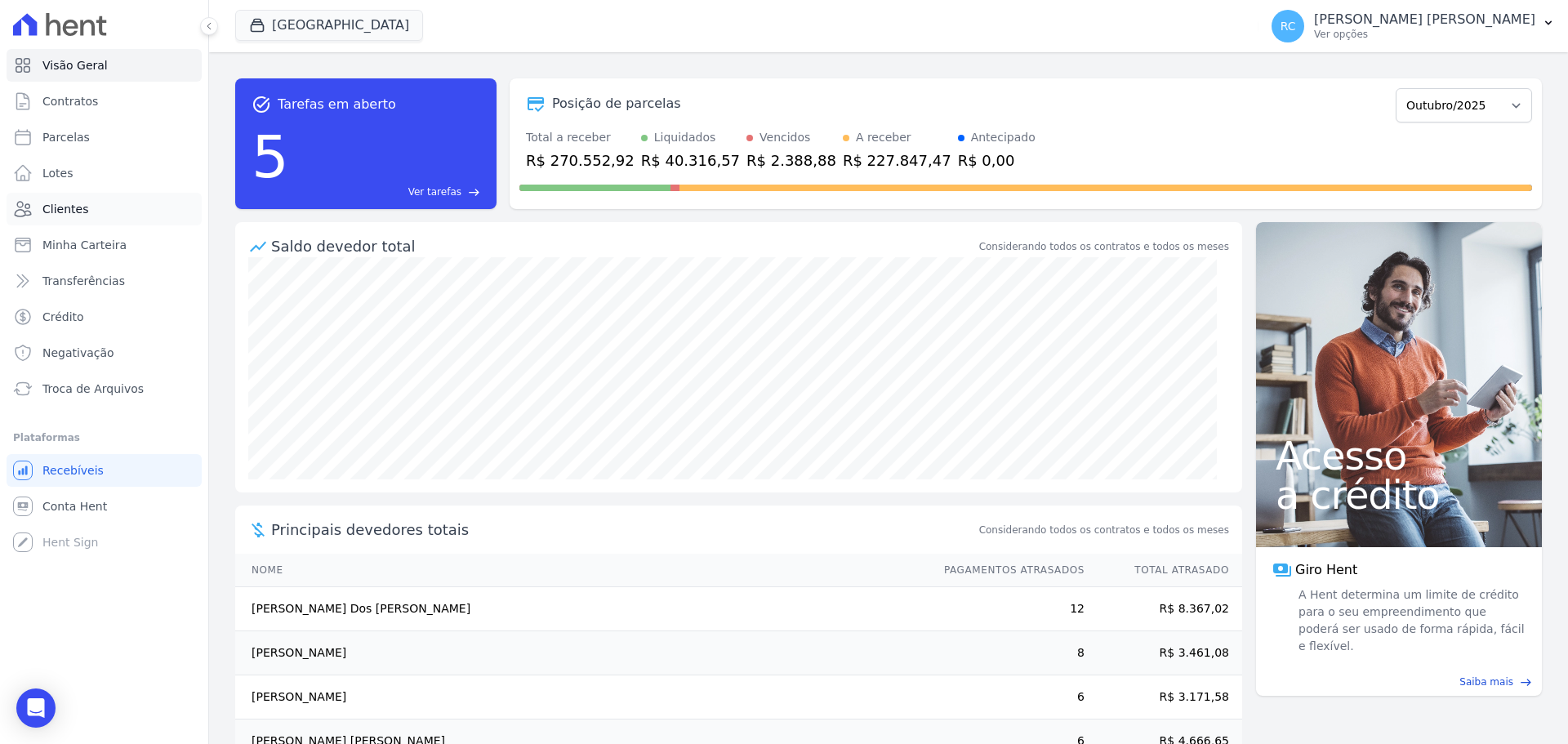
click at [62, 209] on span "Clientes" at bounding box center [65, 209] width 46 height 17
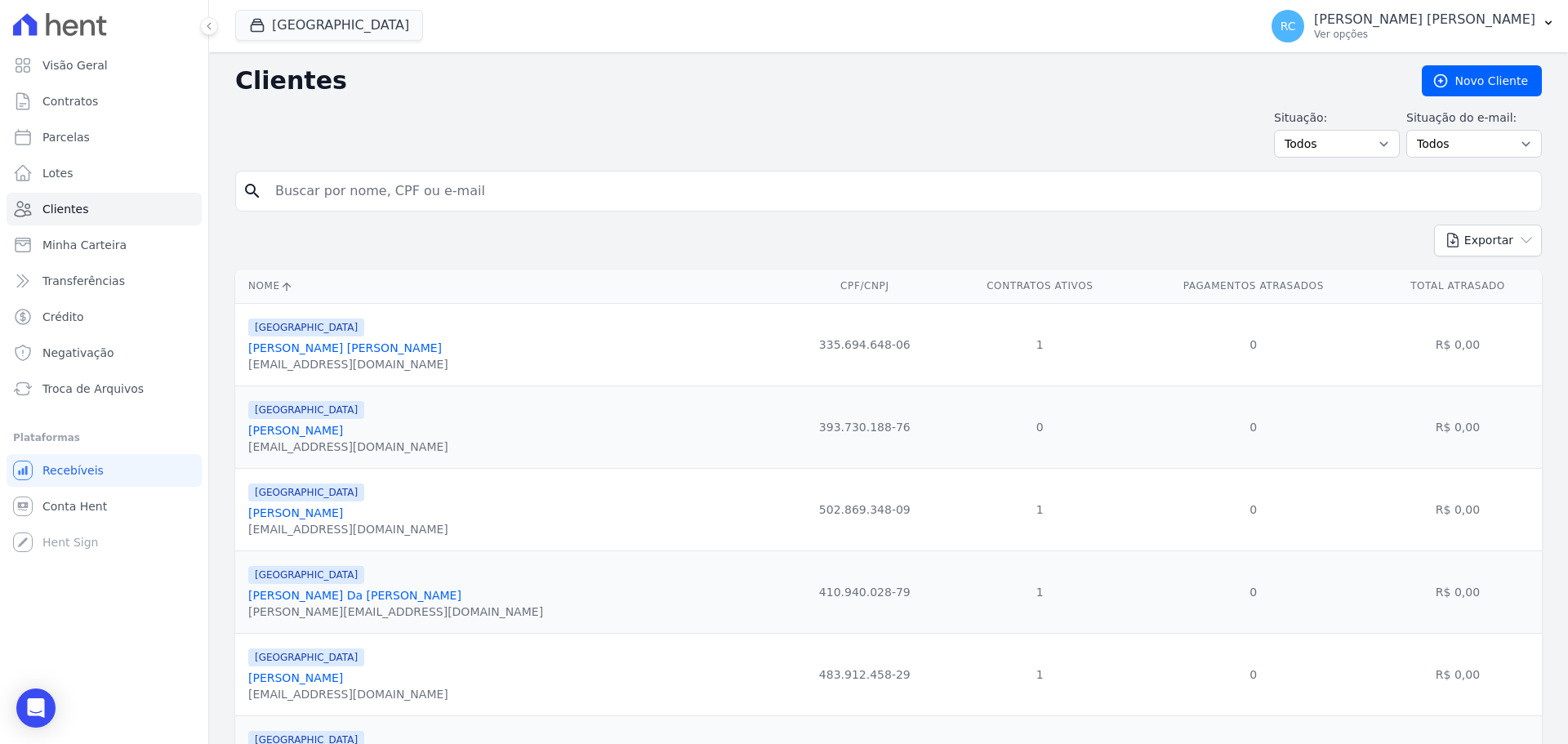
click at [378, 202] on input "search" at bounding box center [900, 191] width 1269 height 33
paste input "[PERSON_NAME] DOS [PERSON_NAME]"
type input "[PERSON_NAME] DOS [PERSON_NAME]"
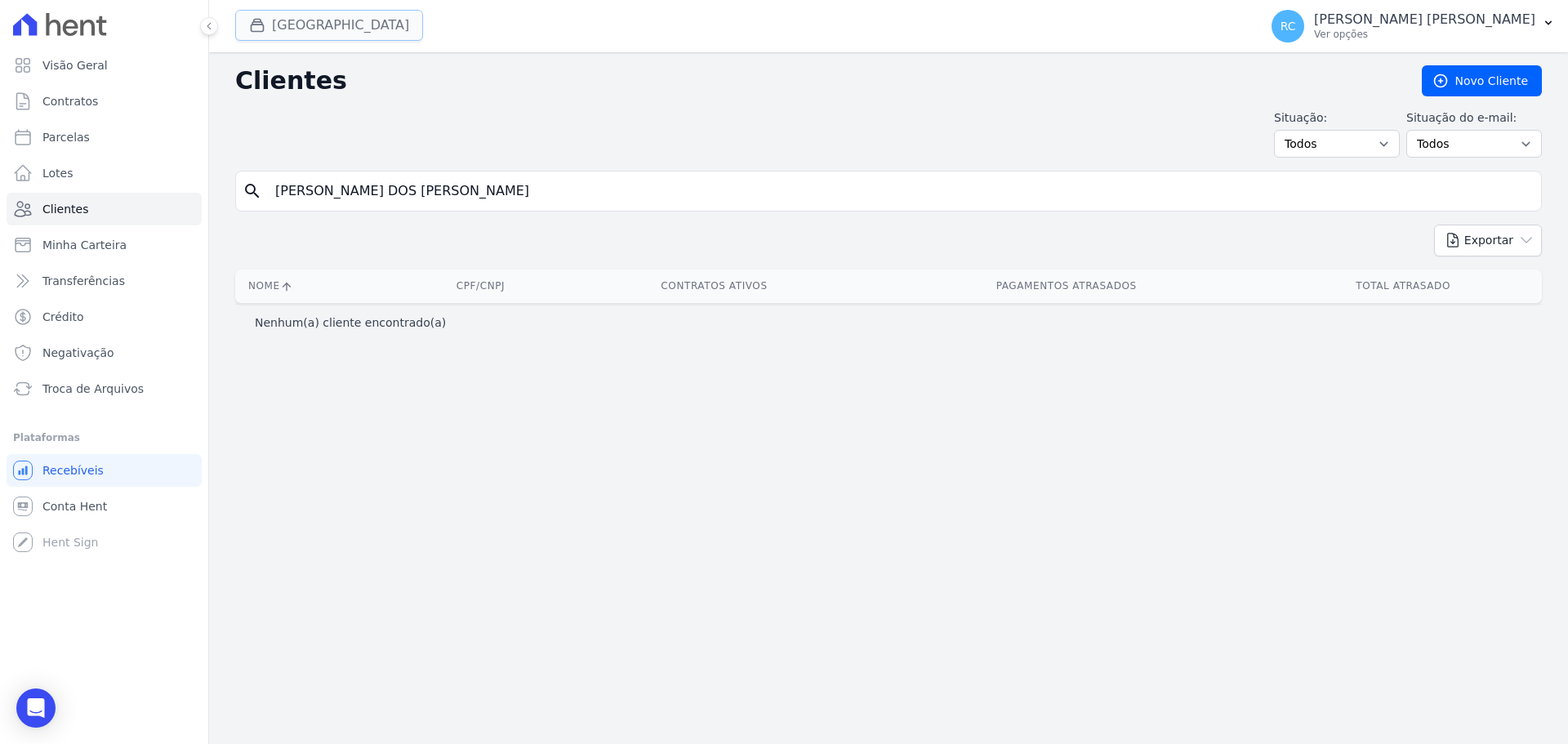
click at [349, 25] on button "[GEOGRAPHIC_DATA]" at bounding box center [329, 25] width 188 height 31
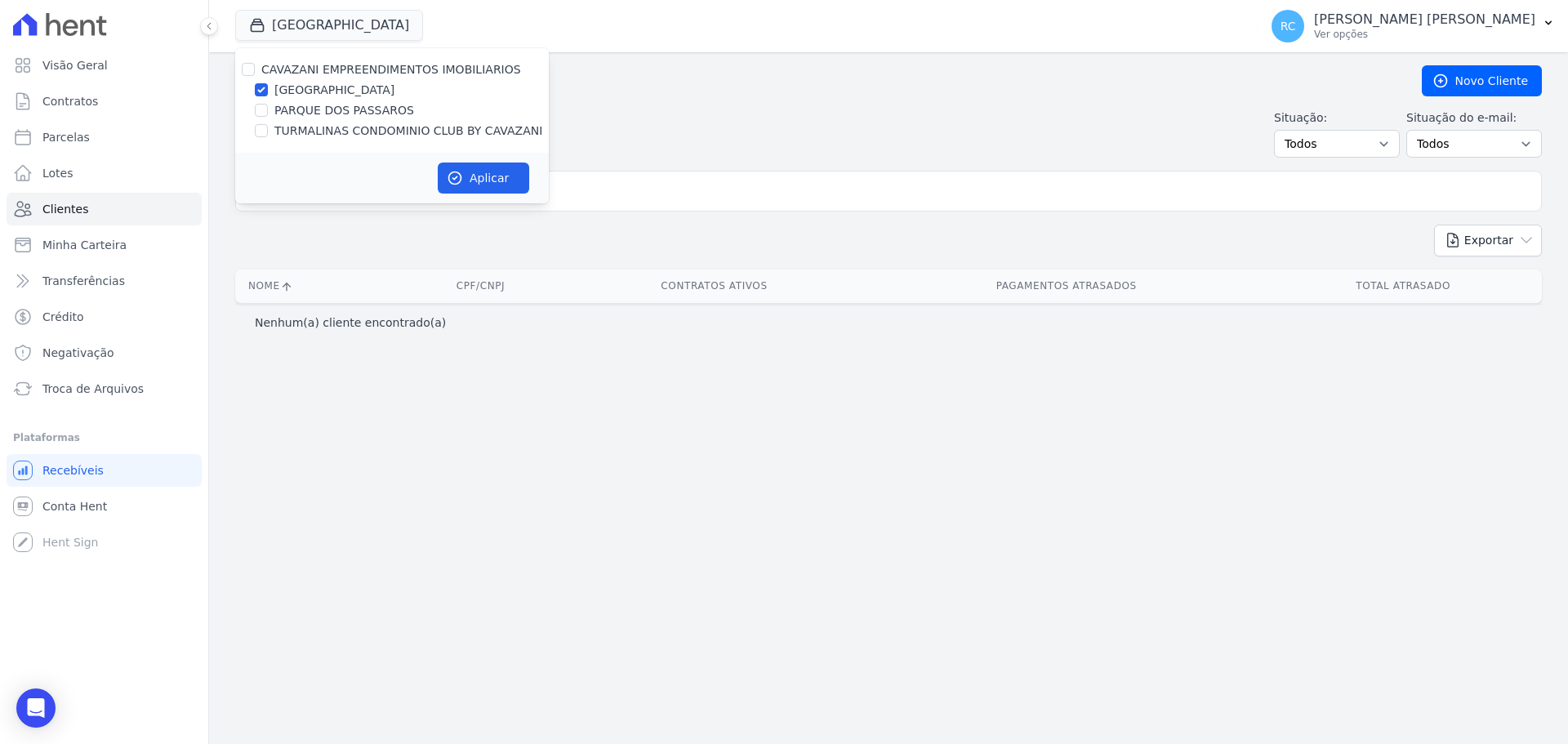
click at [255, 65] on div "CAVAZANI EMPREENDIMENTOS IMOBILIARIOS" at bounding box center [392, 69] width 314 height 18
click at [254, 67] on input "CAVAZANI EMPREENDIMENTOS IMOBILIARIOS" at bounding box center [249, 69] width 13 height 13
checkbox input "true"
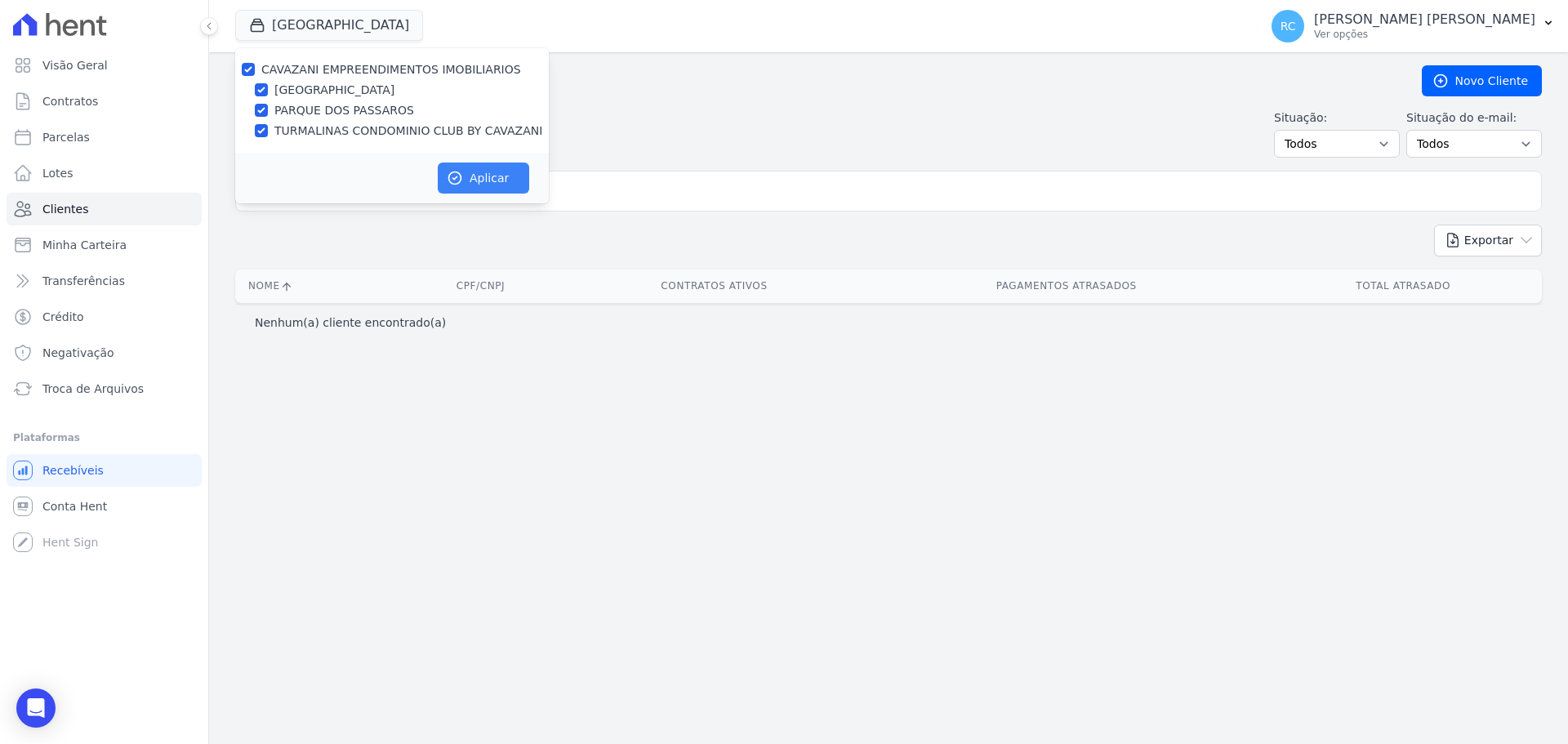
drag, startPoint x: 485, startPoint y: 197, endPoint x: 488, endPoint y: 187, distance: 10.4
click at [488, 187] on div "Aplicar" at bounding box center [392, 178] width 314 height 51
click at [488, 173] on button "Aplicar" at bounding box center [484, 178] width 92 height 31
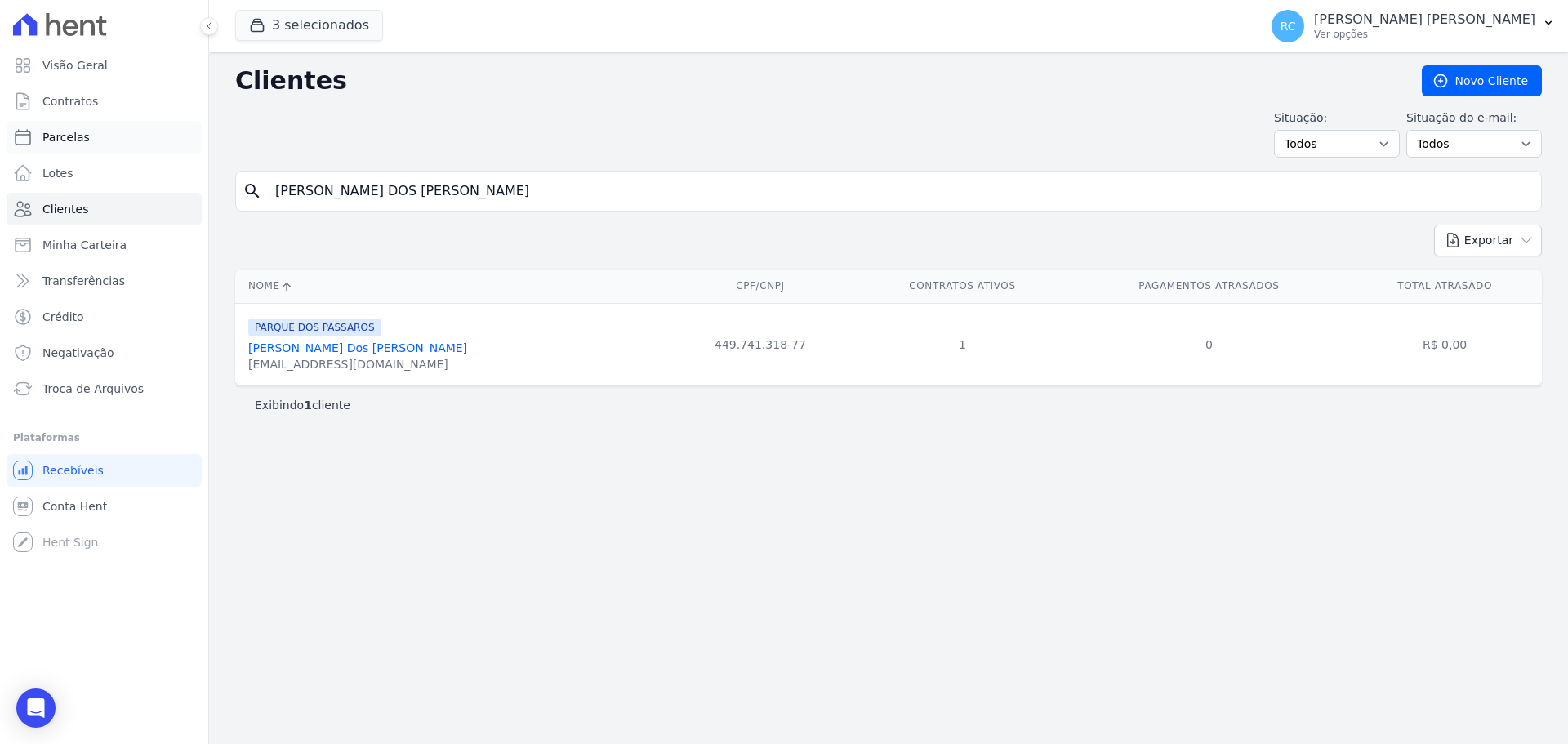
click at [84, 137] on span "Parcelas" at bounding box center [66, 138] width 48 height 17
select select
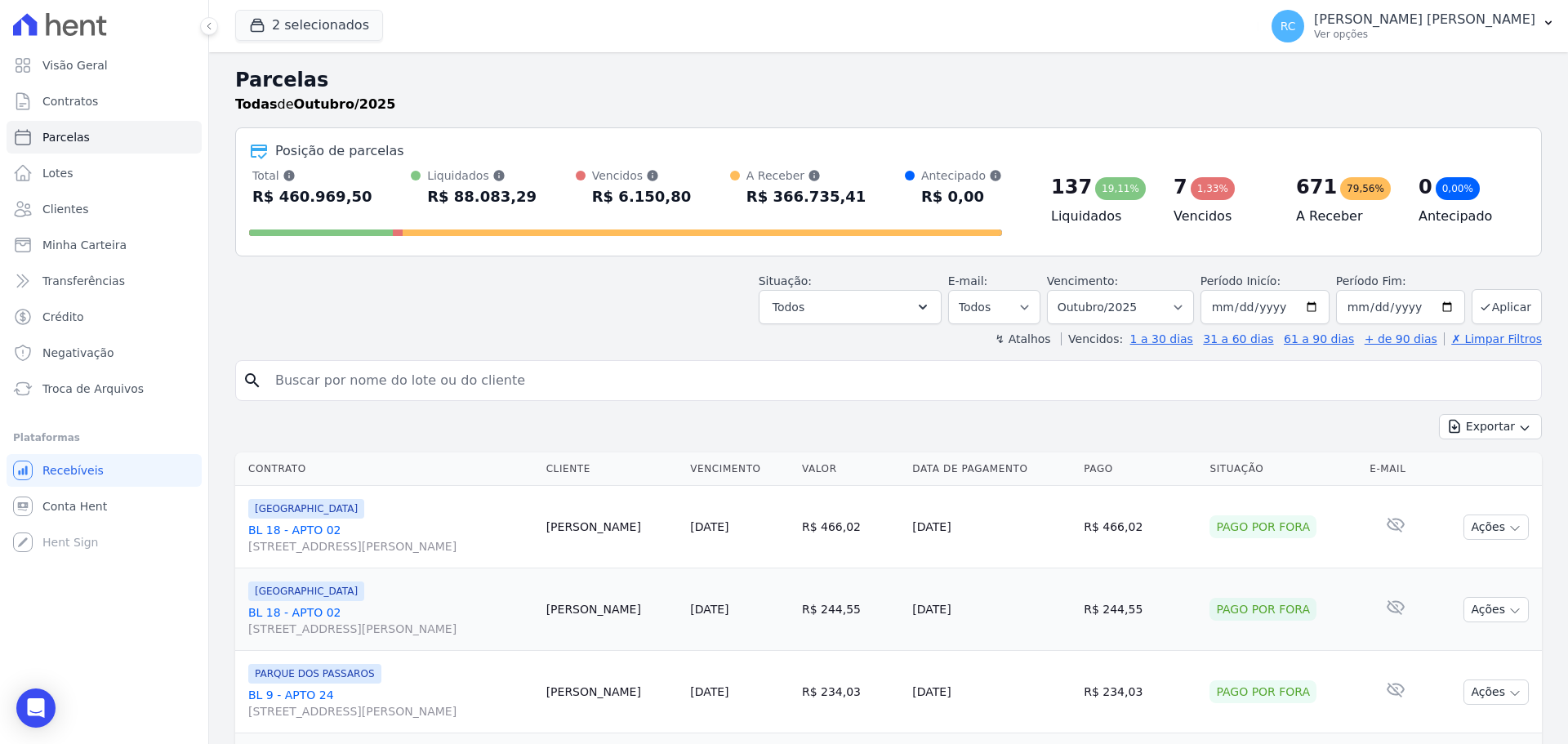
click at [423, 375] on input "search" at bounding box center [900, 380] width 1269 height 33
paste input "[PERSON_NAME] DOS [PERSON_NAME]"
type input "[PERSON_NAME] DOS [PERSON_NAME]"
select select
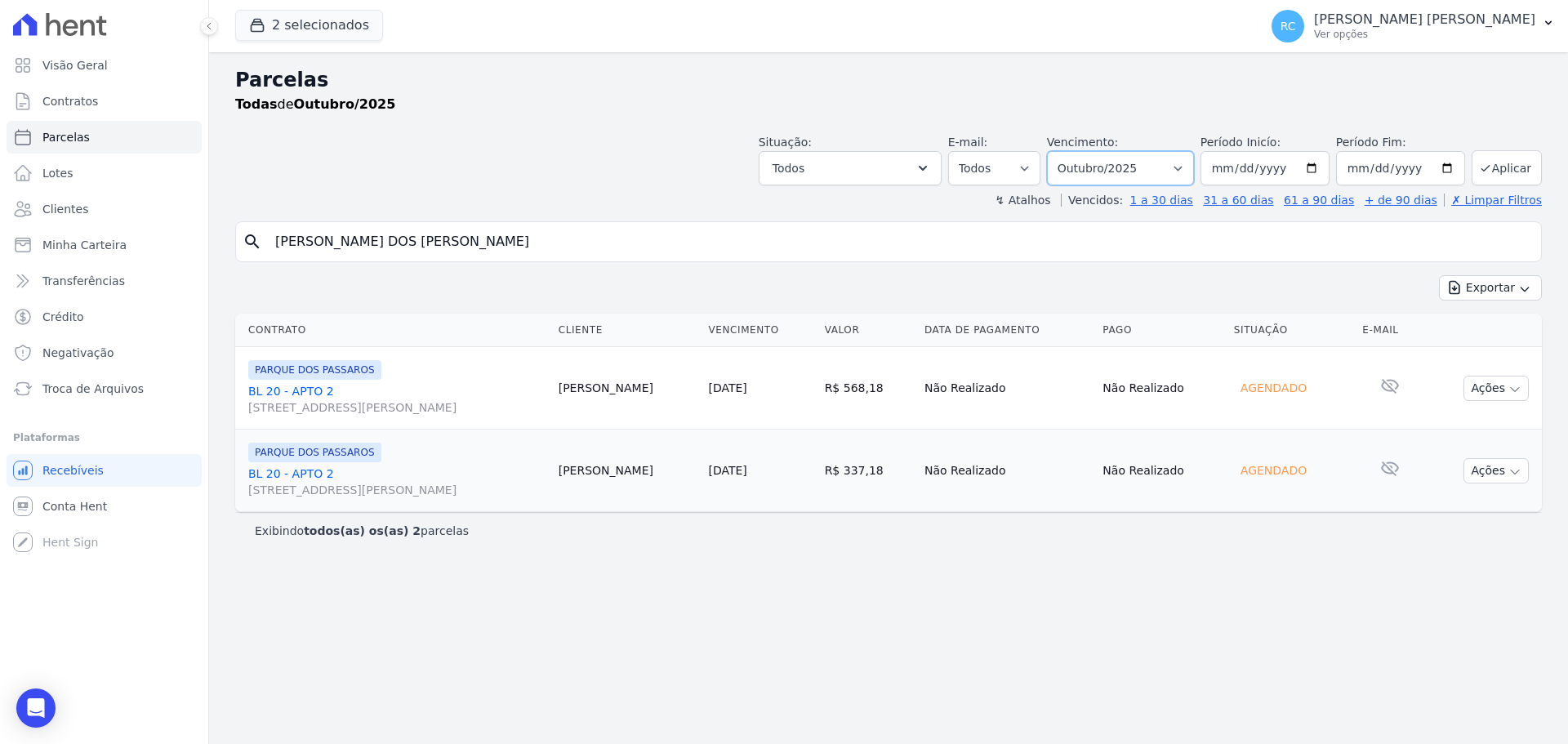
click at [1172, 168] on select "Filtrar por período ──────── Todos os meses Dezembro/2021 Janeiro/2022 Fevereir…" at bounding box center [1120, 168] width 147 height 34
select select "all"
click at [1070, 151] on select "Filtrar por período ──────── Todos os meses Dezembro/2021 Janeiro/2022 Fevereir…" at bounding box center [1120, 168] width 147 height 34
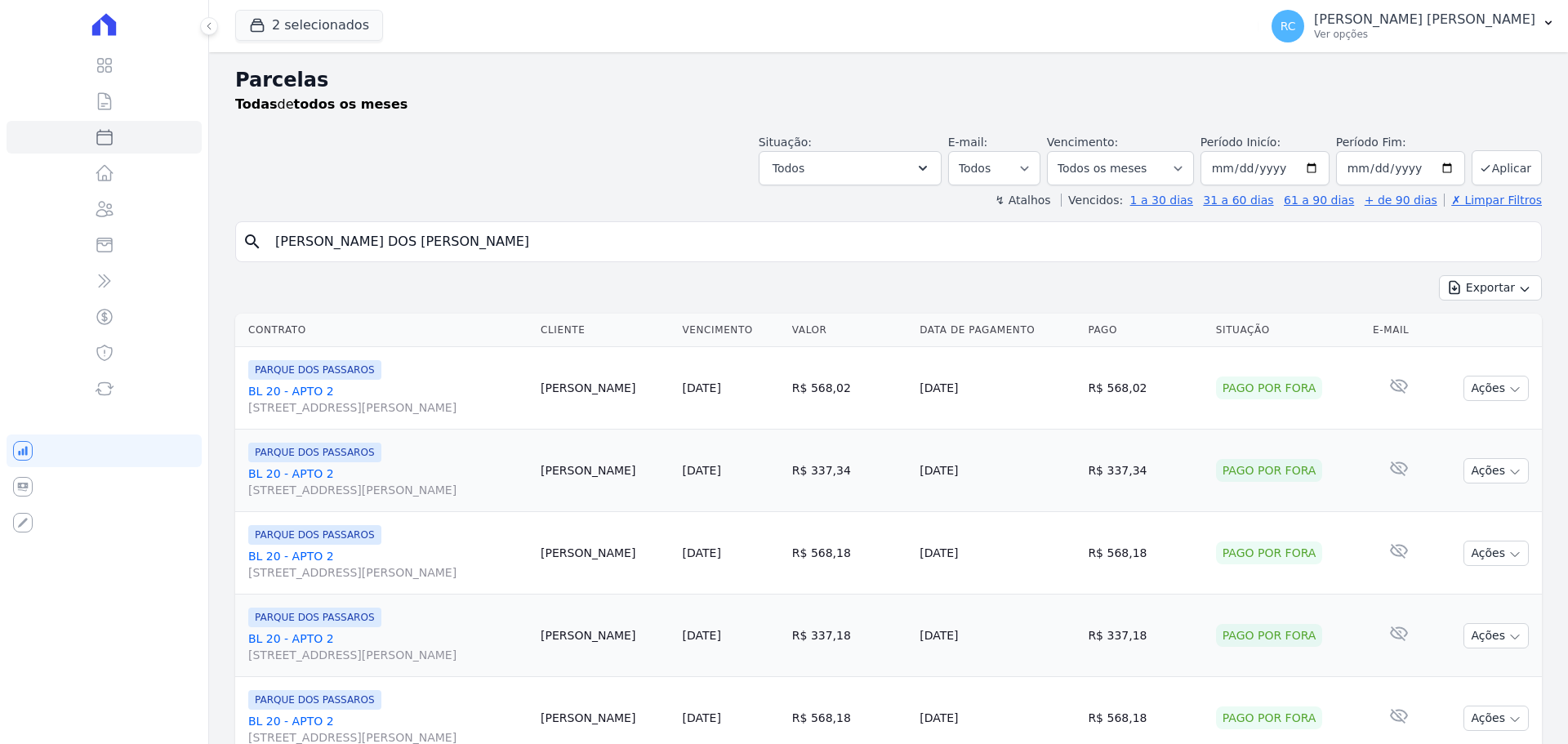
select select
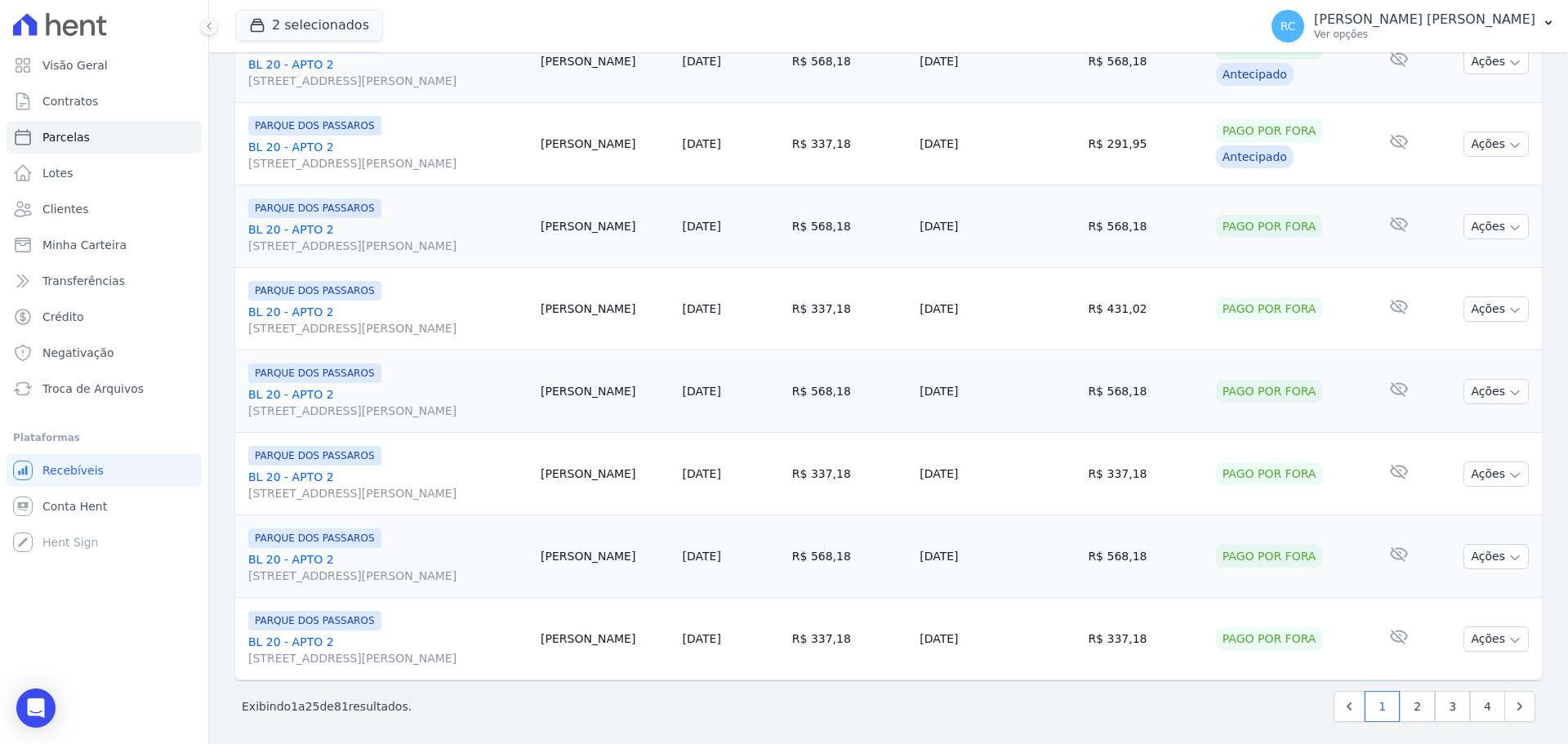
scroll to position [1737, 0]
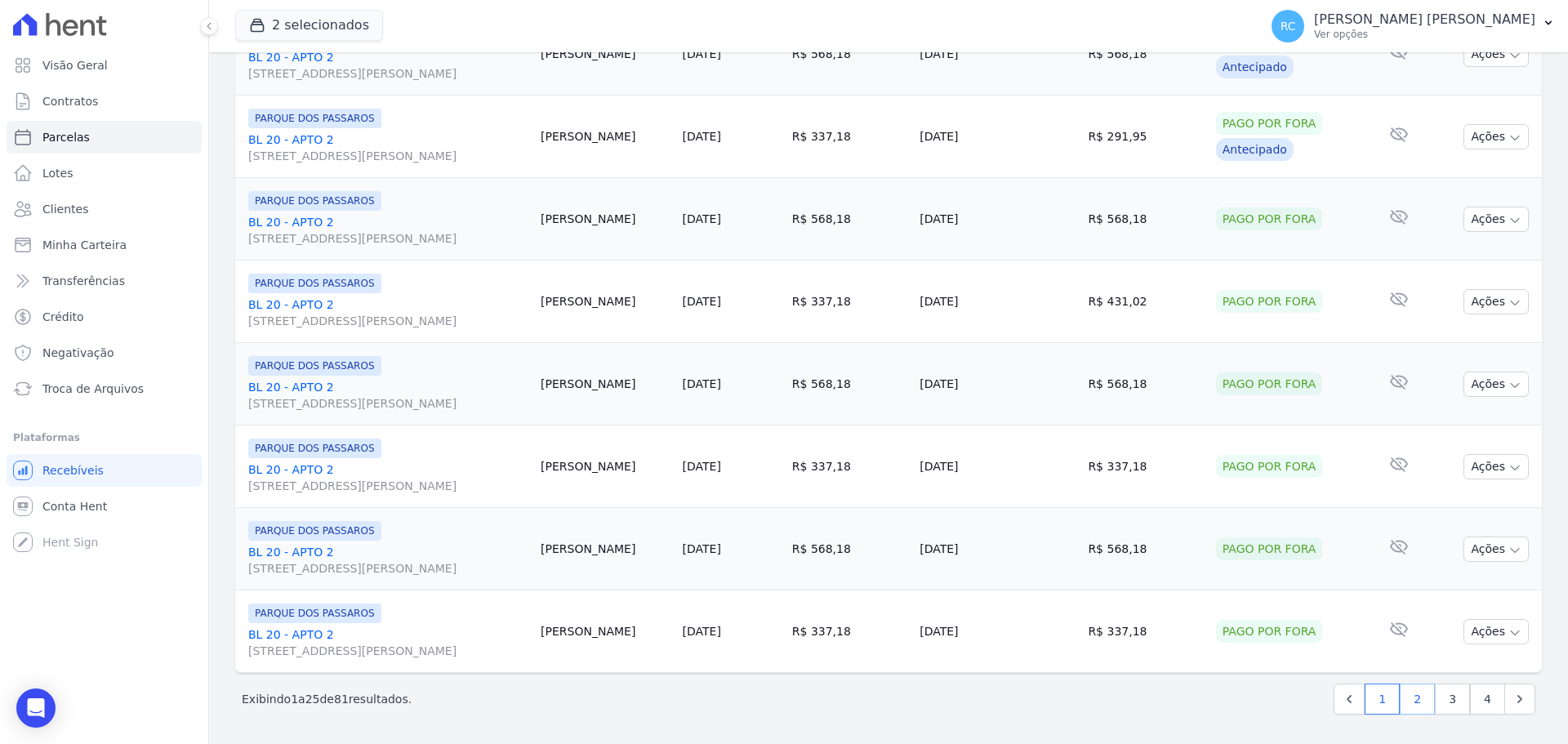
click at [1409, 711] on link "2" at bounding box center [1417, 699] width 35 height 31
select select
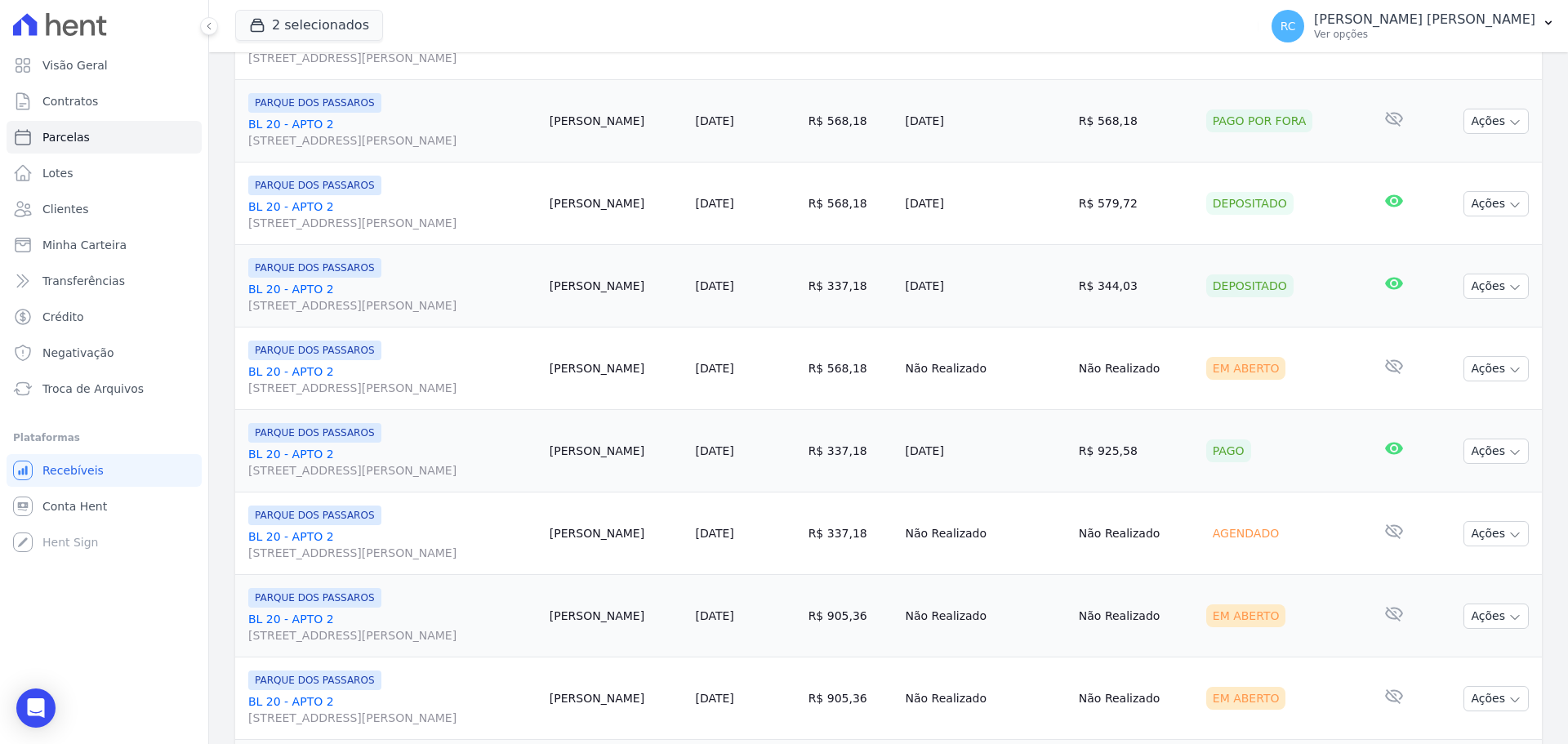
scroll to position [735, 0]
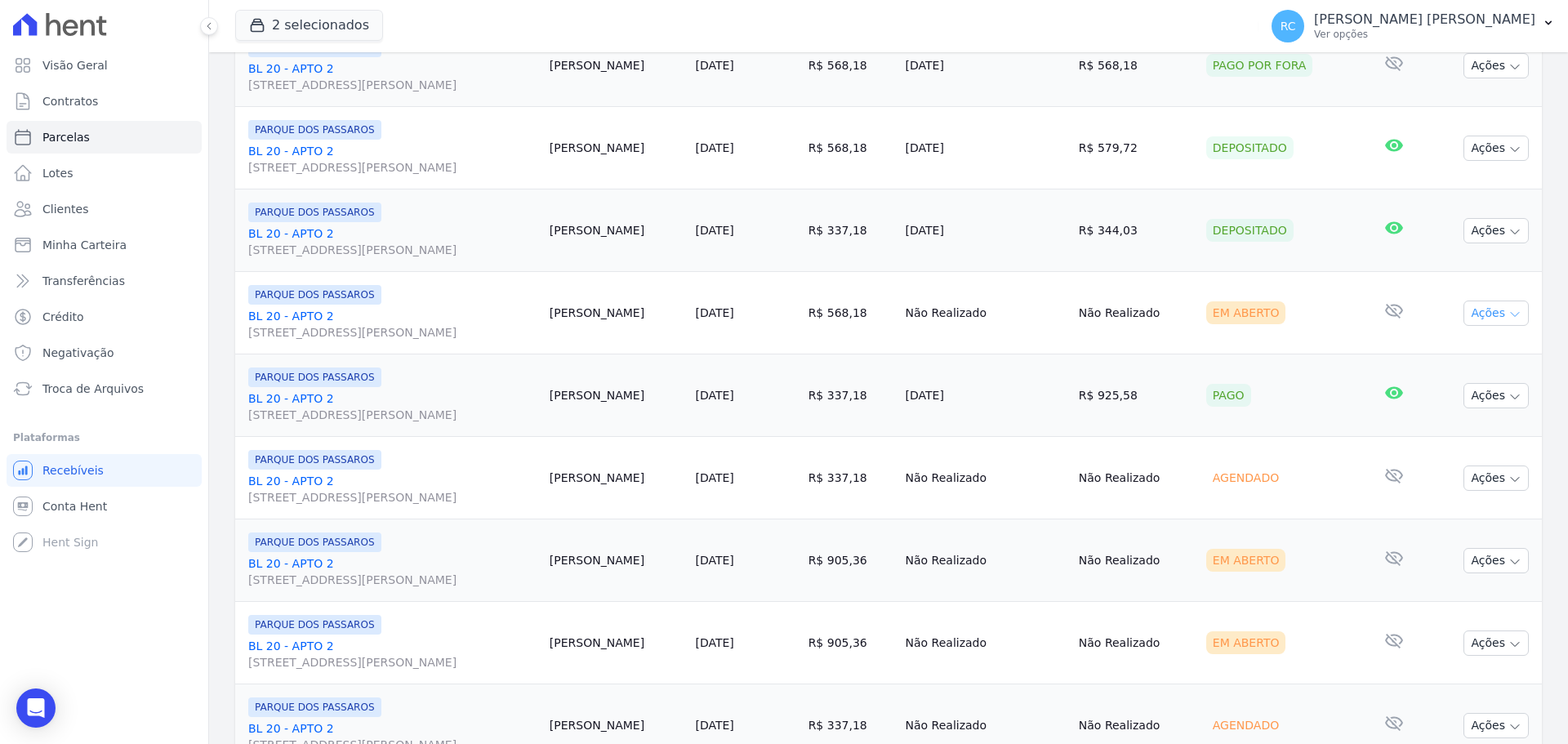
click at [1477, 313] on button "Ações" at bounding box center [1496, 313] width 65 height 25
click at [1445, 447] on link "Liquidação Manual" at bounding box center [1490, 441] width 157 height 30
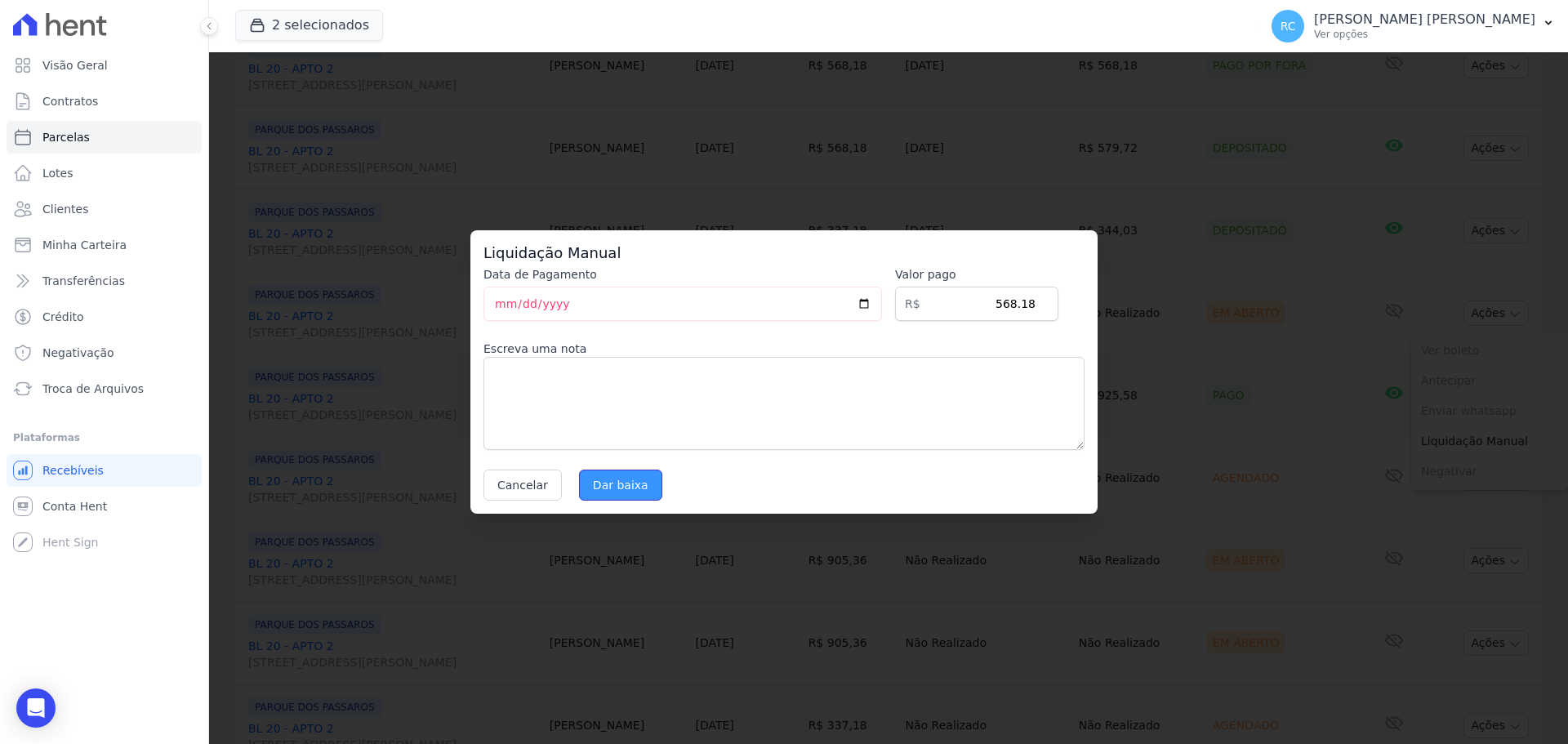
click at [611, 479] on input "Dar baixa" at bounding box center [621, 485] width 83 height 31
select select
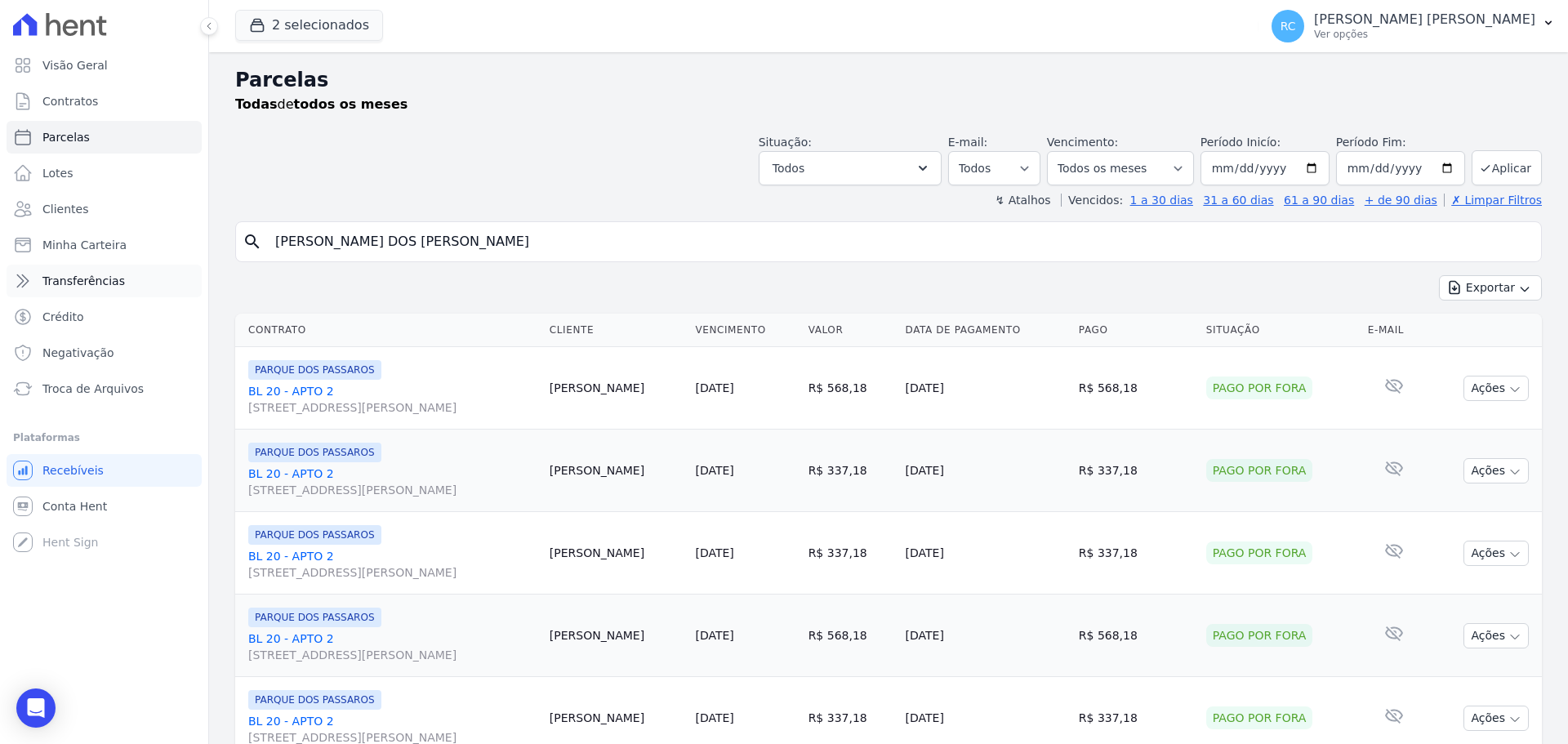
click at [128, 289] on div "Visão Geral Contratos Parcelas Lotes Clientes Minha Carteira Transferências Cré…" at bounding box center [784, 372] width 1568 height 744
paste input "Maria Fernanda Silva do Carmo"
drag, startPoint x: 562, startPoint y: 229, endPoint x: 94, endPoint y: 189, distance: 469.7
click at [83, 195] on div "Visão Geral Contratos Parcelas Lotes Clientes Minha Carteira Transferências Cré…" at bounding box center [784, 372] width 1568 height 744
paste input "search"
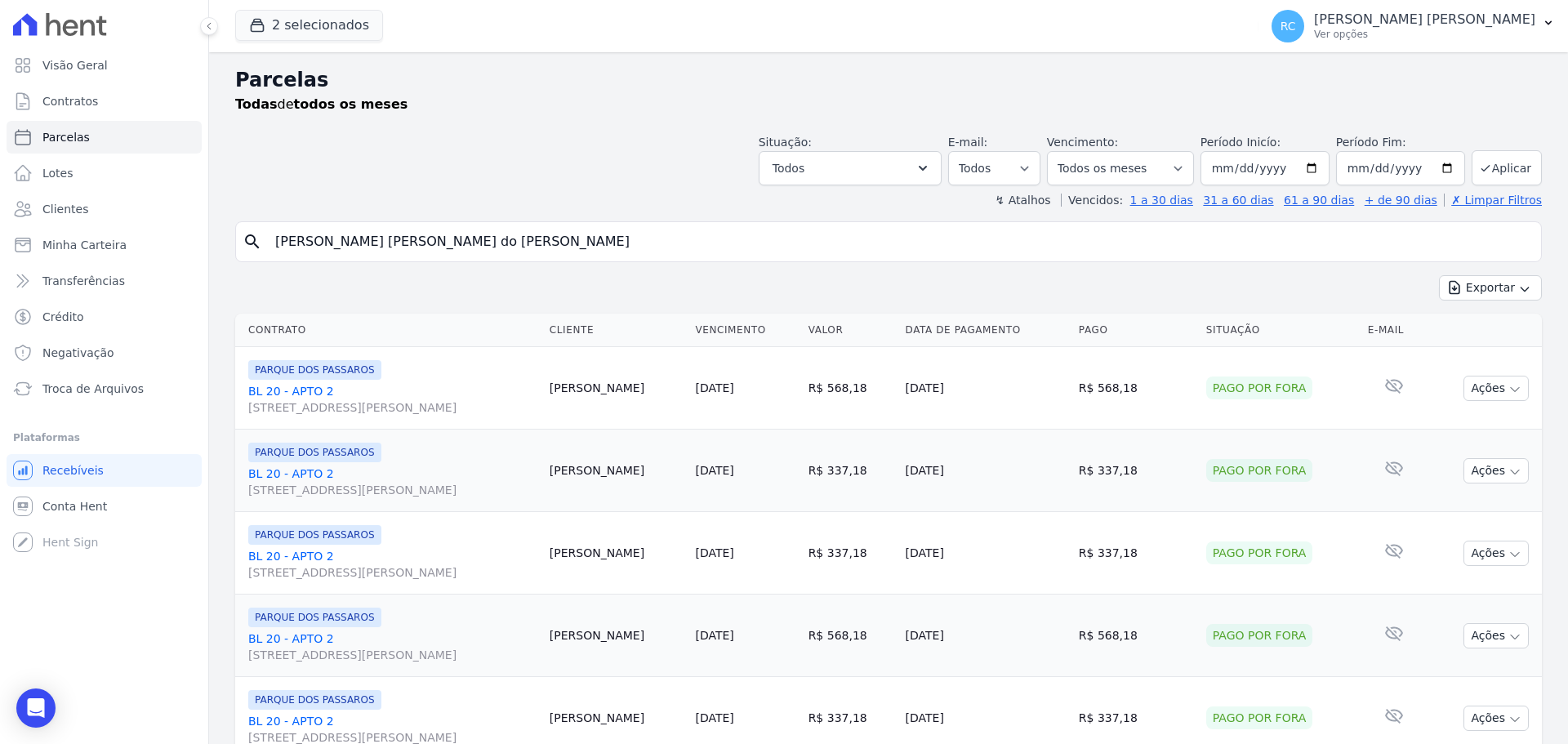
type input "Maria Fernanda Silva do Carmo"
select select
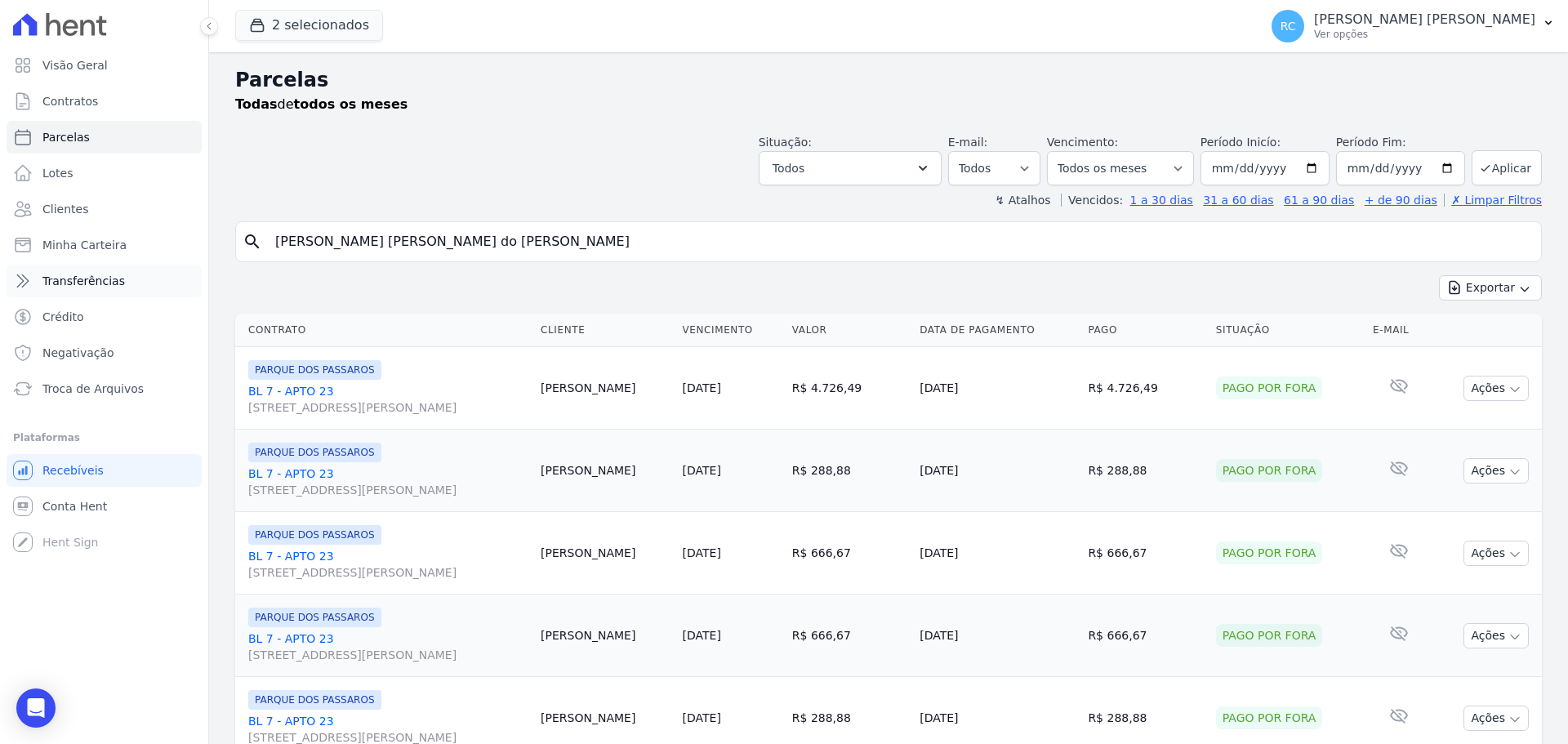
drag, startPoint x: 525, startPoint y: 256, endPoint x: 10, endPoint y: 269, distance: 515.2
click at [0, 279] on div "Visão Geral Contratos Parcelas Lotes Clientes Minha Carteira Transferências Cré…" at bounding box center [784, 372] width 1568 height 744
paste input "Rodrigo Alves de Oliveira"
type input "Rodrigo Alves de Oliveira"
select select
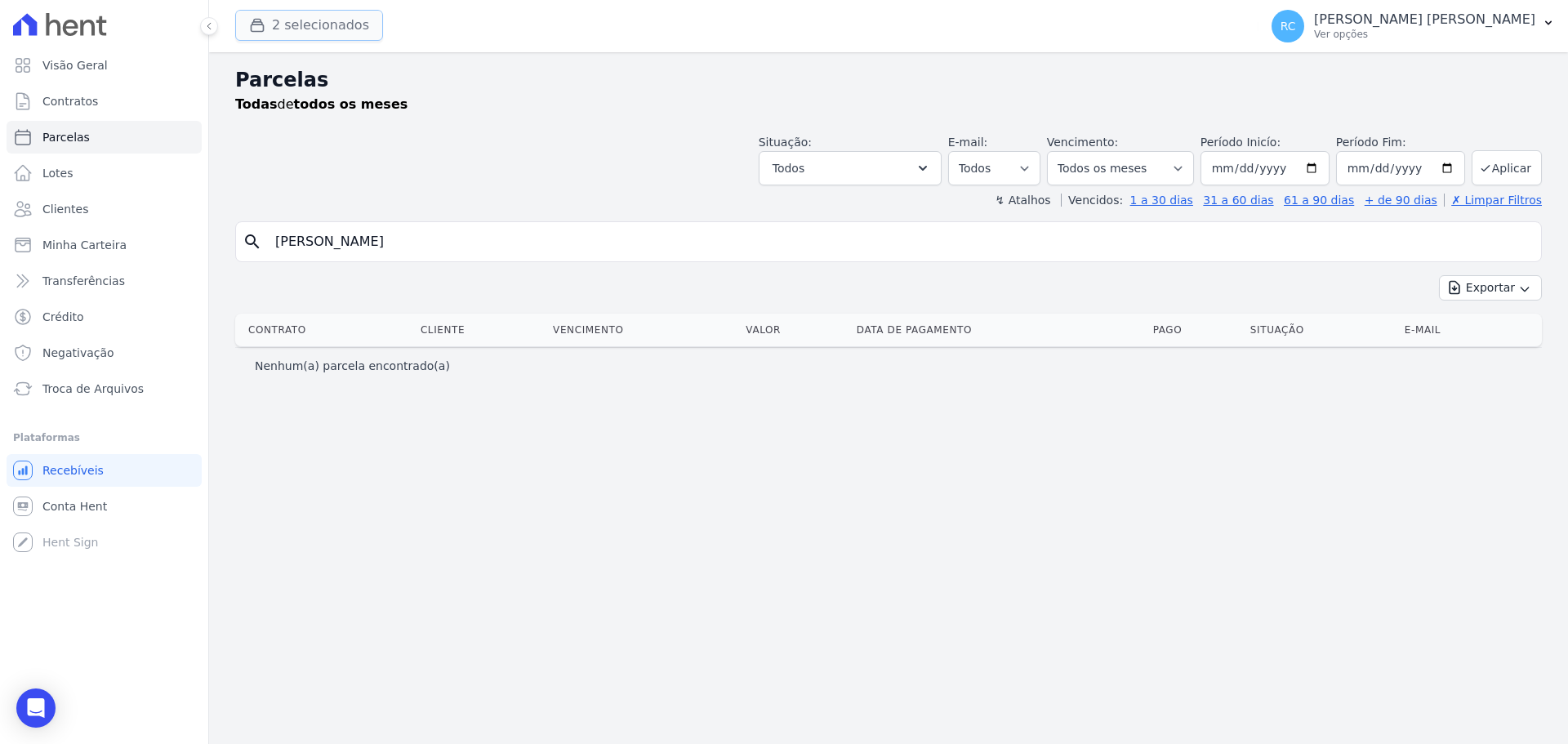
click at [354, 27] on button "2 selecionados" at bounding box center [309, 25] width 148 height 31
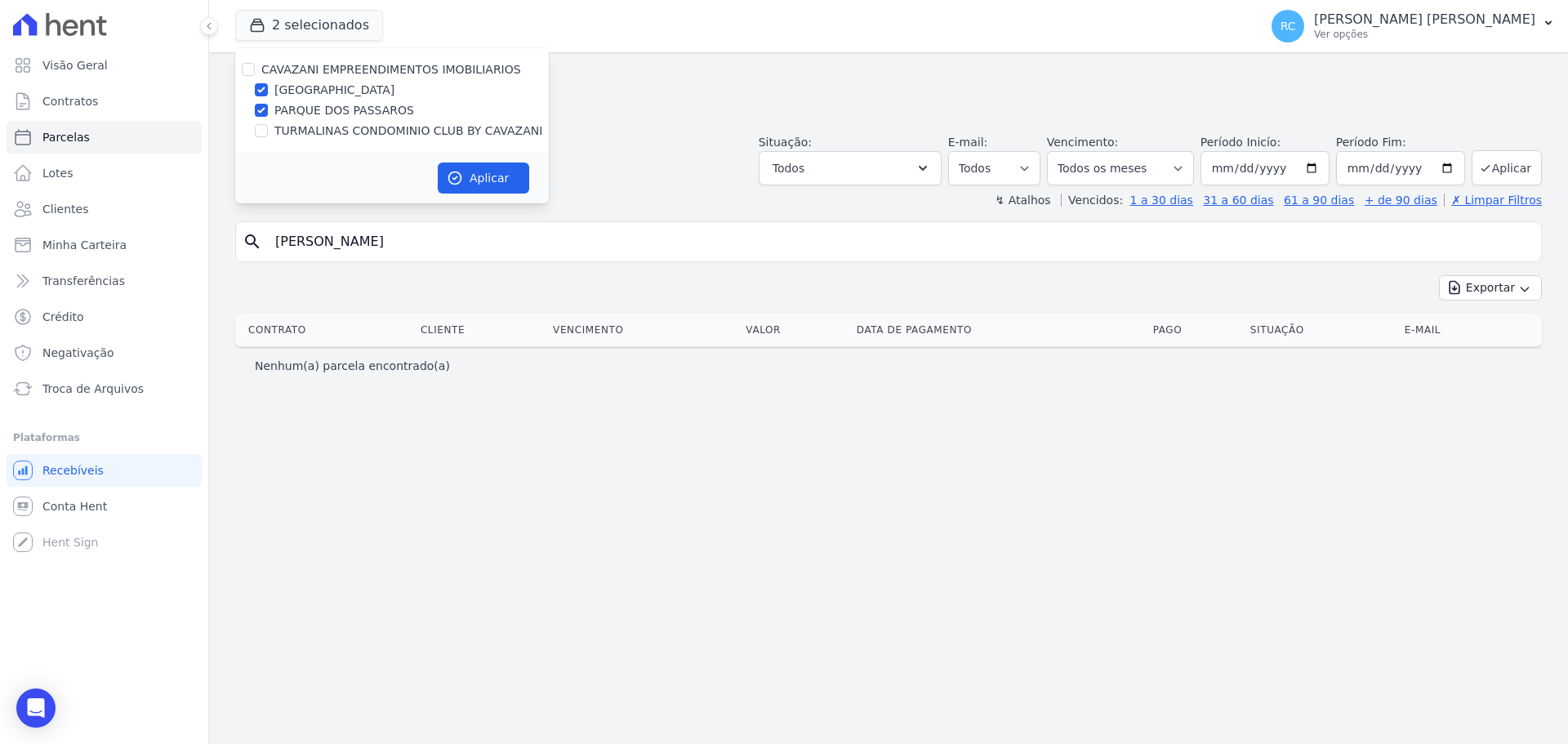
drag, startPoint x: 273, startPoint y: 123, endPoint x: 264, endPoint y: 128, distance: 10.3
click at [264, 128] on div "TURMALINAS CONDOMINIO CLUB BY CAVAZANI" at bounding box center [392, 131] width 314 height 18
click at [264, 128] on input "TURMALINAS CONDOMINIO CLUB BY CAVAZANI" at bounding box center [262, 131] width 13 height 13
checkbox input "true"
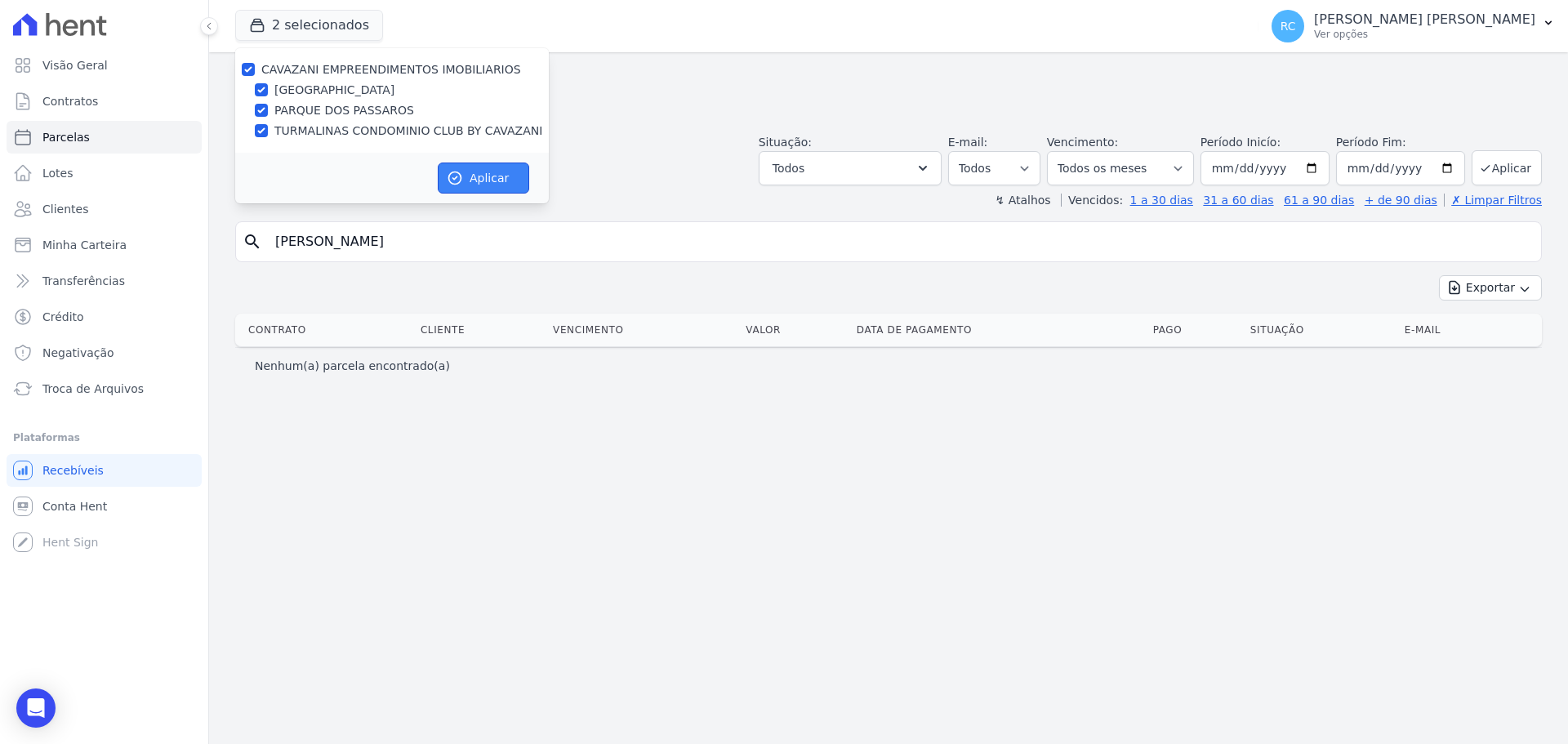
drag, startPoint x: 441, startPoint y: 163, endPoint x: 455, endPoint y: 172, distance: 16.6
click at [446, 166] on button "Aplicar" at bounding box center [484, 178] width 92 height 31
select select
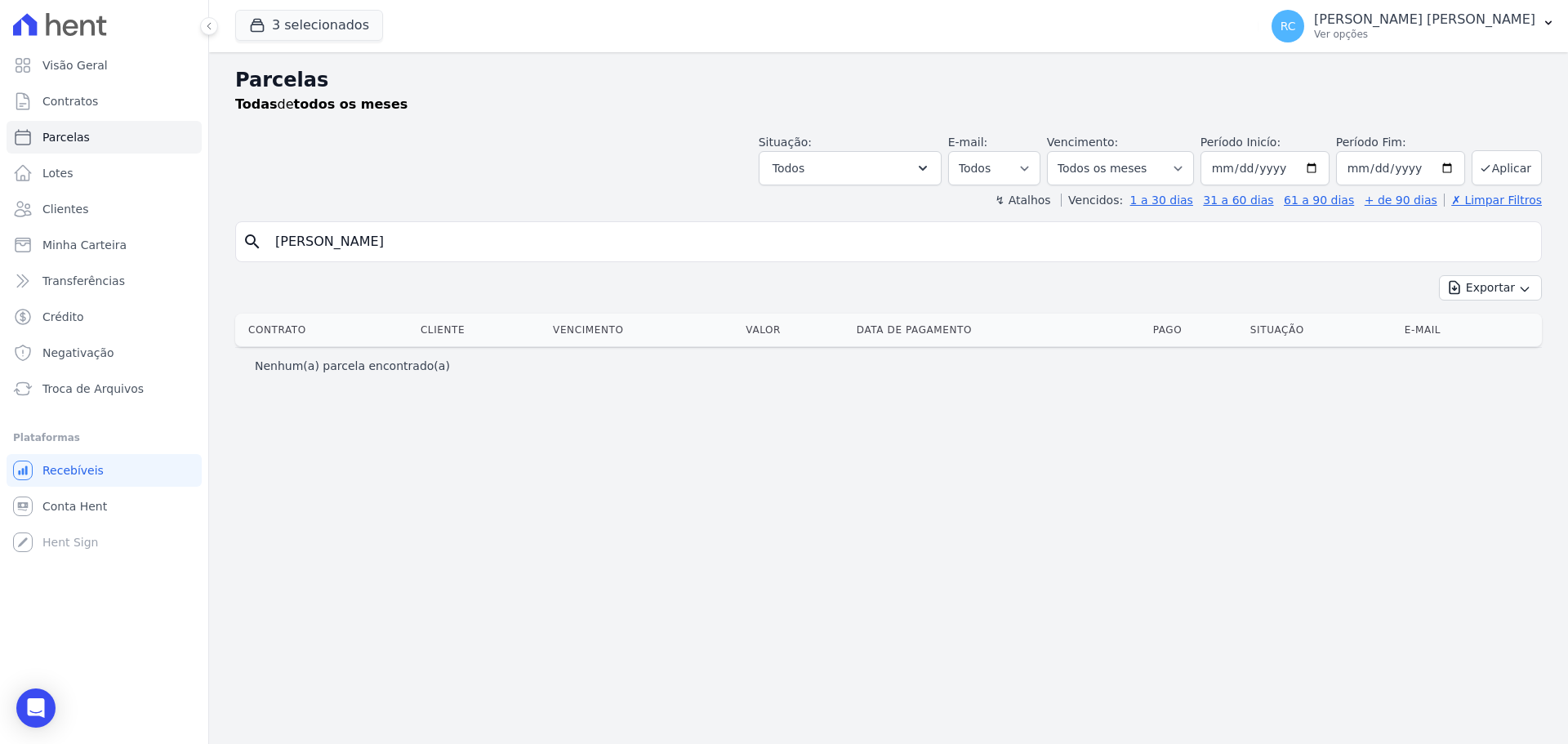
drag, startPoint x: 472, startPoint y: 258, endPoint x: 462, endPoint y: 257, distance: 10.0
click at [462, 257] on div "search Rodrigo Alves de Oliveira" at bounding box center [888, 241] width 1307 height 41
drag, startPoint x: 470, startPoint y: 249, endPoint x: 235, endPoint y: 240, distance: 235.2
click at [235, 240] on div "search Rodrigo Alves de Oliveira" at bounding box center [888, 241] width 1307 height 41
drag, startPoint x: 493, startPoint y: 250, endPoint x: 11, endPoint y: 237, distance: 482.2
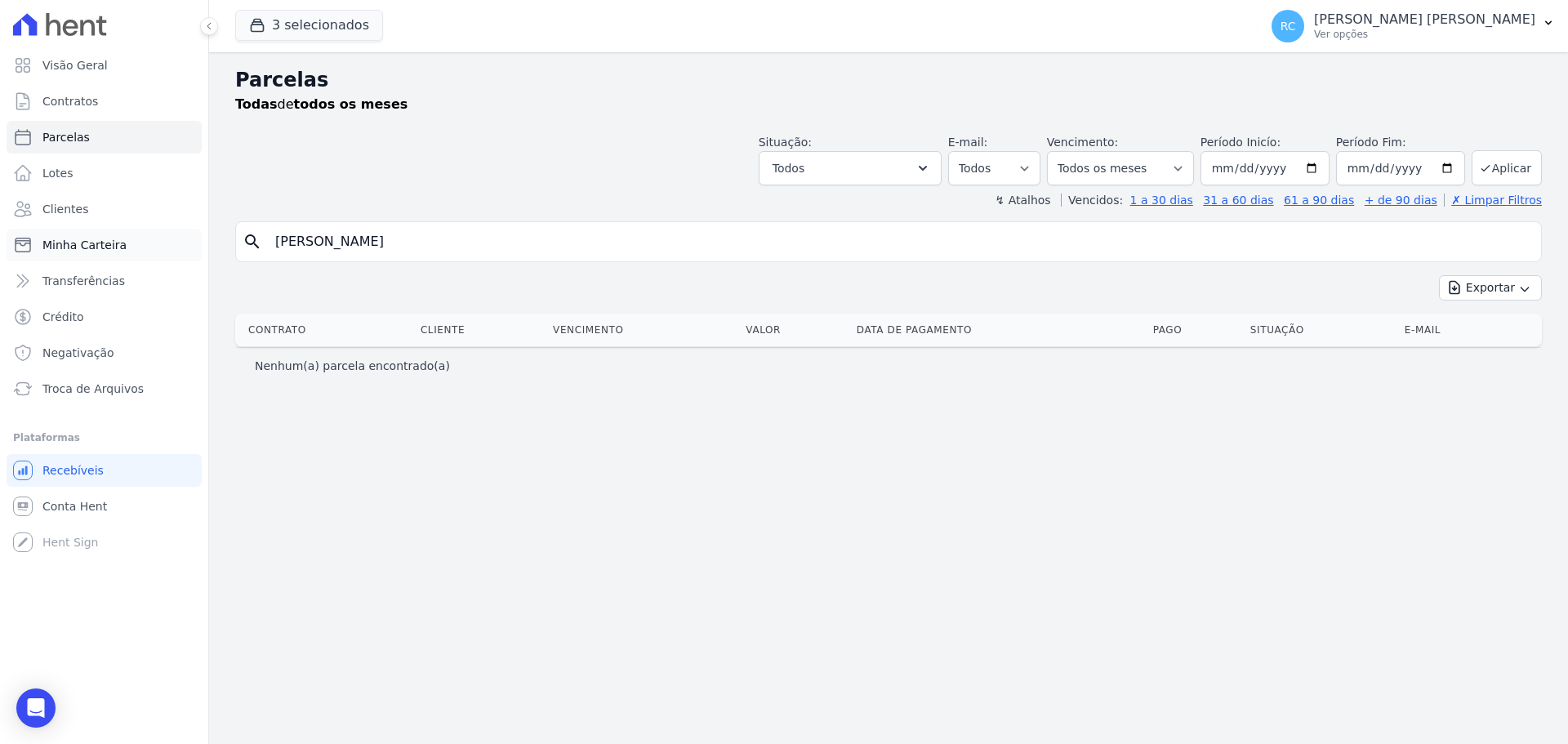
click at [12, 235] on div "Visão Geral Contratos Parcelas Lotes Clientes Minha Carteira Transferências Cré…" at bounding box center [784, 372] width 1568 height 744
type input "Leandro Crispim da Silva"
select select
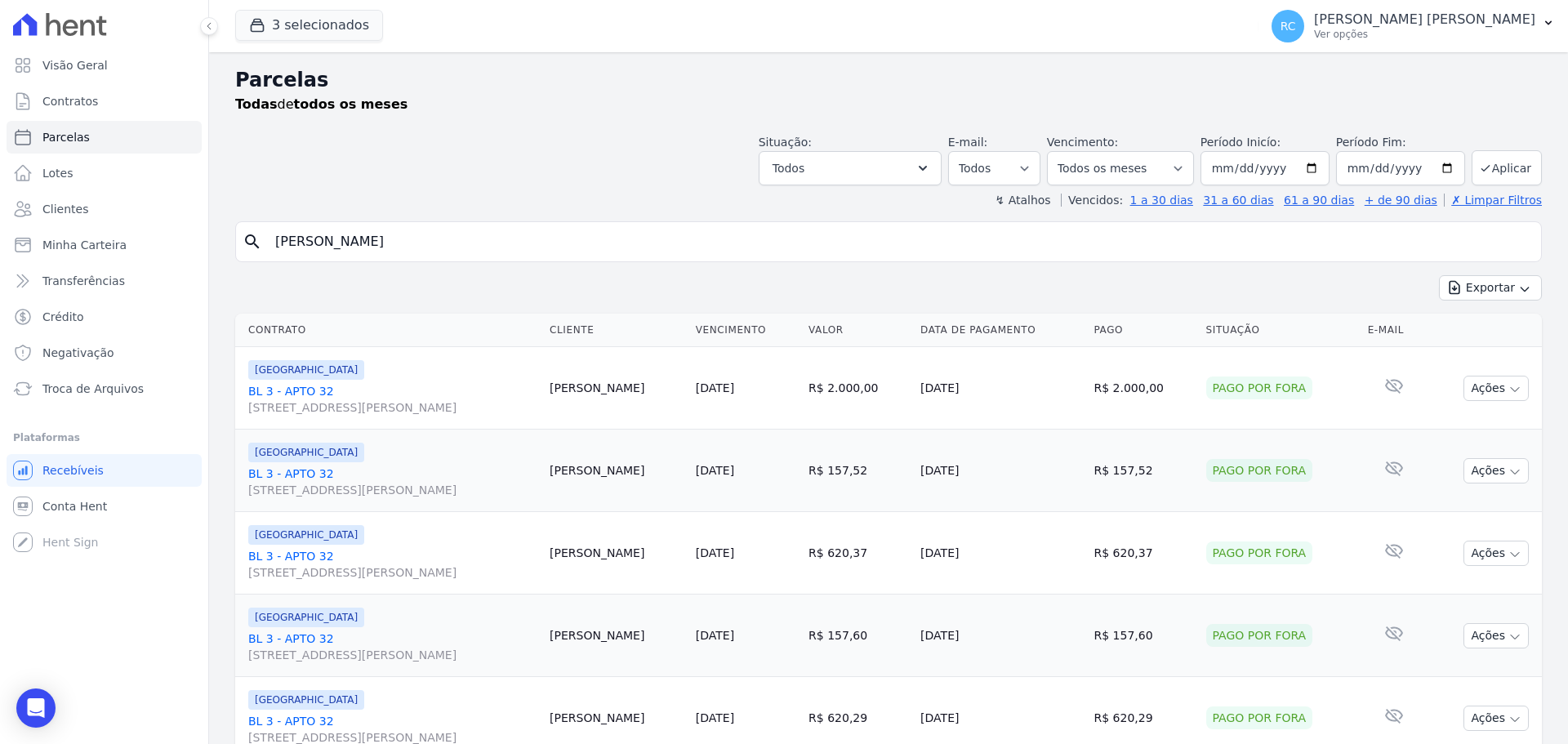
drag, startPoint x: 465, startPoint y: 238, endPoint x: 4, endPoint y: 198, distance: 462.7
click at [0, 203] on div "Visão Geral Contratos Parcelas Lotes Clientes Minha Carteira Transferências Cré…" at bounding box center [784, 372] width 1568 height 744
click at [622, 134] on div "Situação: Agendado Em Aberto Pago Processando Cancelado Vencido Transferindo De…" at bounding box center [888, 157] width 1307 height 58
drag, startPoint x: 248, startPoint y: 255, endPoint x: 78, endPoint y: 232, distance: 171.5
click at [72, 238] on div "Visão Geral Contratos [GEOGRAPHIC_DATA] Lotes Clientes Minha Carteira Transferê…" at bounding box center [784, 372] width 1568 height 744
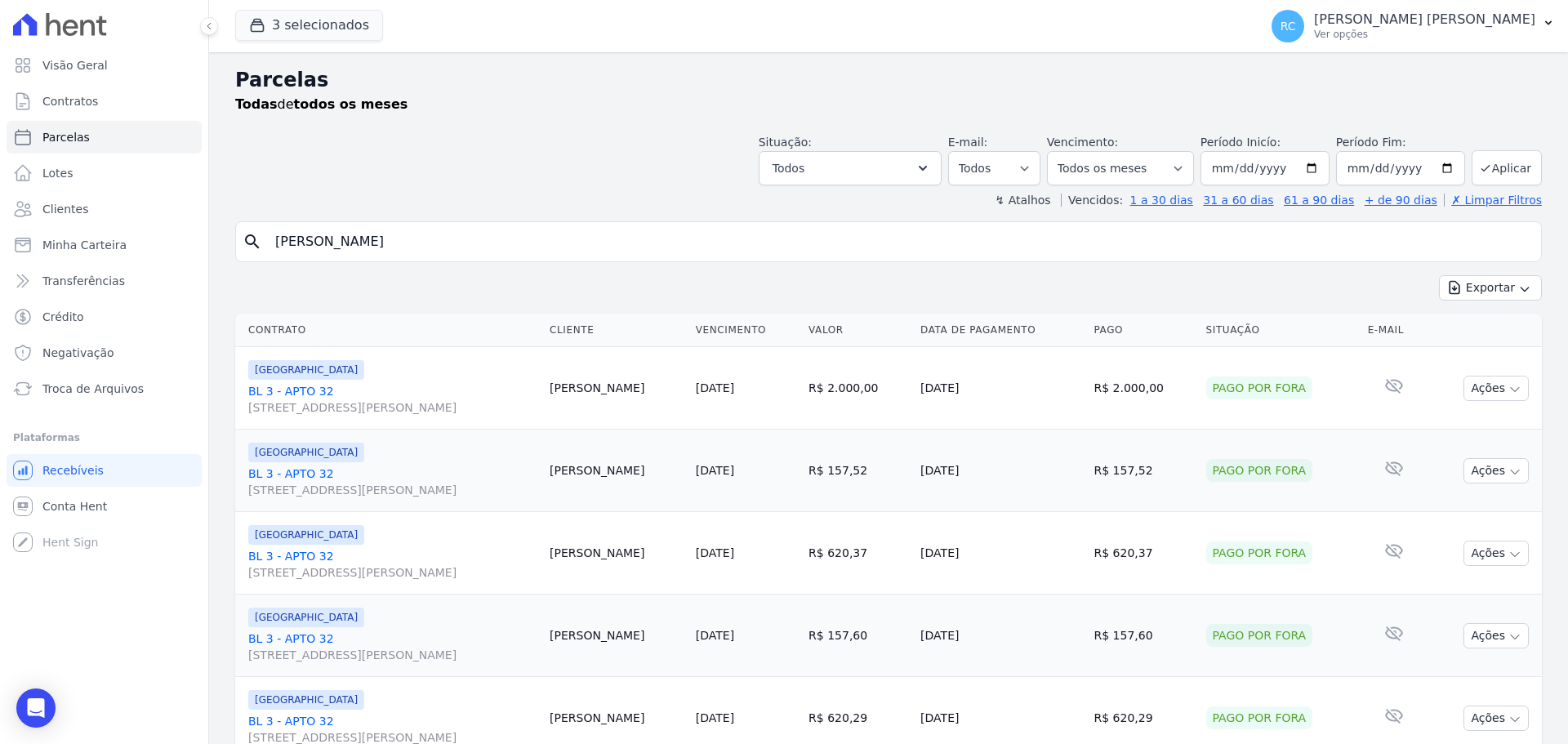
paste input "DANILO MACEDO"
type input "DANILO MACEDO"
select select
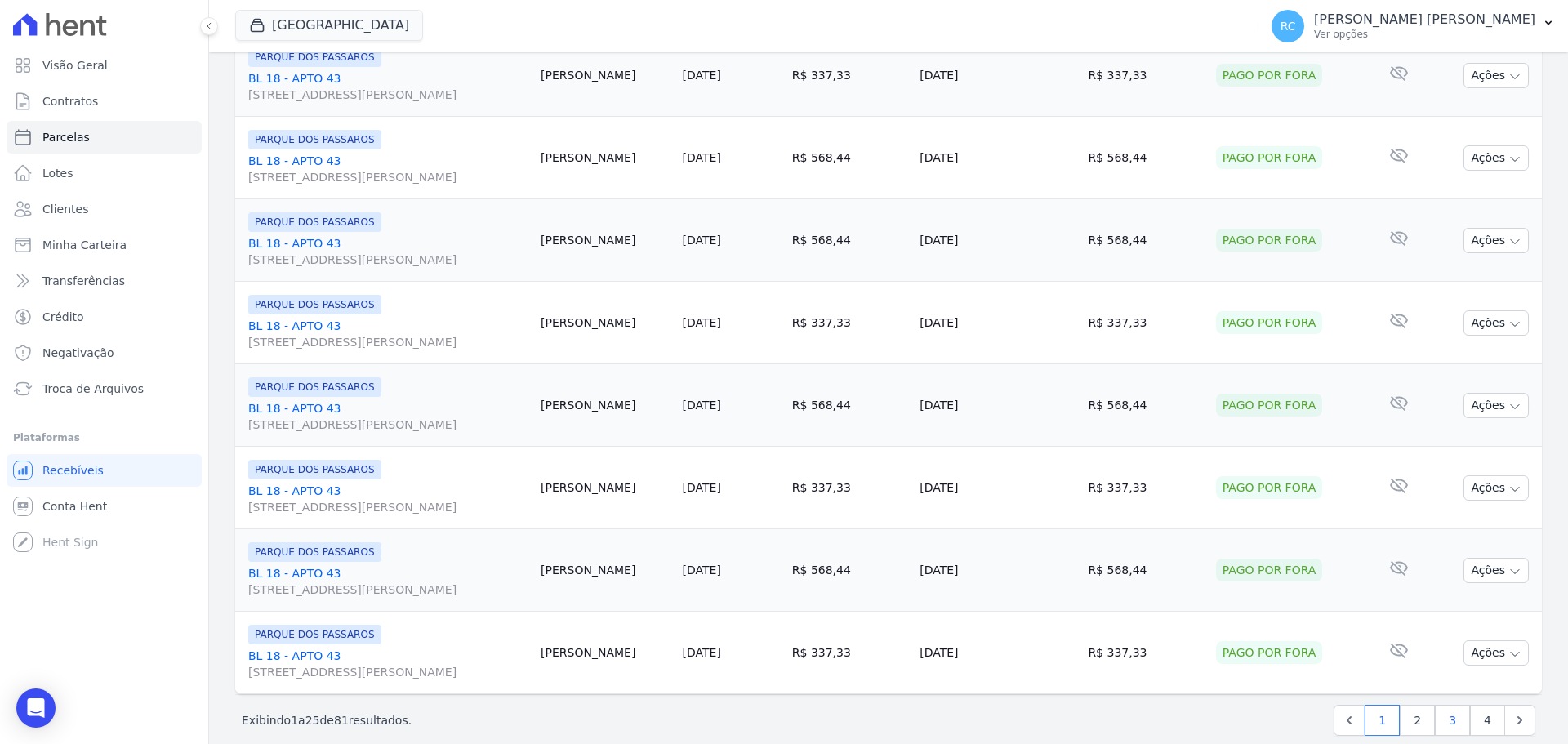
scroll to position [1737, 0]
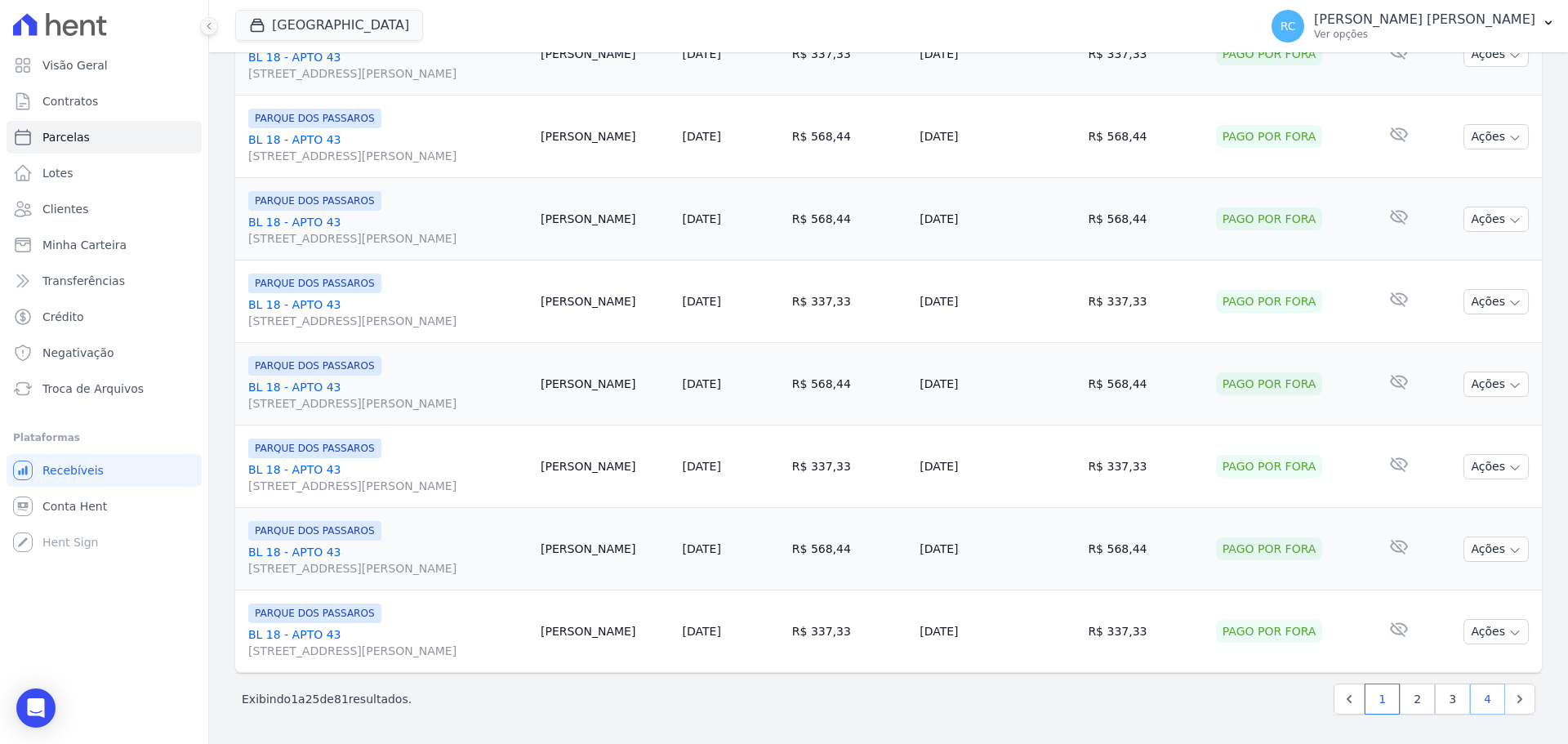
click at [1476, 705] on link "4" at bounding box center [1488, 699] width 35 height 31
select select
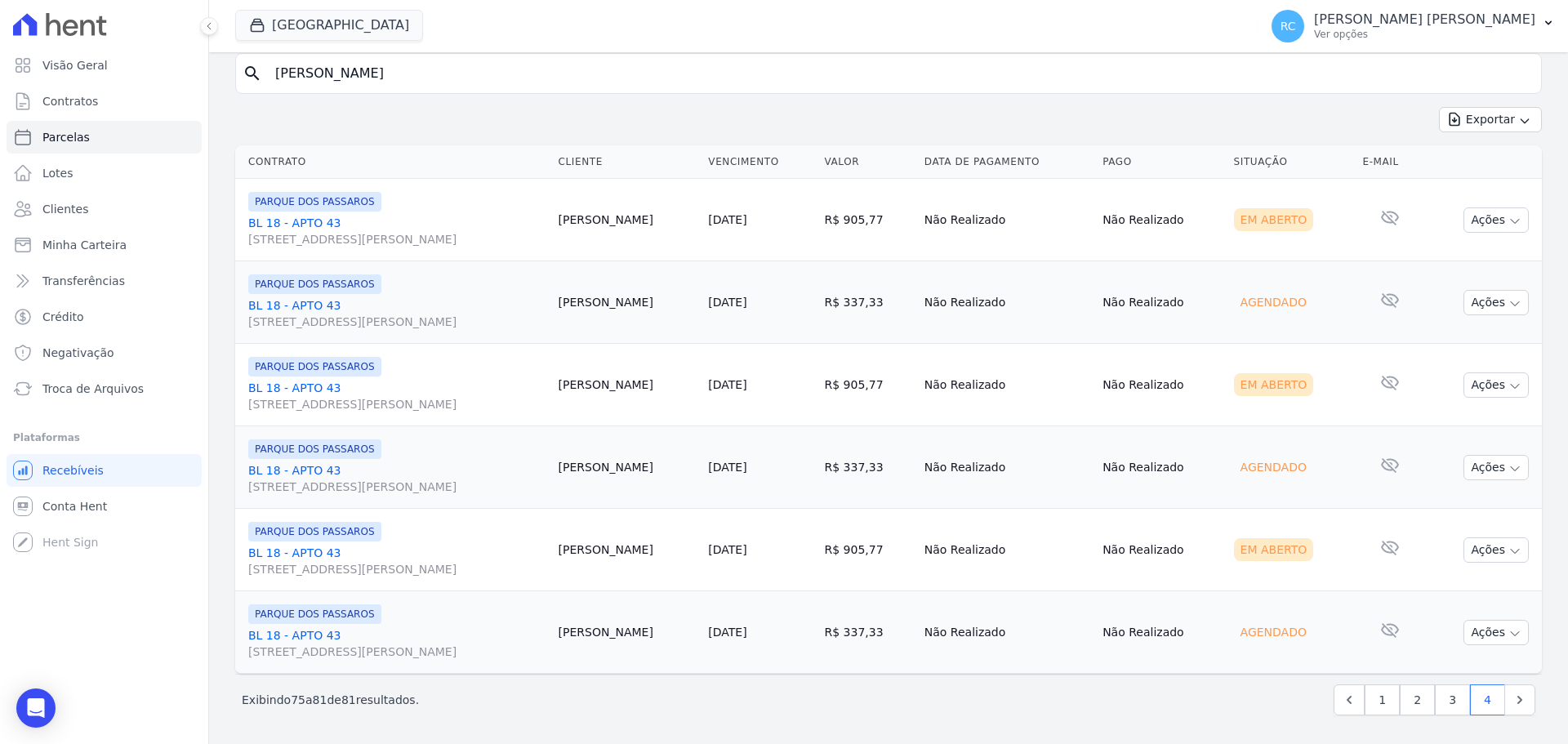
scroll to position [169, 0]
click at [1442, 696] on link "3" at bounding box center [1453, 699] width 35 height 31
select select
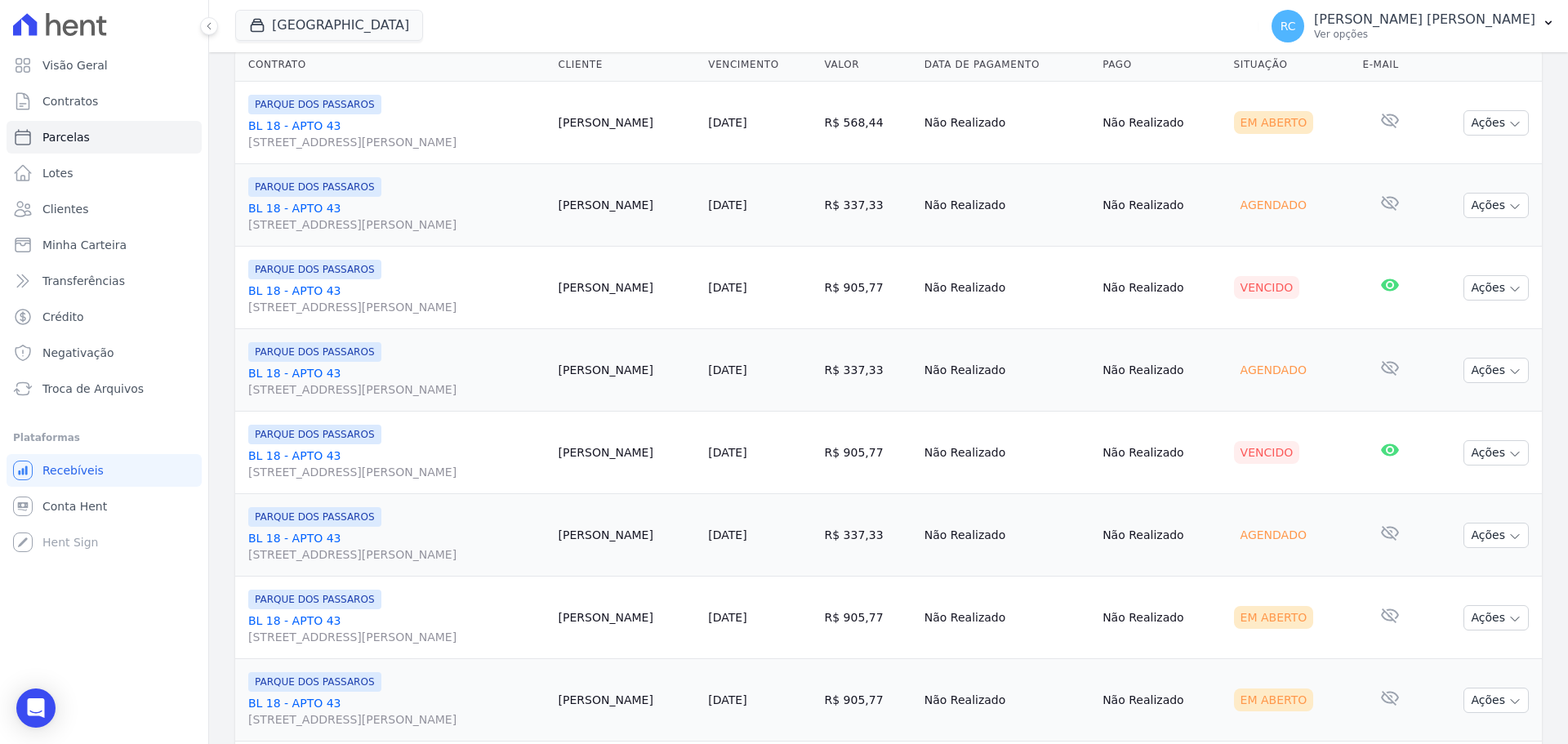
scroll to position [245, 0]
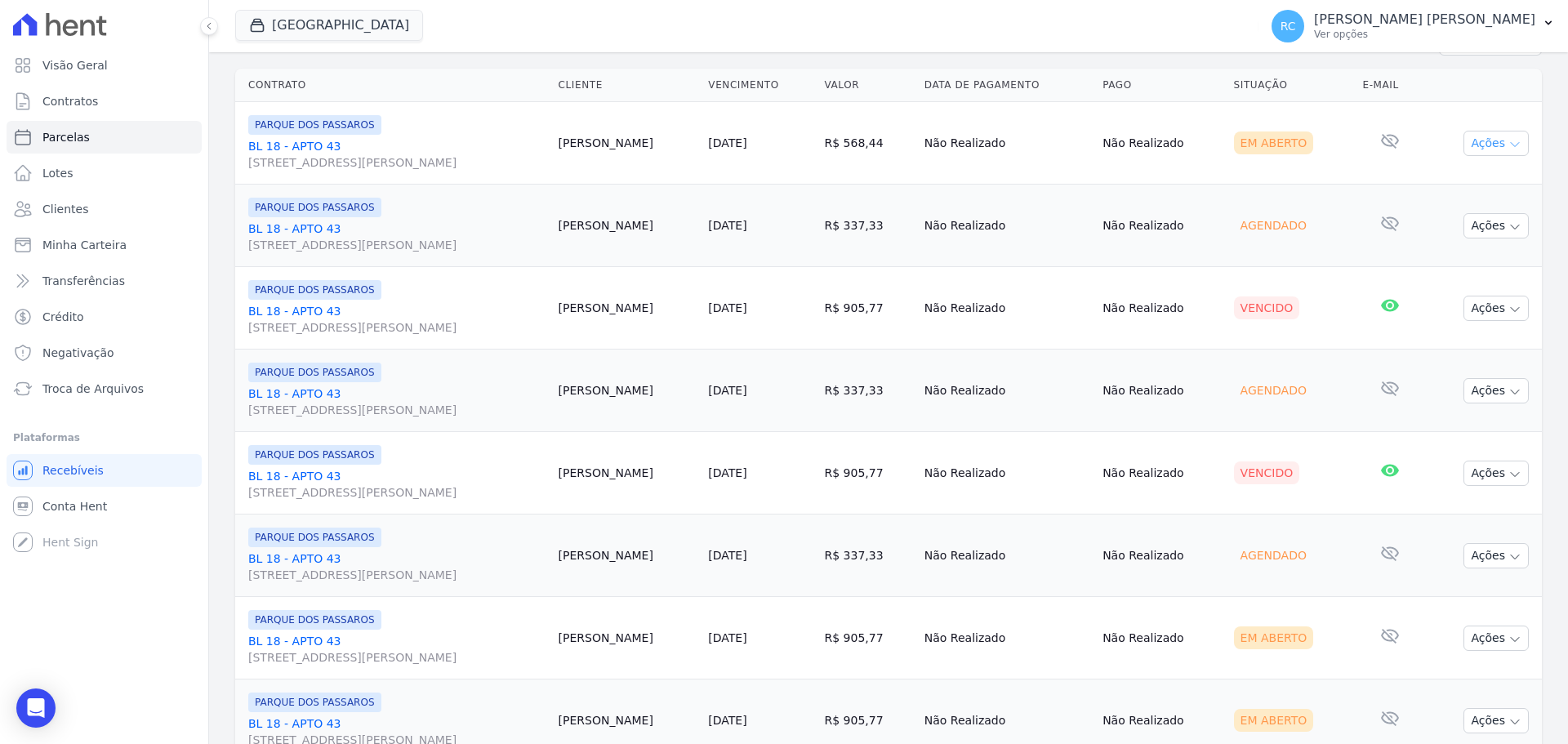
click at [1491, 143] on button "Ações" at bounding box center [1496, 143] width 65 height 25
click at [1436, 277] on link "Liquidação Manual" at bounding box center [1490, 271] width 157 height 30
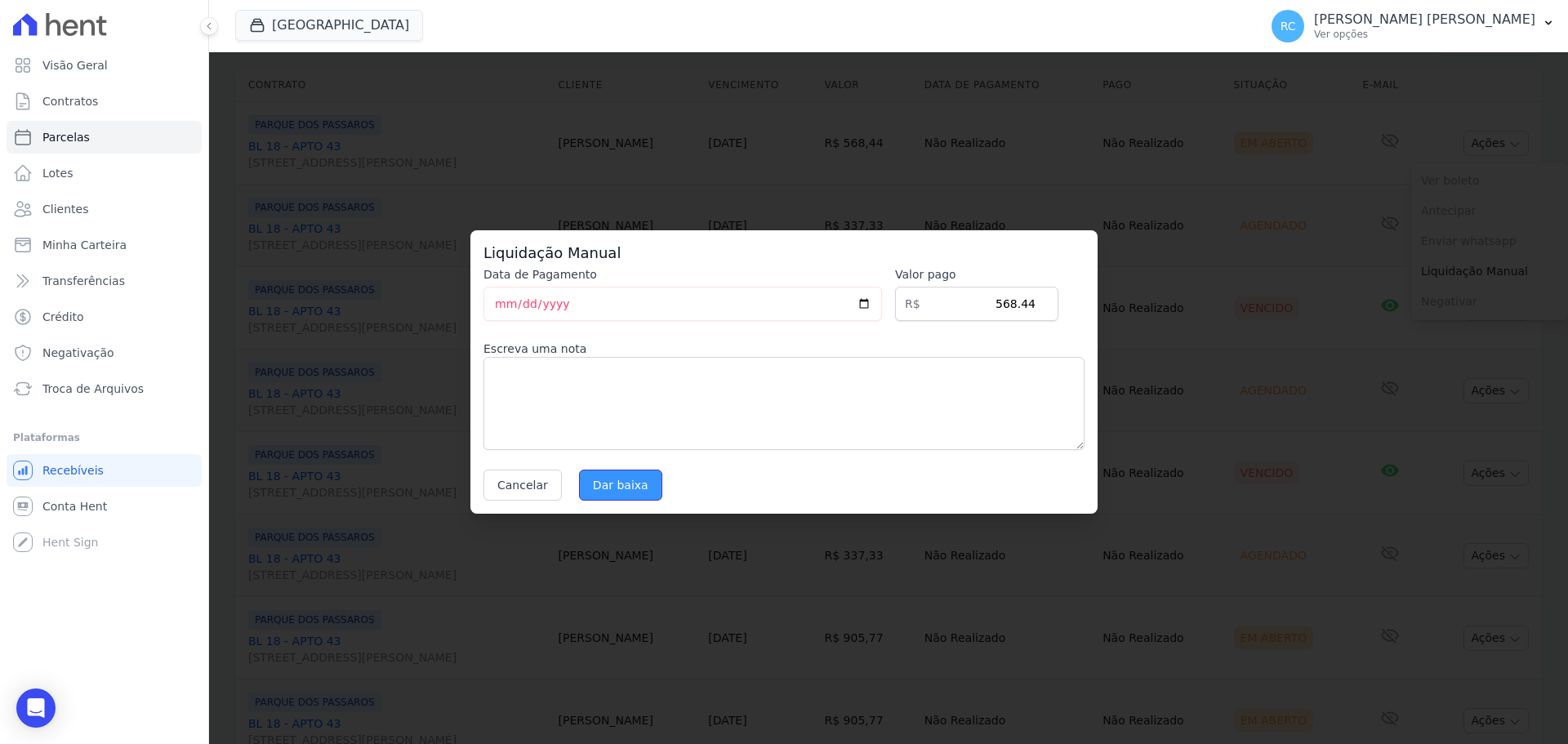
click at [619, 491] on input "Dar baixa" at bounding box center [621, 485] width 83 height 31
select select
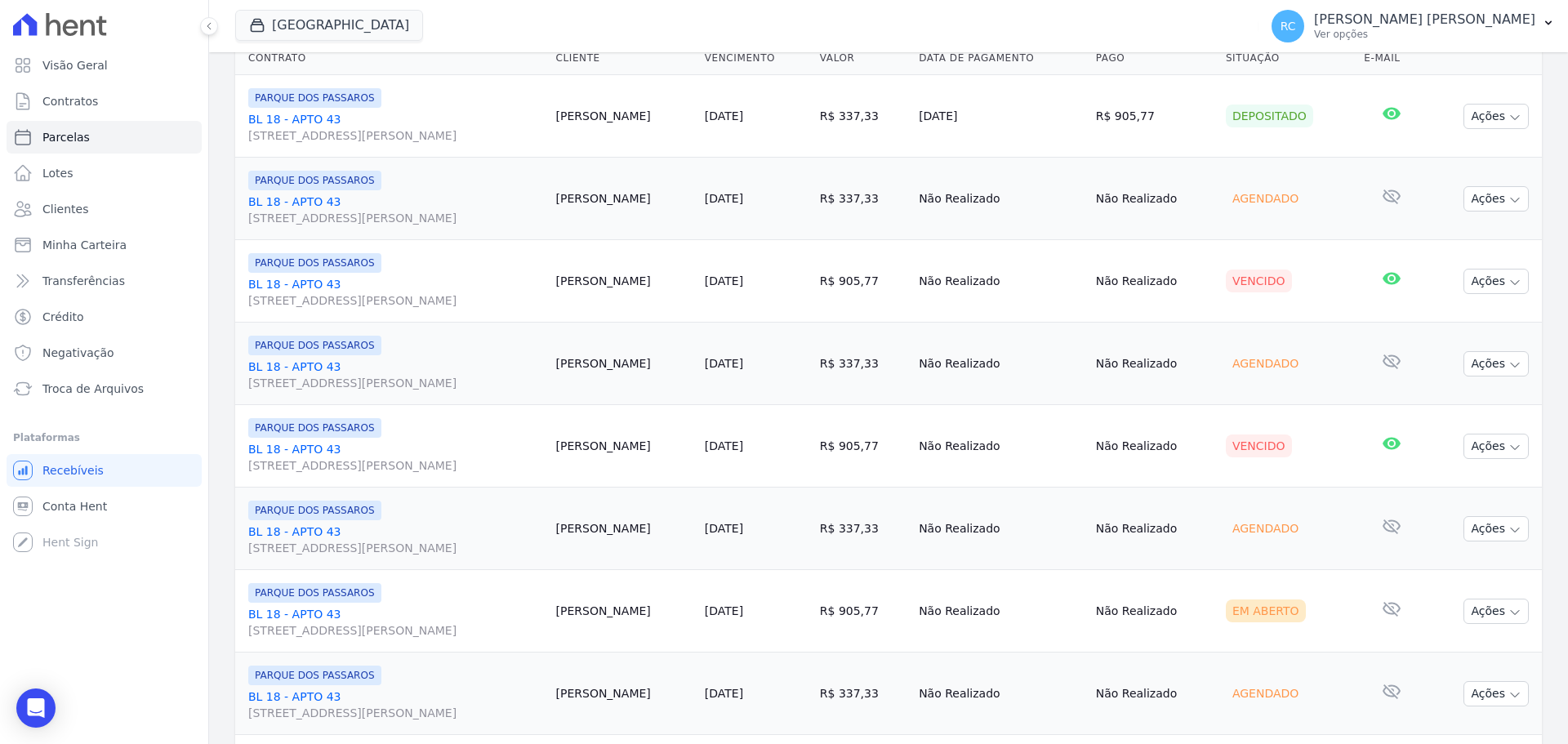
scroll to position [245, 0]
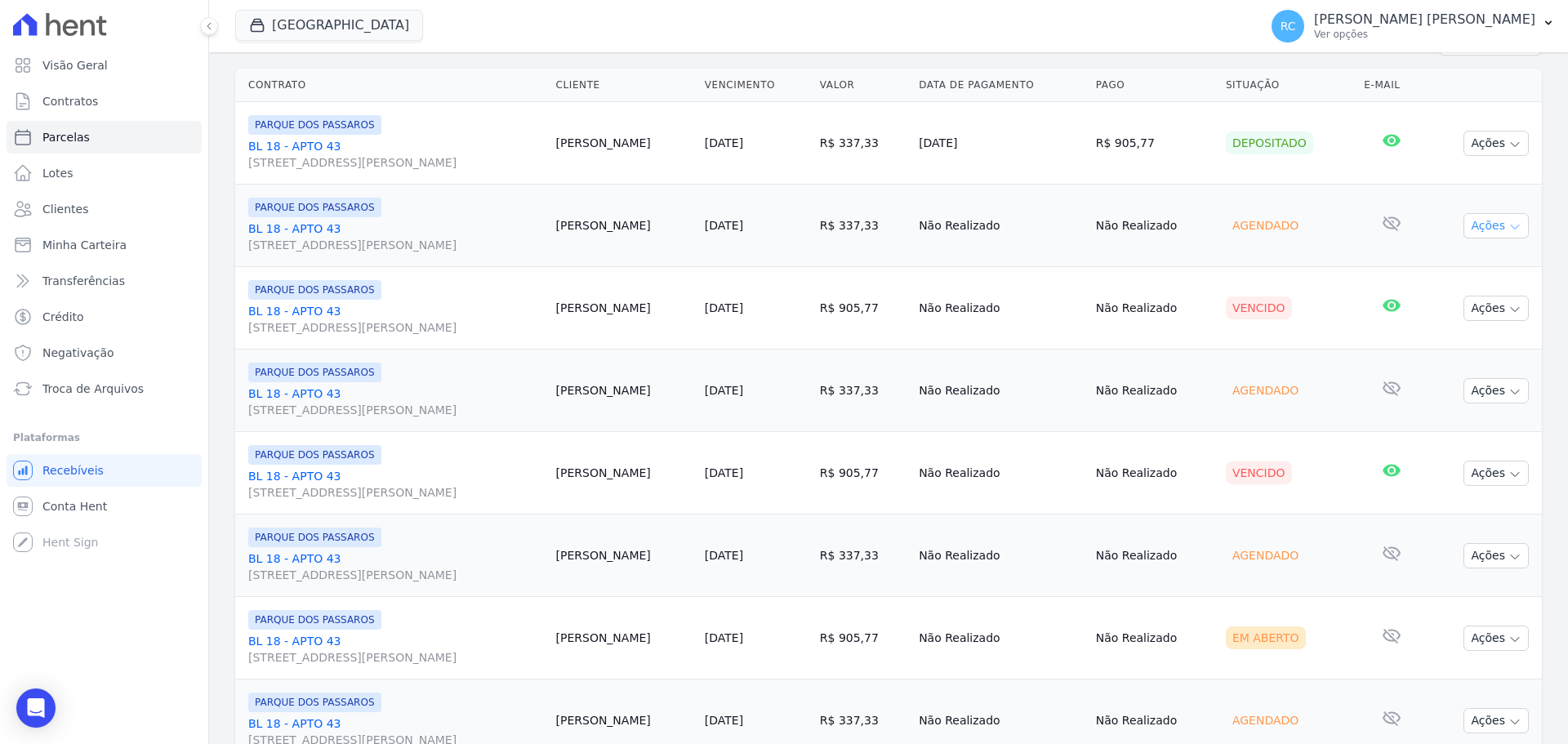
click at [1488, 224] on button "Ações" at bounding box center [1496, 226] width 65 height 25
click at [1447, 351] on link "Liquidação Manual" at bounding box center [1490, 354] width 157 height 30
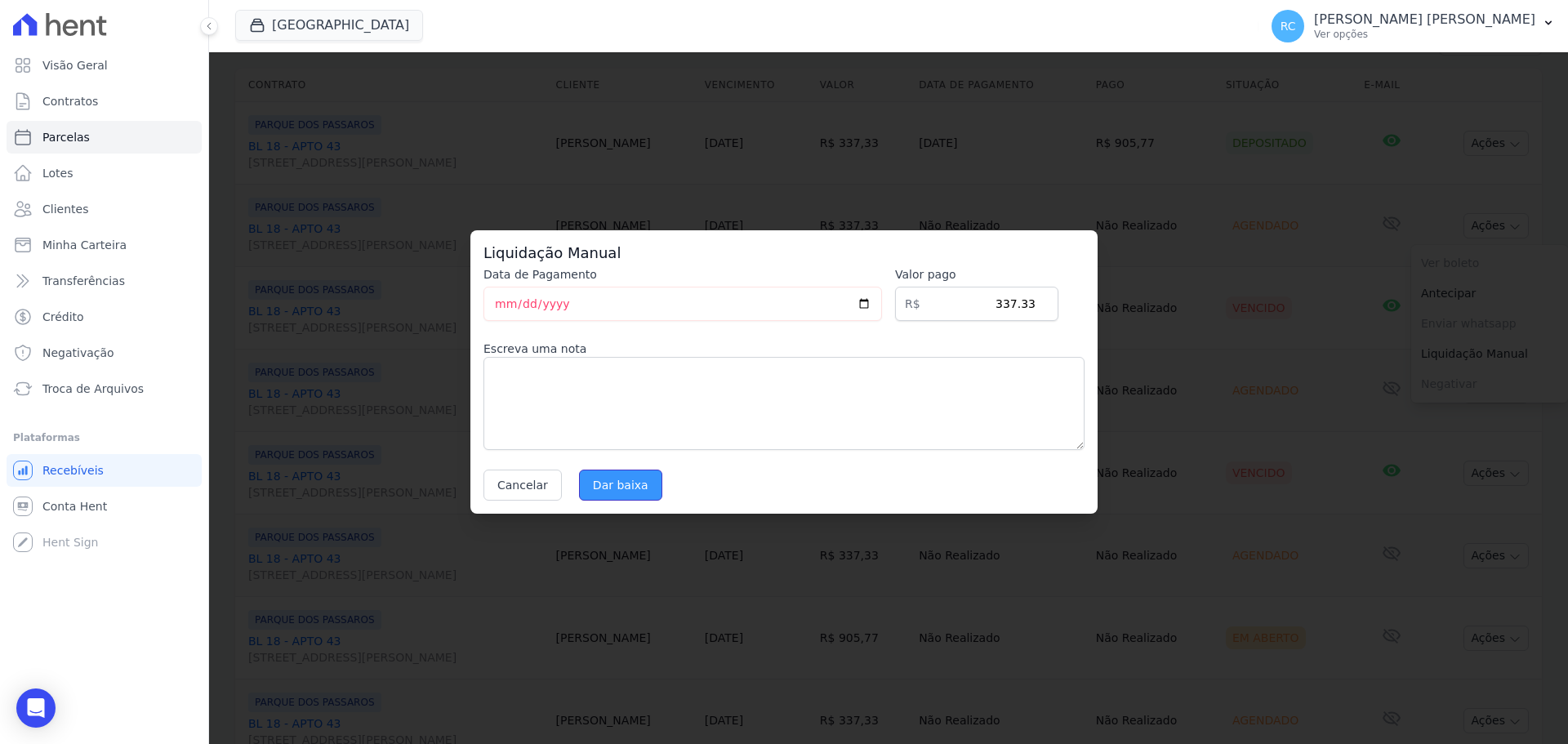
click at [611, 490] on input "Dar baixa" at bounding box center [621, 485] width 83 height 31
select select
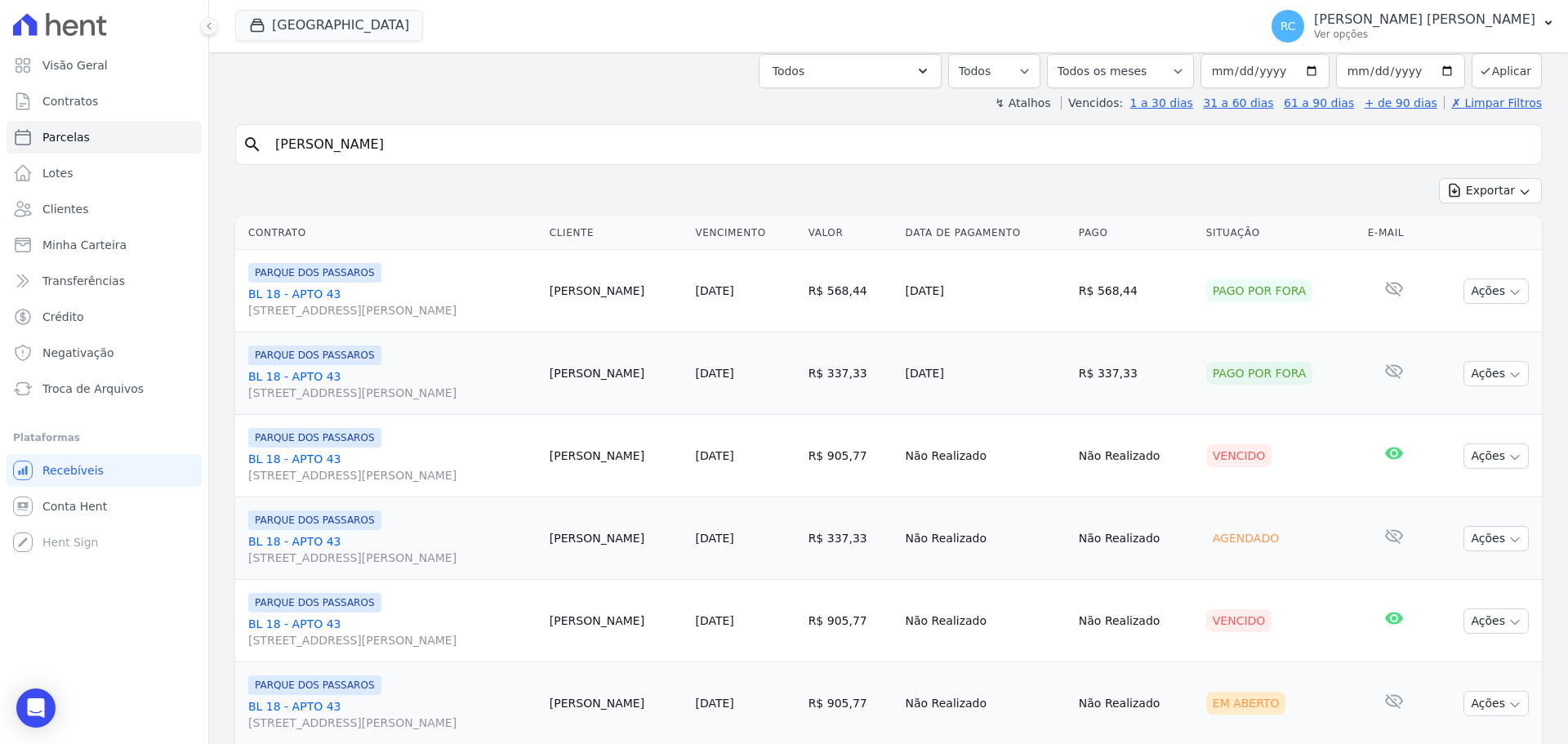
scroll to position [163, 0]
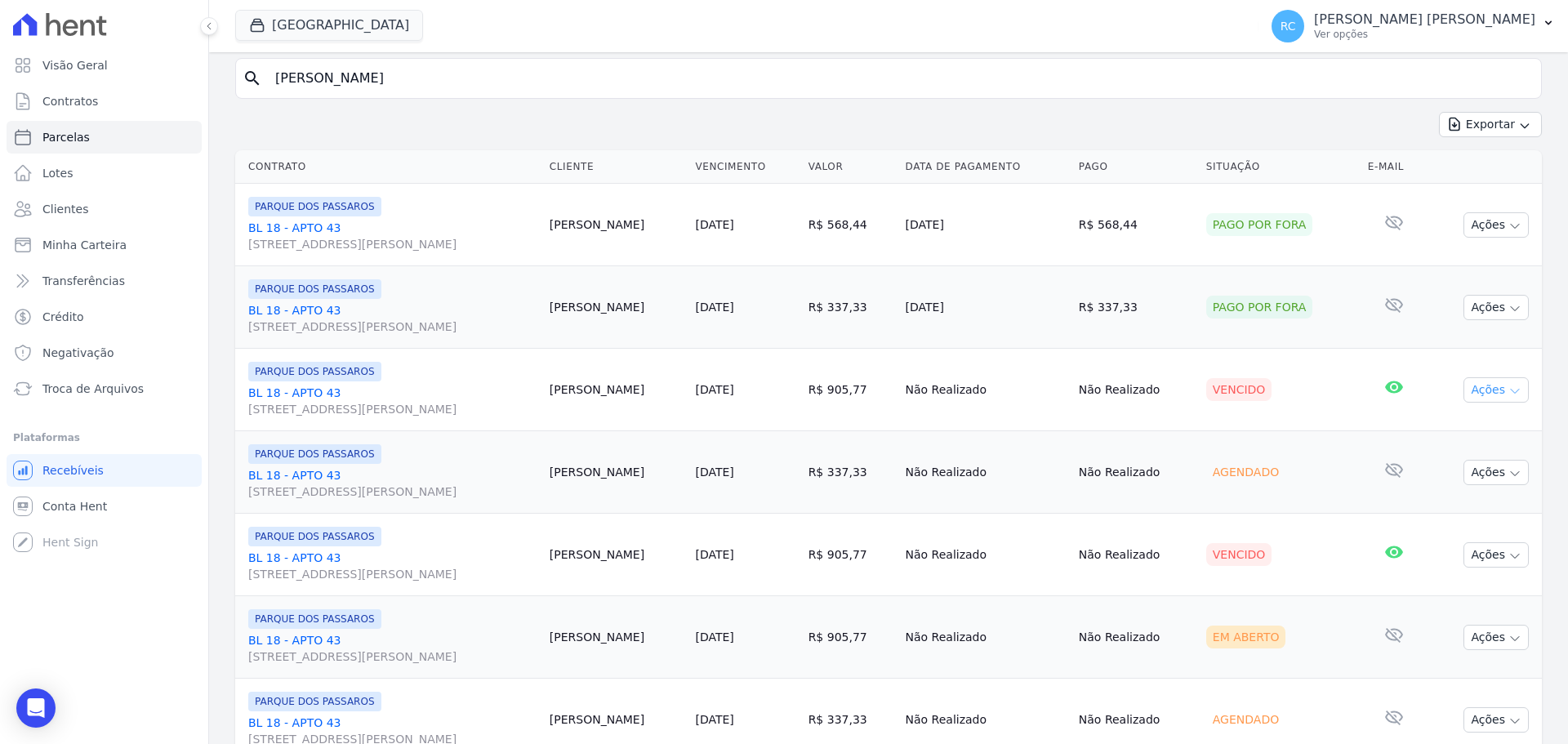
click at [1475, 396] on button "Ações" at bounding box center [1496, 390] width 65 height 25
click at [1436, 514] on link "Liquidação Manual" at bounding box center [1490, 518] width 157 height 30
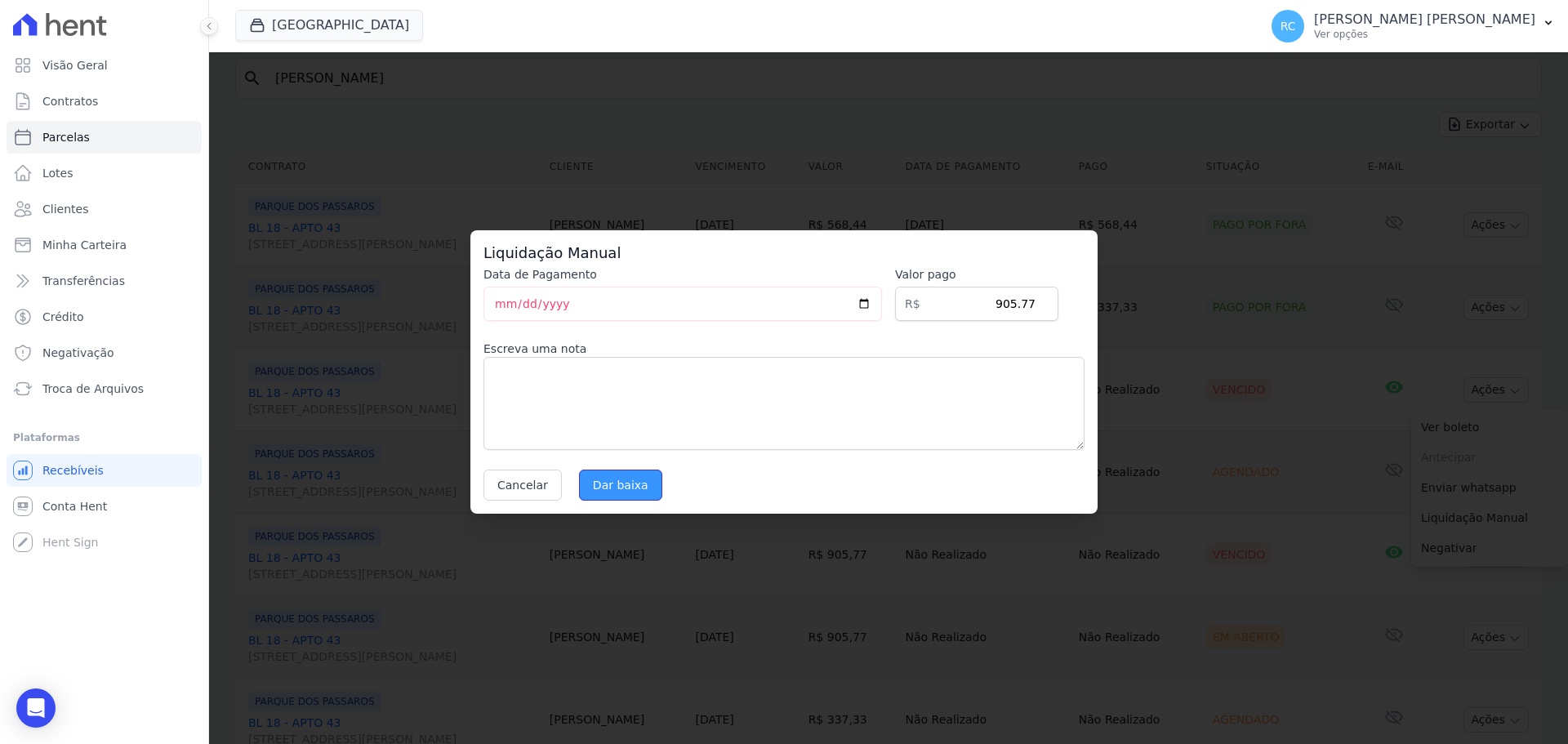
click at [616, 483] on input "Dar baixa" at bounding box center [621, 485] width 83 height 31
select select
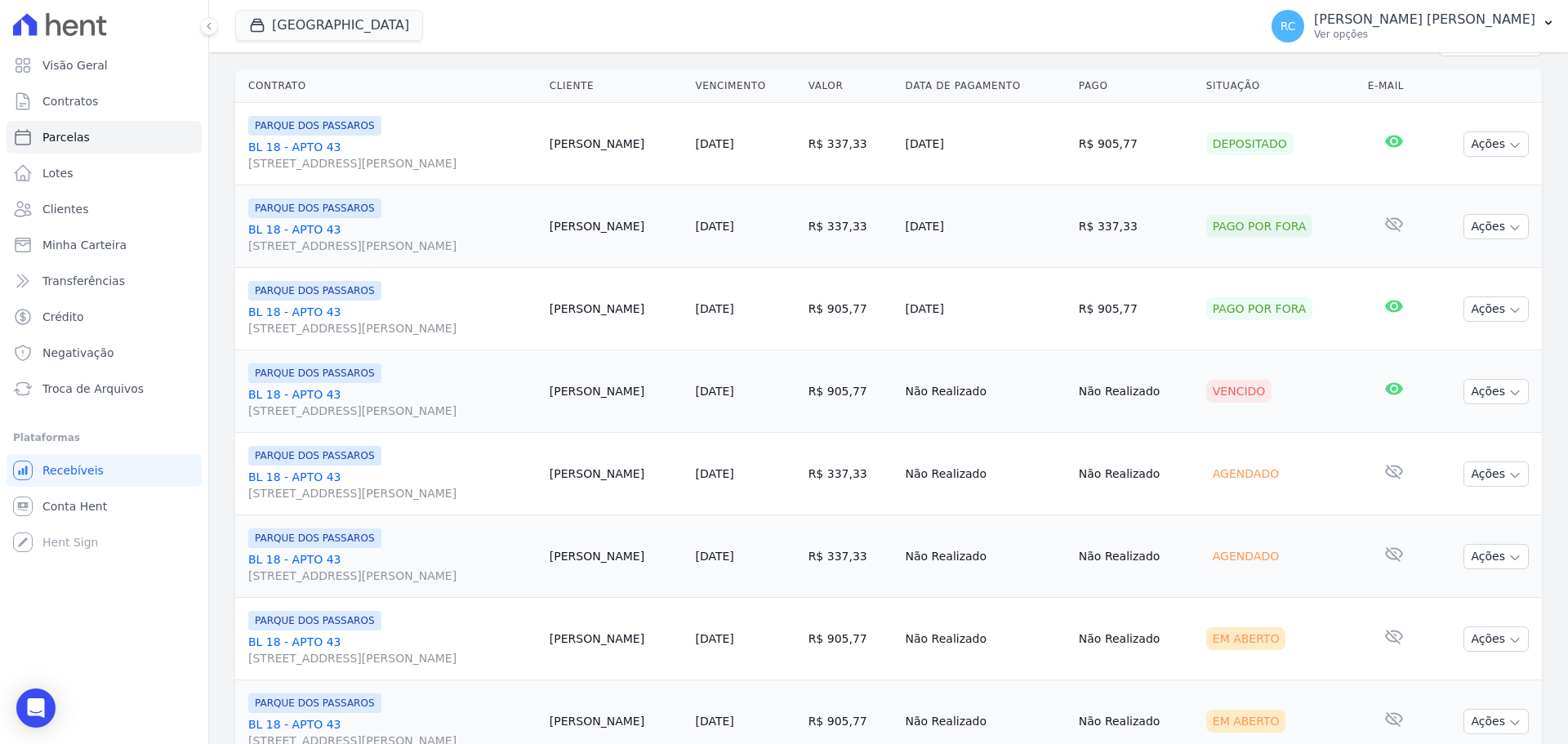
scroll to position [245, 0]
click at [1472, 392] on button "Ações" at bounding box center [1496, 390] width 65 height 25
click at [273, 396] on link "BL 18 - APTO 43 Rua Arminda de Lima, 20, SALA 01, Centro" at bounding box center [393, 401] width 289 height 33
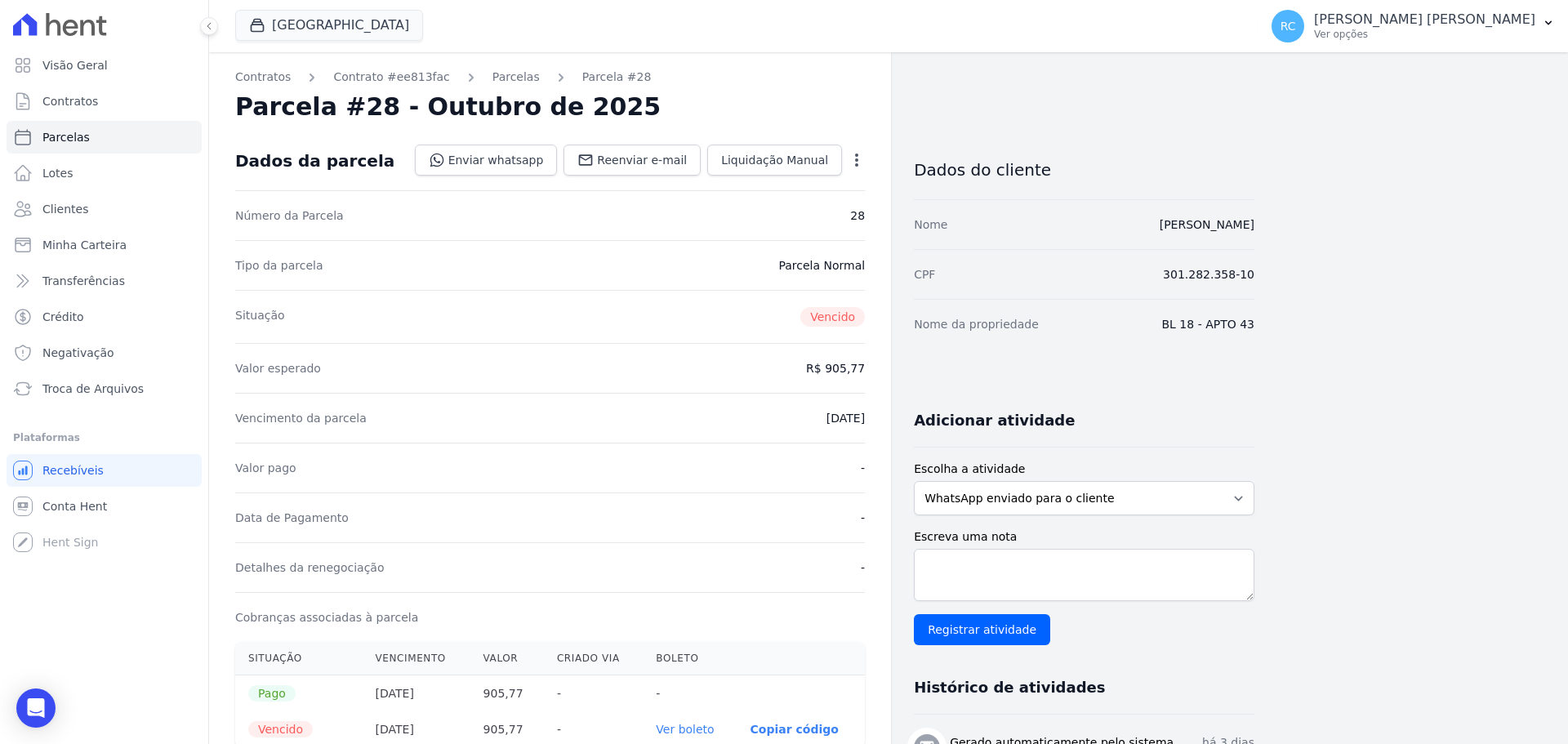
click at [852, 159] on icon "button" at bounding box center [857, 160] width 17 height 17
click at [769, 183] on link "Alterar" at bounding box center [787, 182] width 143 height 29
click at [846, 420] on input "2025-10-01" at bounding box center [800, 416] width 129 height 34
type input "2025-10-04"
click at [853, 149] on link "Salvar" at bounding box center [833, 159] width 63 height 31
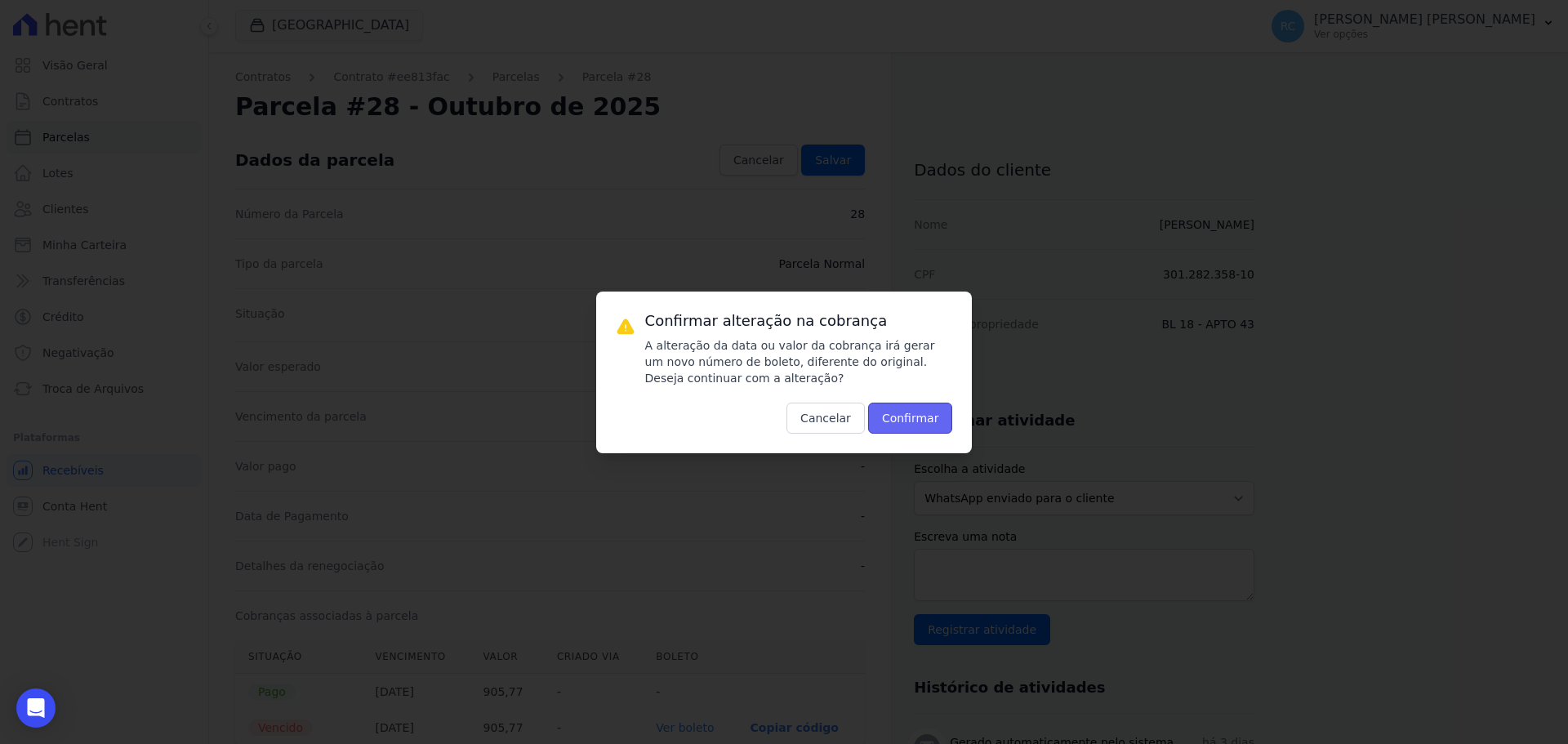
click at [928, 422] on button "Confirmar" at bounding box center [911, 418] width 85 height 31
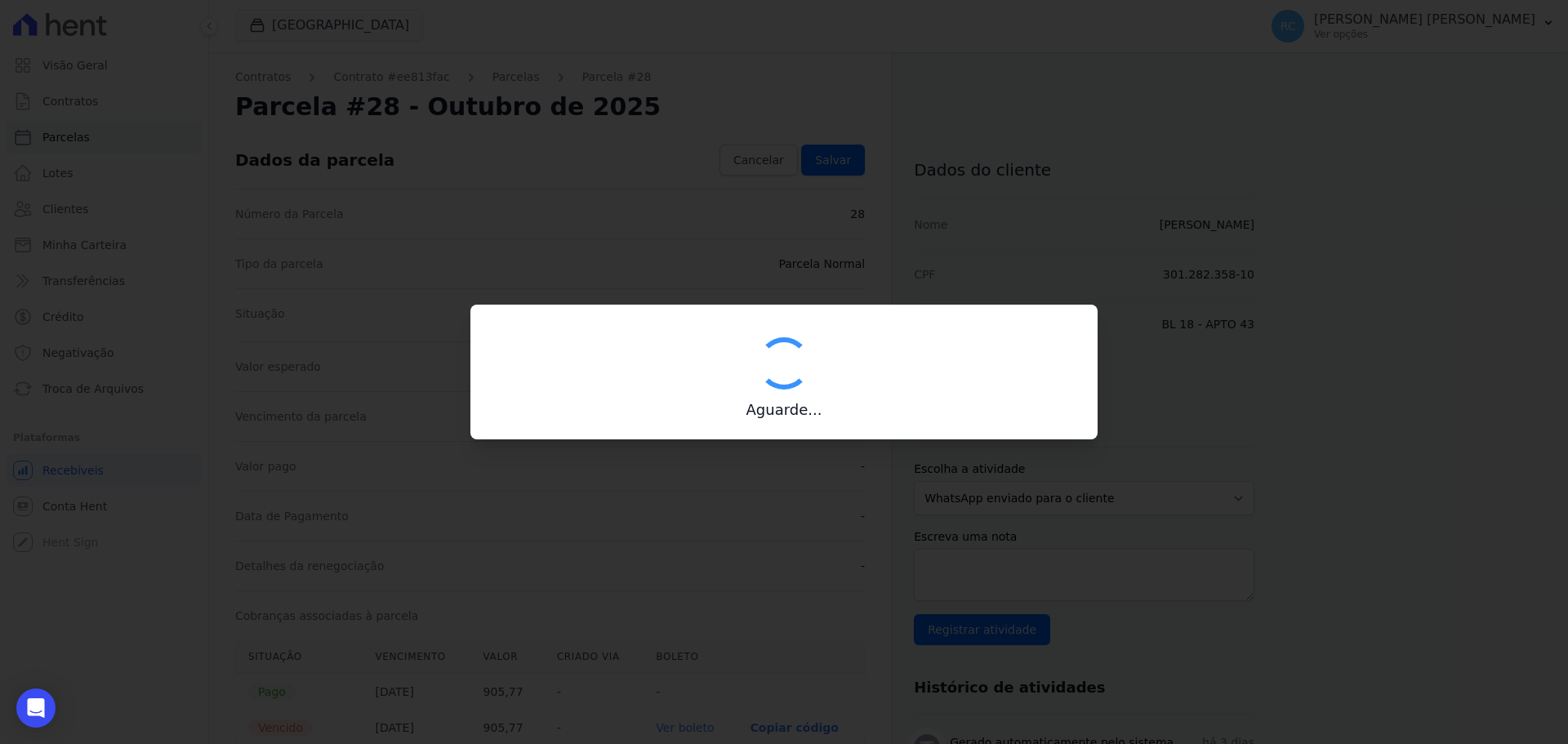
type input "00190000090335103300000675080170112210000090577"
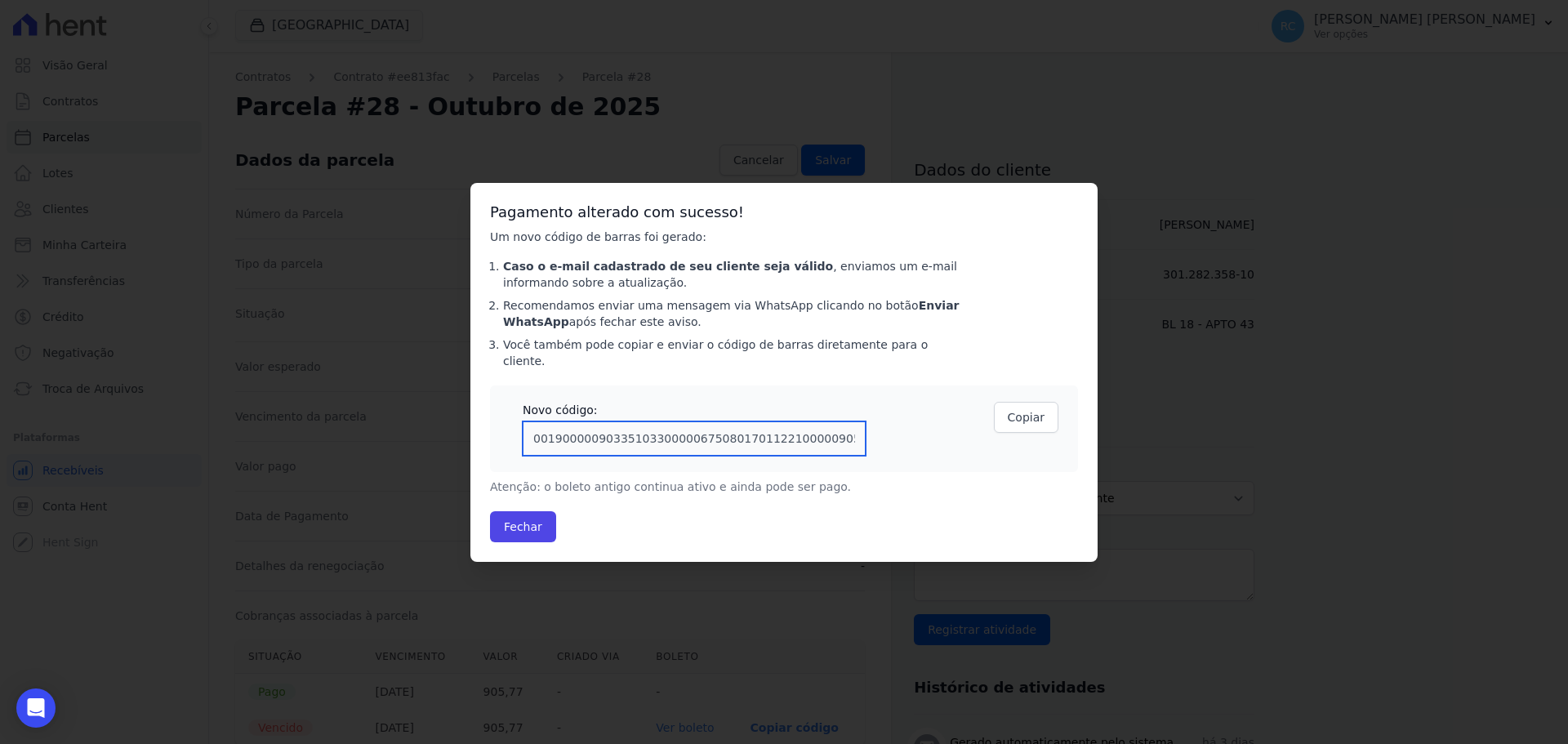
drag, startPoint x: 727, startPoint y: 433, endPoint x: 510, endPoint y: 412, distance: 218.0
click at [510, 412] on div "Novo código: 00190000090335103300000675080170112210000090577" at bounding box center [687, 429] width 356 height 54
click at [535, 520] on button "Fechar" at bounding box center [523, 526] width 66 height 31
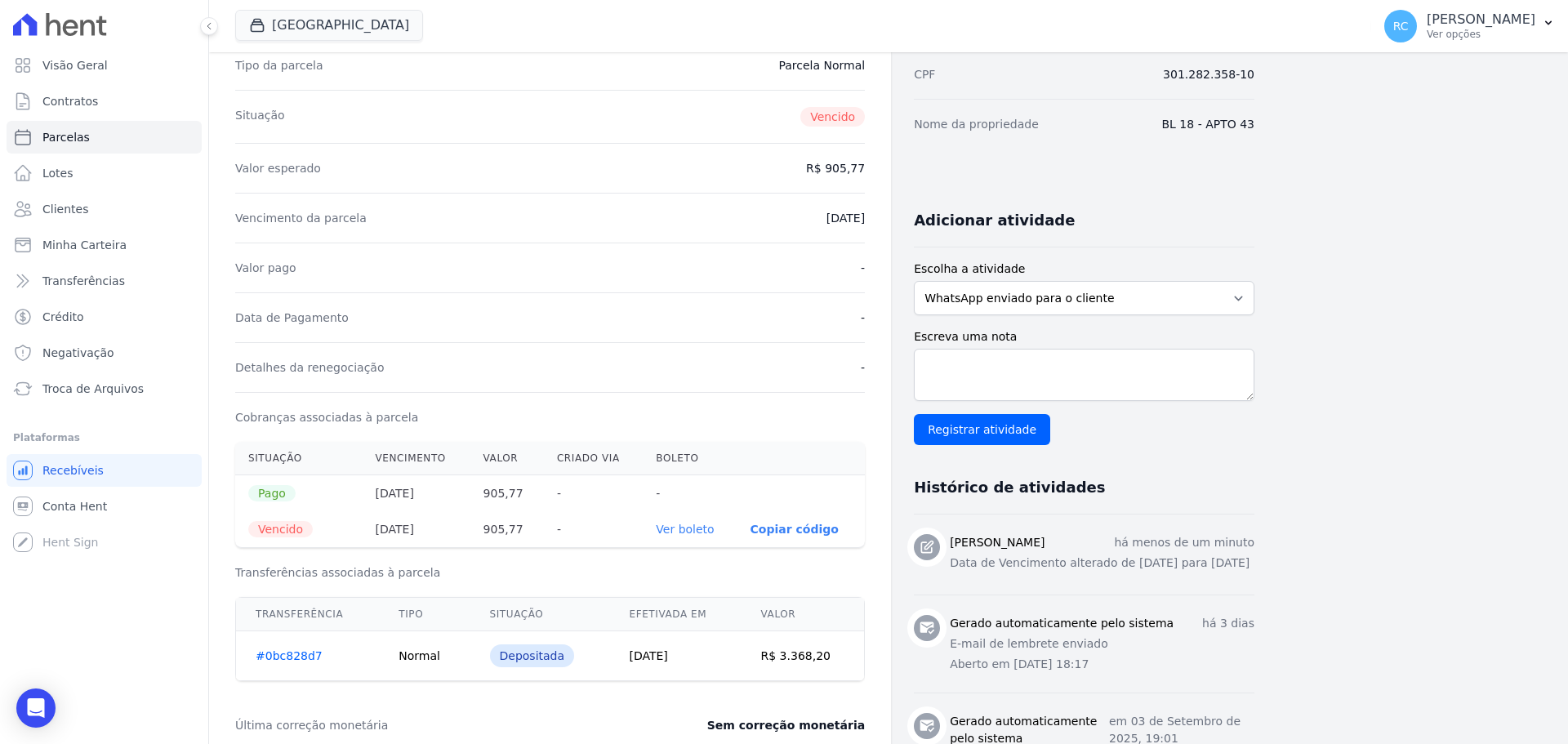
scroll to position [245, 0]
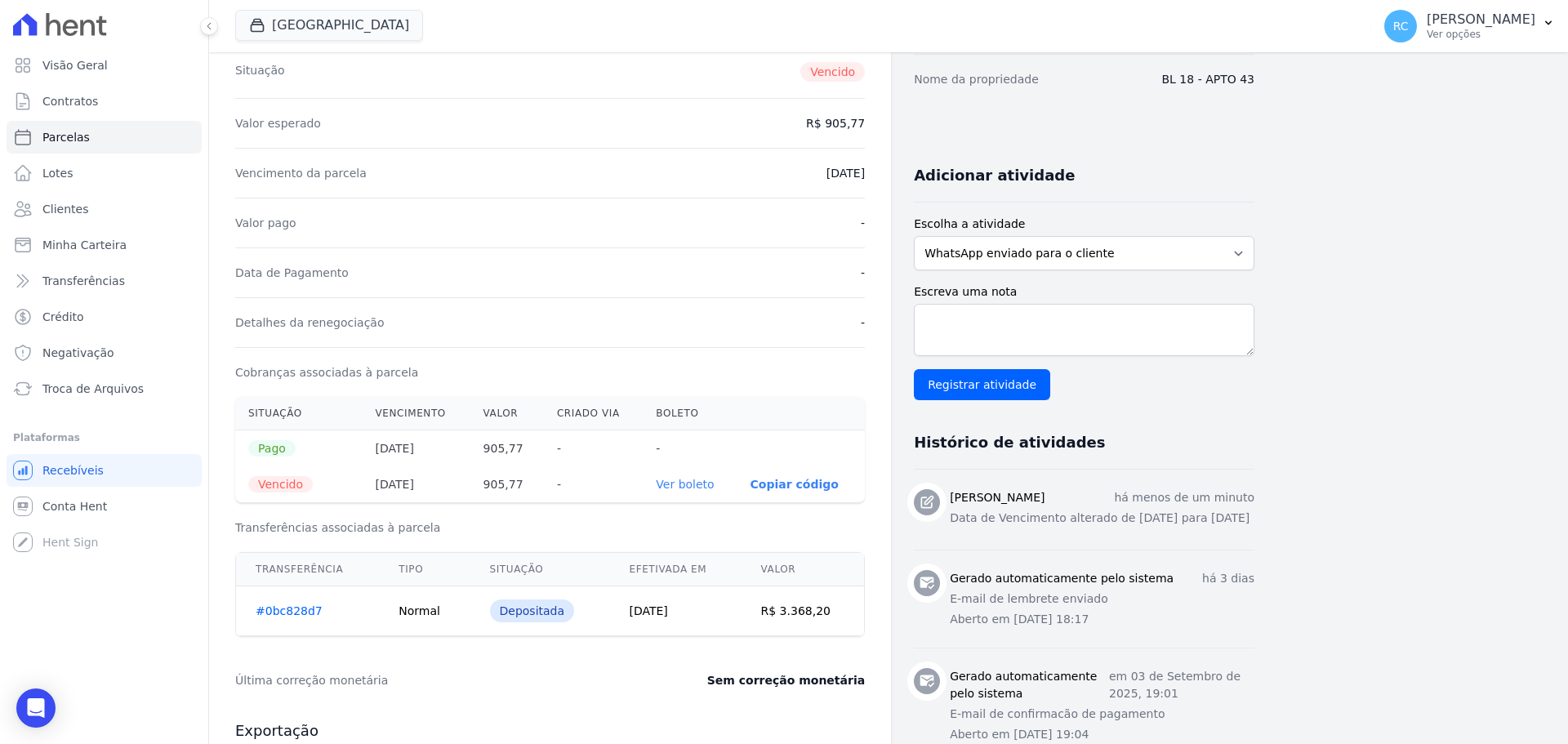
click at [684, 493] on th "Ver boleto" at bounding box center [690, 484] width 94 height 36
click at [689, 485] on link "Ver boleto" at bounding box center [685, 485] width 58 height 13
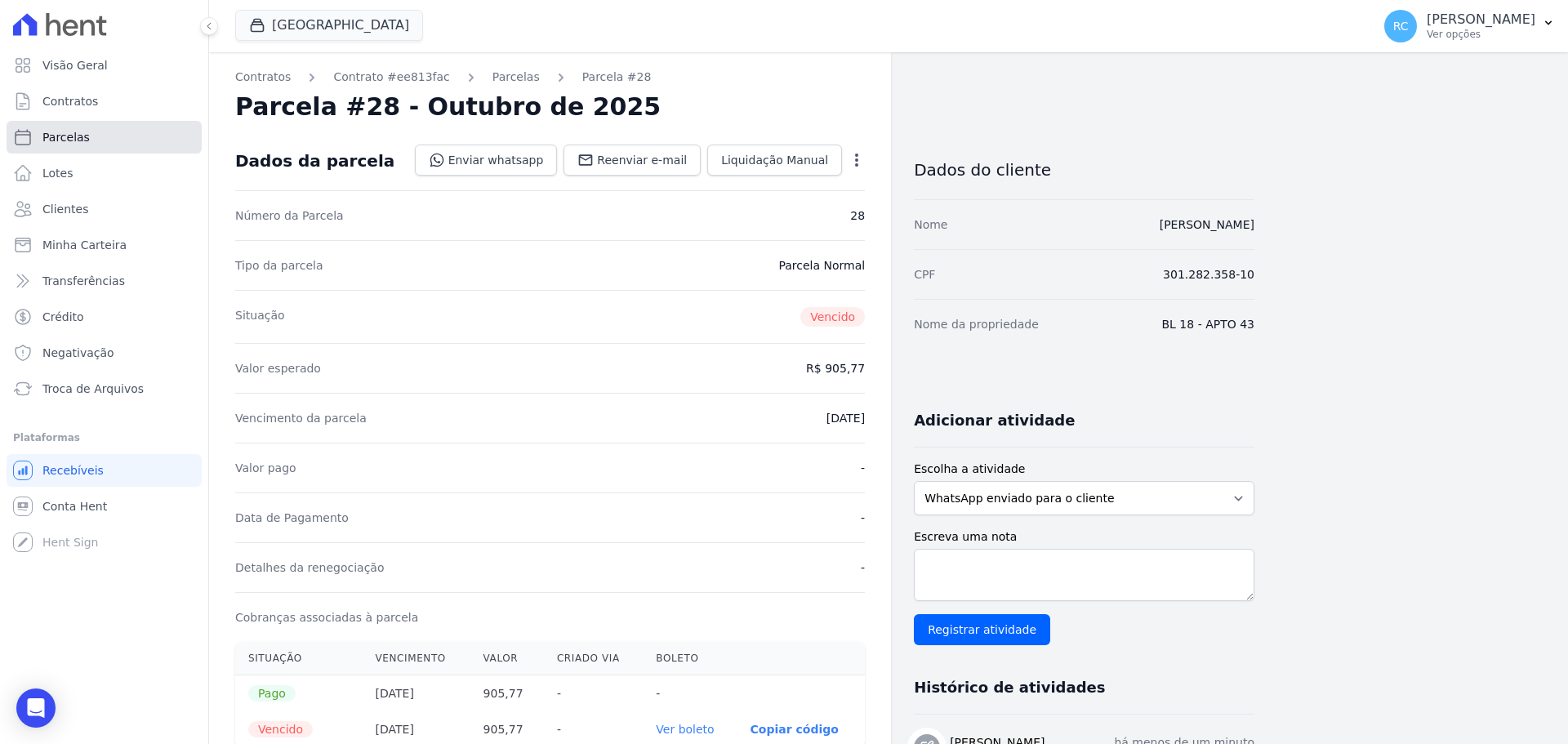
click at [91, 141] on link "Parcelas" at bounding box center [104, 137] width 195 height 33
select select
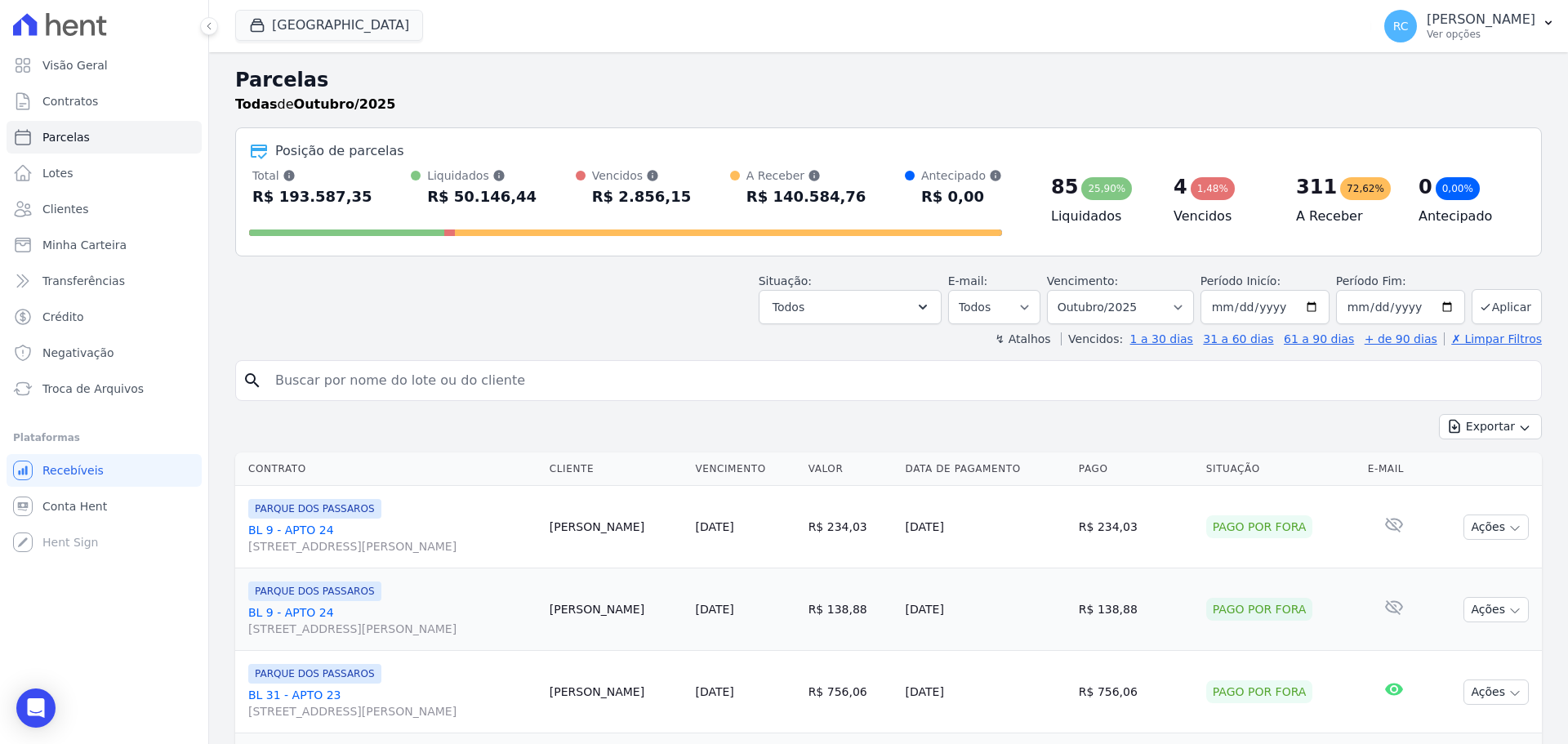
click at [457, 374] on input "search" at bounding box center [900, 380] width 1269 height 33
paste input "[PERSON_NAME]"
type input "[PERSON_NAME]"
select select
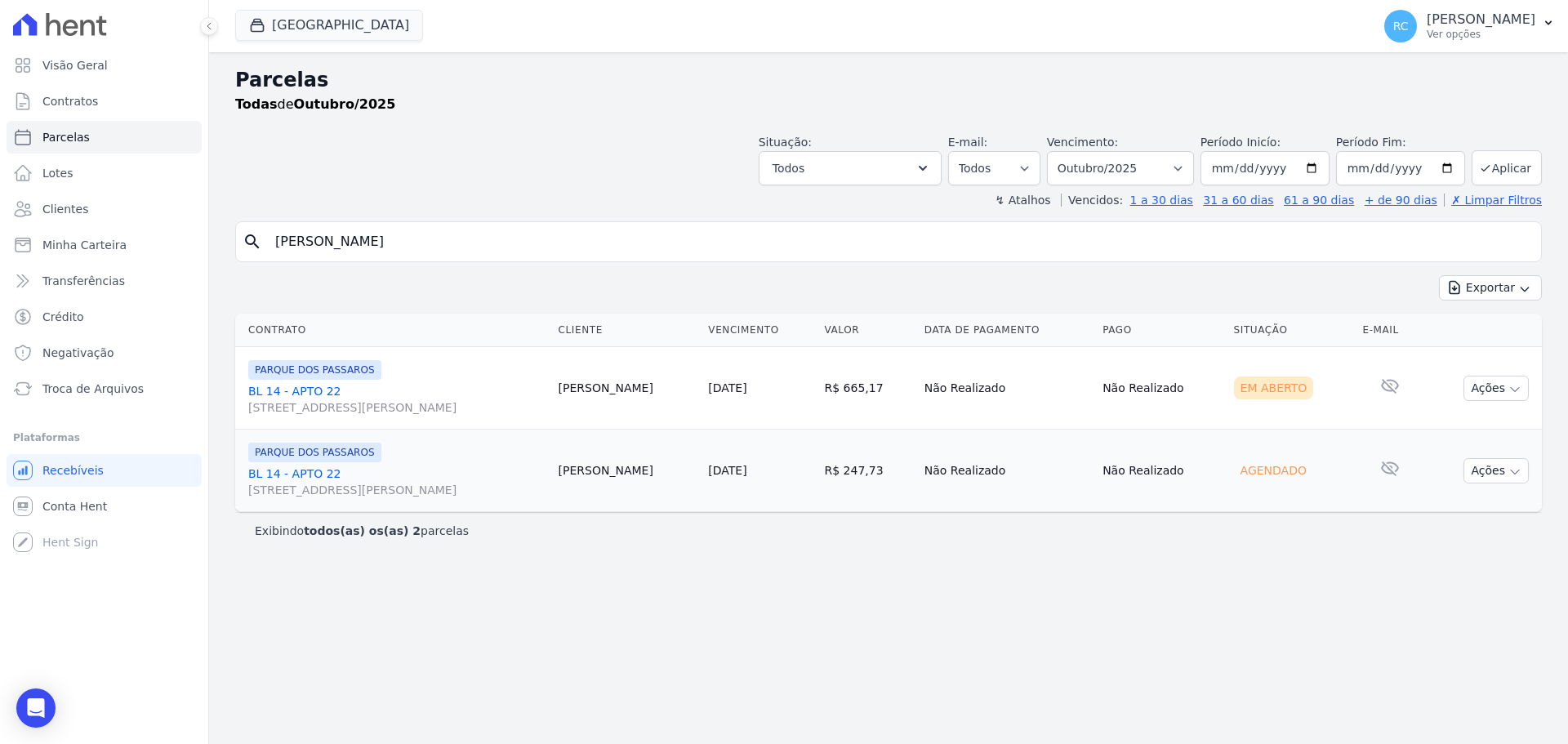
click at [1211, 156] on div "Situação: Agendado Em Aberto Pago Processando Cancelado Vencido Transferindo De…" at bounding box center [1150, 160] width 783 height 52
click at [1194, 167] on select "Filtrar por período ──────── Todos os meses Dezembro/2021 Janeiro/2022 Fevereir…" at bounding box center [1120, 168] width 147 height 34
click at [1135, 183] on select "Filtrar por período ──────── Todos os meses Dezembro/2021 Janeiro/2022 Fevereir…" at bounding box center [1120, 168] width 147 height 34
click at [1143, 167] on select "Filtrar por período ──────── Todos os meses Dezembro/2021 Janeiro/2022 Fevereir…" at bounding box center [1120, 168] width 147 height 34
click at [1174, 185] on header "Parcelas Todas de Outubro/2025 Situação: Agendado Em Aberto Pago Processando Ca…" at bounding box center [888, 136] width 1307 height 143
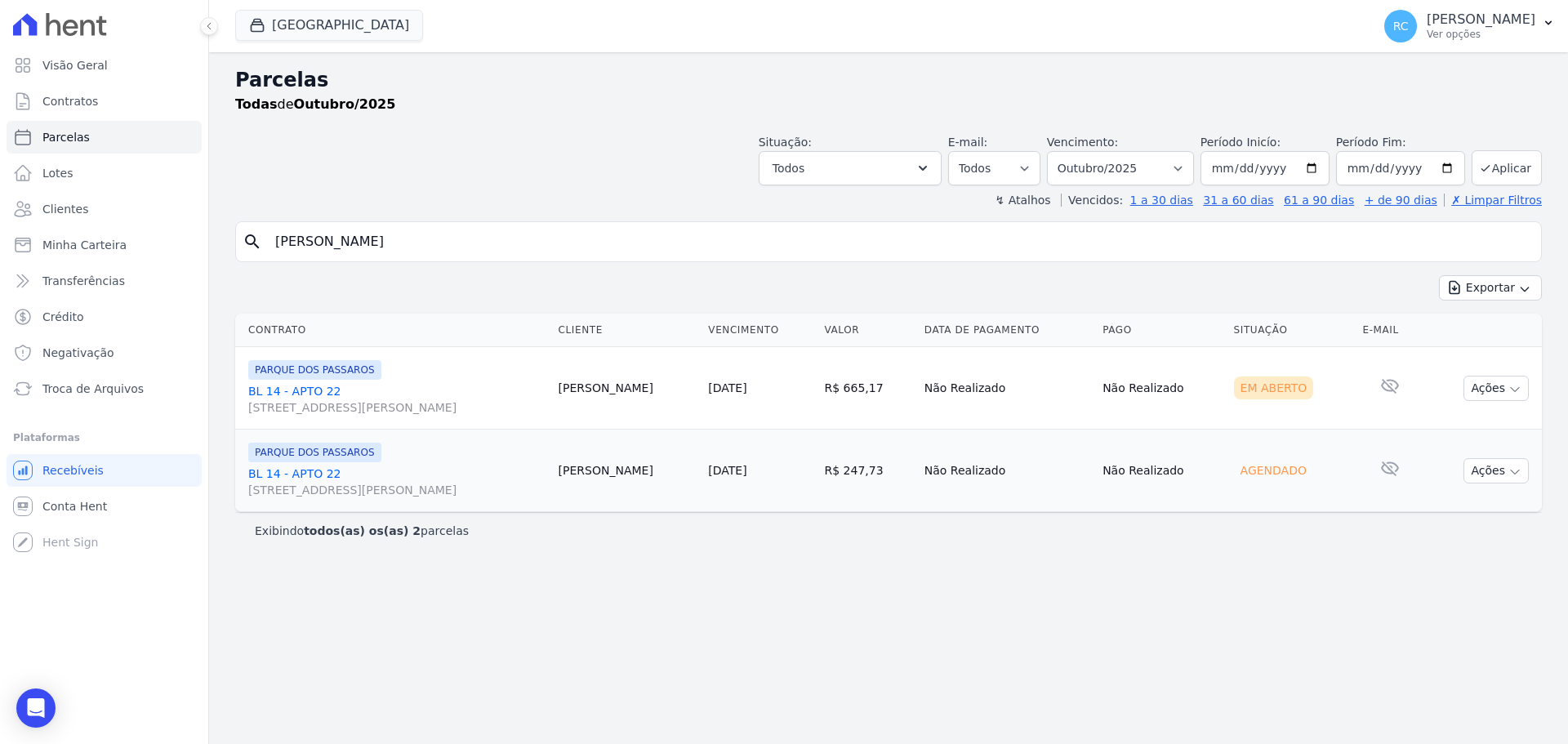
drag, startPoint x: 1163, startPoint y: 189, endPoint x: 1167, endPoint y: 166, distance: 23.3
click at [1166, 183] on header "Parcelas Todas de Outubro/2025 Situação: Agendado Em Aberto Pago Processando Ca…" at bounding box center [888, 136] width 1307 height 143
click at [1172, 150] on div "Vencimento: Filtrar por período ──────── Todos os meses Dezembro/2021 Janeiro/2…" at bounding box center [1120, 160] width 147 height 52
drag, startPoint x: 1160, startPoint y: 165, endPoint x: 1157, endPoint y: 180, distance: 15.3
click at [1160, 165] on select "Filtrar por período ──────── Todos os meses Dezembro/2021 Janeiro/2022 Fevereir…" at bounding box center [1120, 168] width 147 height 34
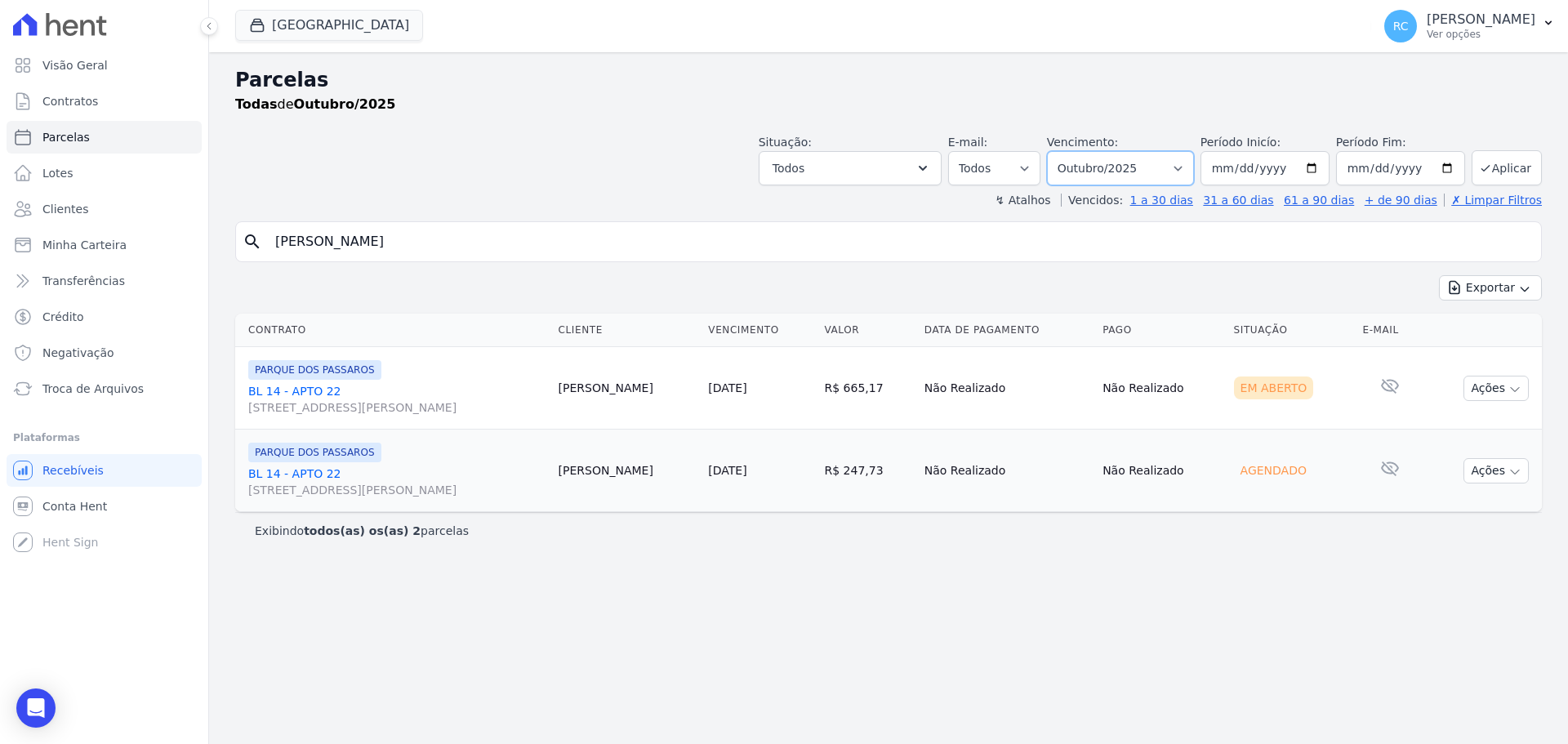
select select "all"
click at [1070, 151] on select "Filtrar por período ──────── Todos os meses Dezembro/2021 Janeiro/2022 Fevereir…" at bounding box center [1120, 168] width 147 height 34
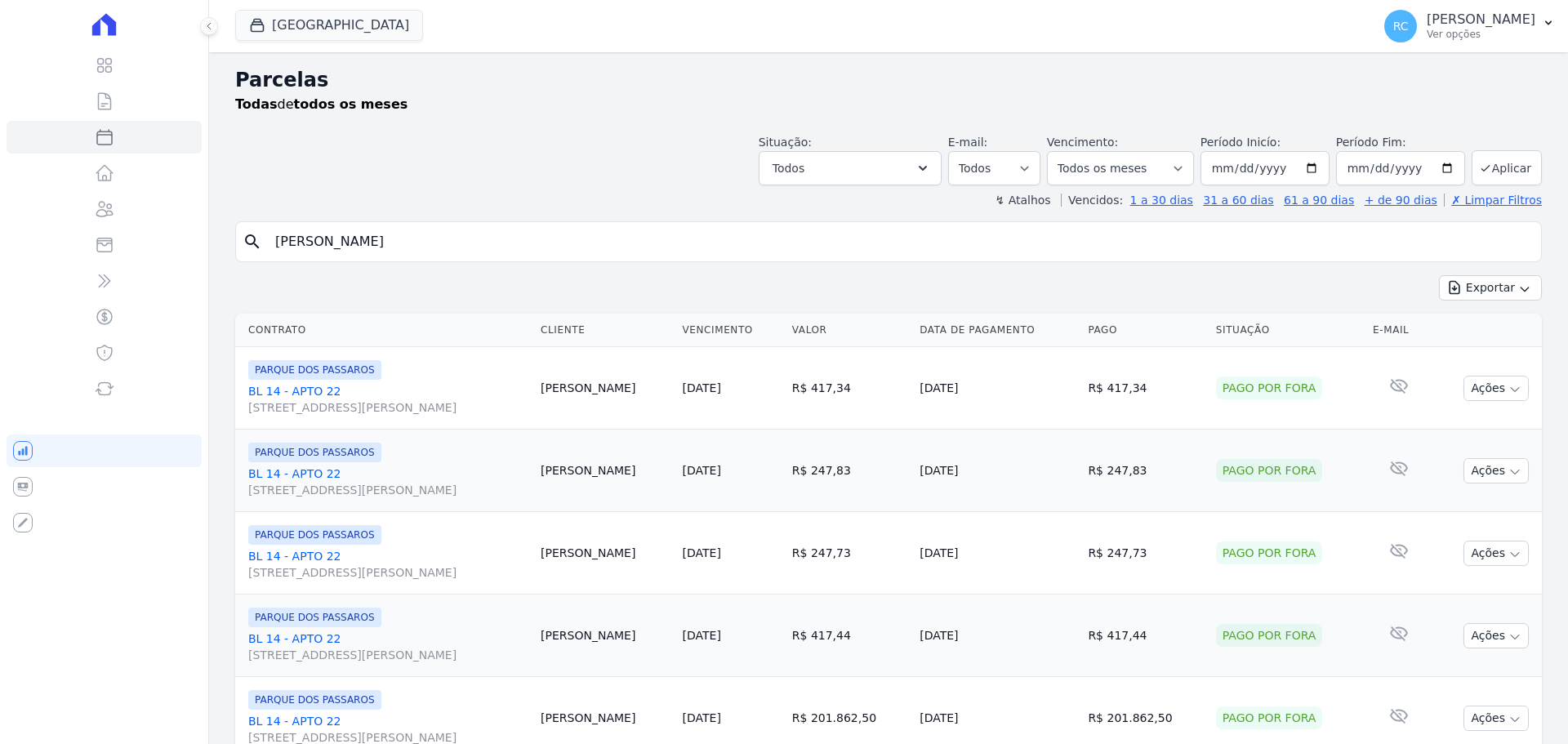
select select
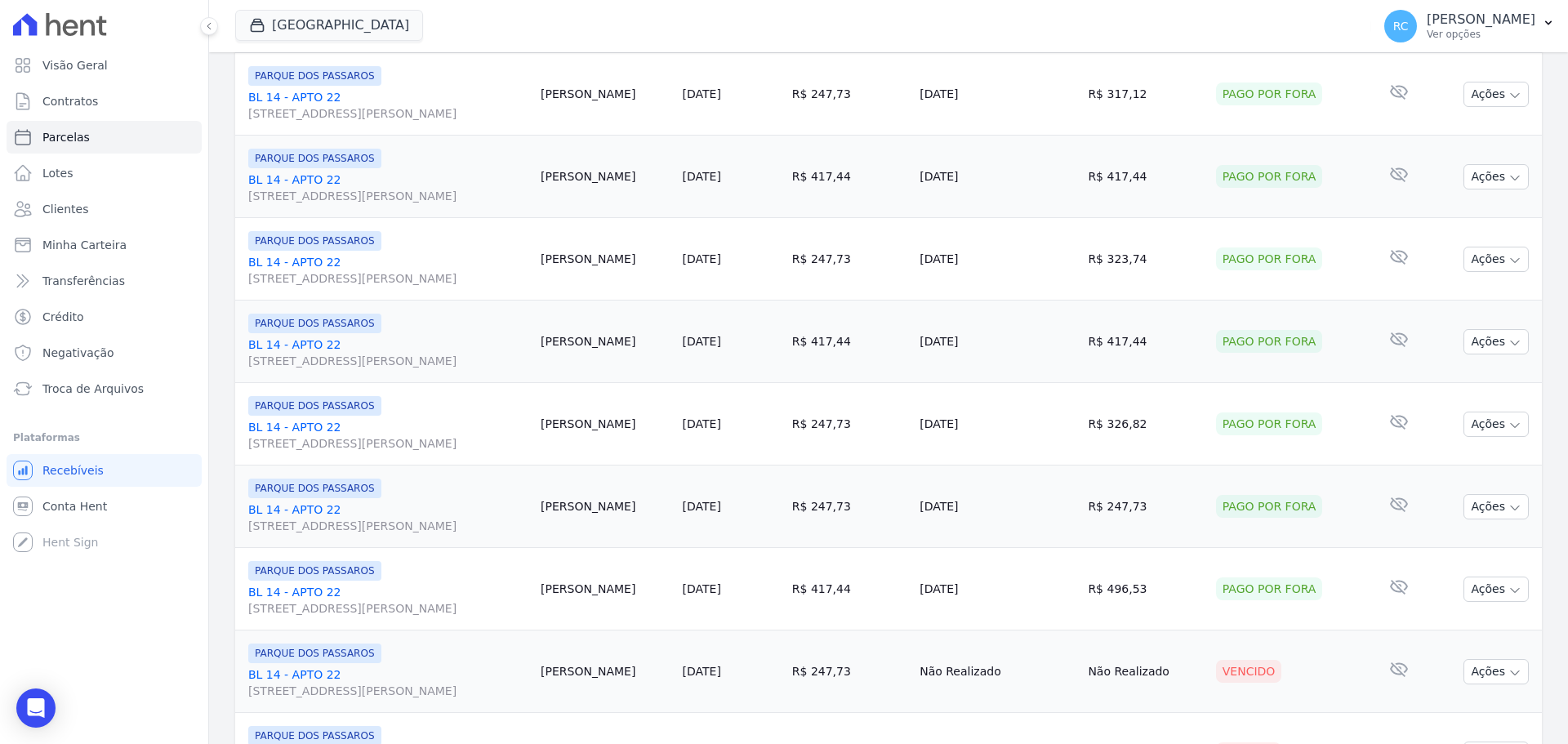
scroll to position [1737, 0]
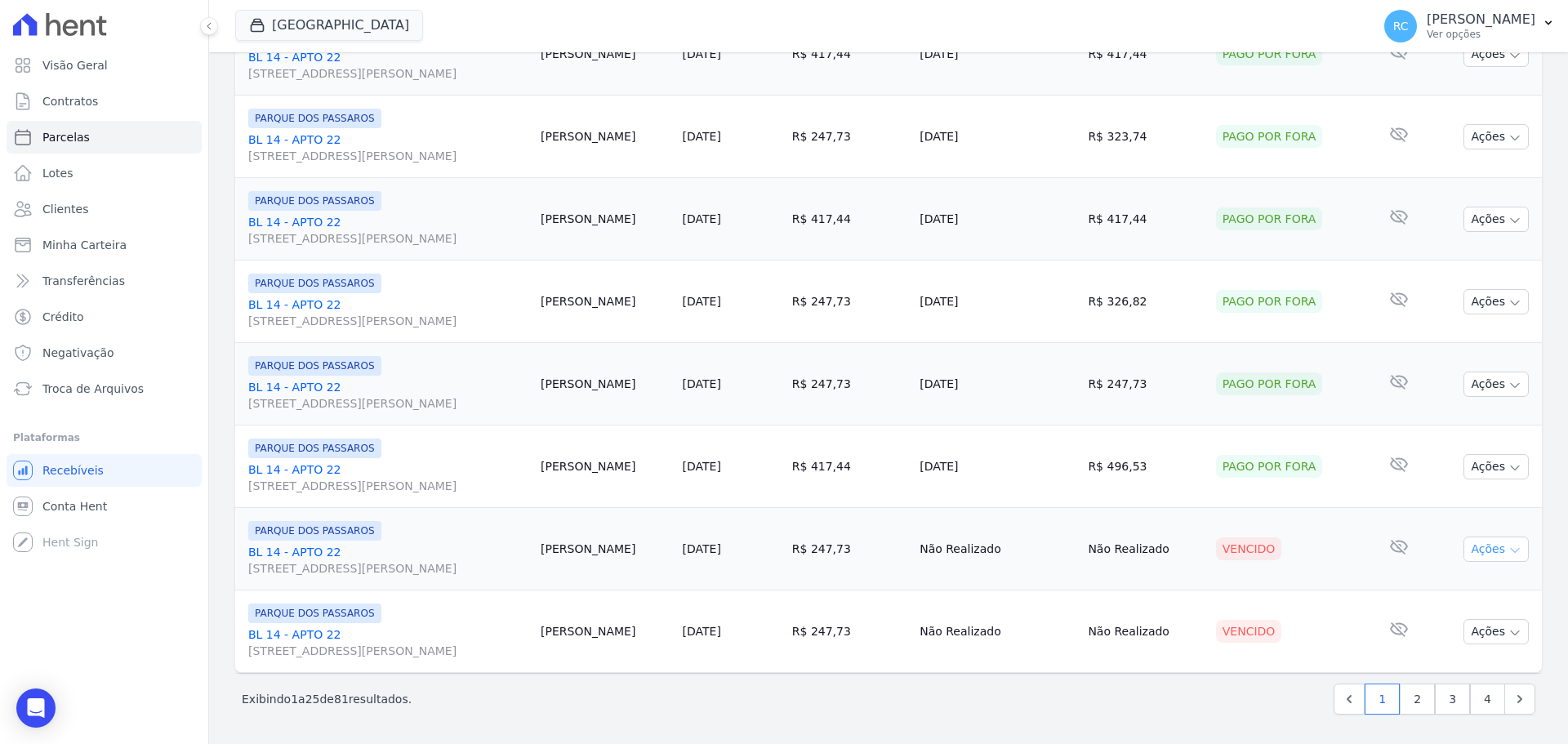
click at [1490, 553] on button "Ações" at bounding box center [1496, 549] width 65 height 25
click at [1446, 593] on link "Ver boleto" at bounding box center [1490, 586] width 157 height 30
click at [1248, 706] on div "Exibindo 1 a 25 de 81 resultados. 1 2 3 4" at bounding box center [888, 699] width 1294 height 31
drag, startPoint x: 1270, startPoint y: 696, endPoint x: 1279, endPoint y: 696, distance: 9.0
click at [1271, 696] on div "Exibindo 1 a 25 de 81 resultados. 1 2 3 4" at bounding box center [888, 699] width 1294 height 31
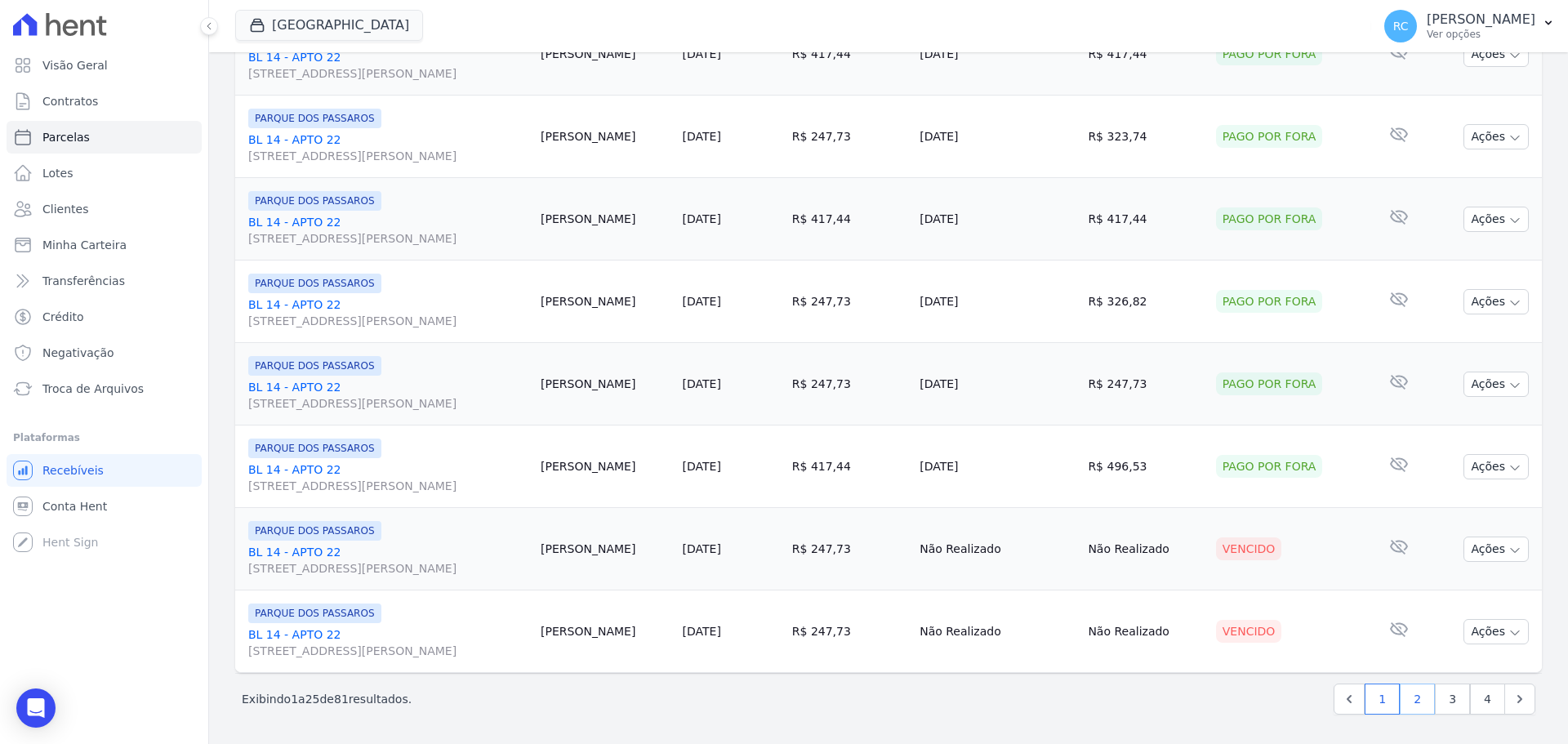
click at [1404, 701] on link "2" at bounding box center [1417, 699] width 35 height 31
select select
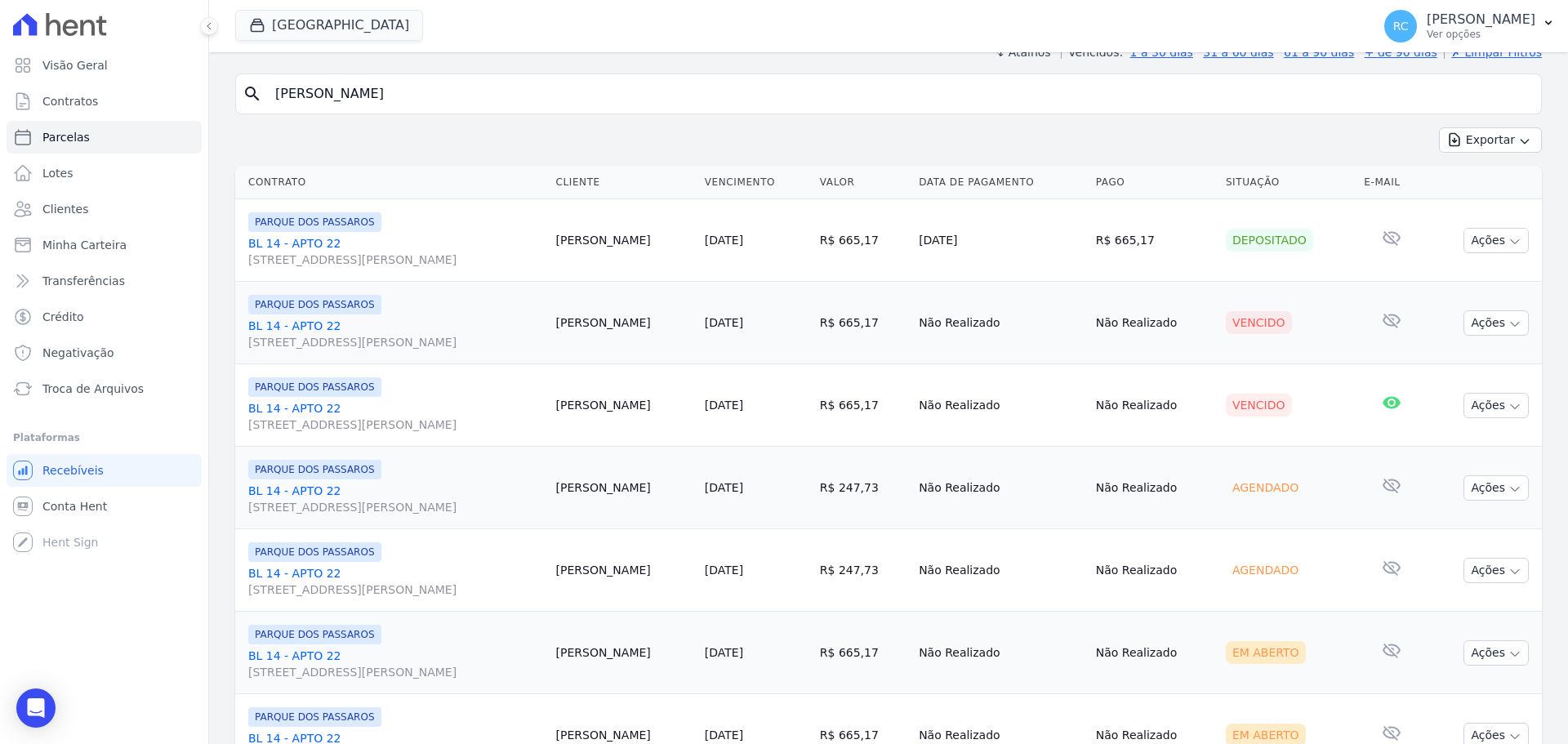
scroll to position [163, 0]
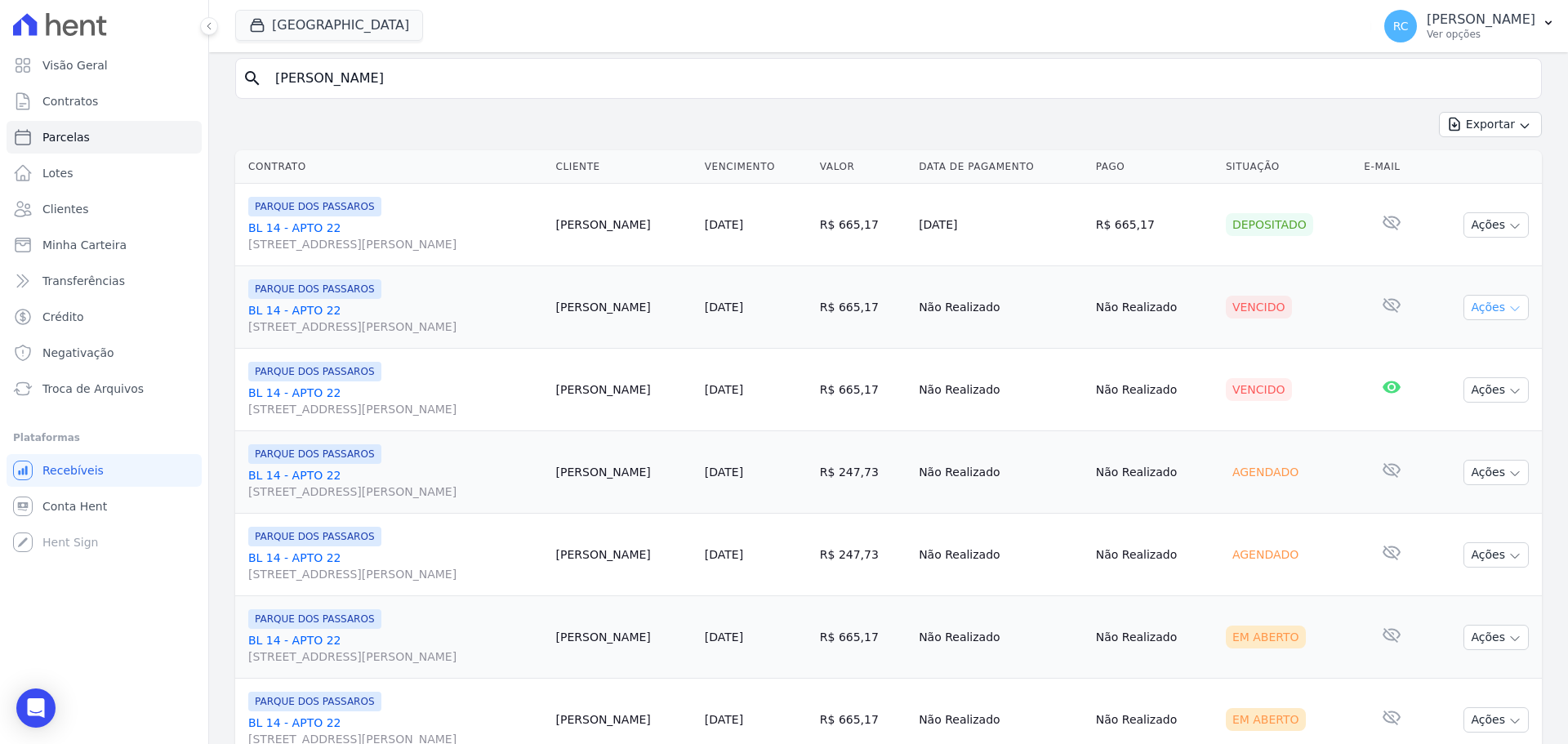
click at [1477, 305] on button "Ações" at bounding box center [1496, 308] width 65 height 25
click at [1434, 342] on link "Ver boleto" at bounding box center [1490, 345] width 157 height 30
drag, startPoint x: 515, startPoint y: 89, endPoint x: 219, endPoint y: 68, distance: 296.7
type input "THUANNY DA [PERSON_NAME]"
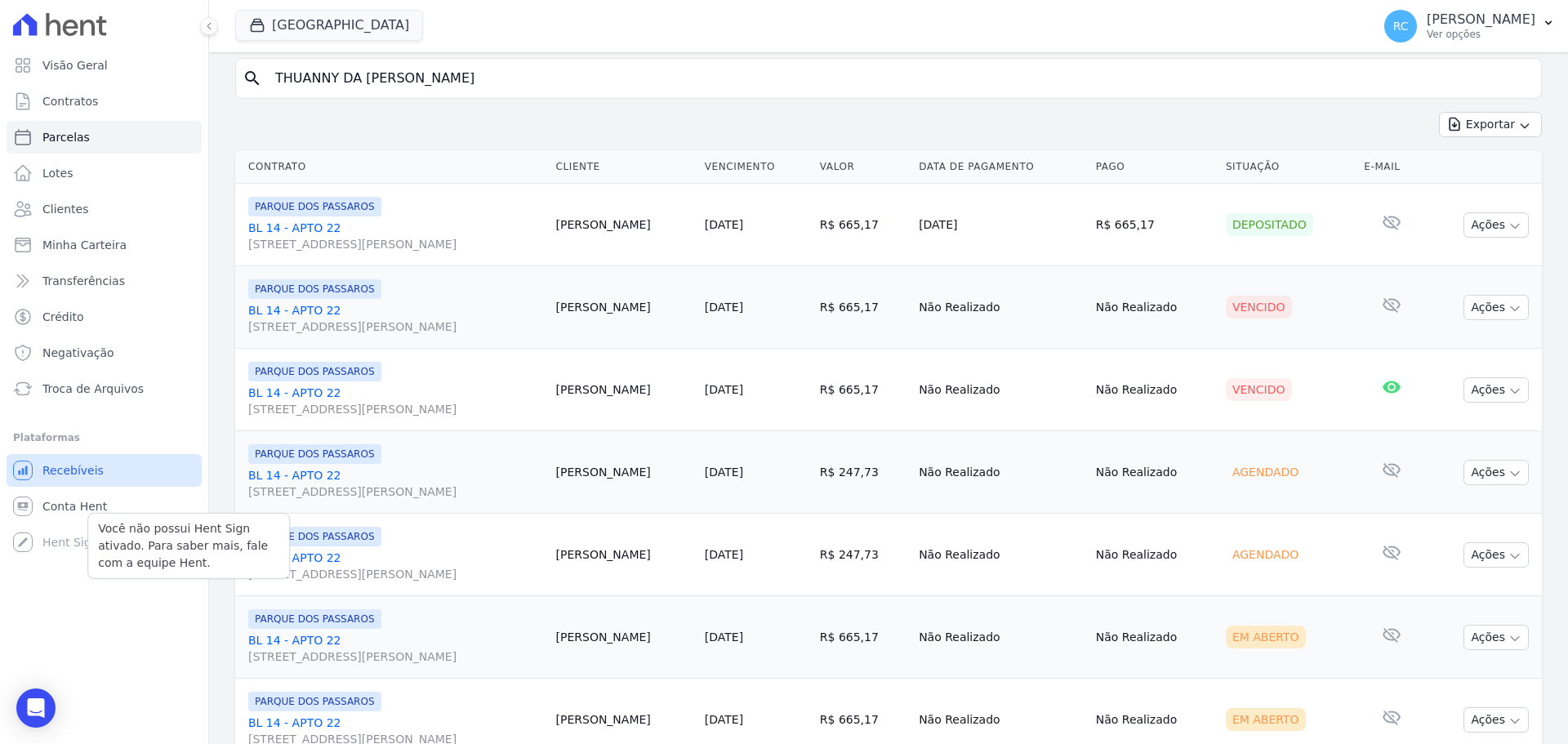
select select
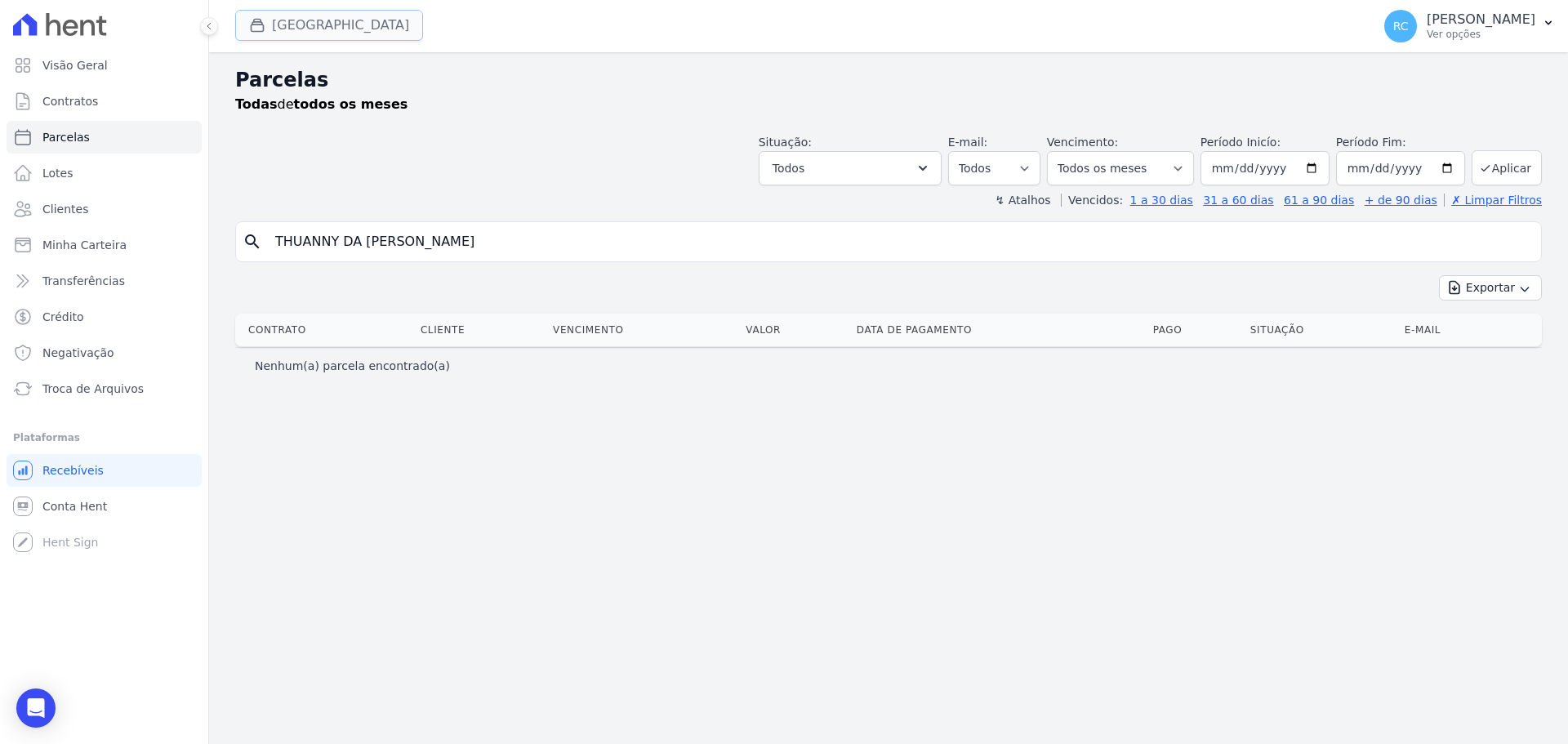
click at [356, 35] on button "[GEOGRAPHIC_DATA]" at bounding box center [329, 25] width 188 height 31
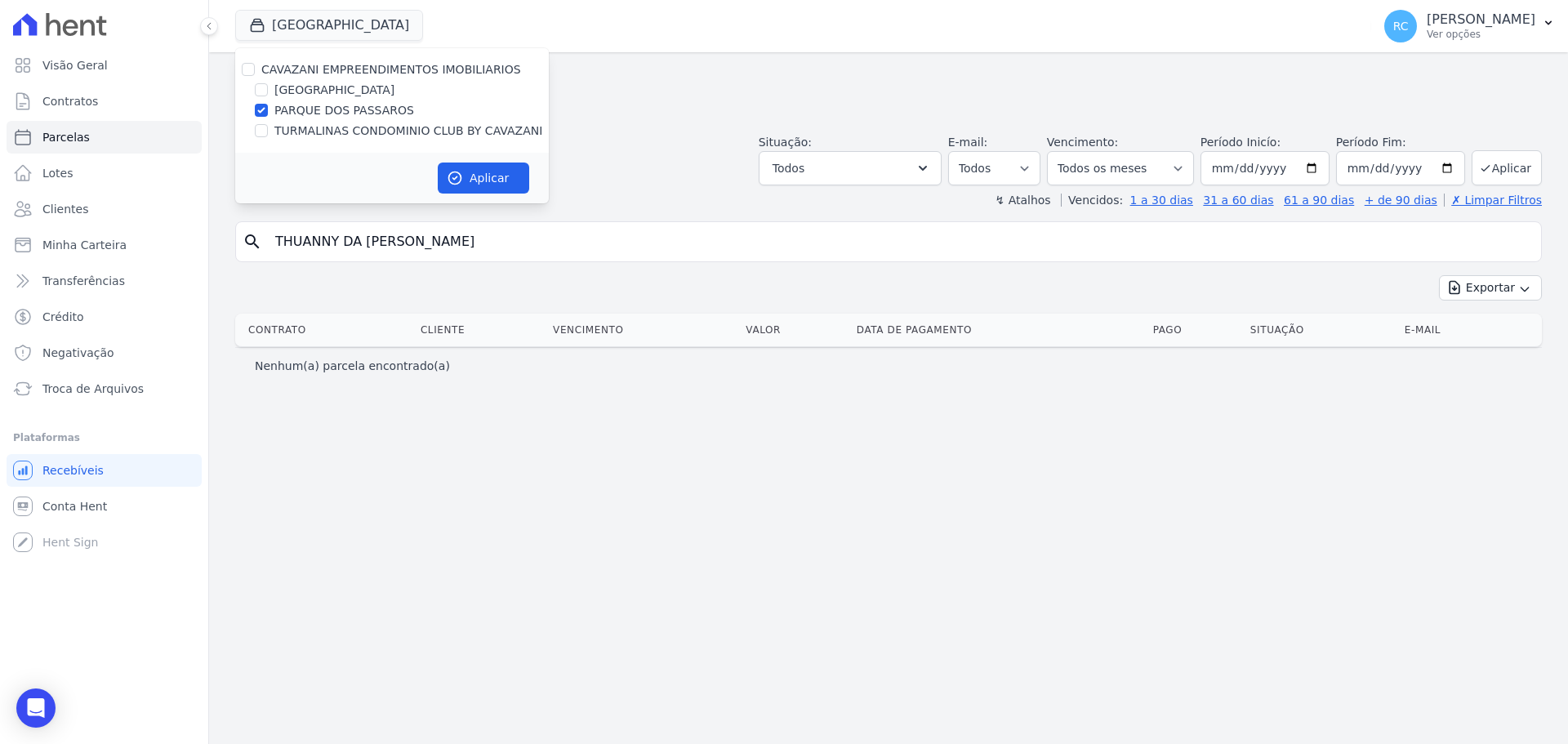
click at [247, 59] on div "CAVAZANI EMPREENDIMENTOS IMOBILIARIOS [GEOGRAPHIC_DATA] [GEOGRAPHIC_DATA] TURMA…" at bounding box center [392, 100] width 314 height 104
click at [244, 68] on input "CAVAZANI EMPREENDIMENTOS IMOBILIARIOS" at bounding box center [249, 69] width 13 height 13
checkbox input "true"
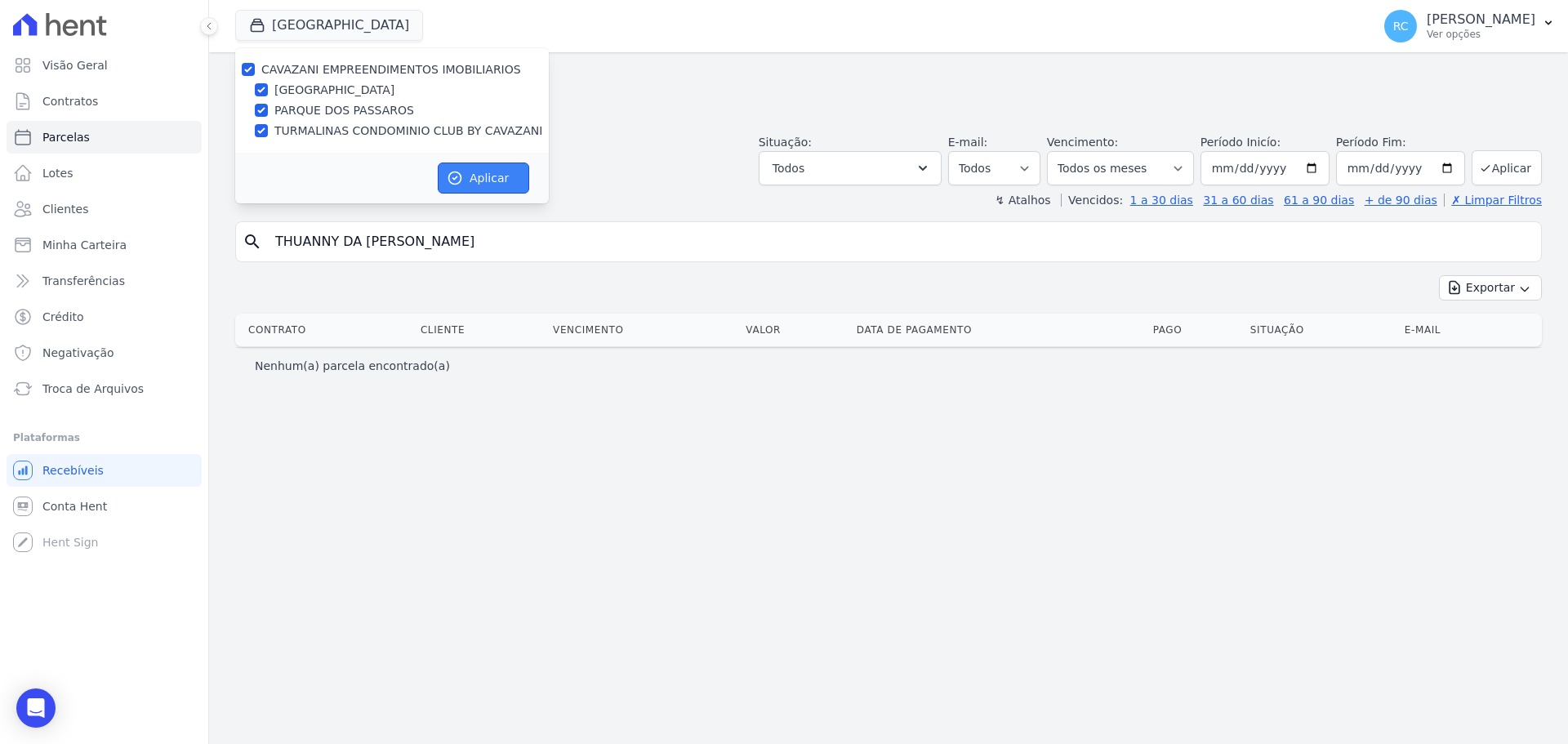
click at [504, 169] on button "Aplicar" at bounding box center [484, 178] width 92 height 31
select select
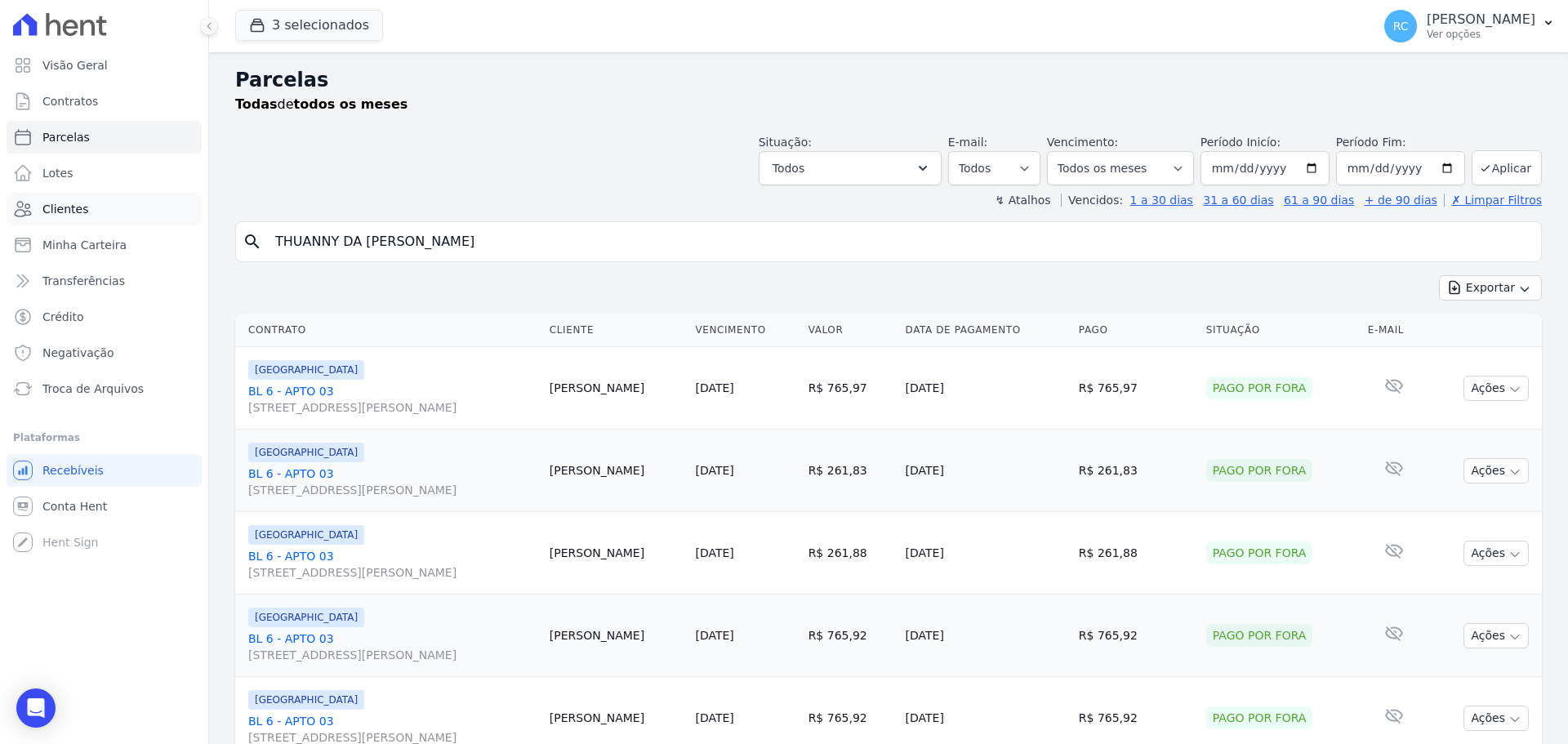
drag, startPoint x: 486, startPoint y: 239, endPoint x: 526, endPoint y: 48, distance: 195.1
click at [115, 223] on div "Visão Geral Contratos [GEOGRAPHIC_DATA] Lotes Clientes Minha Carteira Transferê…" at bounding box center [784, 372] width 1568 height 744
